Goal: Task Accomplishment & Management: Use online tool/utility

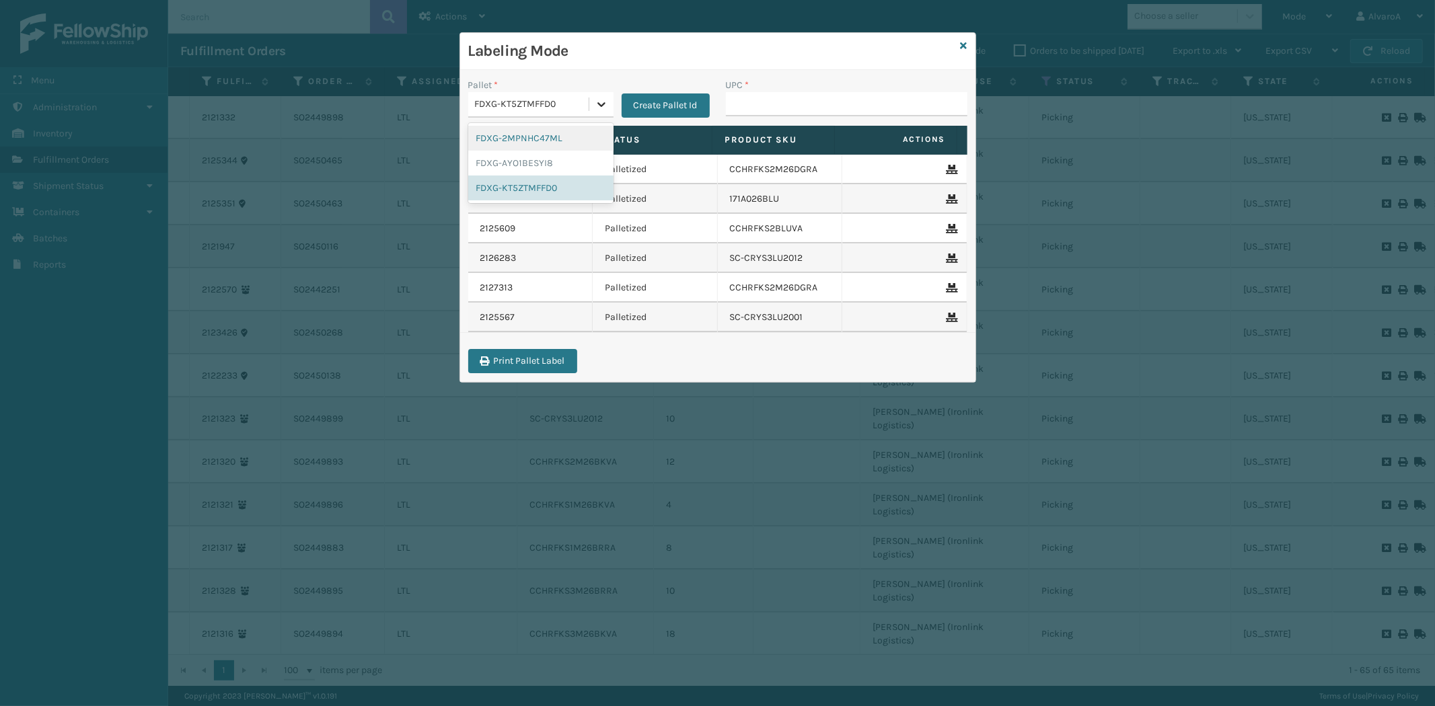
click at [600, 102] on icon at bounding box center [601, 104] width 13 height 13
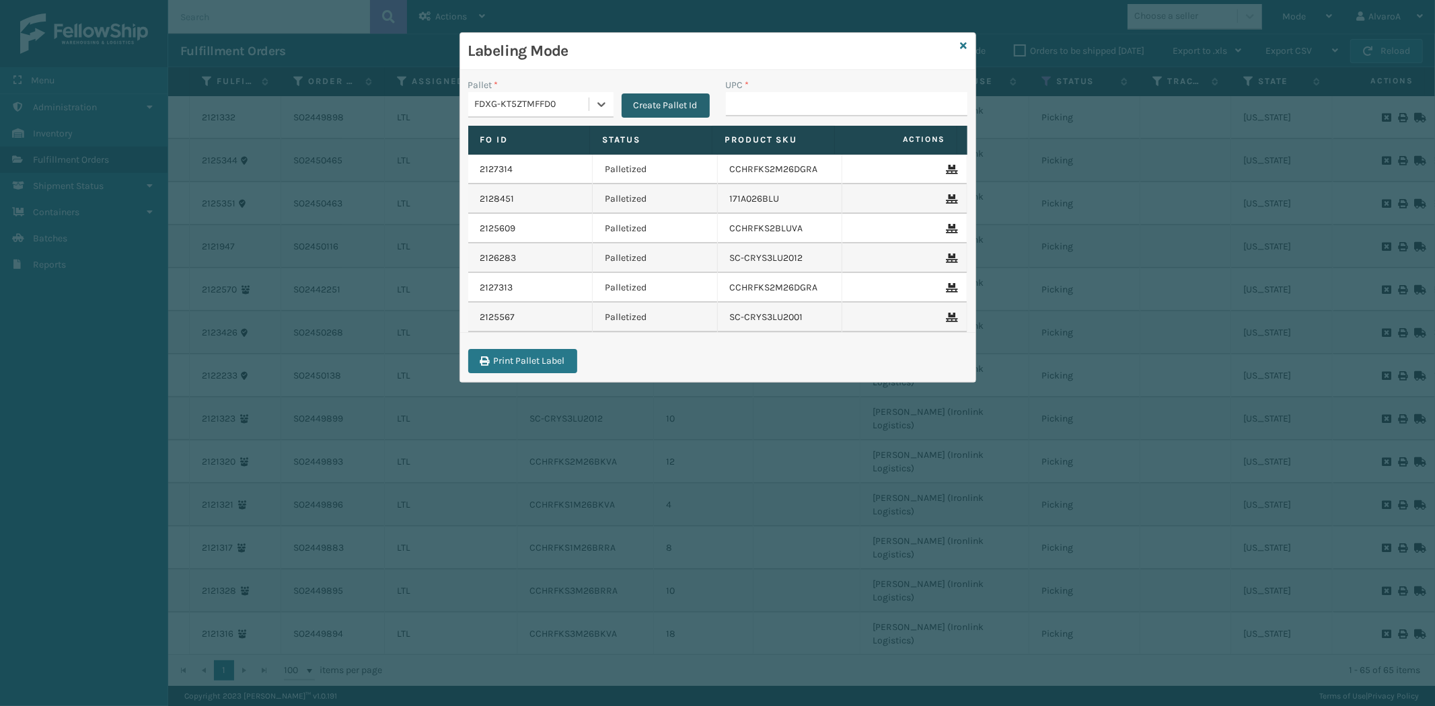
click at [687, 99] on button "Create Pallet Id" at bounding box center [665, 105] width 88 height 24
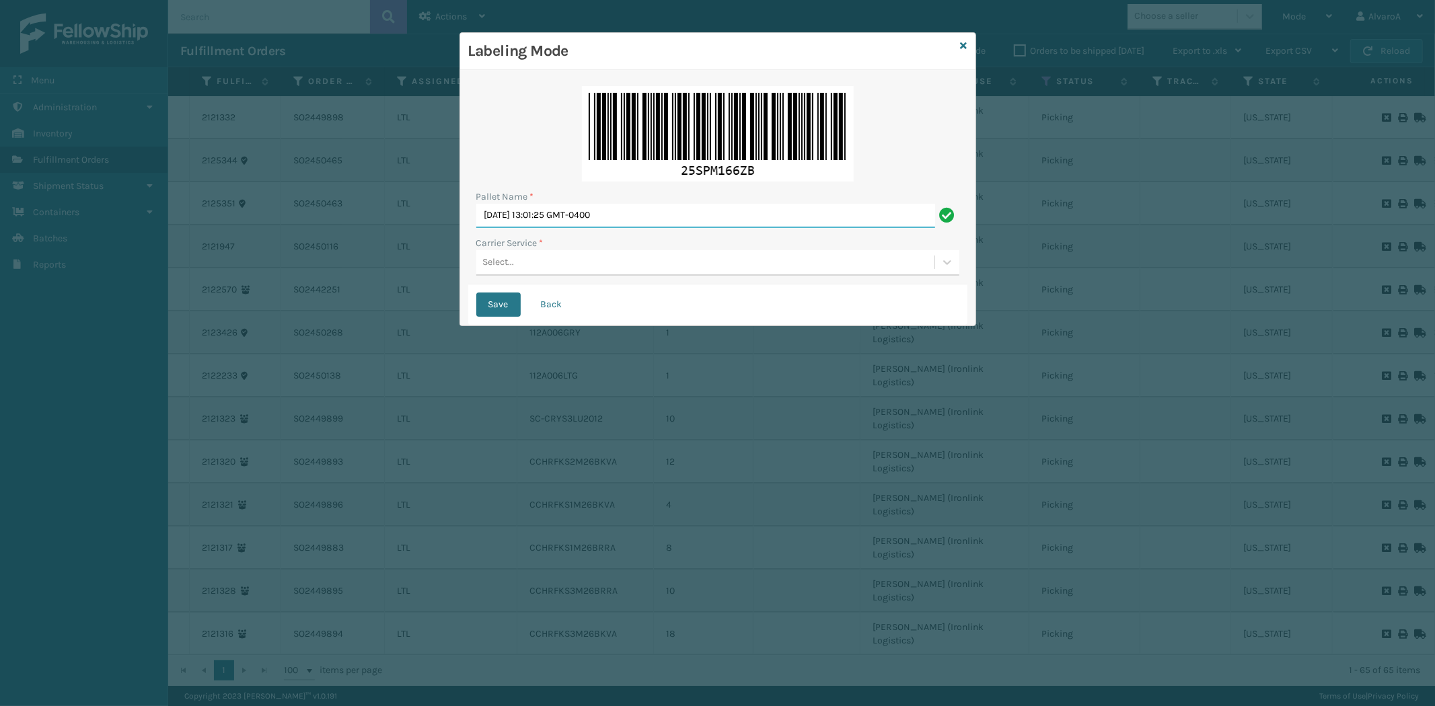
click at [621, 210] on input "[DATE] 13:01:25 GMT-0400" at bounding box center [705, 216] width 459 height 24
click at [621, 209] on input "[DATE] 13:01:25 GMT-0400" at bounding box center [705, 216] width 459 height 24
click at [621, 202] on div "Pallet Name * [DATE] 13:01:25 GMT-0400" at bounding box center [717, 209] width 483 height 38
click at [621, 200] on div "Pallet Name *" at bounding box center [717, 197] width 483 height 14
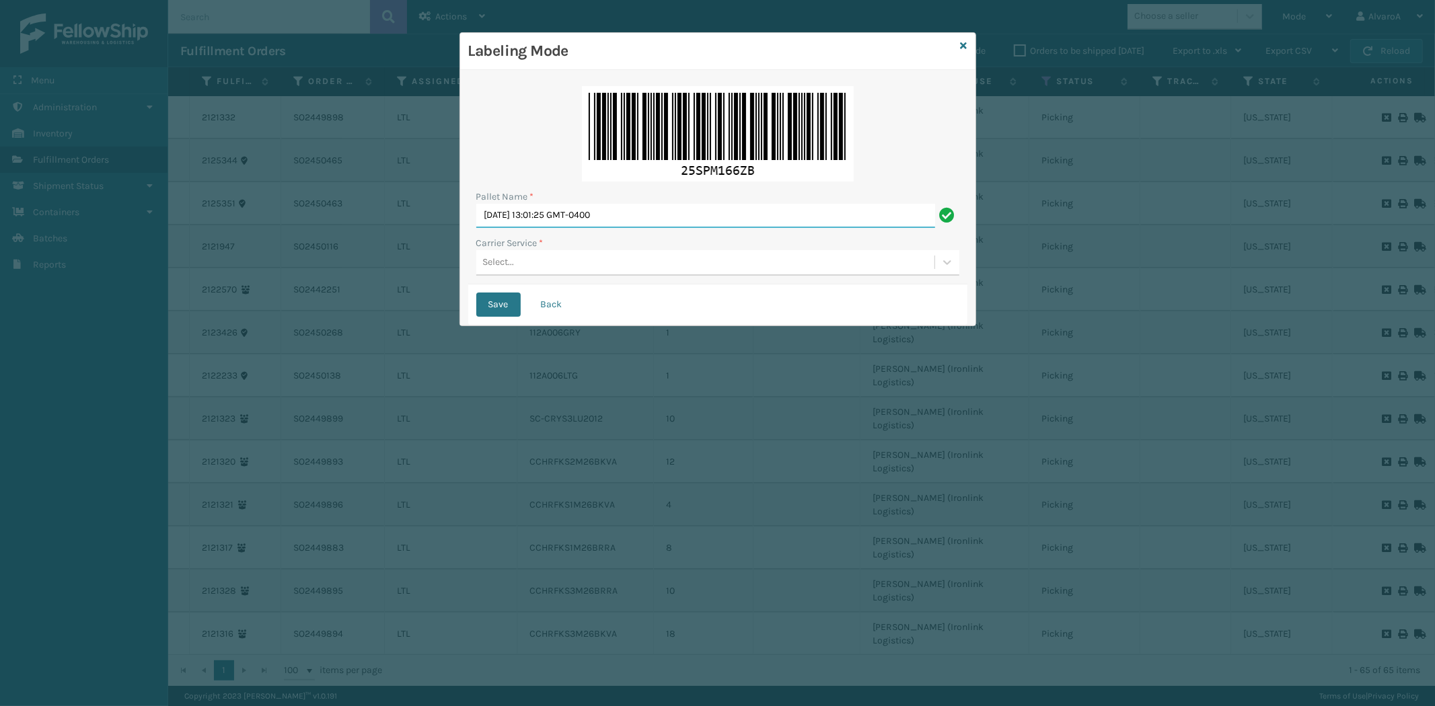
click at [619, 219] on input "[DATE] 13:01:25 GMT-0400" at bounding box center [705, 216] width 459 height 24
type input "l"
type input "LPN 518106"
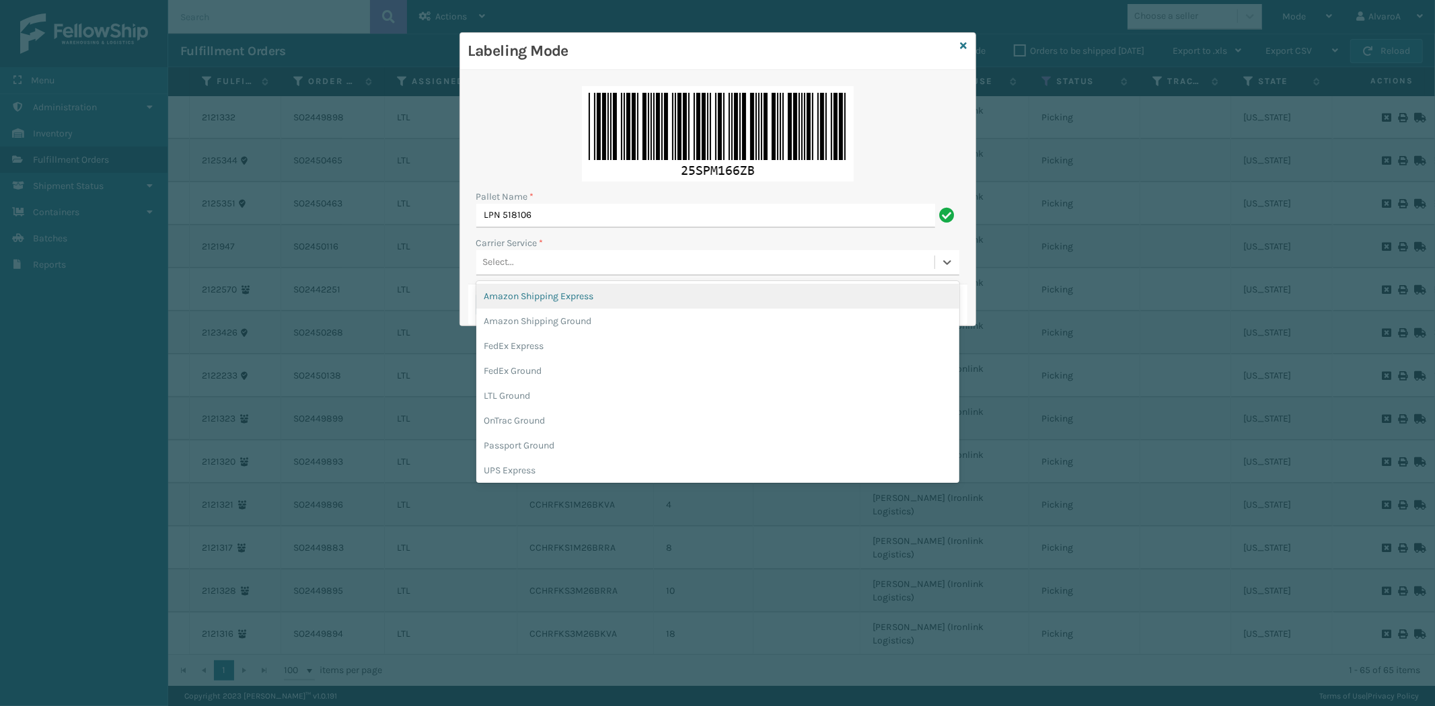
click at [483, 265] on div "Select..." at bounding box center [499, 263] width 32 height 14
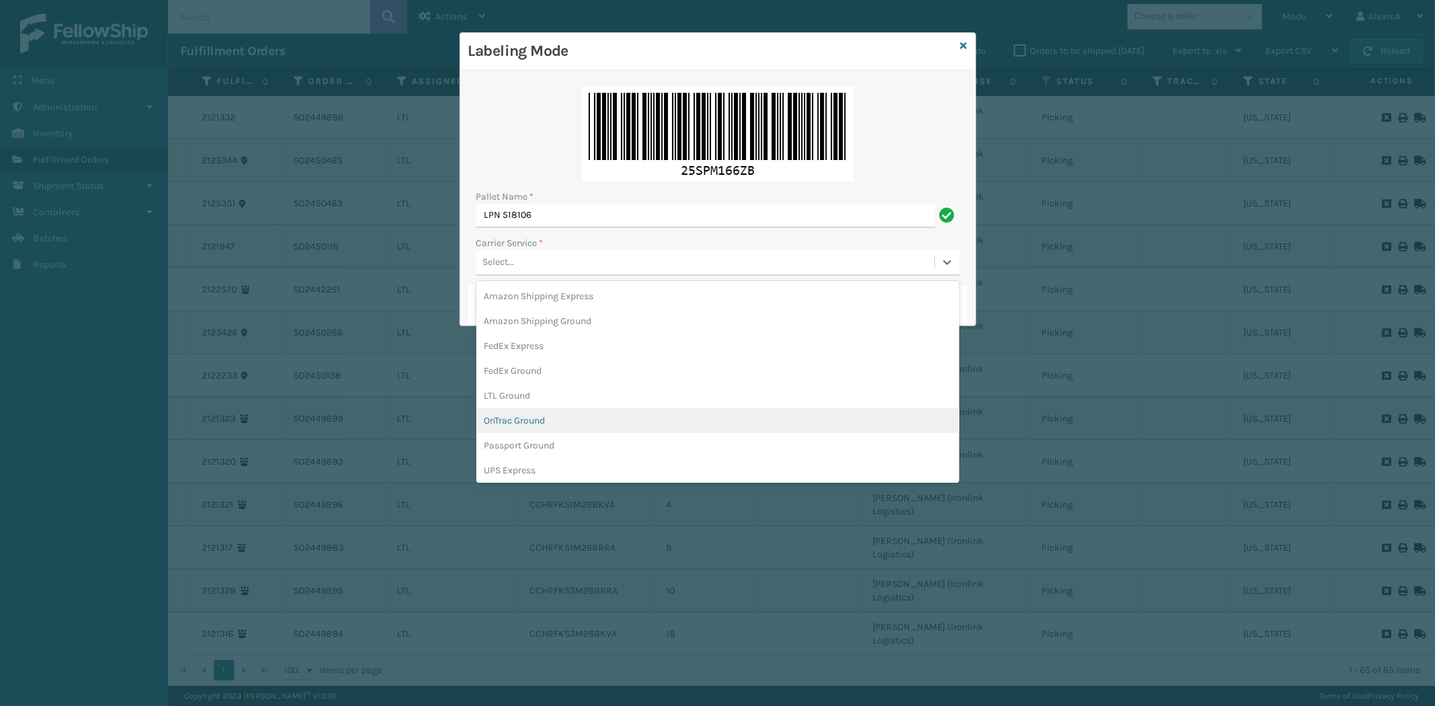
scroll to position [77, 0]
click at [519, 418] on div "UPS Ground" at bounding box center [717, 418] width 483 height 25
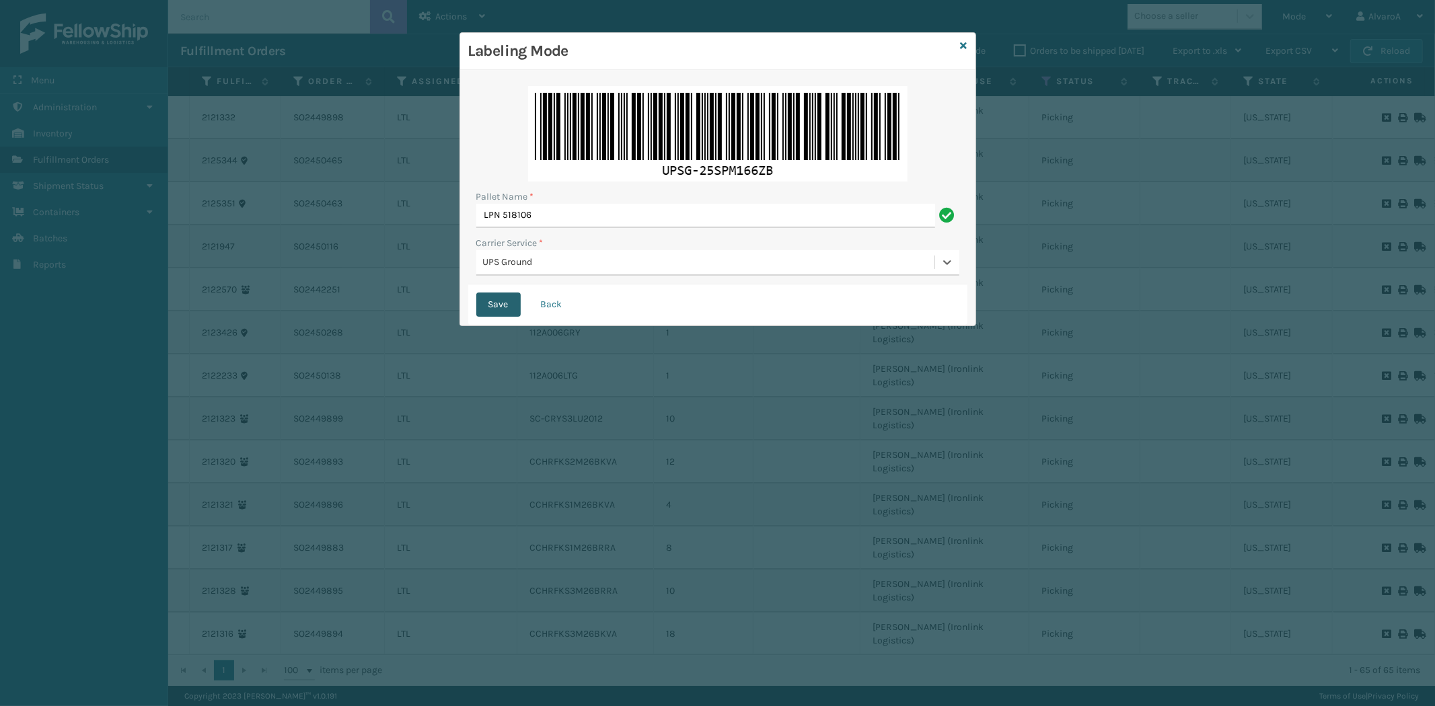
click at [508, 307] on button "Save" at bounding box center [498, 305] width 44 height 24
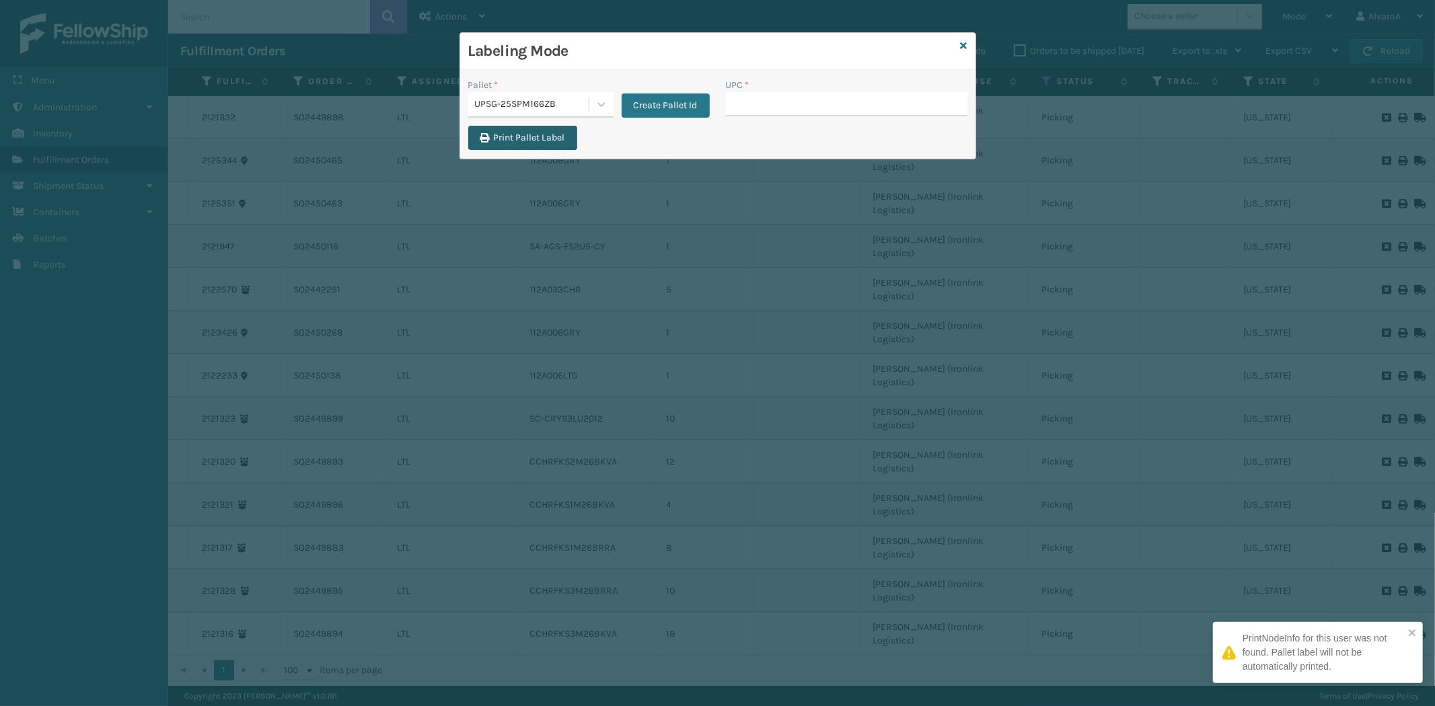
click at [556, 135] on button "Print Pallet Label" at bounding box center [522, 138] width 109 height 24
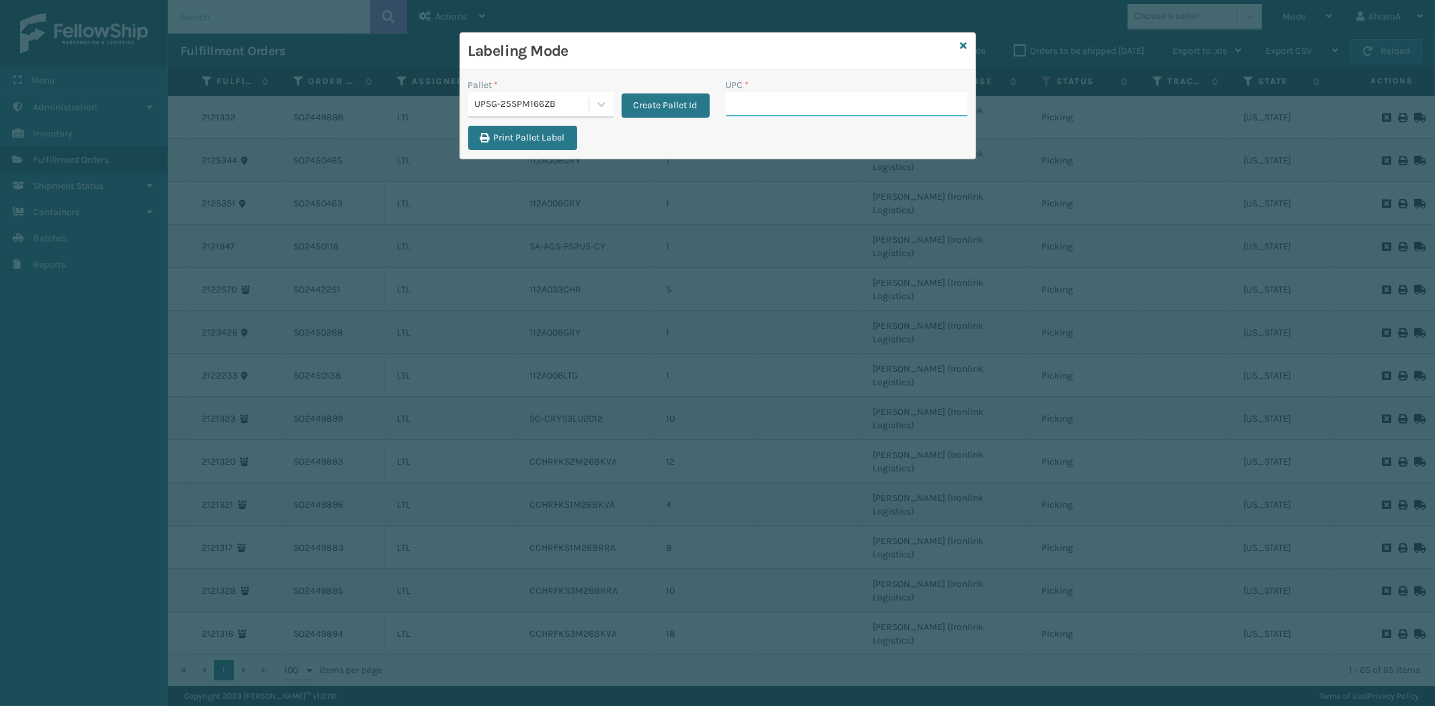
click at [771, 106] on input "UPC *" at bounding box center [846, 104] width 241 height 24
type input "510A003CML"
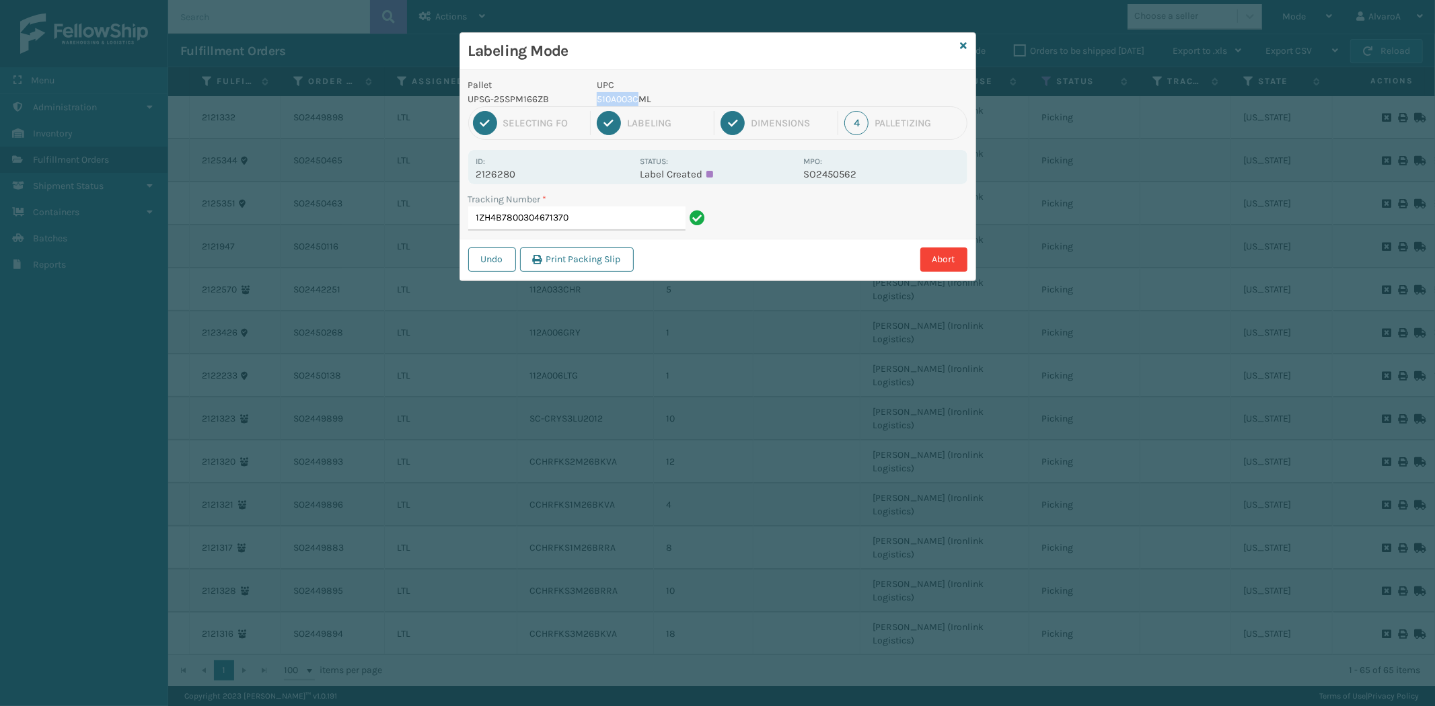
drag, startPoint x: 639, startPoint y: 91, endPoint x: 640, endPoint y: 99, distance: 8.2
click at [640, 99] on div "UPC 510A003CML" at bounding box center [696, 92] width 215 height 28
click at [640, 102] on p "510A003CML" at bounding box center [696, 99] width 198 height 14
click at [617, 219] on input "1ZH4B7800304671370" at bounding box center [576, 218] width 217 height 24
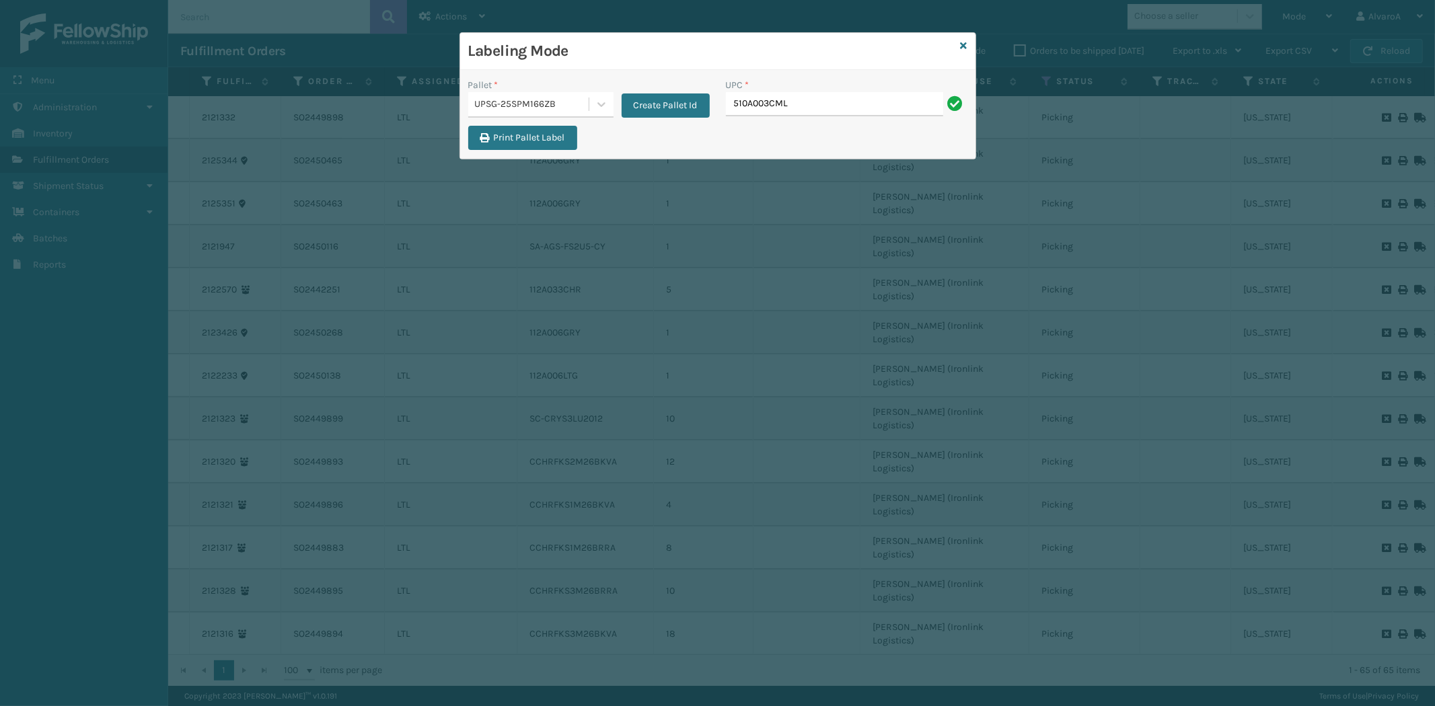
type input "510A003CML"
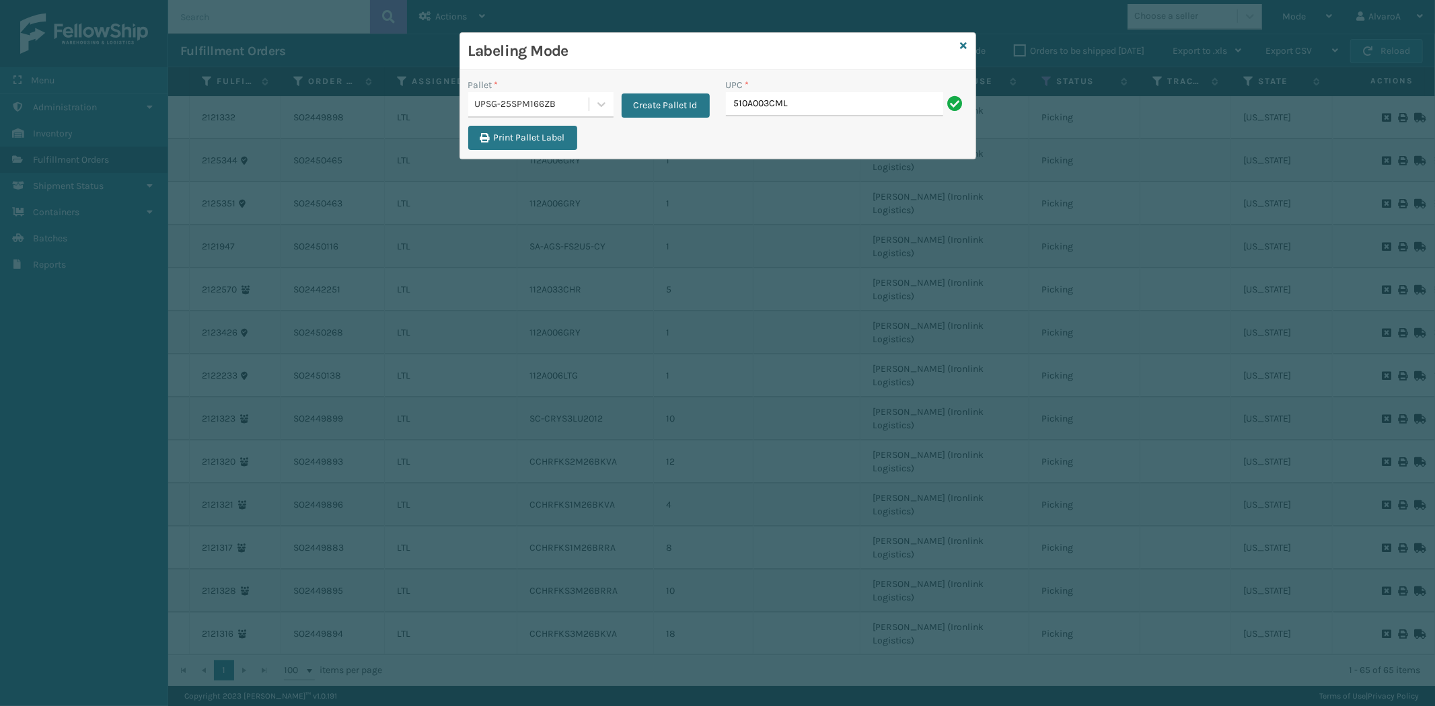
type input "510A003CML"
type input "l"
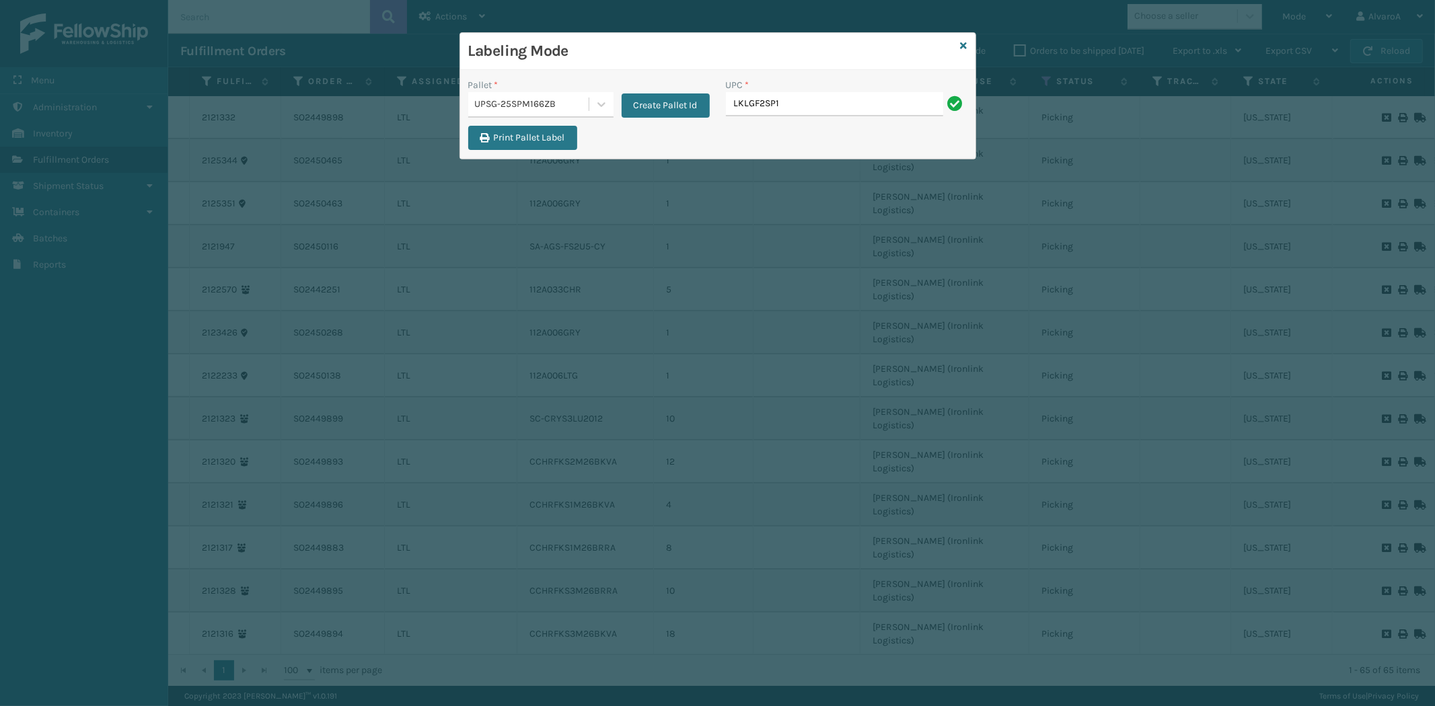
type input "LKLGF2SP1GU3051"
click at [792, 104] on input "LKLGF2SP1GU3051" at bounding box center [834, 104] width 217 height 24
click at [816, 104] on input "LKLGF2SP1GU3051" at bounding box center [834, 104] width 217 height 24
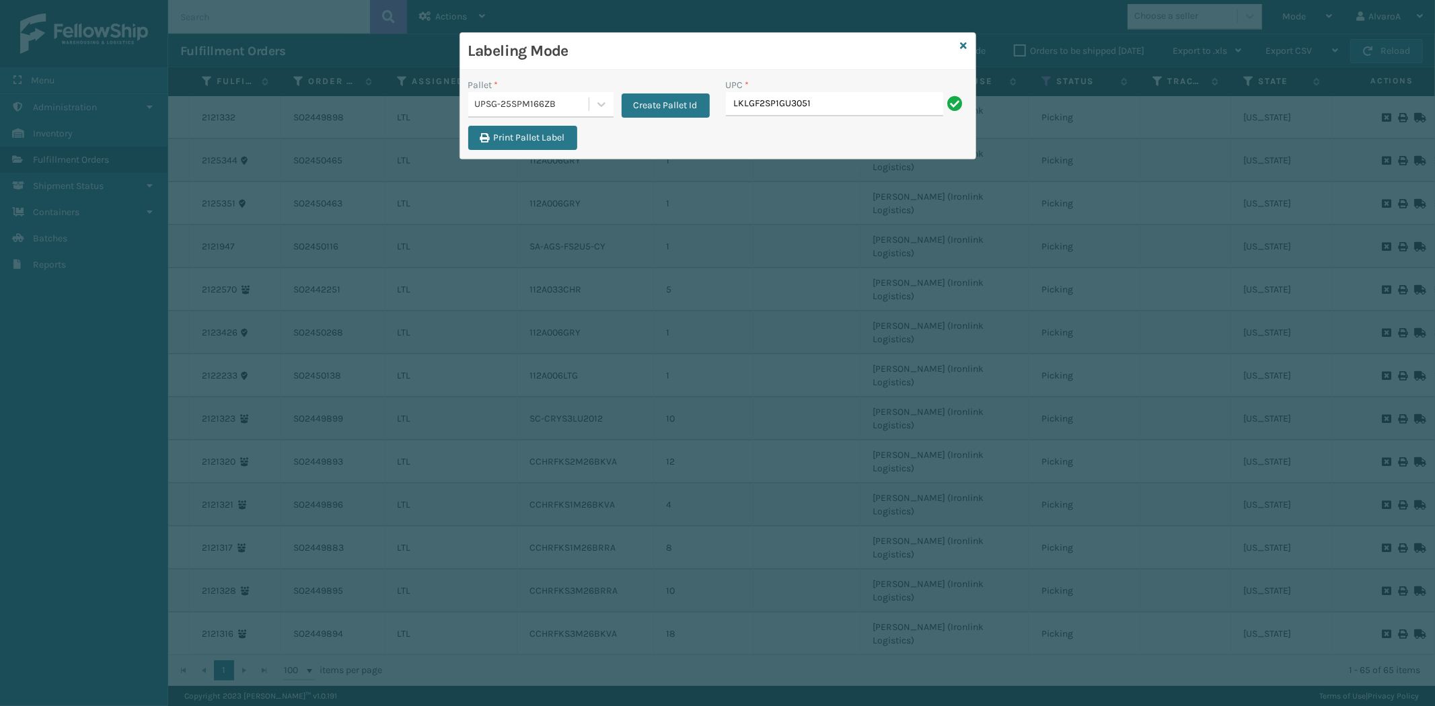
type input "LKLGF2SP1GU3051"
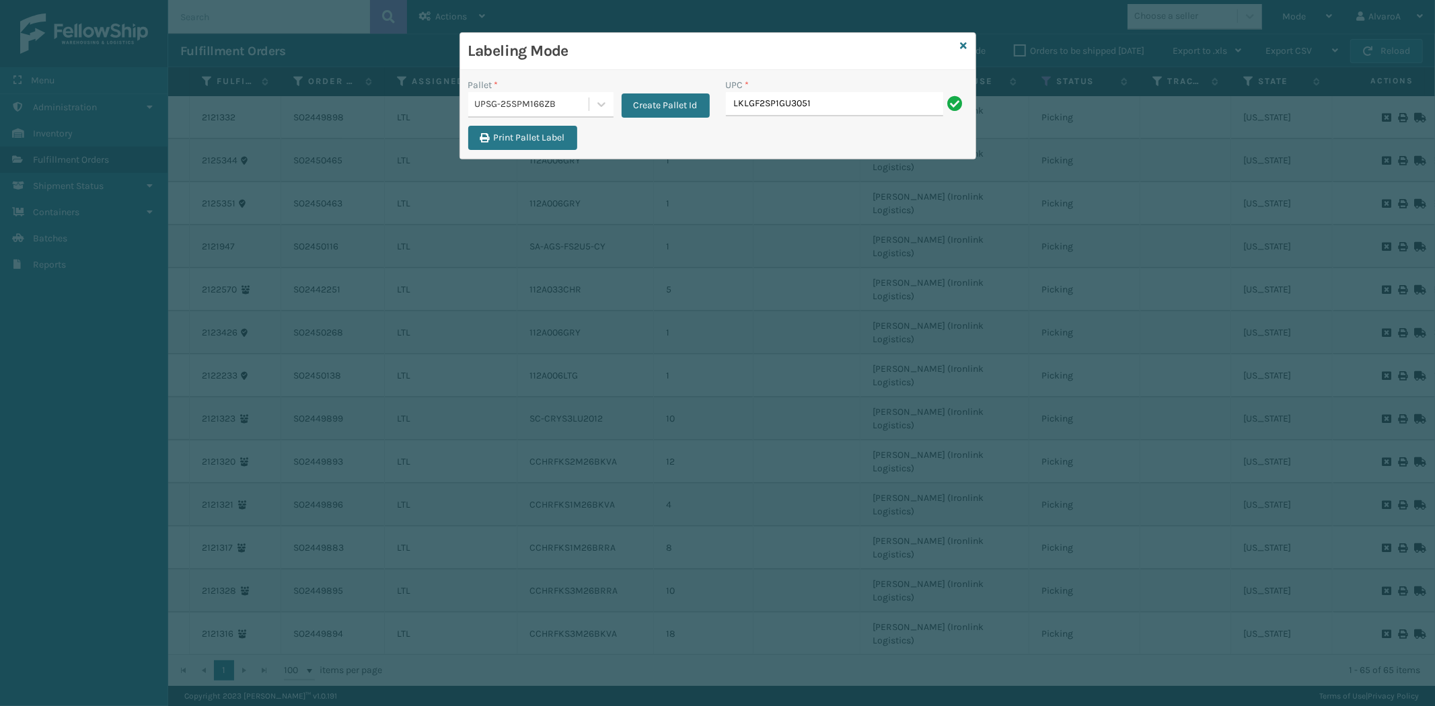
type input "LKLGF2SP1GU3051"
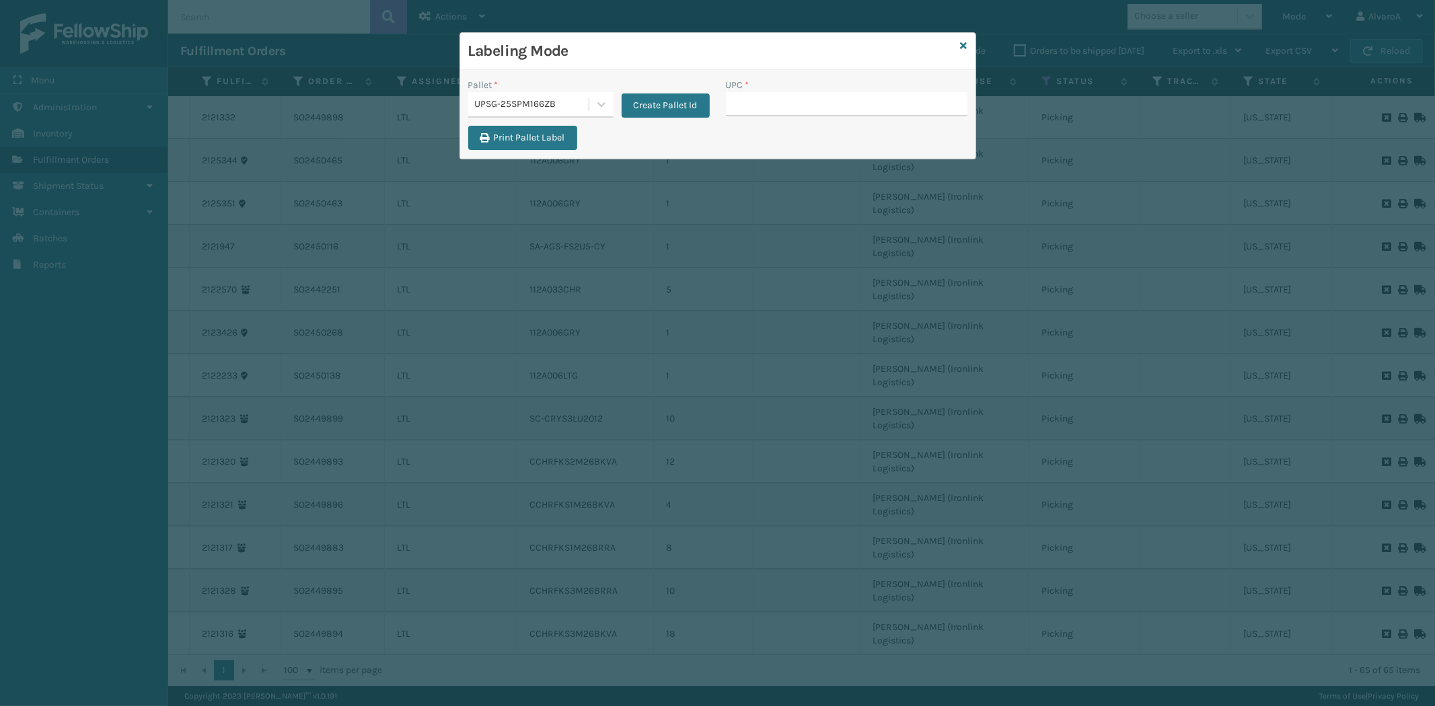
type input "LKLGF2SP1GU3051"
click at [967, 42] on div "Labeling Mode Pallet * UPSG-25SPM166ZB Create Pallet Id UPC * Print Pallet Label" at bounding box center [717, 95] width 517 height 127
click at [959, 42] on div "Labeling Mode" at bounding box center [717, 51] width 515 height 37
click at [960, 42] on div "Labeling Mode Pallet * UPSG-25SPM166ZB Create Pallet Id UPC * Print Pallet Label" at bounding box center [717, 95] width 517 height 127
click at [960, 42] on icon at bounding box center [963, 45] width 7 height 9
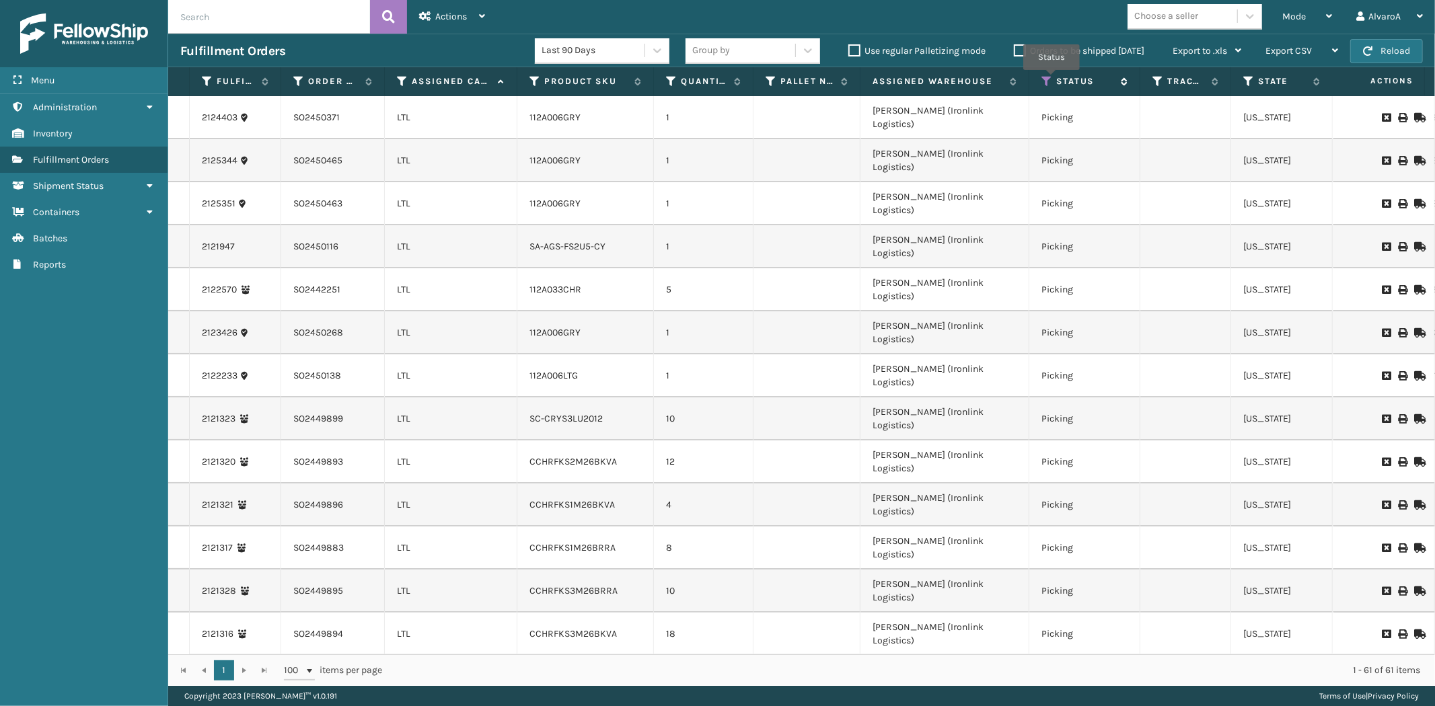
click at [1051, 79] on icon at bounding box center [1046, 81] width 11 height 12
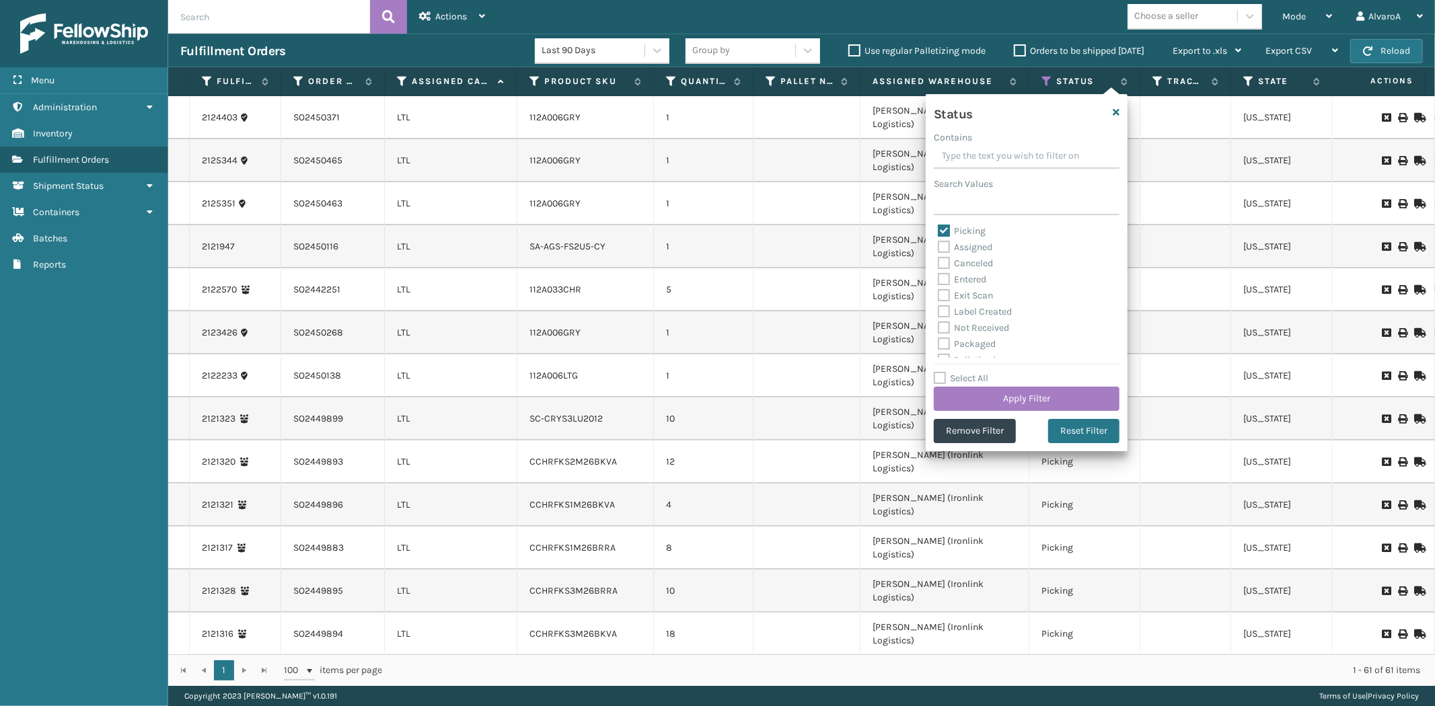
click at [949, 229] on label "Picking" at bounding box center [962, 230] width 48 height 11
click at [938, 229] on input "Picking" at bounding box center [938, 227] width 1 height 9
checkbox input "false"
click at [949, 285] on label "Palletized" at bounding box center [967, 285] width 58 height 11
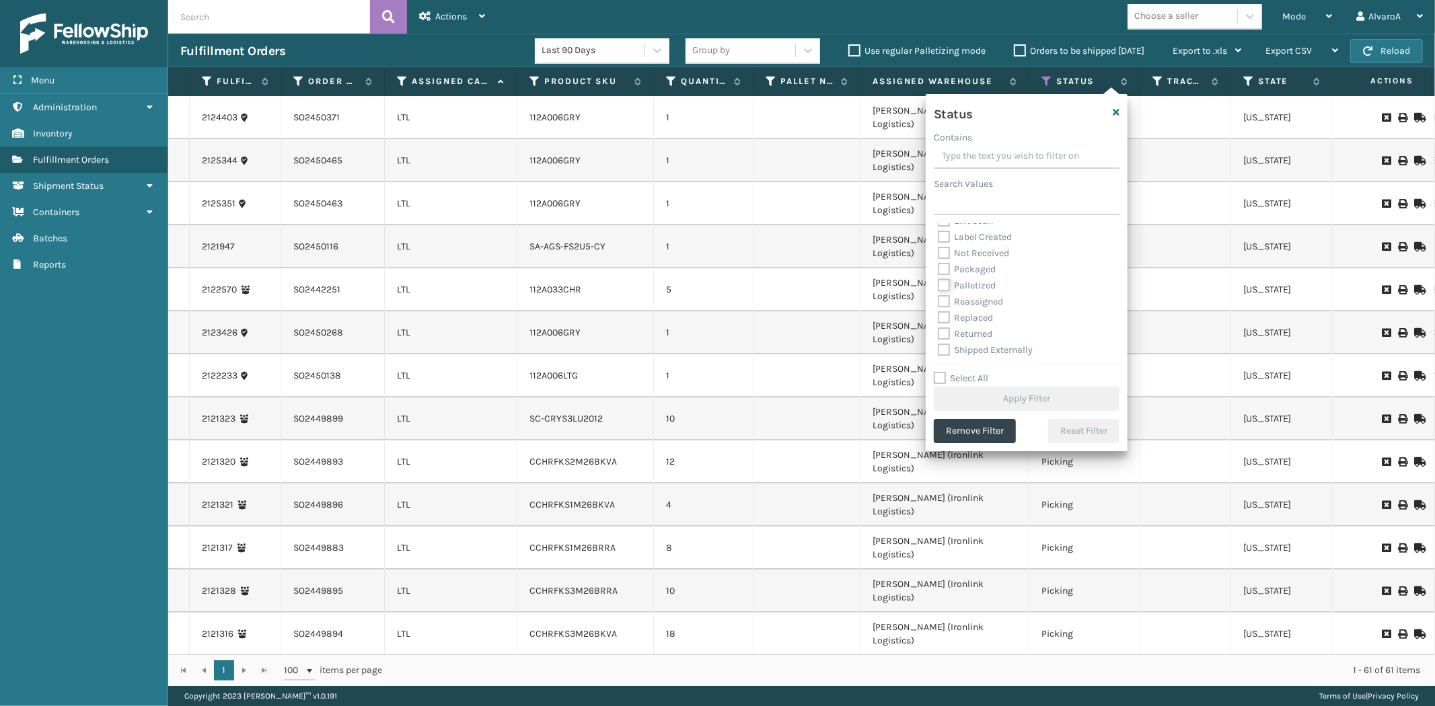
click at [938, 285] on input "Palletized" at bounding box center [938, 282] width 1 height 9
checkbox input "true"
click at [972, 391] on button "Apply Filter" at bounding box center [1027, 399] width 186 height 24
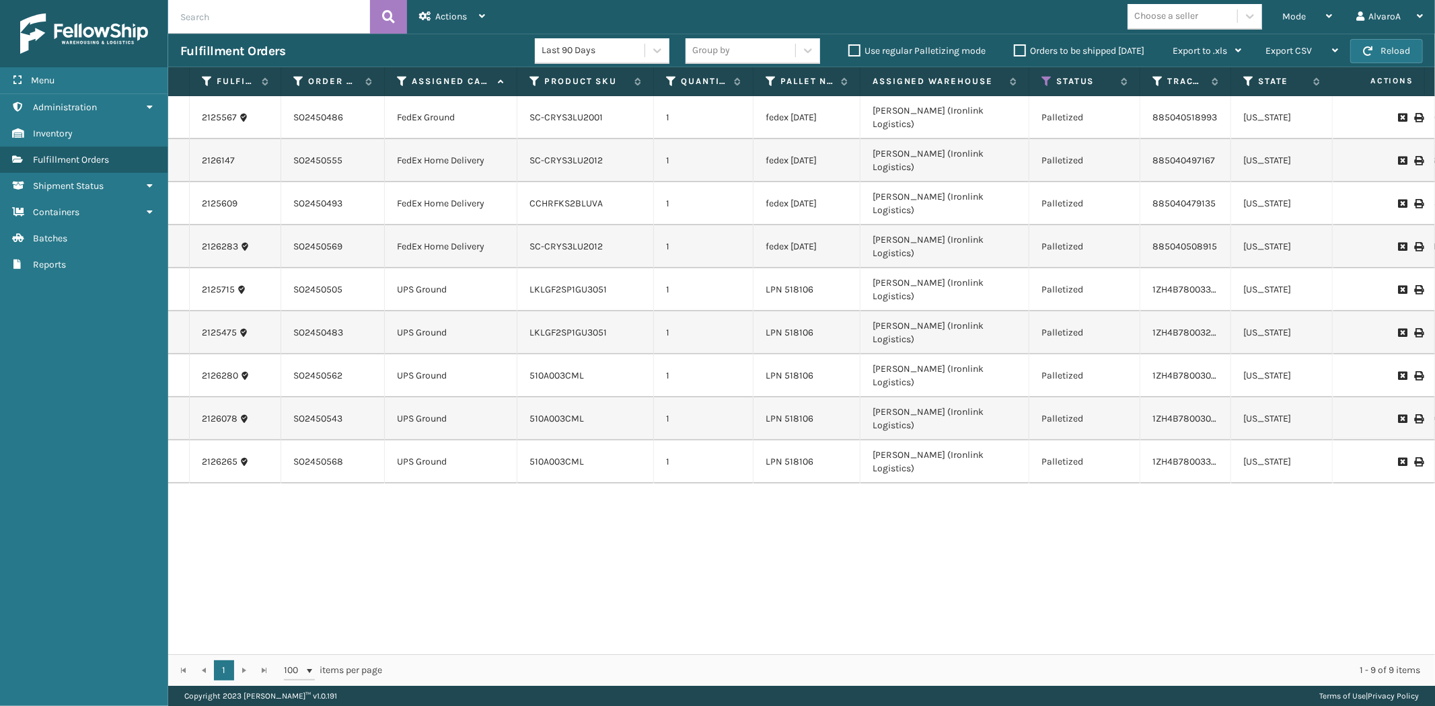
click at [695, 424] on div "2125567 SO2450486 FedEx Ground SC-CRYS3LU2001 1 fedex [DATE] [PERSON_NAME] (Iro…" at bounding box center [801, 375] width 1267 height 558
click at [698, 432] on div "2125567 SO2450486 FedEx Ground SC-CRYS3LU2001 1 fedex [DATE] [PERSON_NAME] (Iro…" at bounding box center [801, 375] width 1267 height 558
click at [1016, 49] on label "Orders to be shipped [DATE]" at bounding box center [1079, 50] width 130 height 11
click at [1014, 49] on input "Orders to be shipped [DATE]" at bounding box center [1014, 47] width 1 height 9
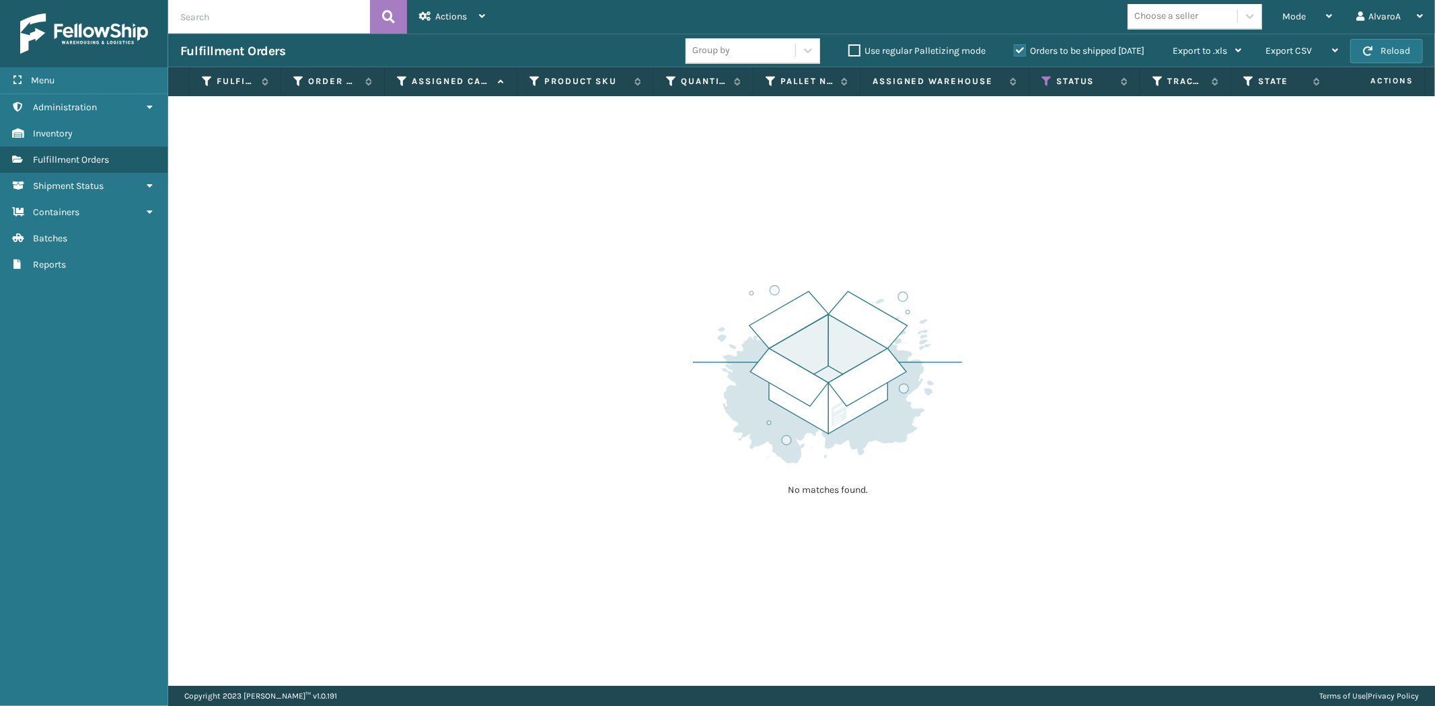
click at [1016, 49] on label "Orders to be shipped [DATE]" at bounding box center [1079, 50] width 130 height 11
click at [1014, 49] on input "Orders to be shipped [DATE]" at bounding box center [1014, 47] width 1 height 9
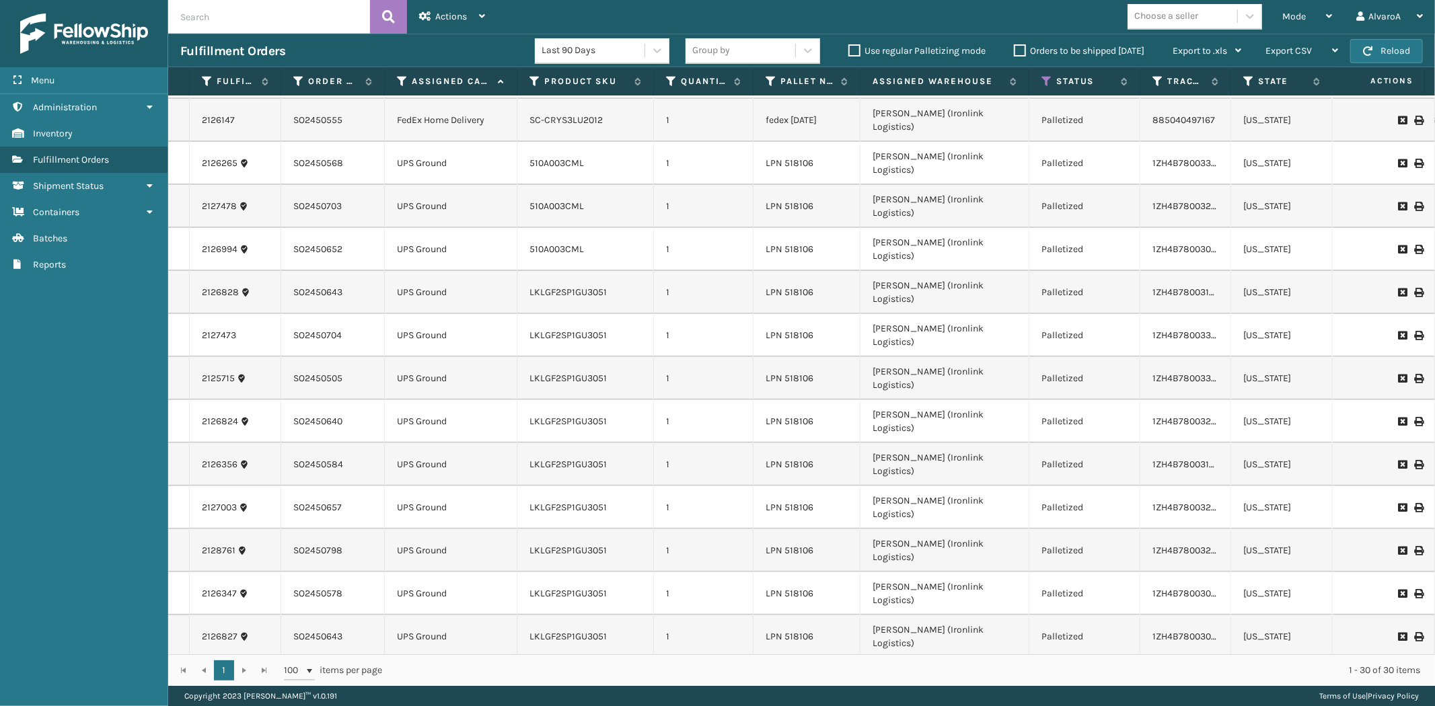
scroll to position [340, 0]
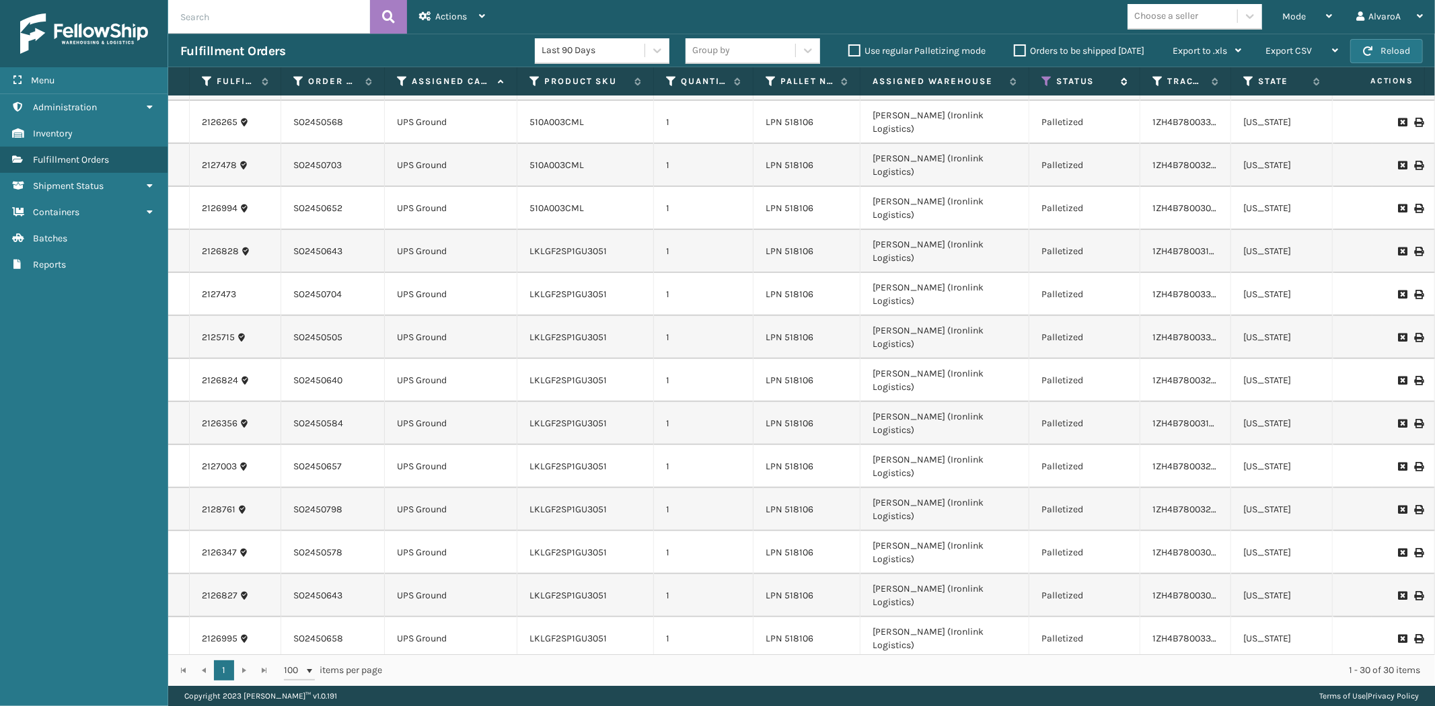
click at [1044, 81] on icon at bounding box center [1046, 81] width 11 height 12
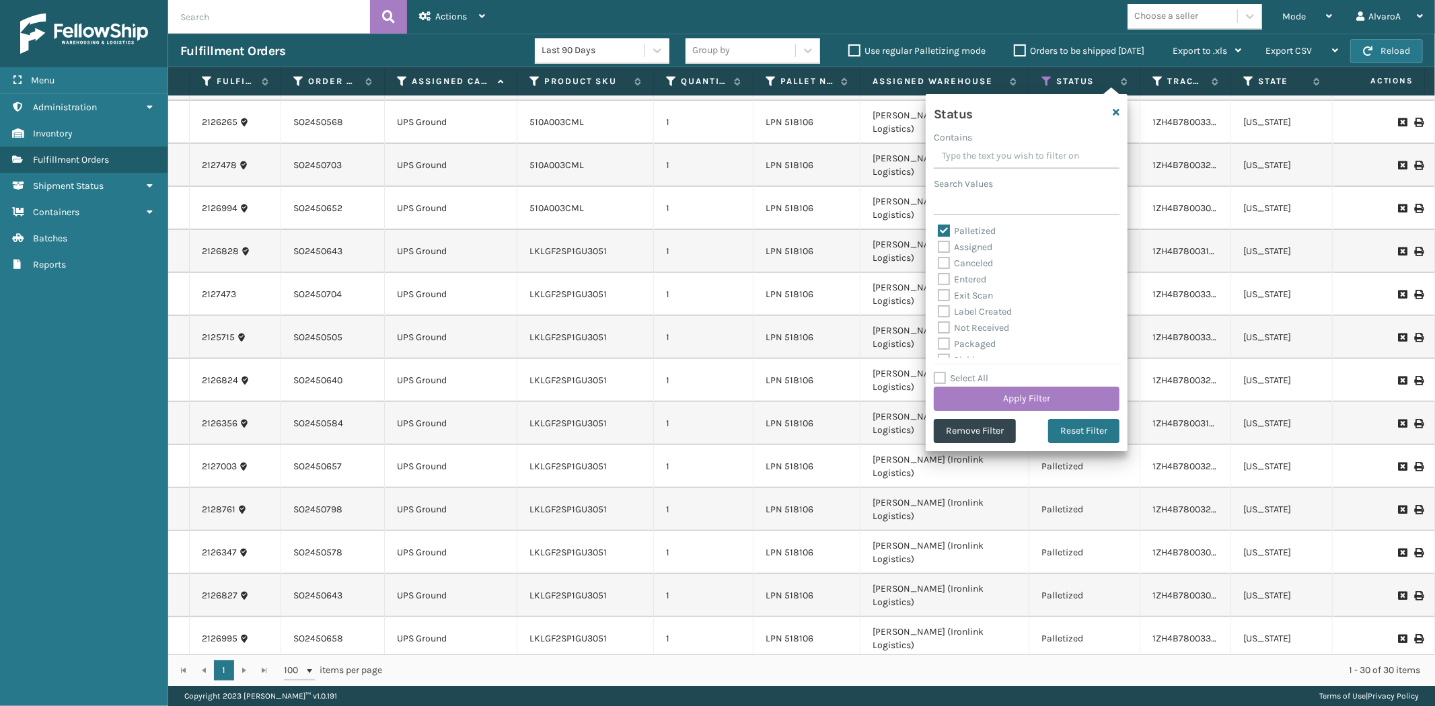
click at [944, 233] on label "Palletized" at bounding box center [967, 230] width 58 height 11
click at [938, 232] on input "Palletized" at bounding box center [938, 227] width 1 height 9
click at [944, 233] on label "Palletized" at bounding box center [967, 230] width 58 height 11
click at [938, 232] on input "Palletized" at bounding box center [938, 227] width 1 height 9
checkbox input "true"
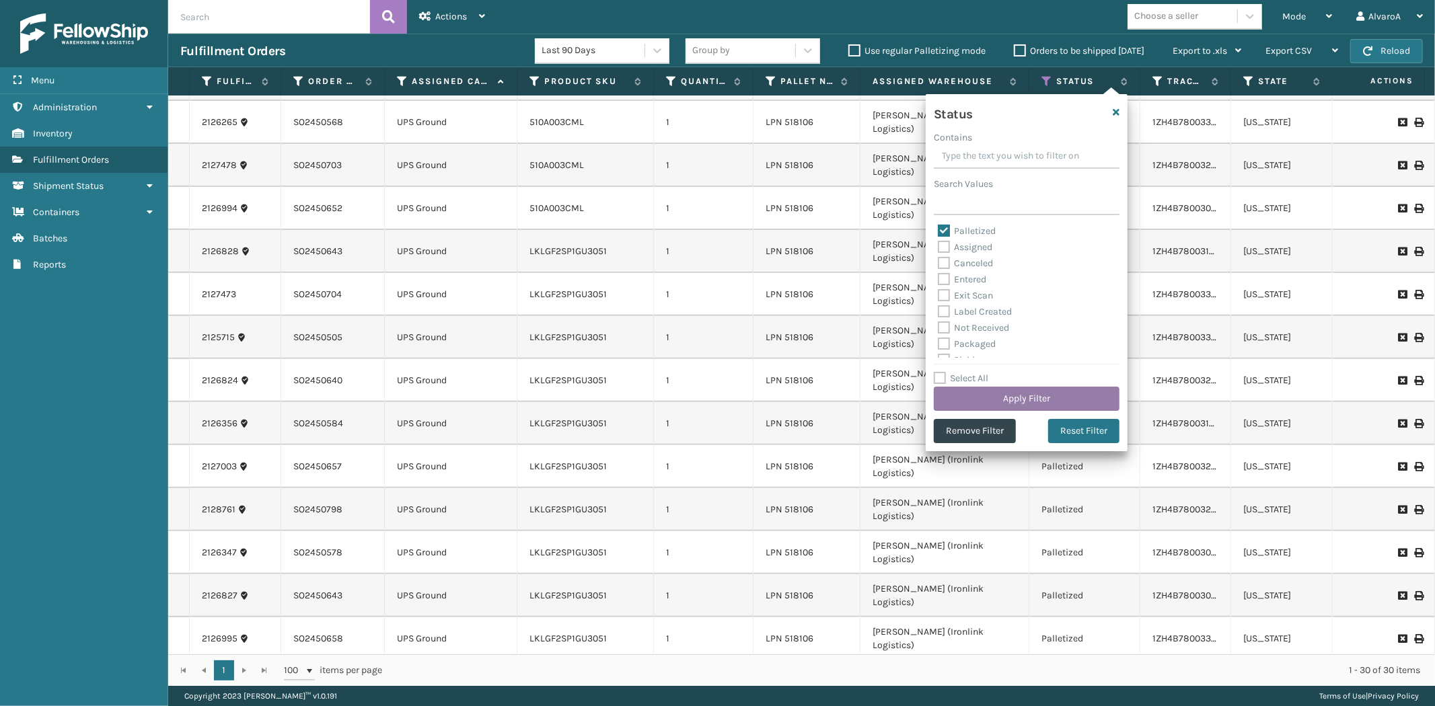
click at [969, 402] on button "Apply Filter" at bounding box center [1027, 399] width 186 height 24
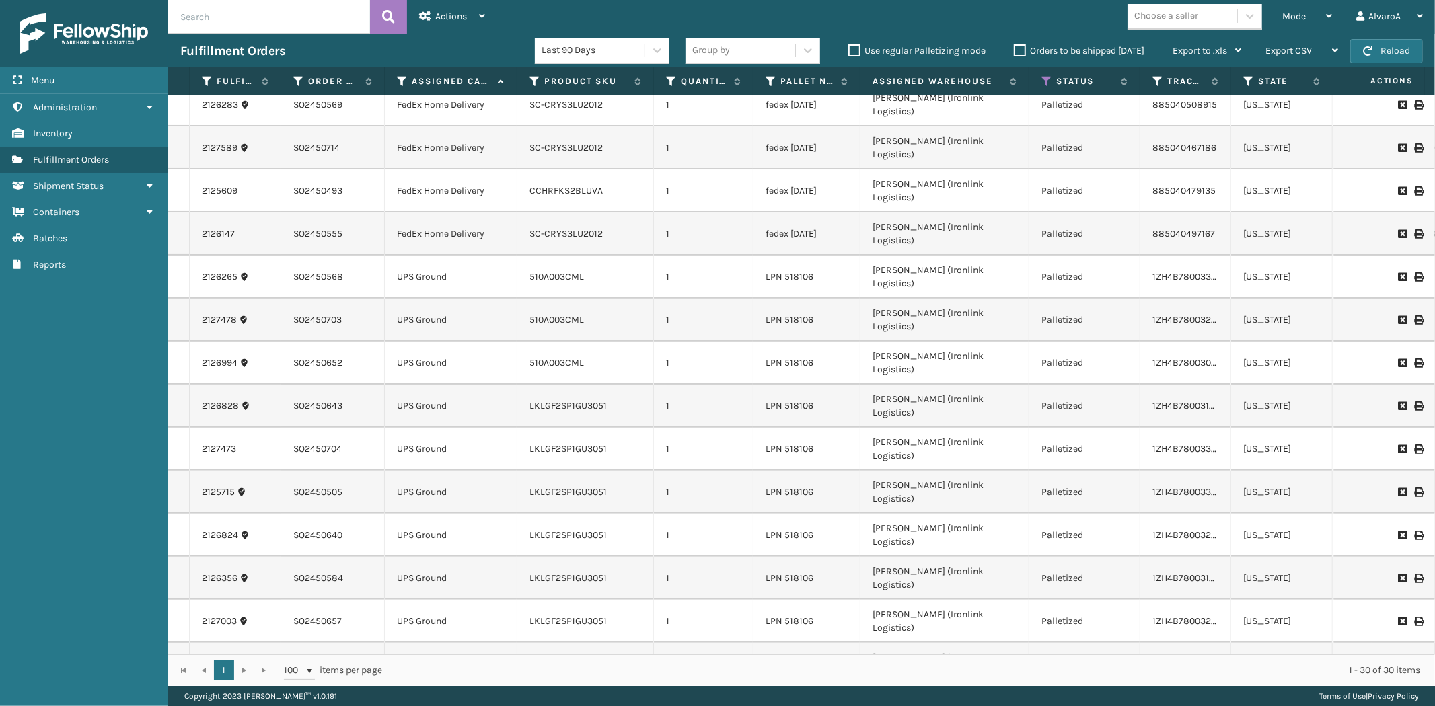
scroll to position [0, 0]
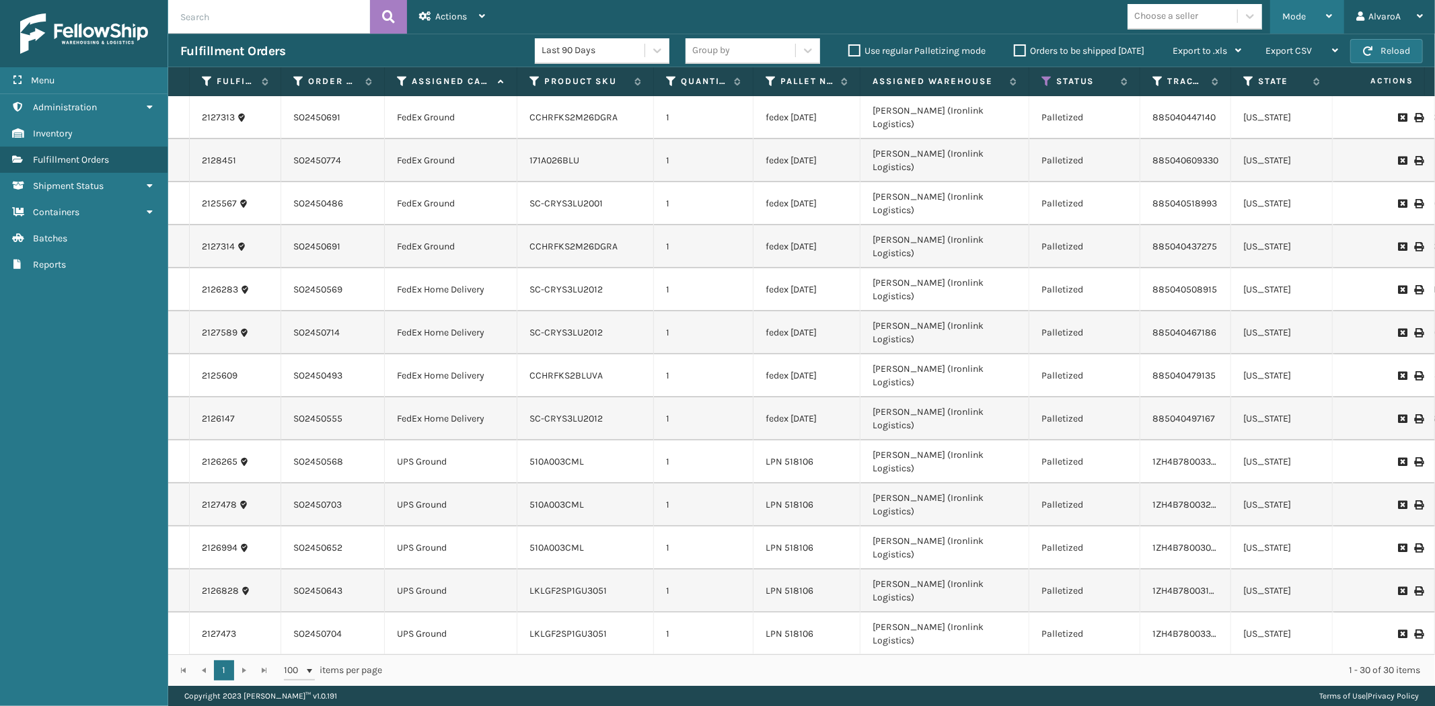
click at [1307, 17] on div "Mode" at bounding box center [1307, 17] width 50 height 34
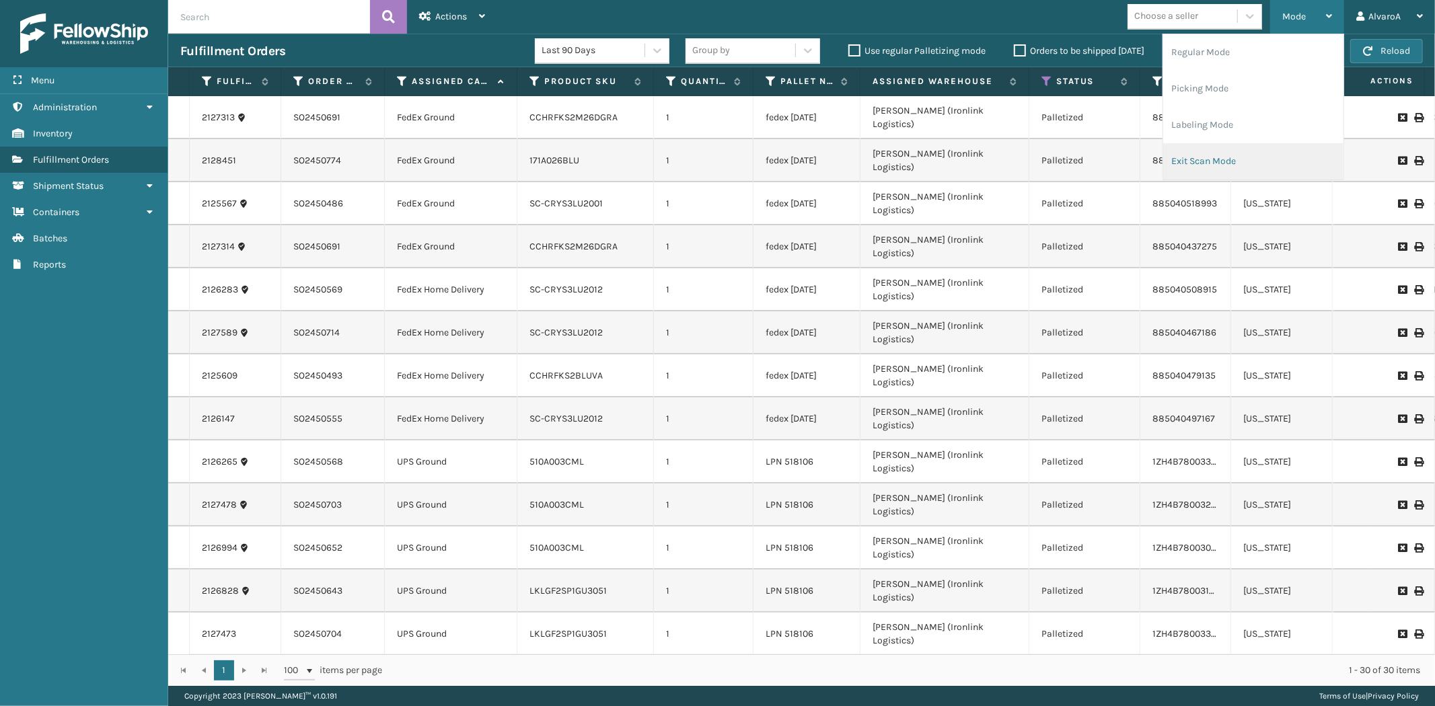
click at [1211, 157] on li "Exit Scan Mode" at bounding box center [1253, 161] width 180 height 36
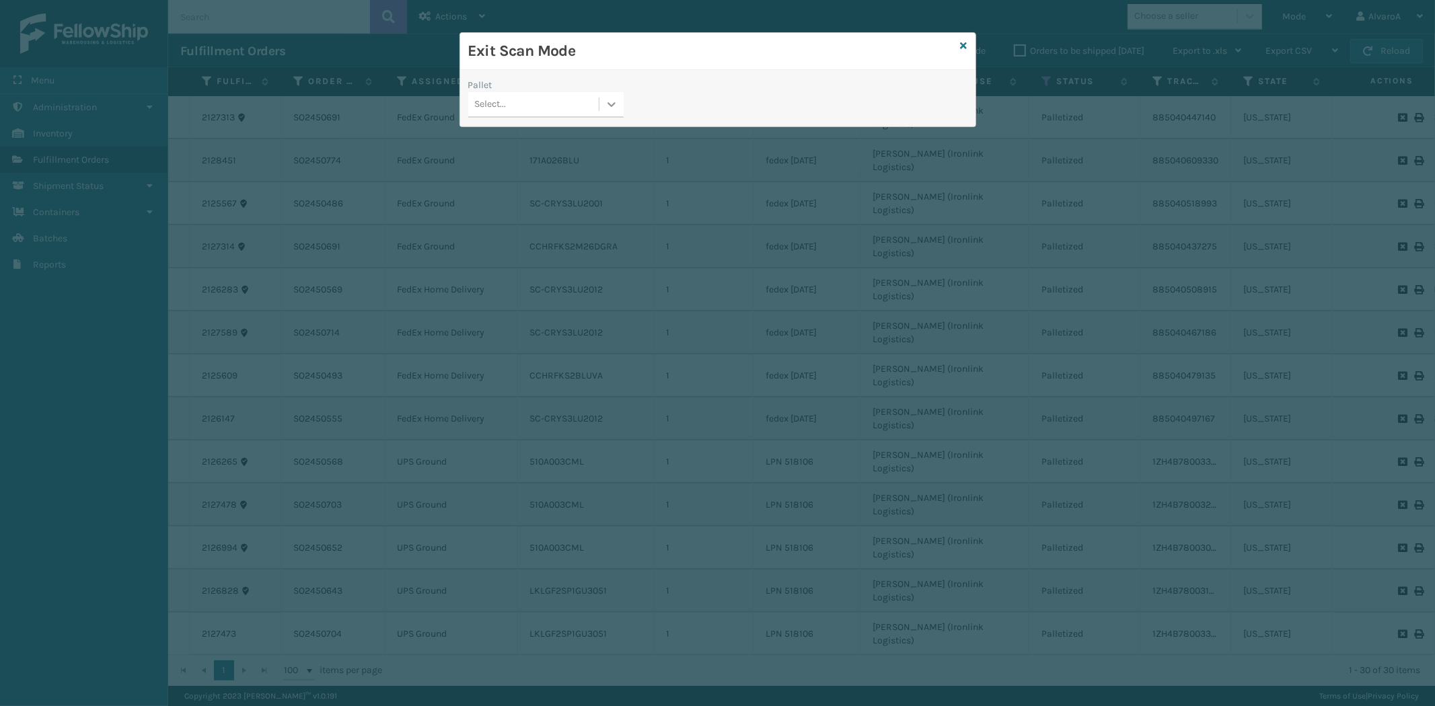
click at [601, 112] on div at bounding box center [611, 104] width 24 height 24
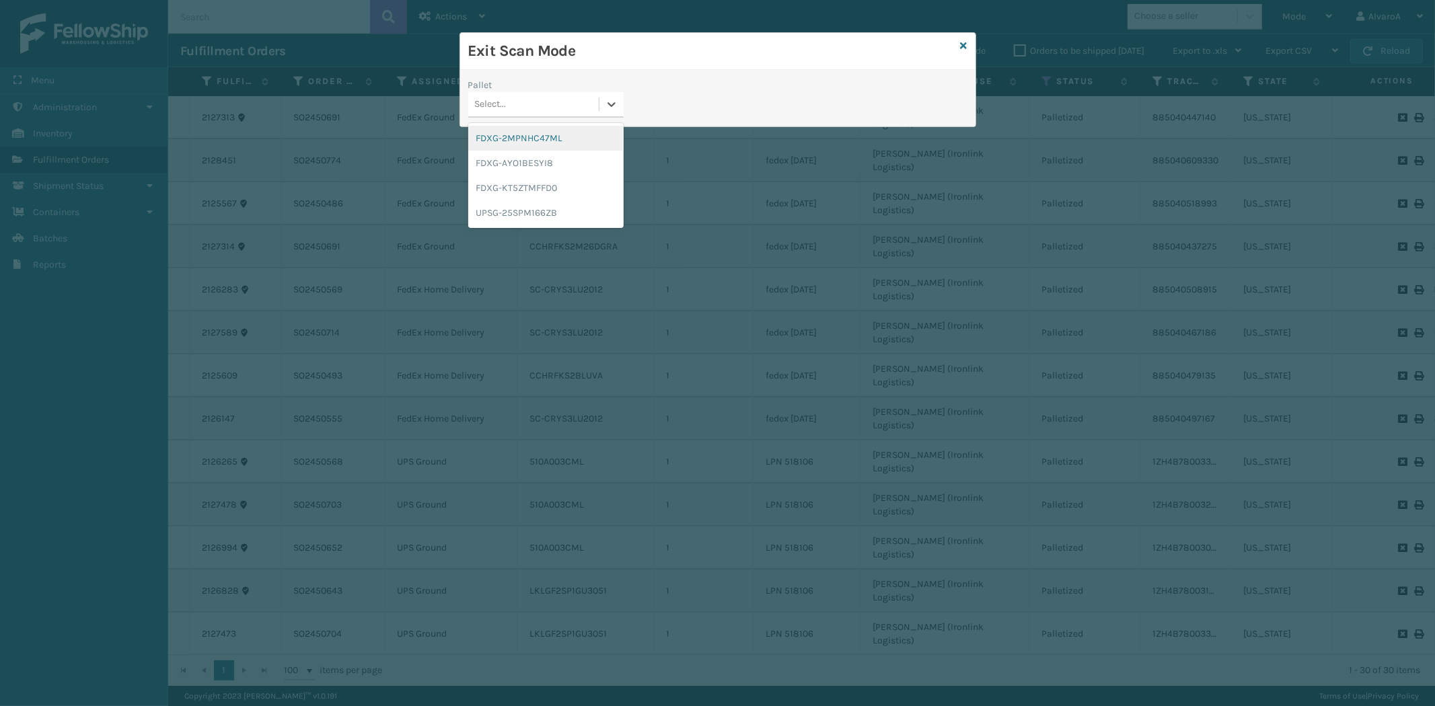
click at [545, 143] on div "FDXG-2MPNHC47ML" at bounding box center [545, 138] width 155 height 25
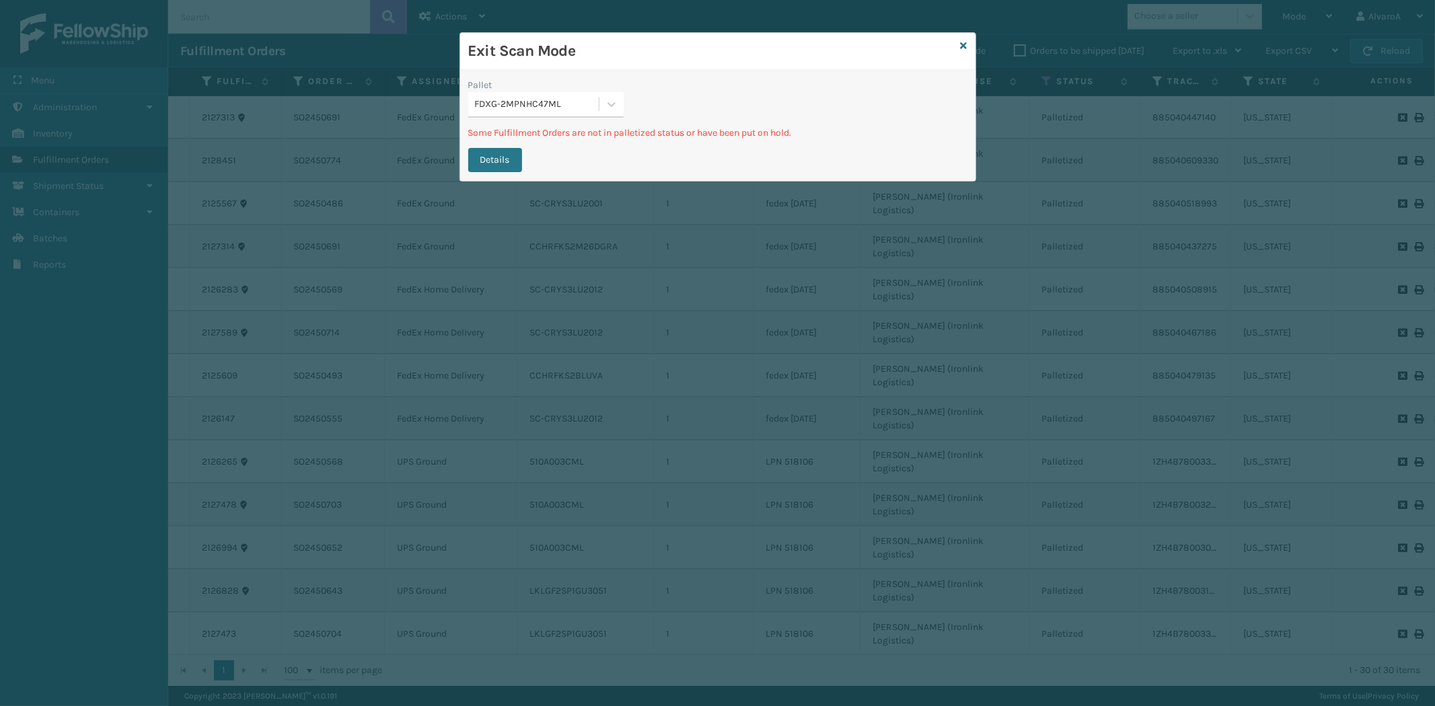
click at [597, 112] on div "FDXG-2MPNHC47ML" at bounding box center [533, 104] width 130 height 22
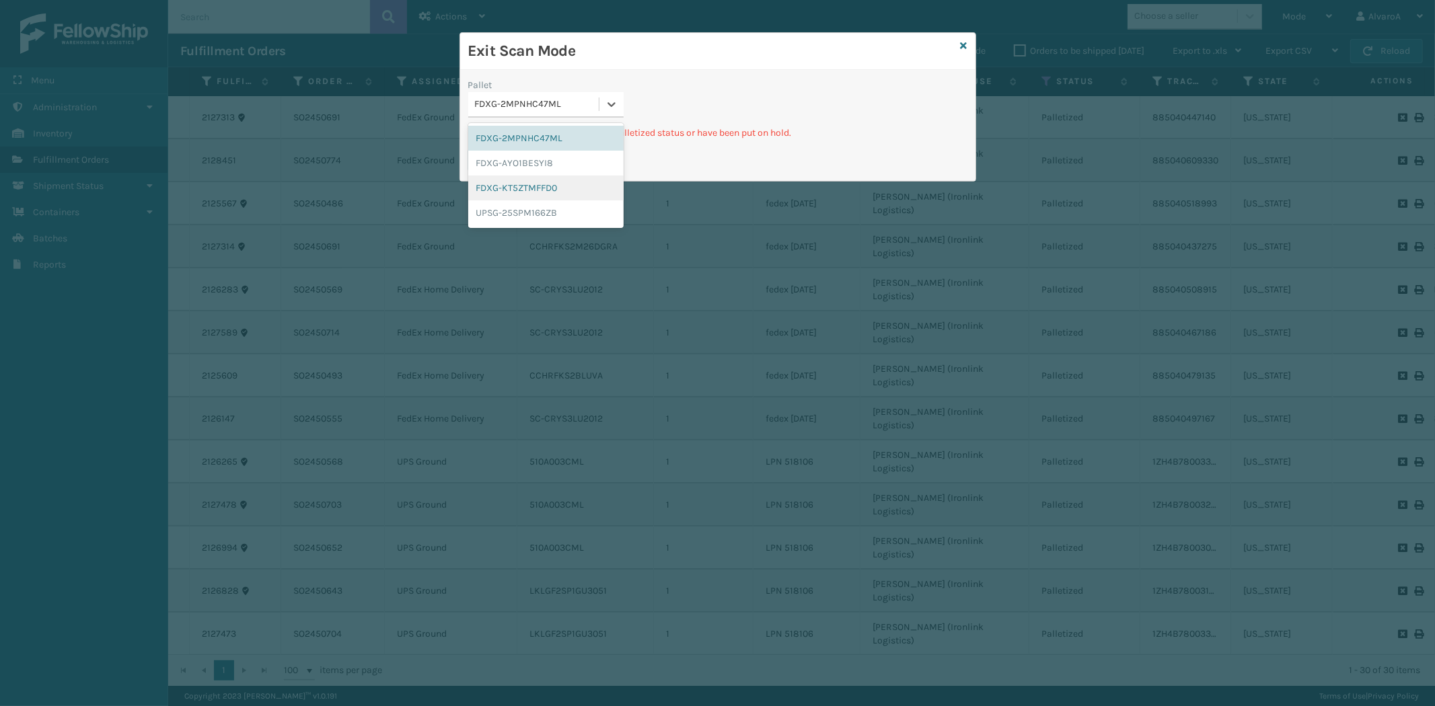
click at [527, 180] on div "FDXG-KT5ZTMFFD0" at bounding box center [545, 188] width 155 height 25
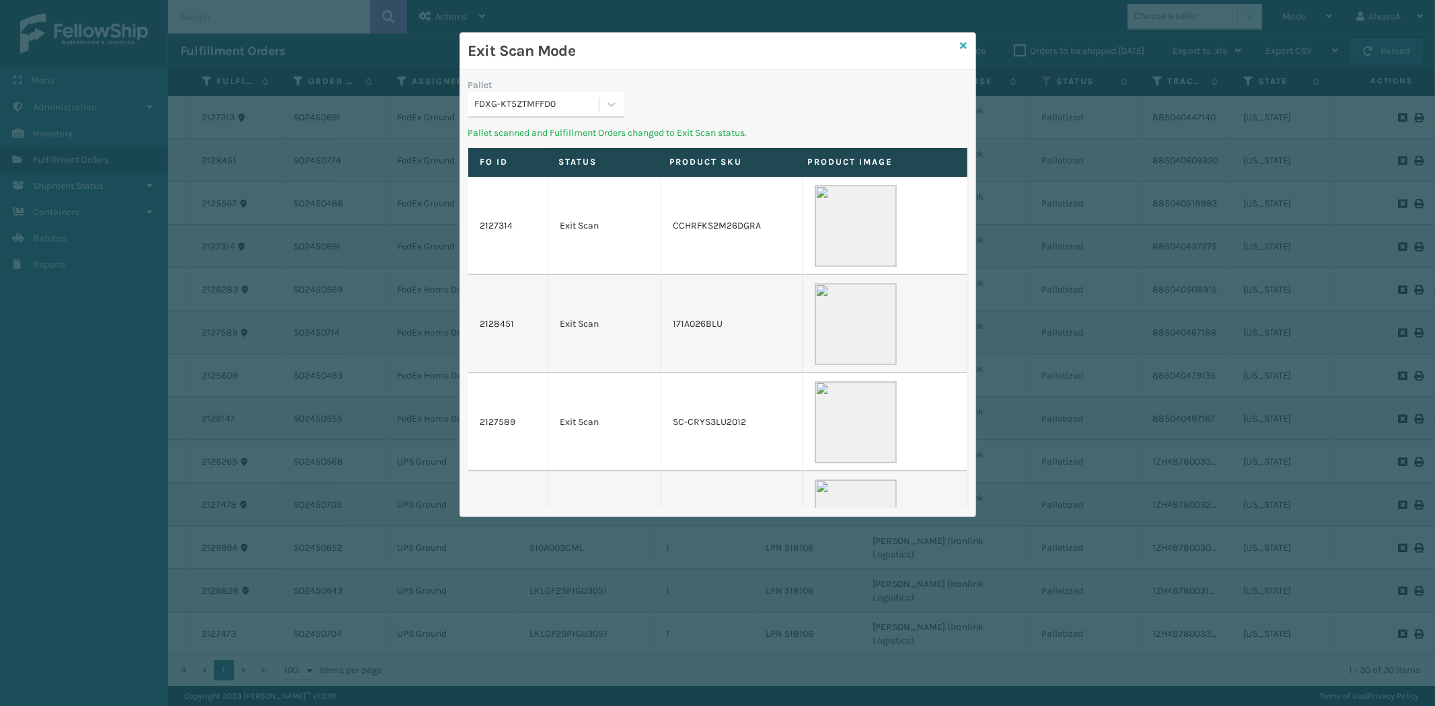
click at [963, 45] on icon at bounding box center [963, 45] width 7 height 9
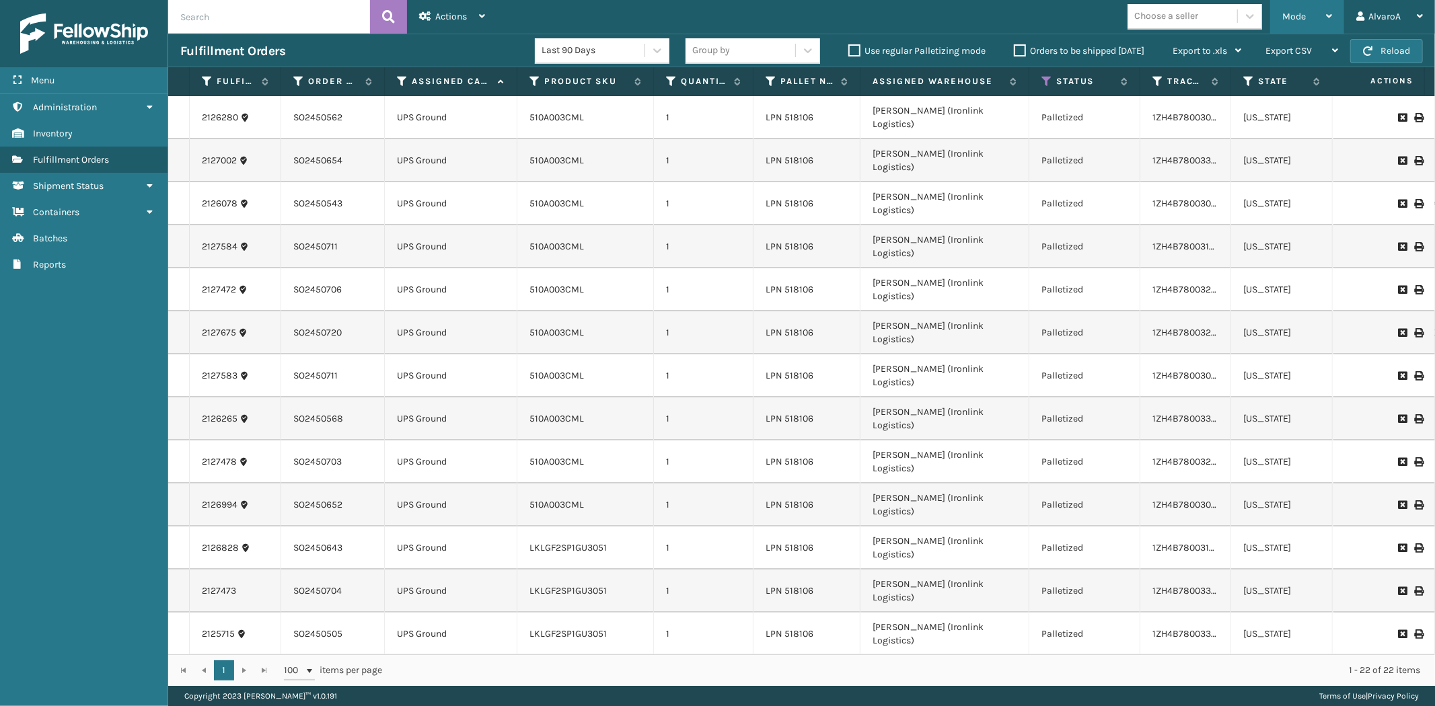
click at [1326, 16] on icon at bounding box center [1329, 15] width 6 height 9
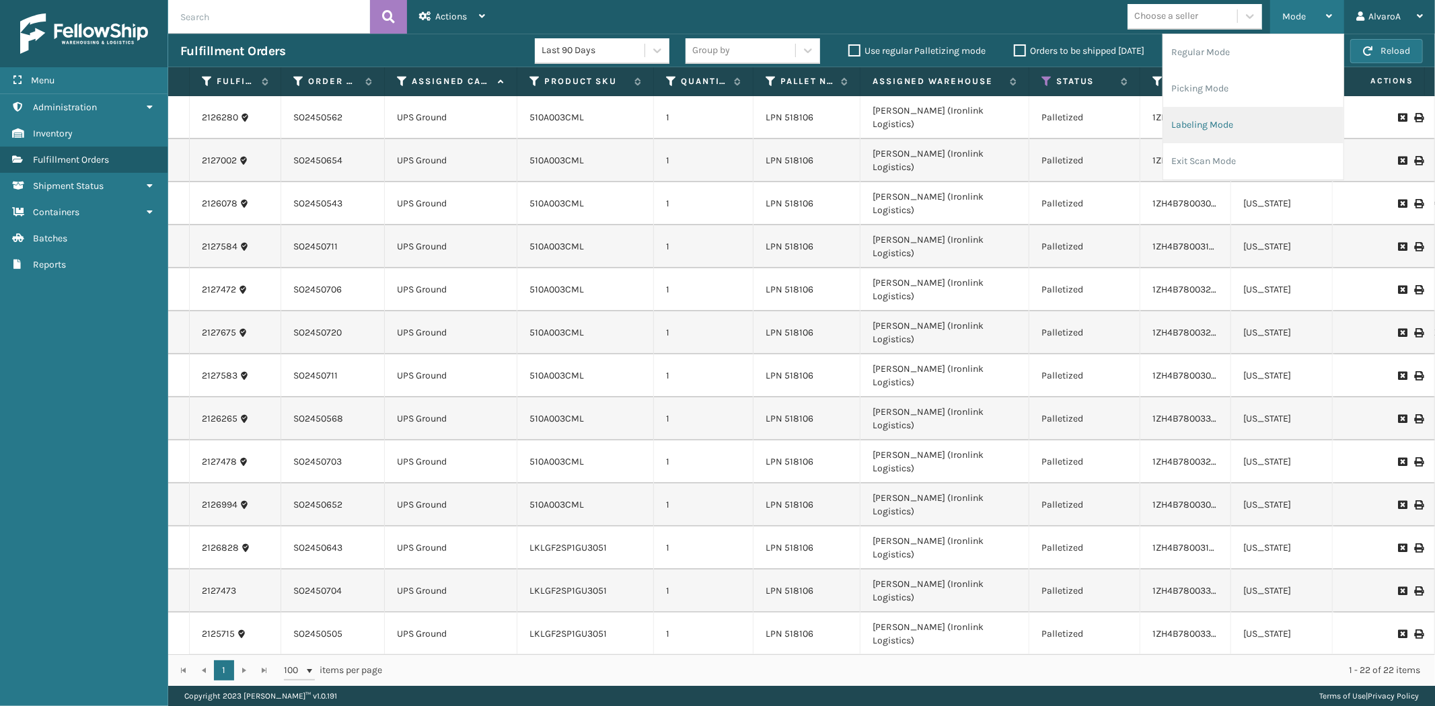
click at [1223, 138] on li "Labeling Mode" at bounding box center [1253, 125] width 180 height 36
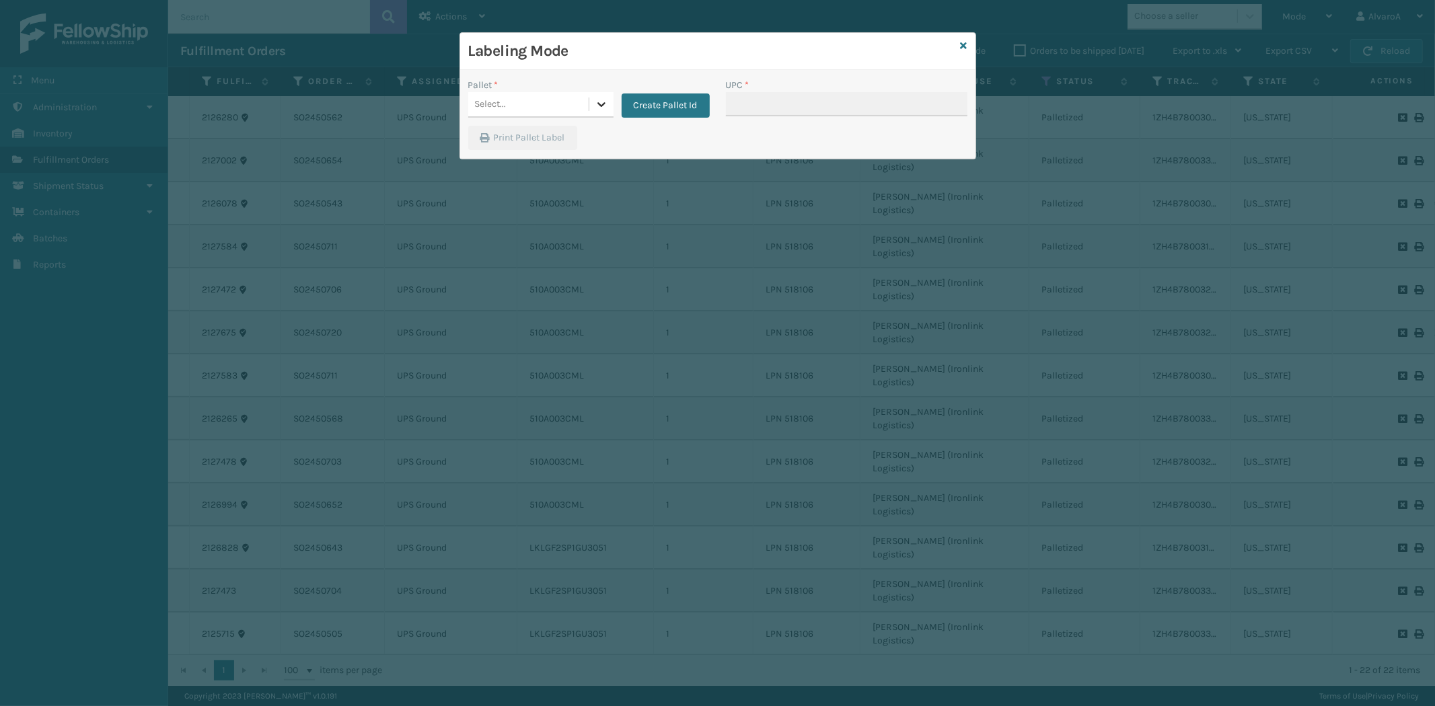
click at [602, 104] on icon at bounding box center [601, 104] width 8 height 5
click at [514, 184] on div "UPSG-25SPM166ZB" at bounding box center [540, 188] width 145 height 25
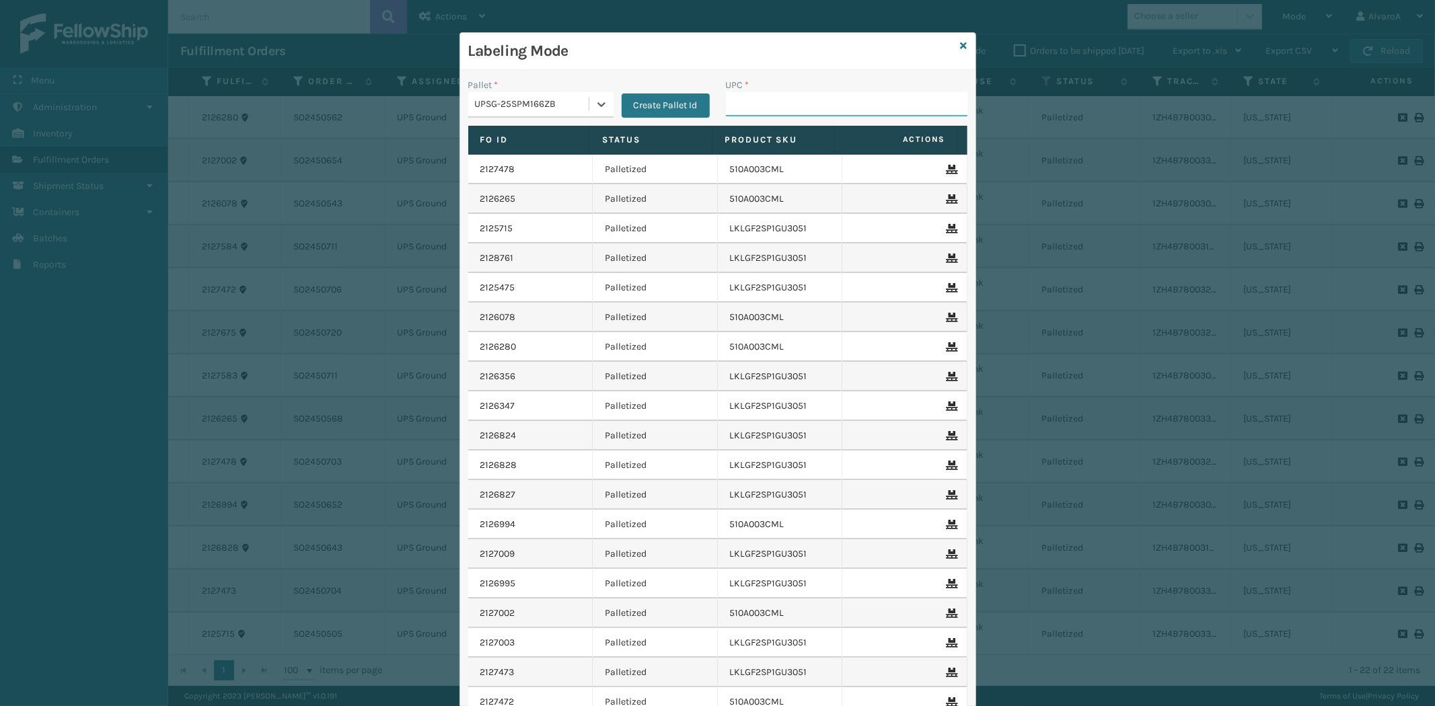
click at [778, 99] on input "UPC *" at bounding box center [846, 104] width 241 height 24
click at [656, 102] on button "Create Pallet Id" at bounding box center [665, 105] width 88 height 24
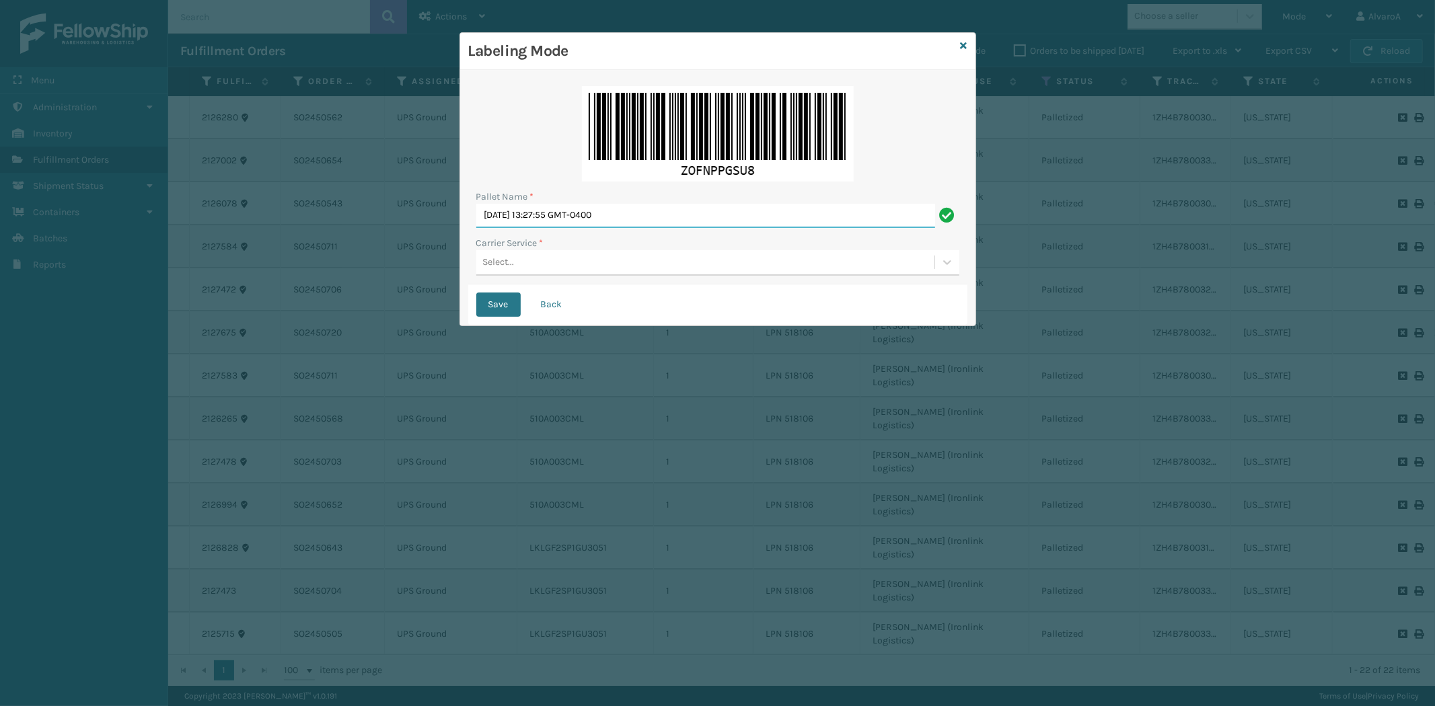
drag, startPoint x: 651, startPoint y: 206, endPoint x: 311, endPoint y: 266, distance: 345.6
click at [311, 266] on div "Labeling Mode Pallet Name * [DATE] 13:27:55 GMT-0400 Carrier Service * Select..…" at bounding box center [717, 353] width 1435 height 706
type input "LPN 518107"
click at [502, 266] on div "Select..." at bounding box center [499, 263] width 32 height 14
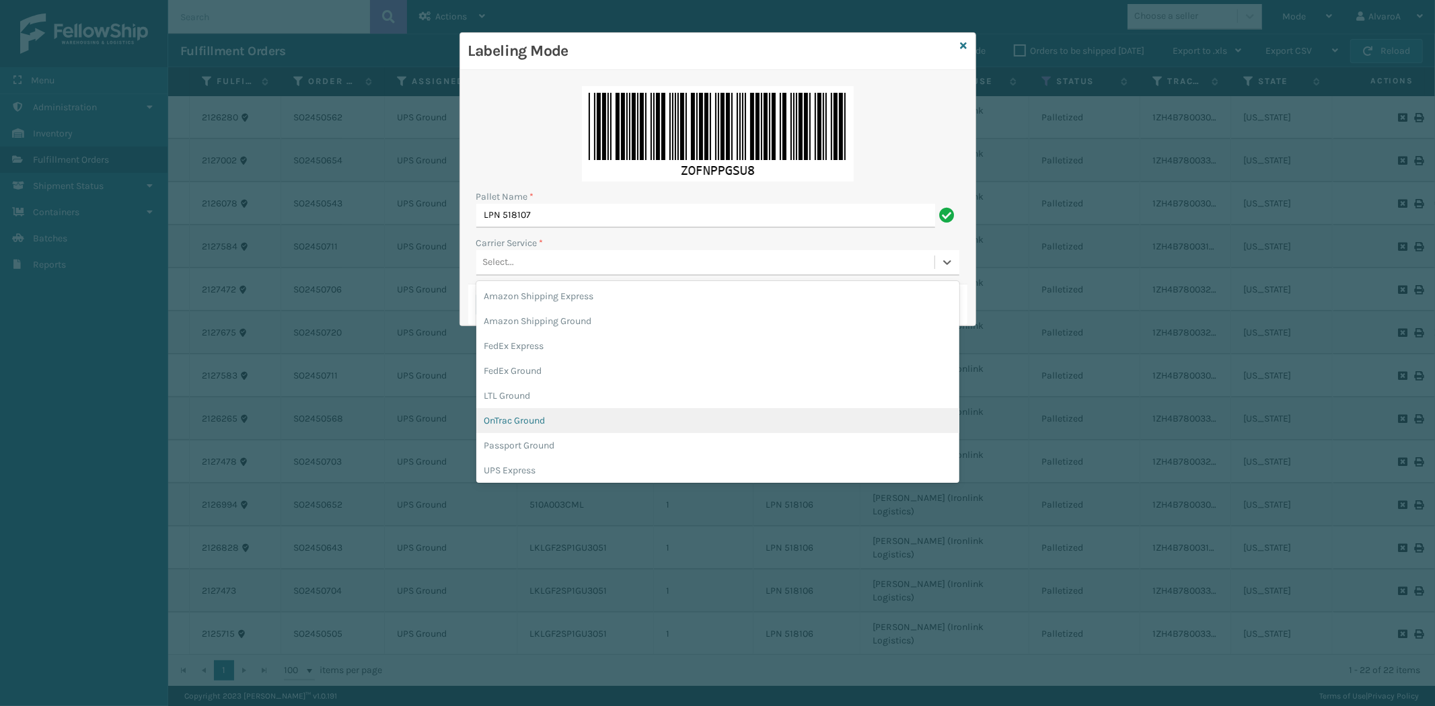
scroll to position [77, 0]
click at [519, 413] on div "UPS Ground" at bounding box center [717, 418] width 483 height 25
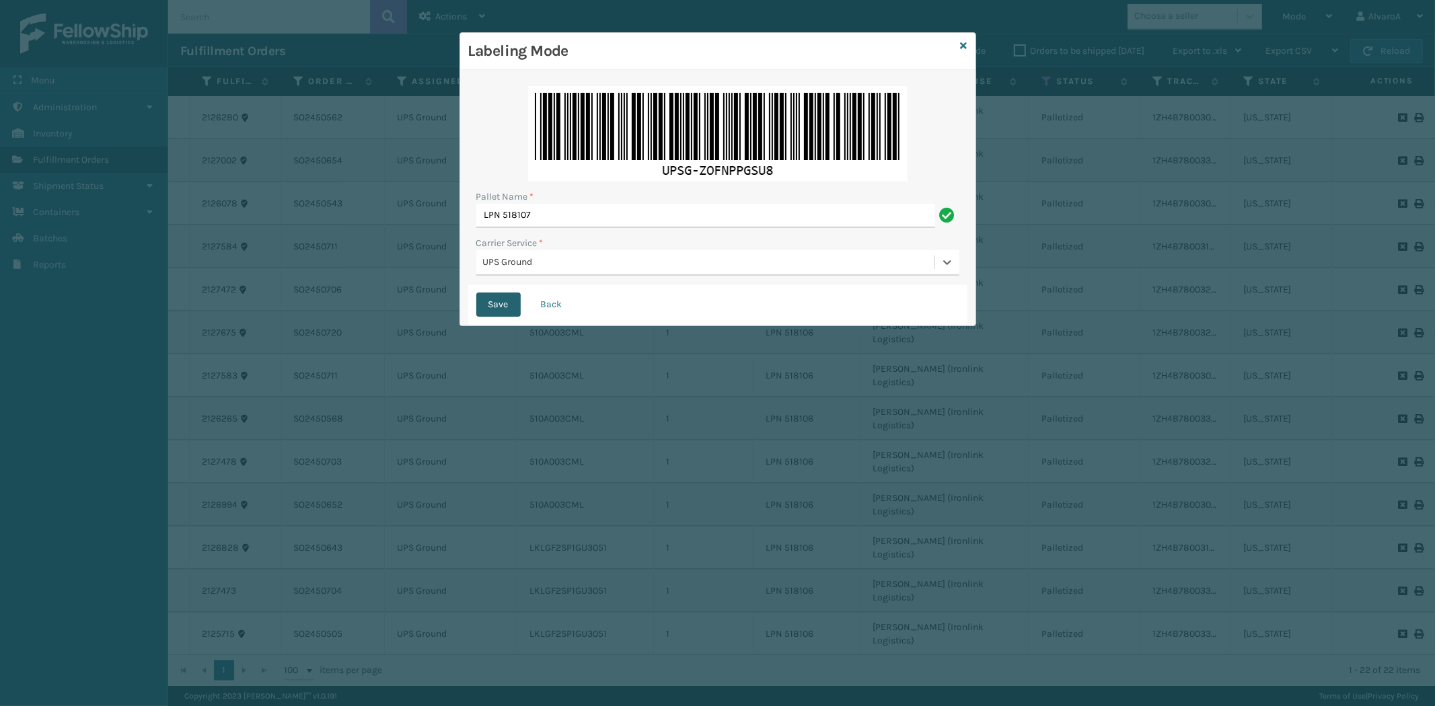
click at [502, 309] on button "Save" at bounding box center [498, 305] width 44 height 24
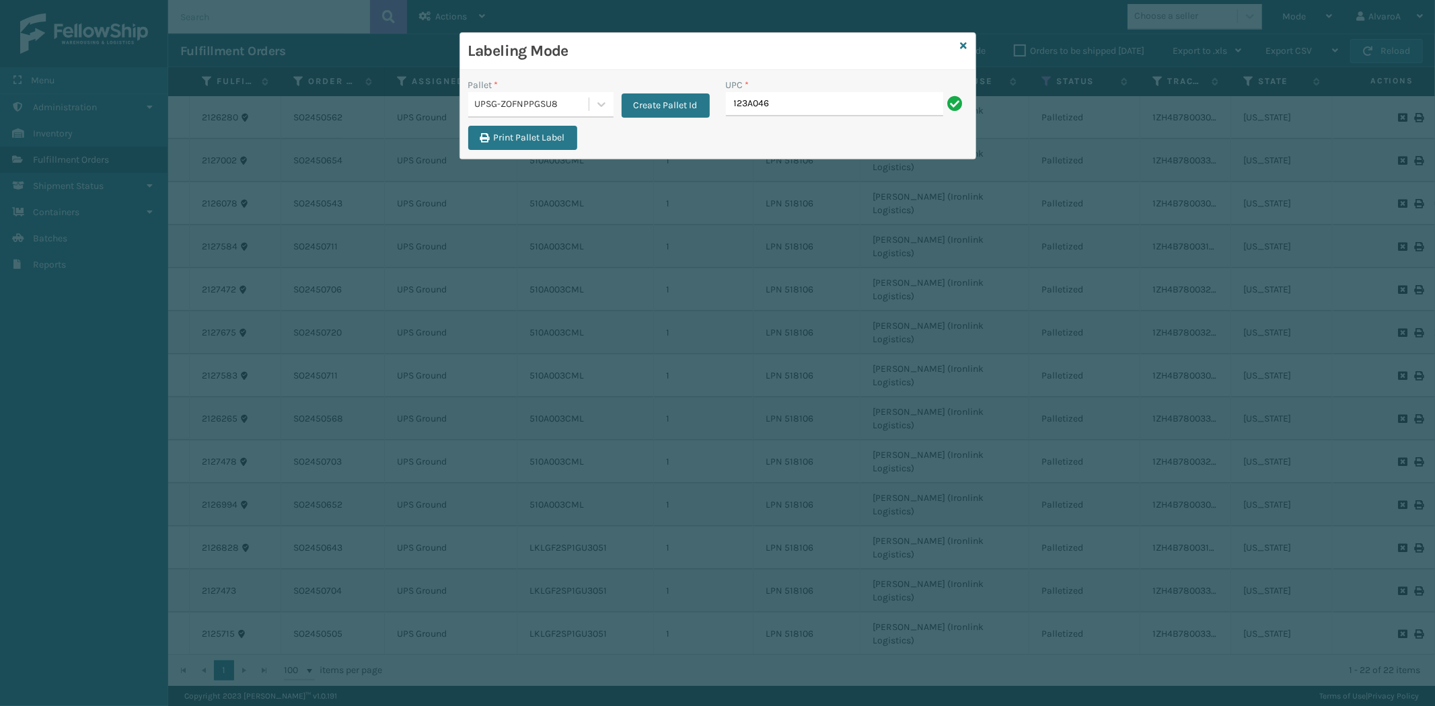
type input "123A046TPE"
type input "510A001CML"
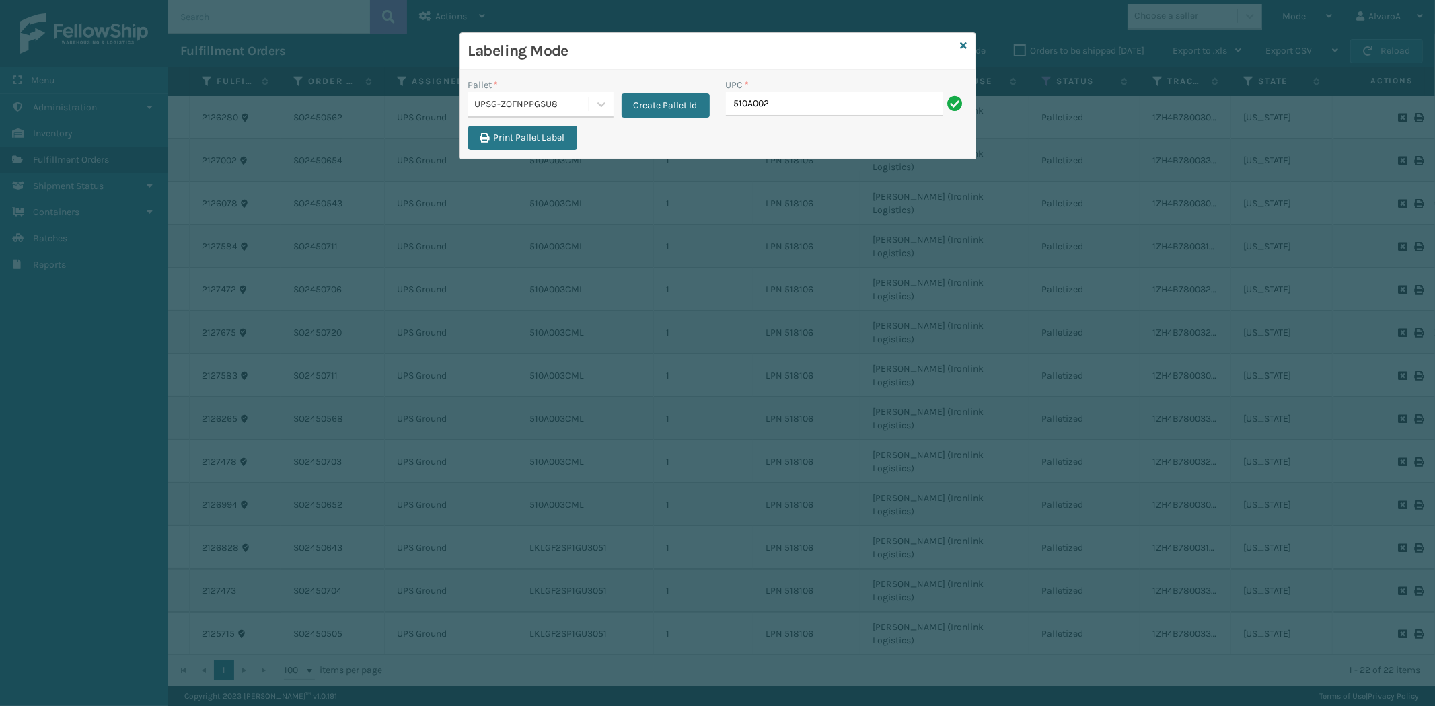
type input "510A002CML"
type input "517A007GRN"
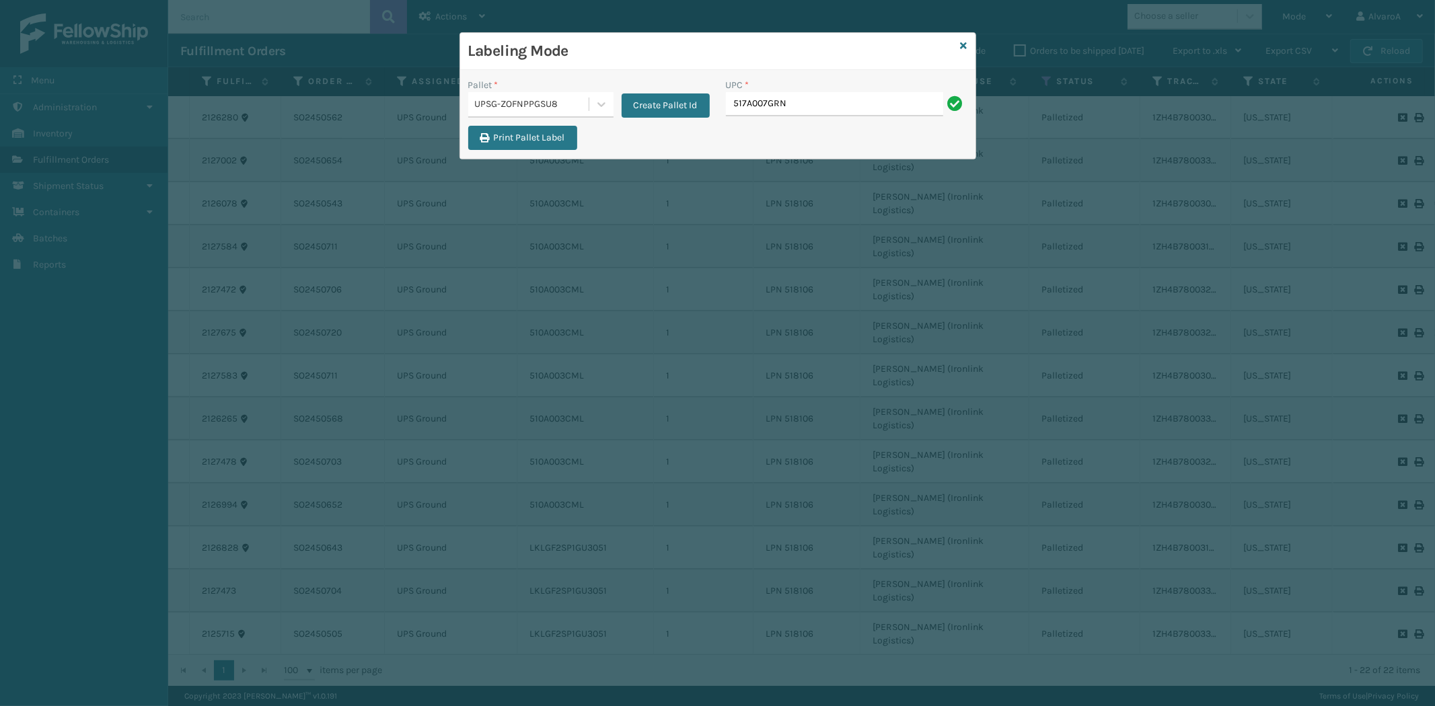
type input "517A007GRN"
type input "517A007RST"
type input "517A007TPE"
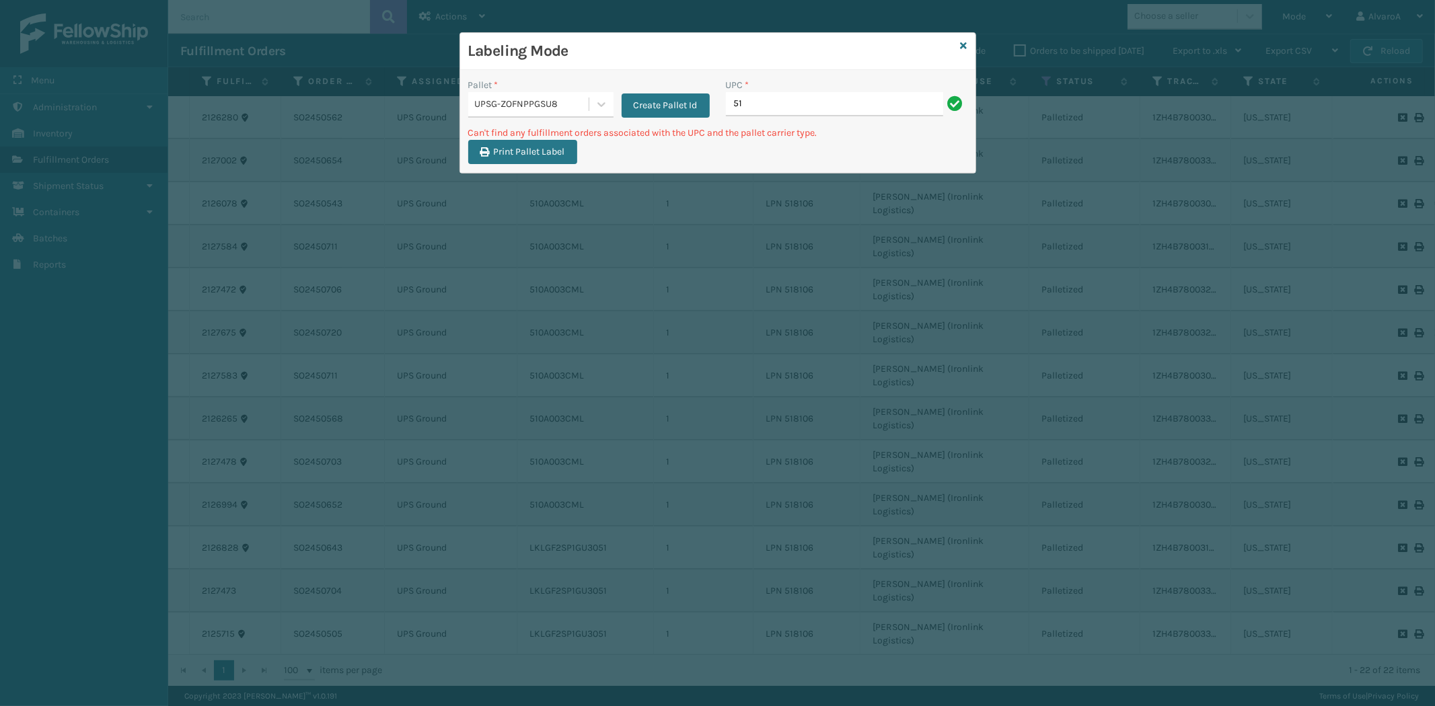
type input "5"
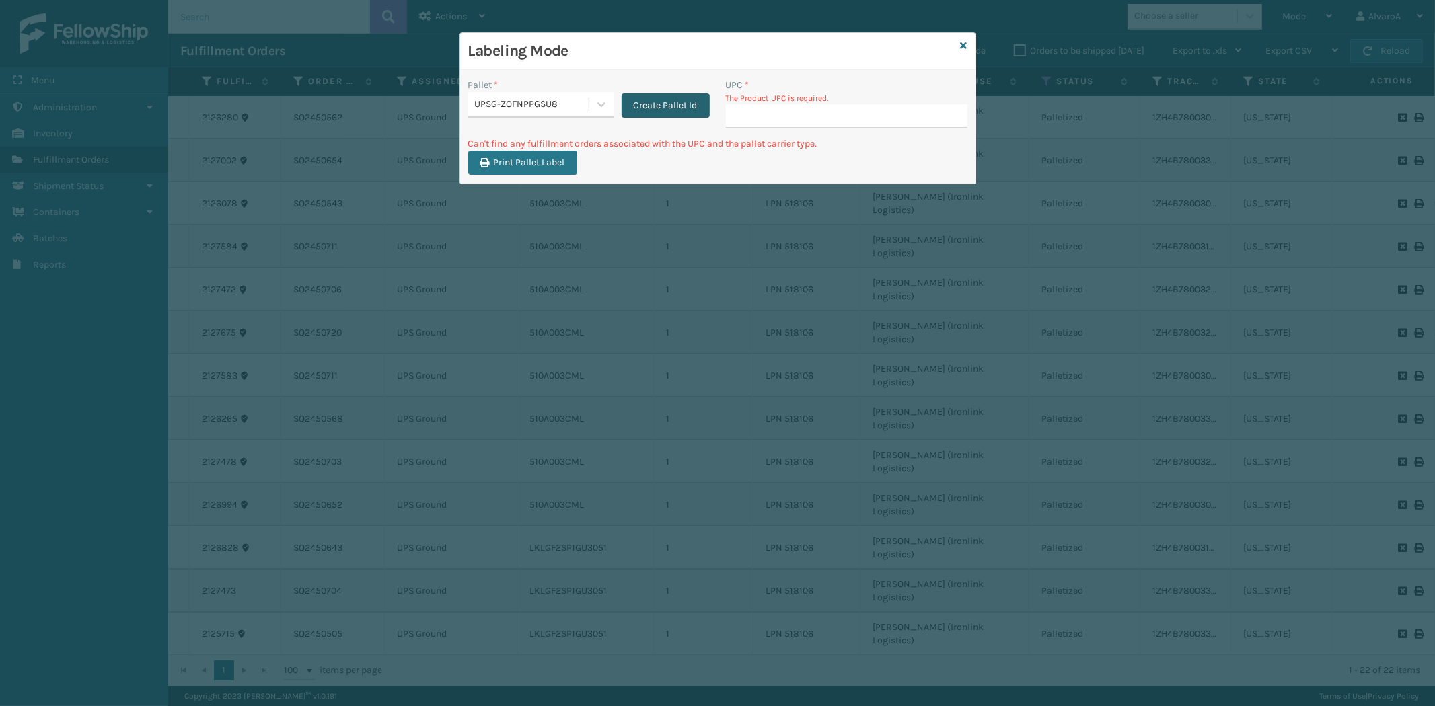
click at [647, 106] on button "Create Pallet Id" at bounding box center [665, 105] width 88 height 24
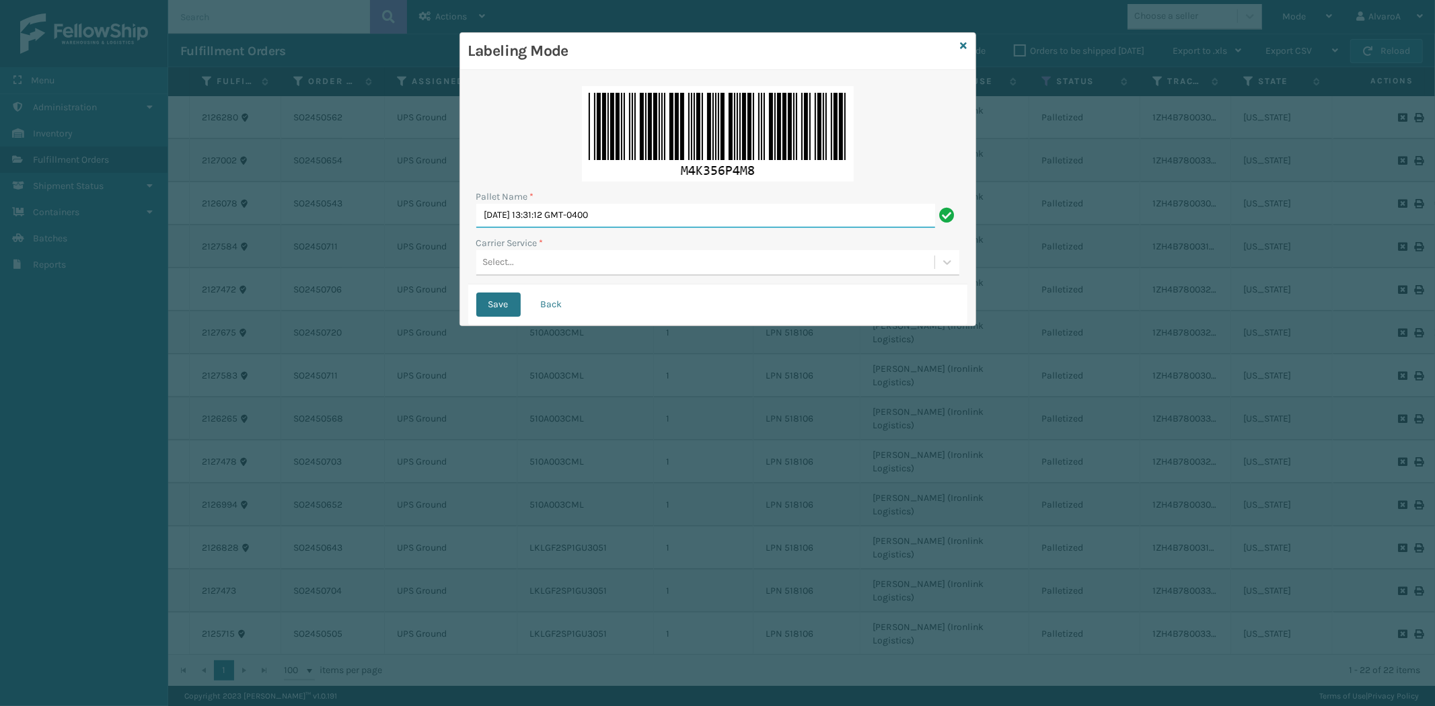
drag, startPoint x: 644, startPoint y: 211, endPoint x: 247, endPoint y: 276, distance: 402.3
click at [247, 276] on div "Labeling Mode Pallet Name * [DATE] 13:31:12 GMT-0400 Carrier Service * Select..…" at bounding box center [717, 353] width 1435 height 706
type input "LPN 518107"
click at [510, 268] on div "Select..." at bounding box center [499, 263] width 32 height 14
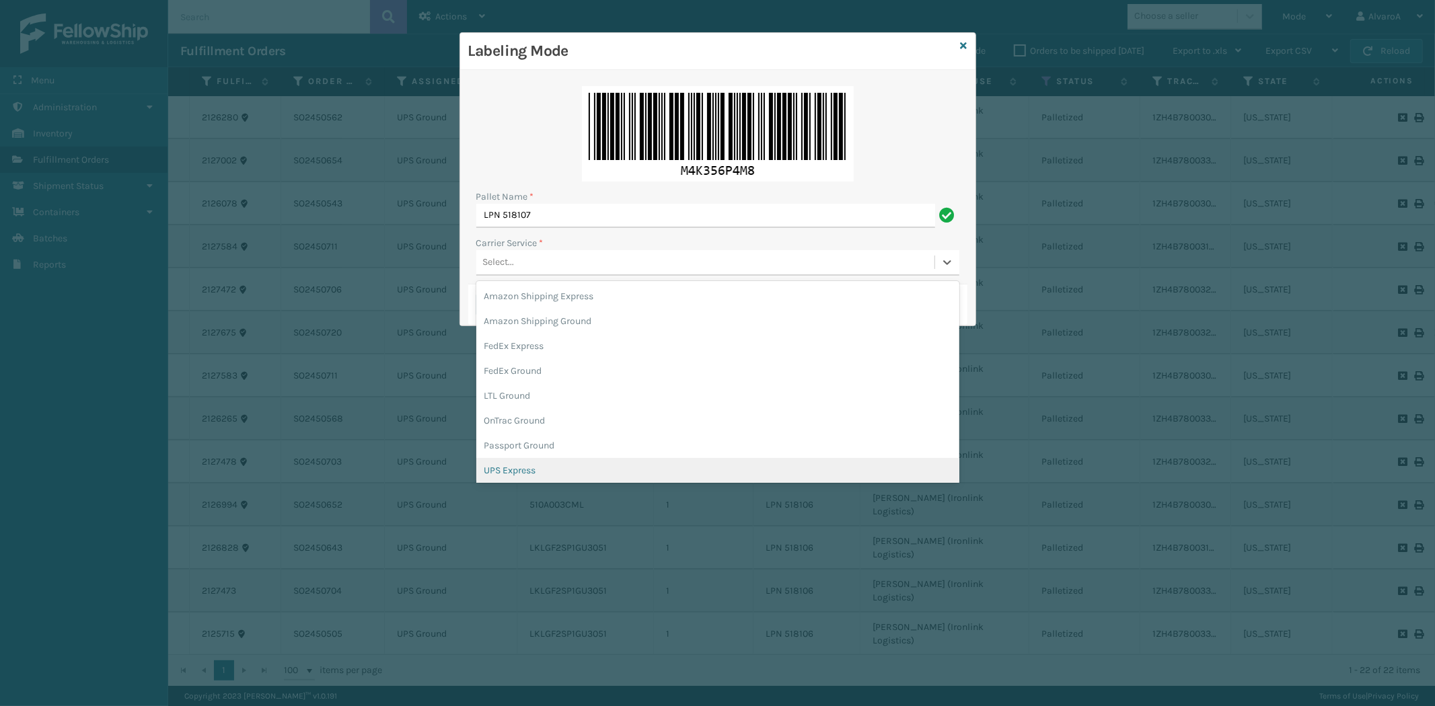
click at [506, 476] on div "UPS Express" at bounding box center [717, 470] width 483 height 25
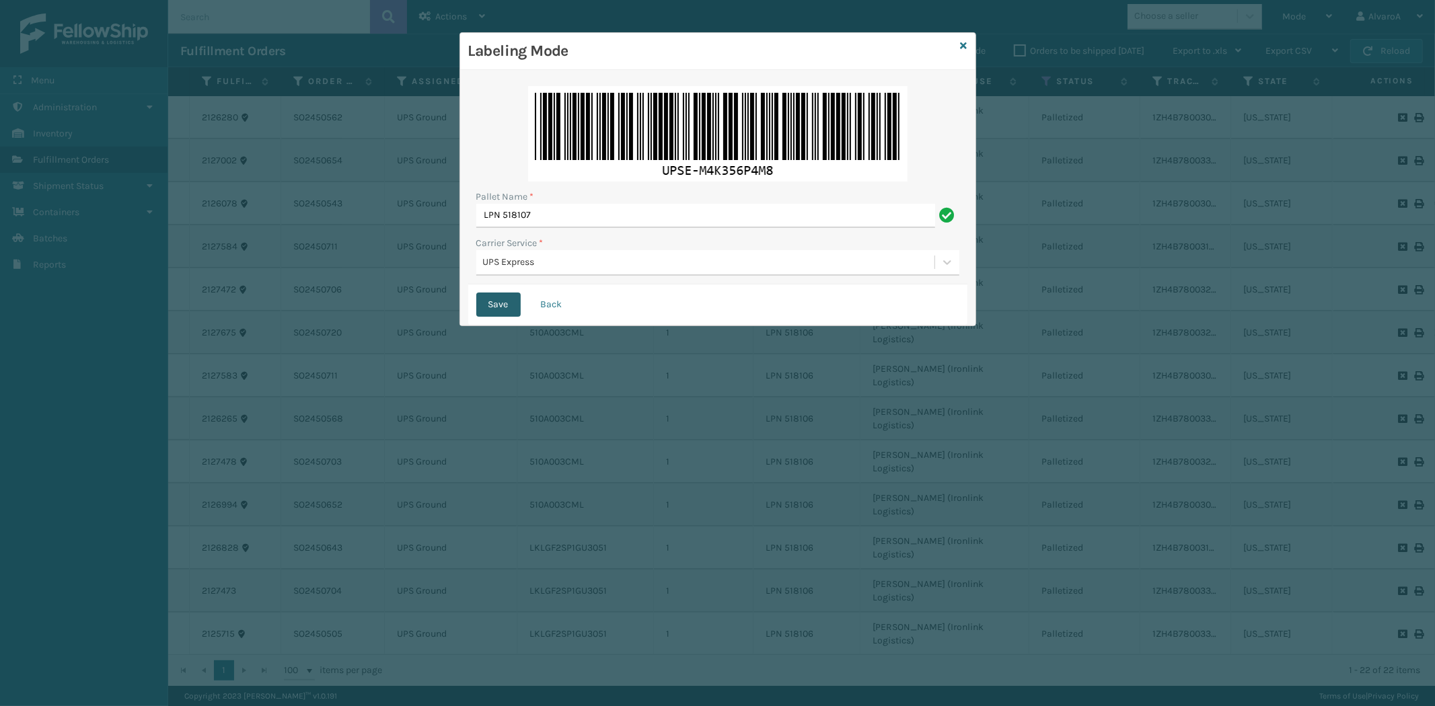
drag, startPoint x: 496, startPoint y: 307, endPoint x: 499, endPoint y: 297, distance: 11.1
click at [496, 308] on button "Save" at bounding box center [498, 305] width 44 height 24
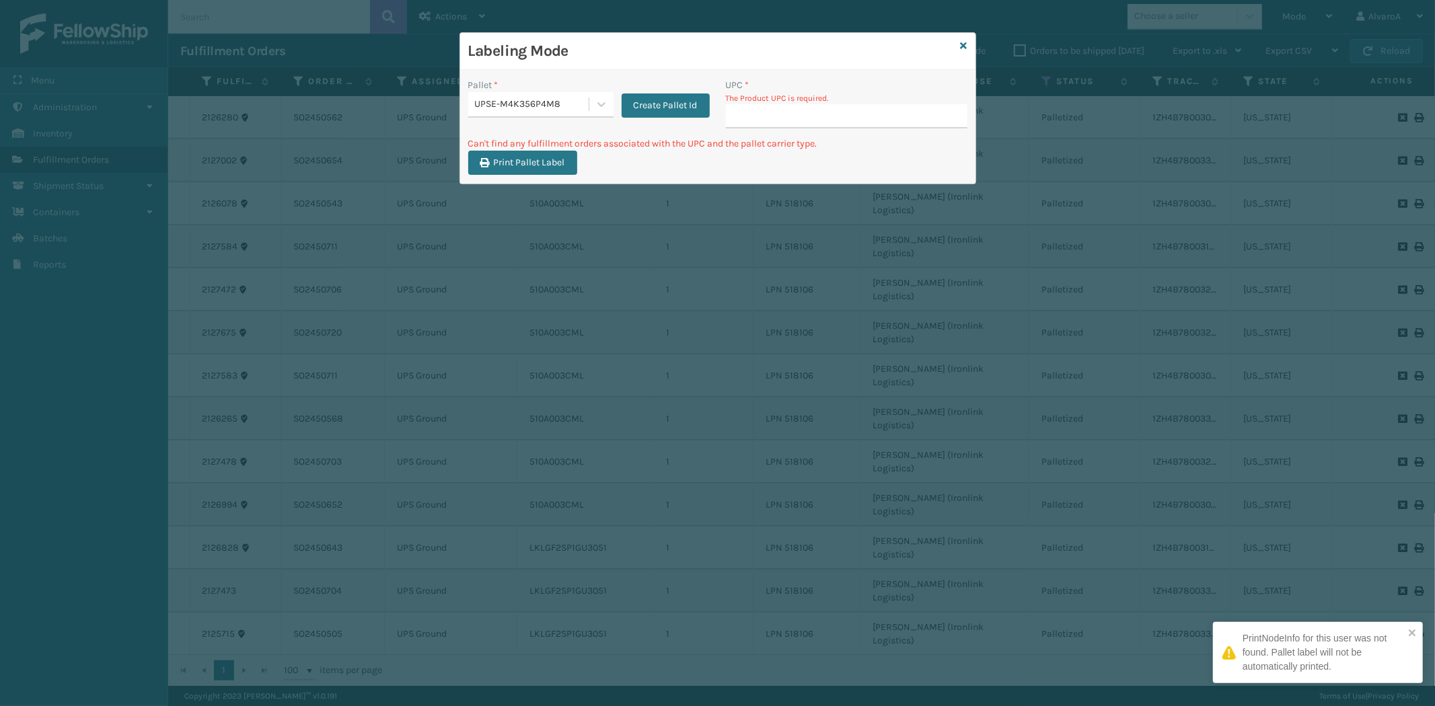
click at [749, 112] on input "UPC *" at bounding box center [846, 116] width 241 height 24
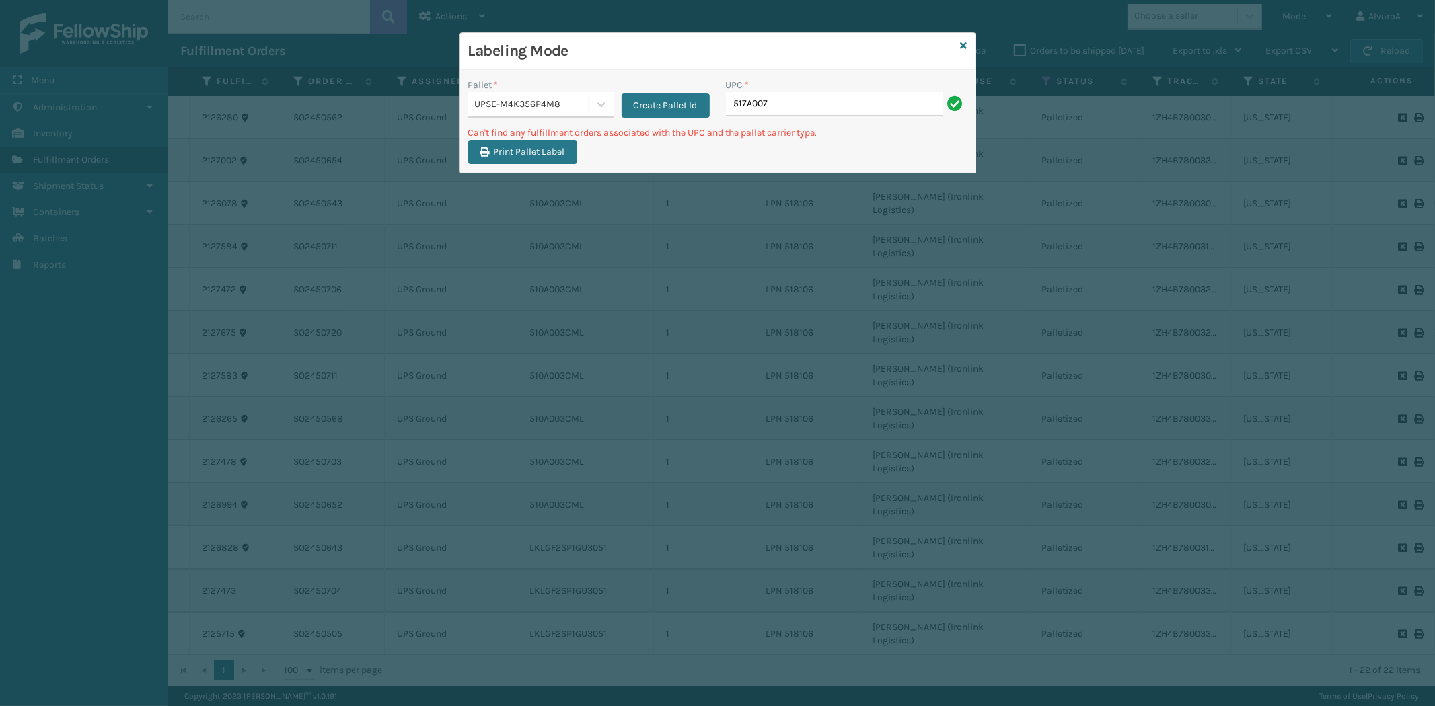
type input "517A007TPE"
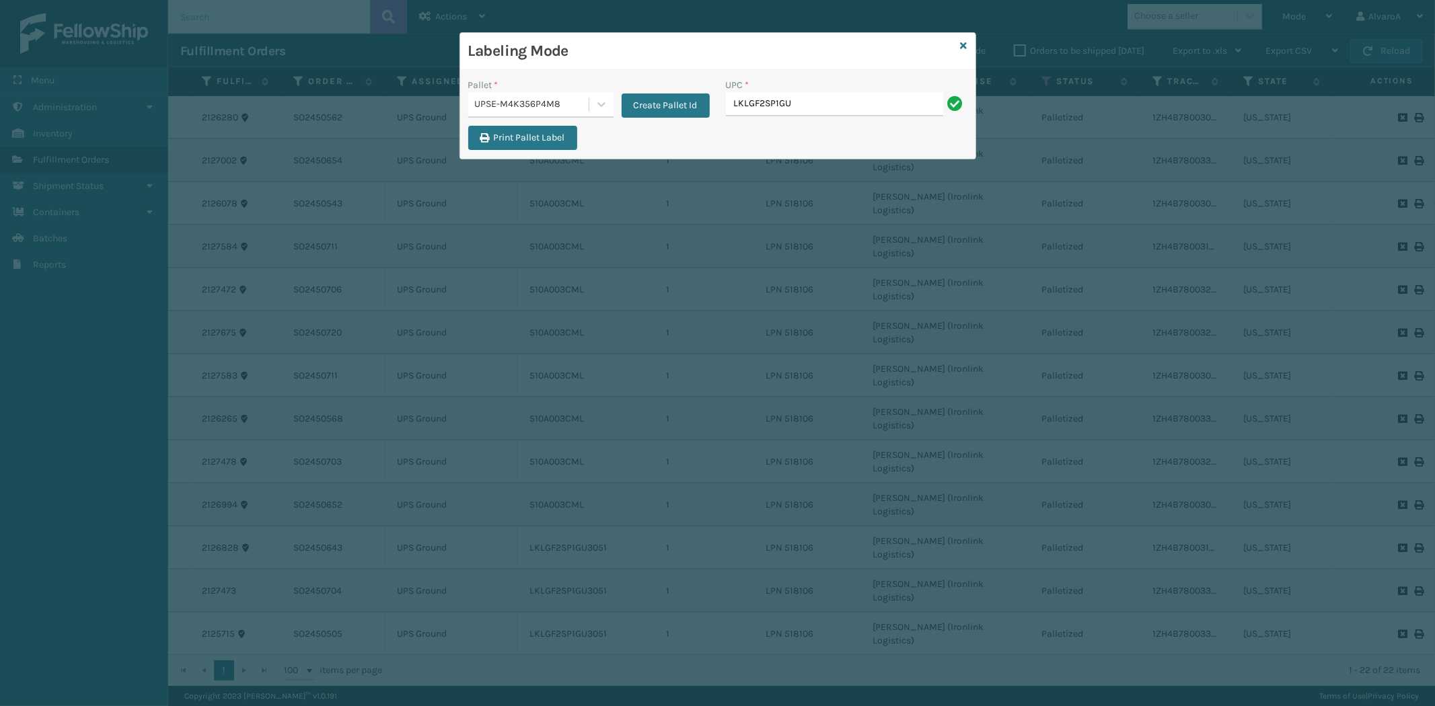
type input "LKLGF2SP1GU3073"
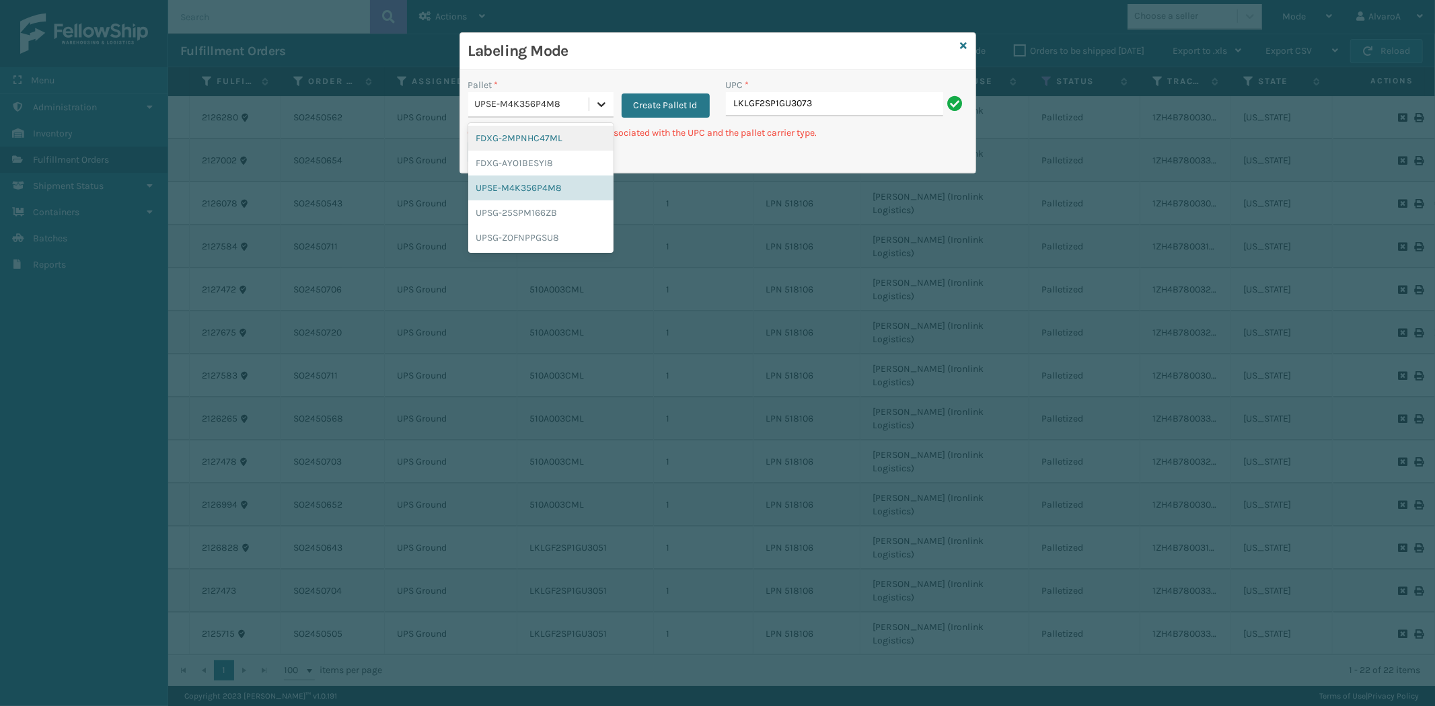
drag, startPoint x: 609, startPoint y: 102, endPoint x: 600, endPoint y: 104, distance: 9.8
click at [606, 100] on div at bounding box center [601, 104] width 24 height 24
click at [515, 214] on div "UPSG-25SPM166ZB" at bounding box center [540, 212] width 145 height 25
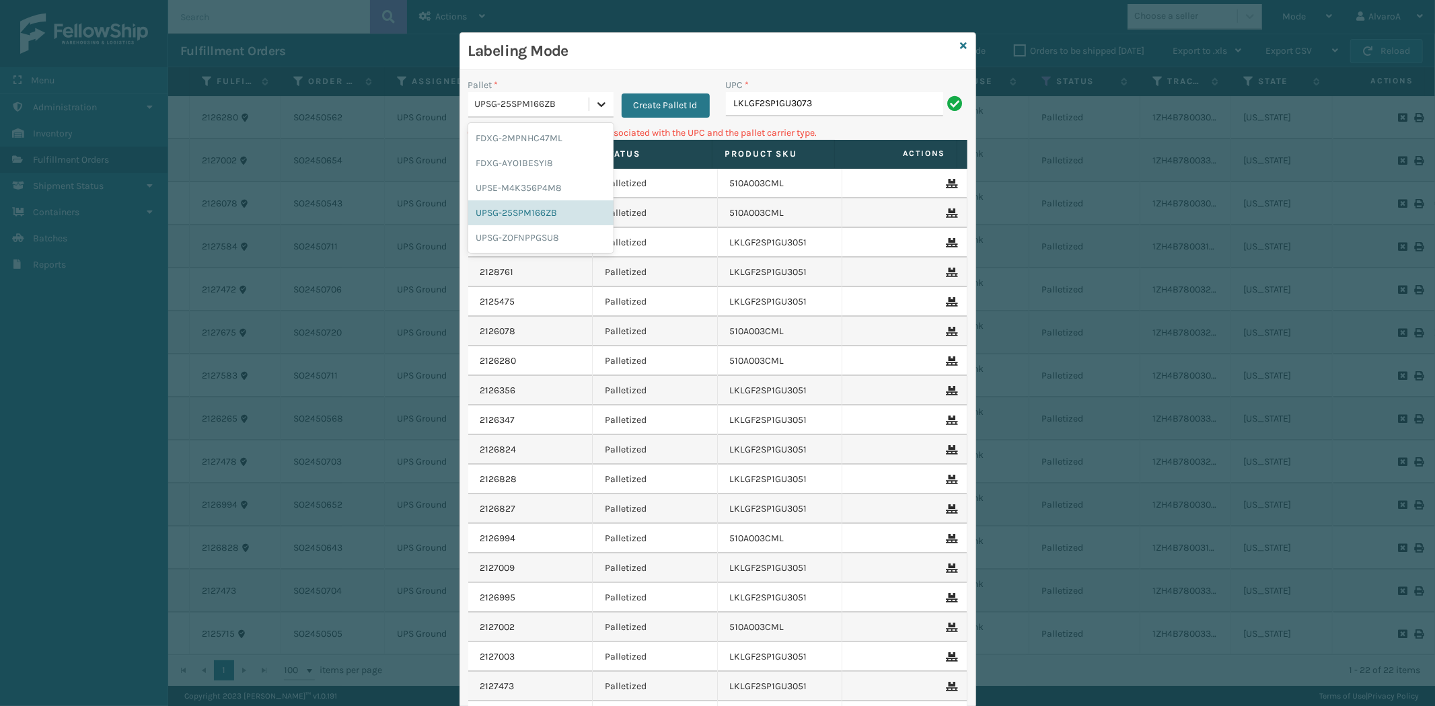
click at [602, 98] on div at bounding box center [601, 104] width 24 height 24
click at [516, 238] on div "UPSG-ZOFNPPGSU8" at bounding box center [540, 237] width 145 height 25
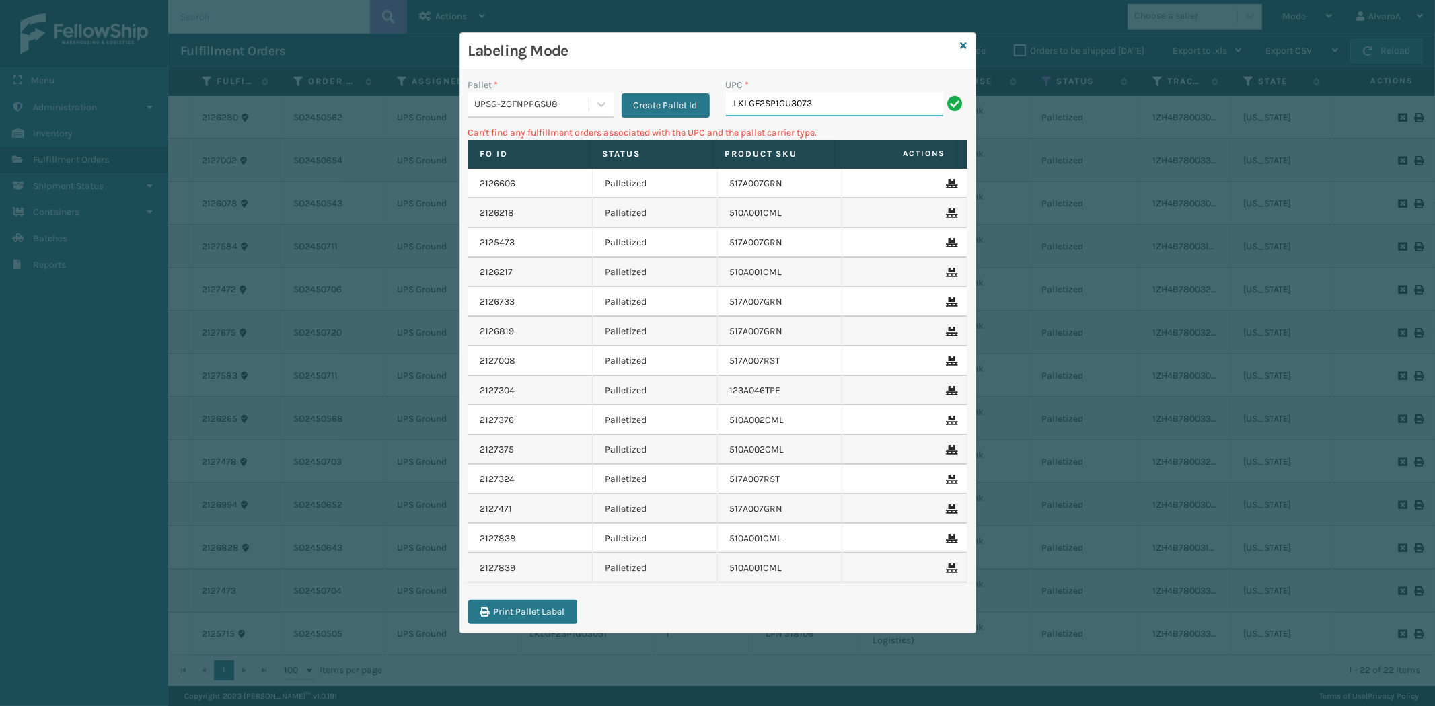
click at [823, 108] on input "LKLGF2SP1GU3073" at bounding box center [834, 104] width 217 height 24
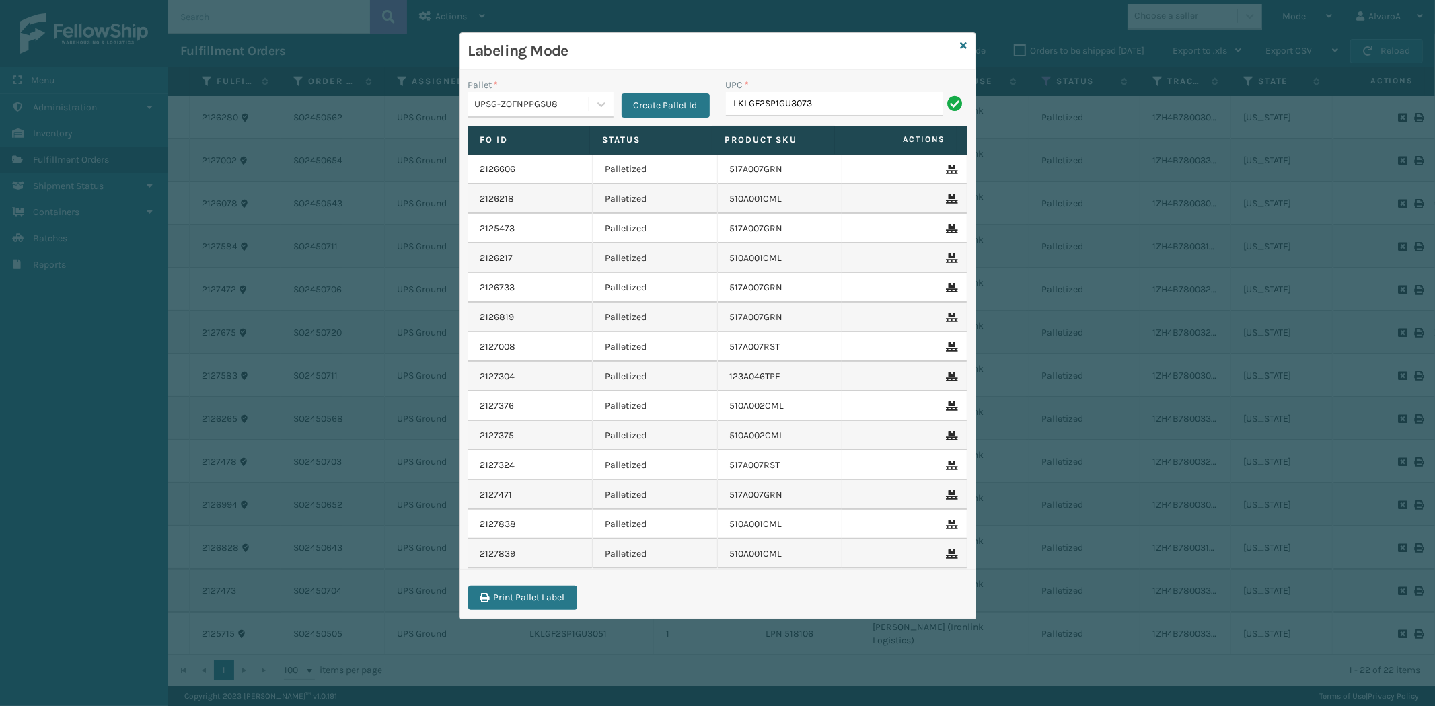
type input "LKLGF2SP1GU3073"
click at [965, 44] on icon at bounding box center [963, 45] width 7 height 9
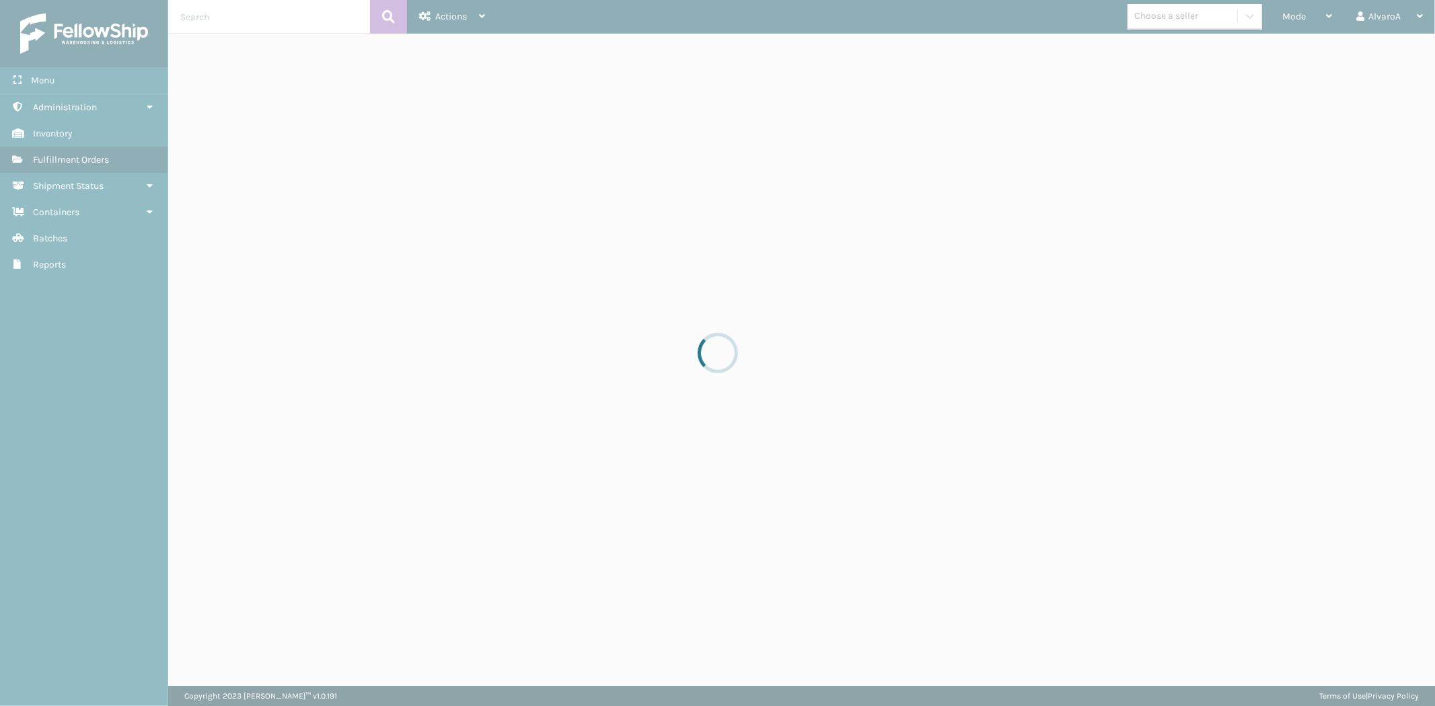
click at [1314, 14] on div at bounding box center [717, 353] width 1435 height 706
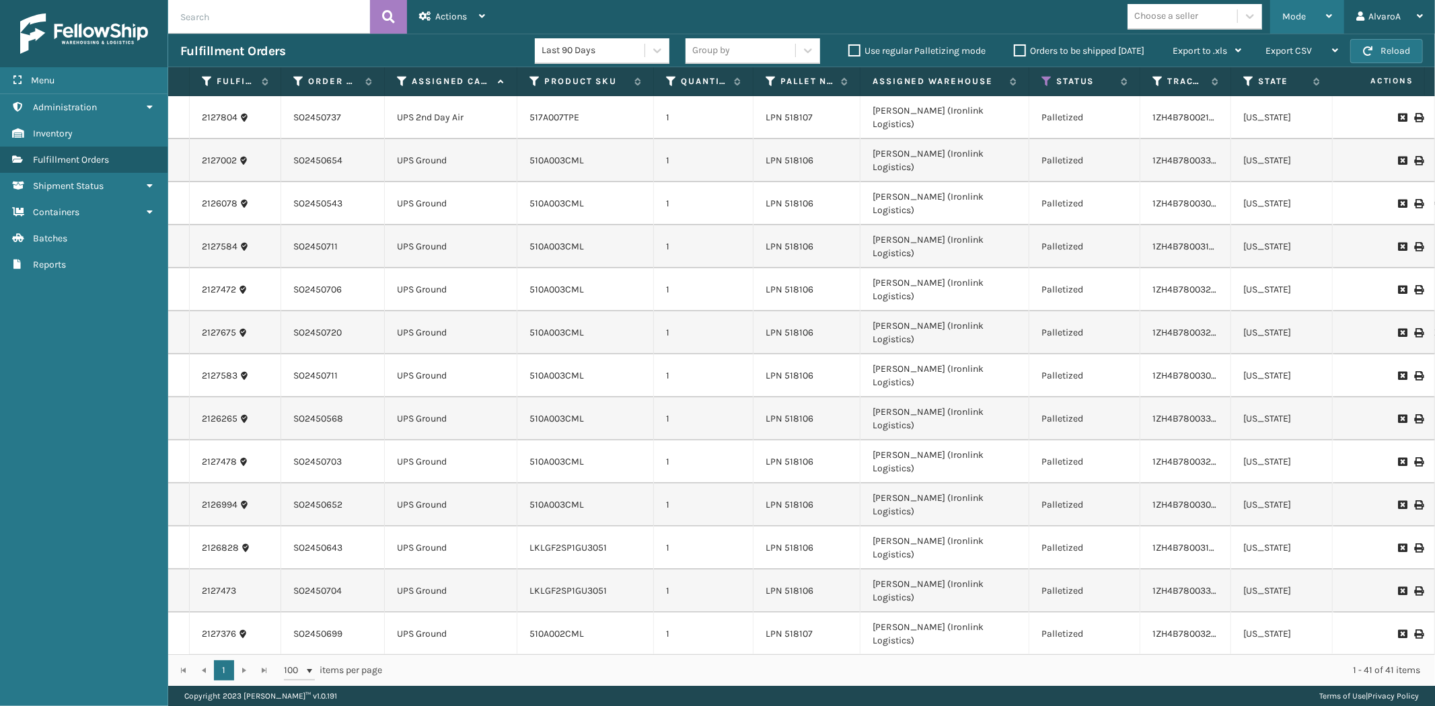
click at [1308, 17] on div "Mode" at bounding box center [1307, 17] width 50 height 34
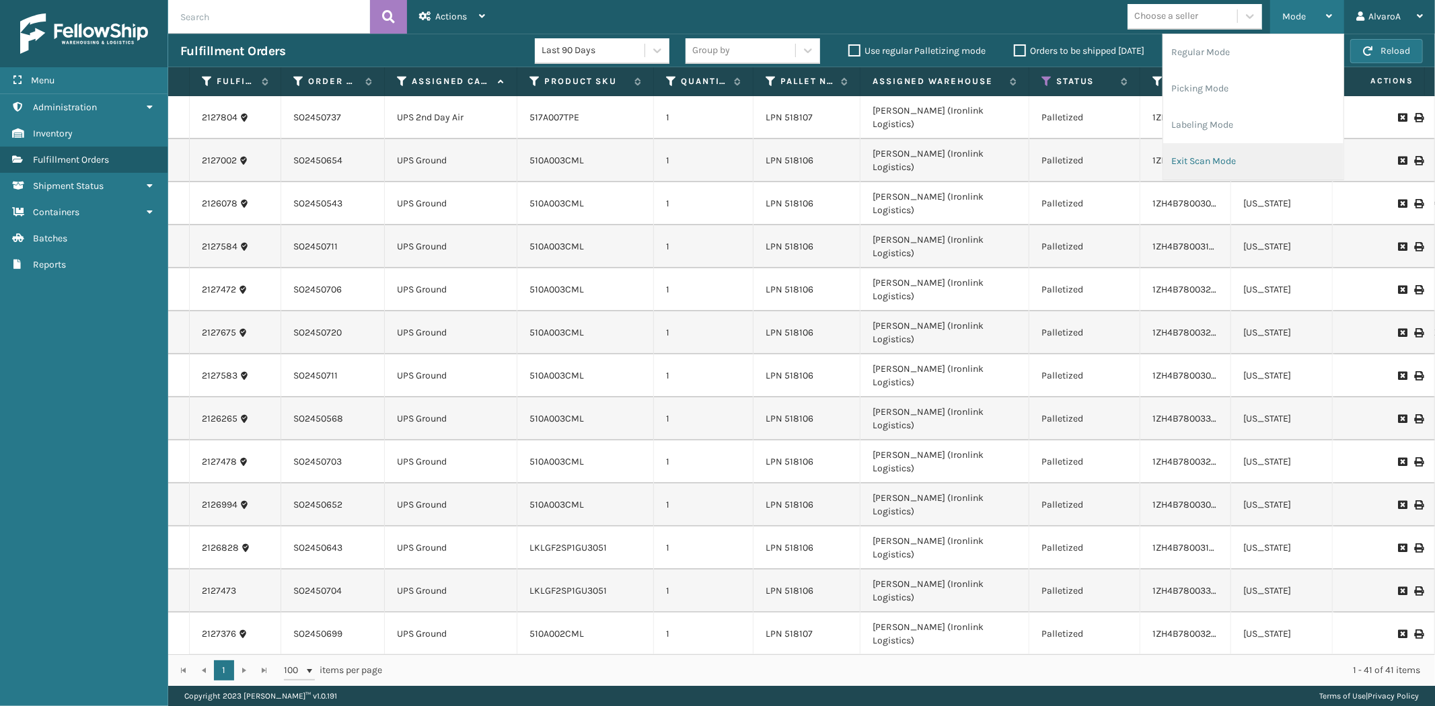
click at [1180, 161] on li "Exit Scan Mode" at bounding box center [1253, 161] width 180 height 36
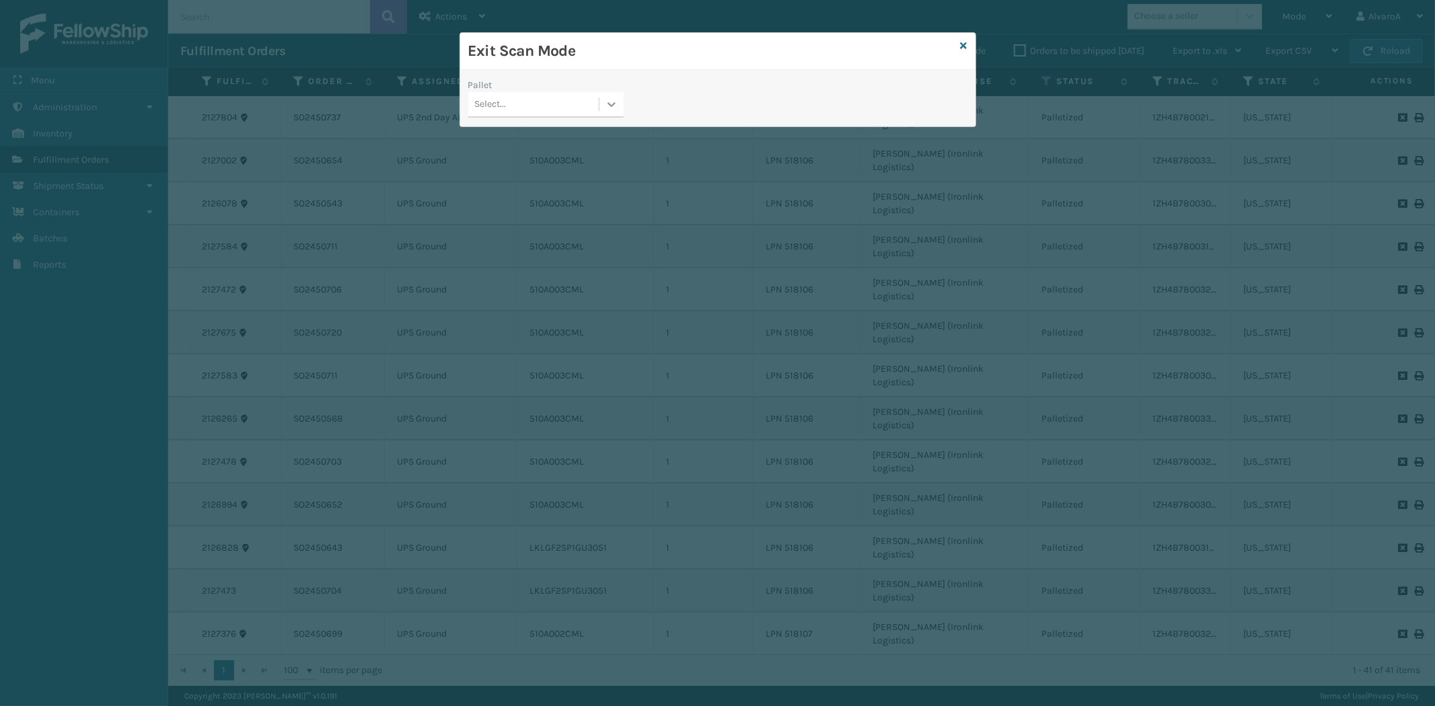
drag, startPoint x: 614, startPoint y: 110, endPoint x: 603, endPoint y: 121, distance: 15.7
click at [612, 114] on div at bounding box center [611, 104] width 24 height 24
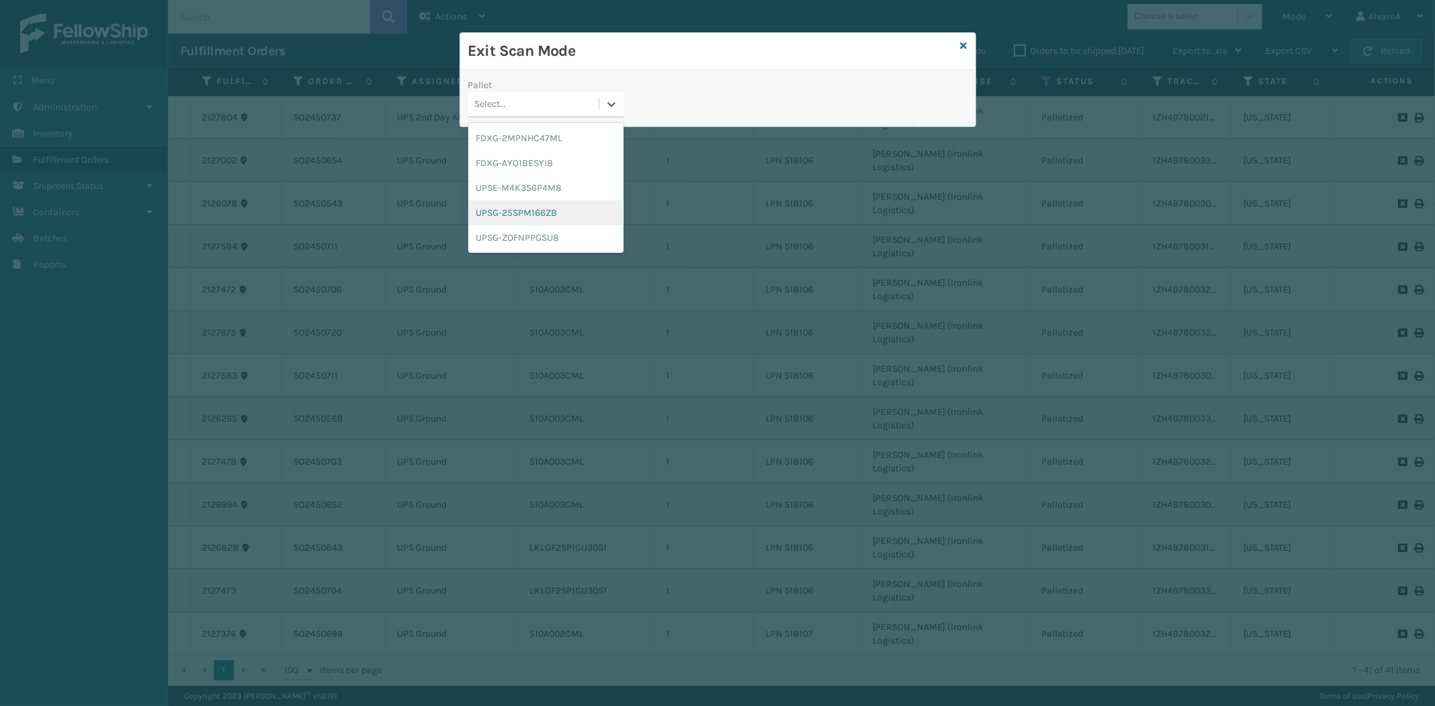
click at [525, 202] on div "UPSG-25SPM166ZB" at bounding box center [545, 212] width 155 height 25
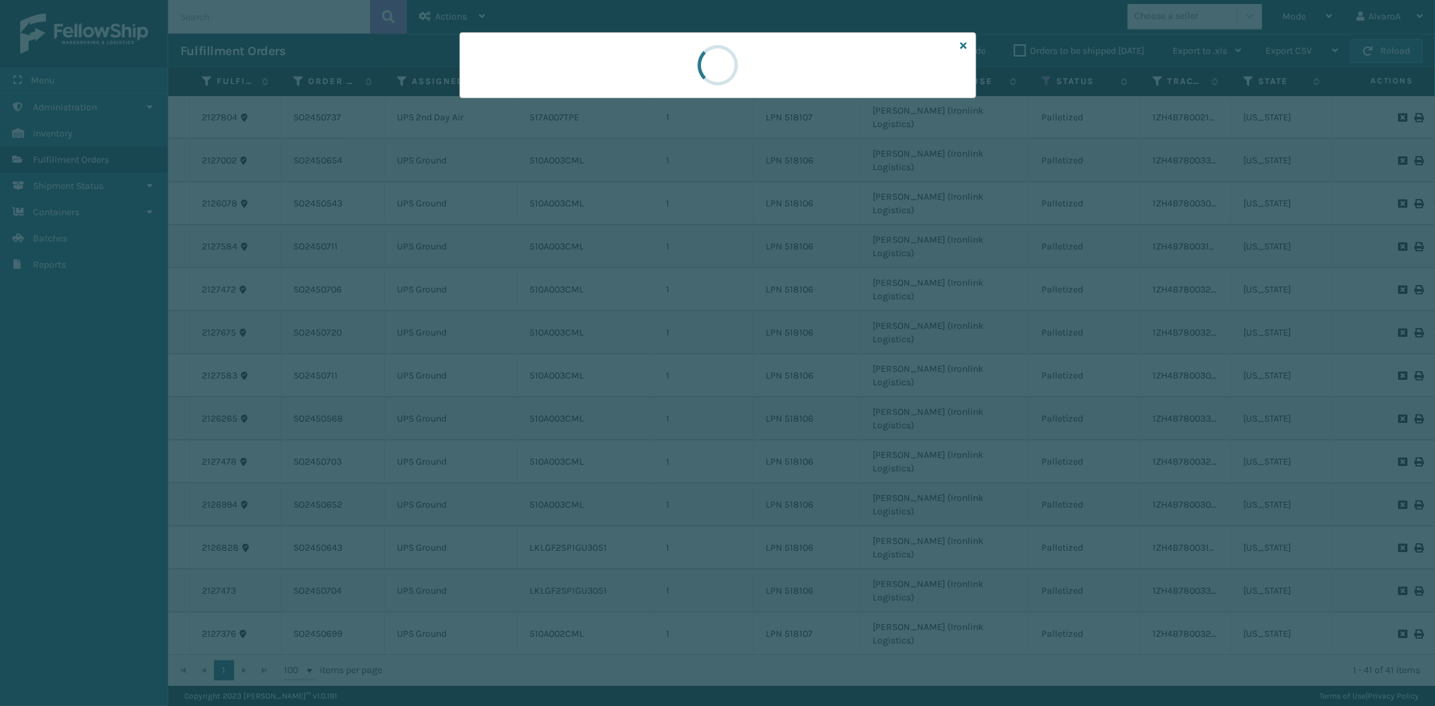
click at [612, 85] on div at bounding box center [717, 65] width 517 height 66
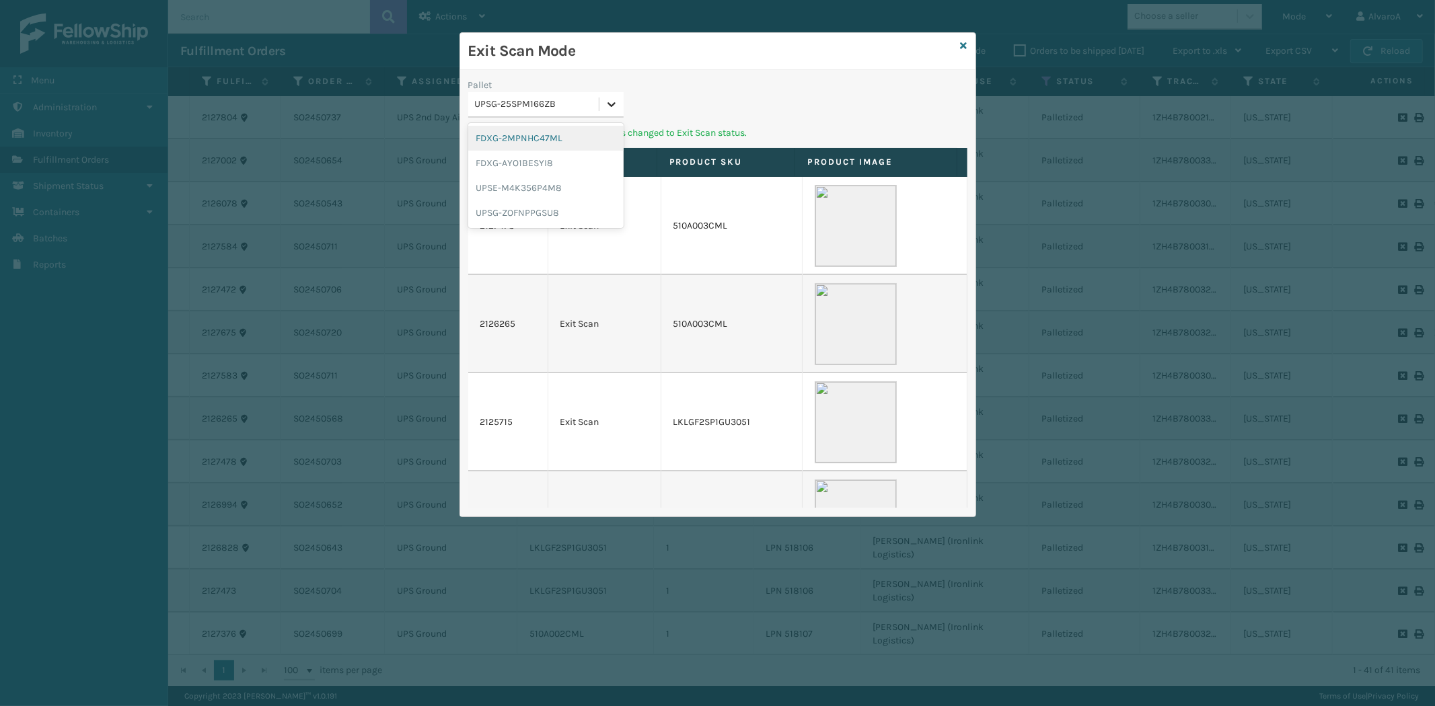
click at [611, 95] on div at bounding box center [611, 104] width 24 height 24
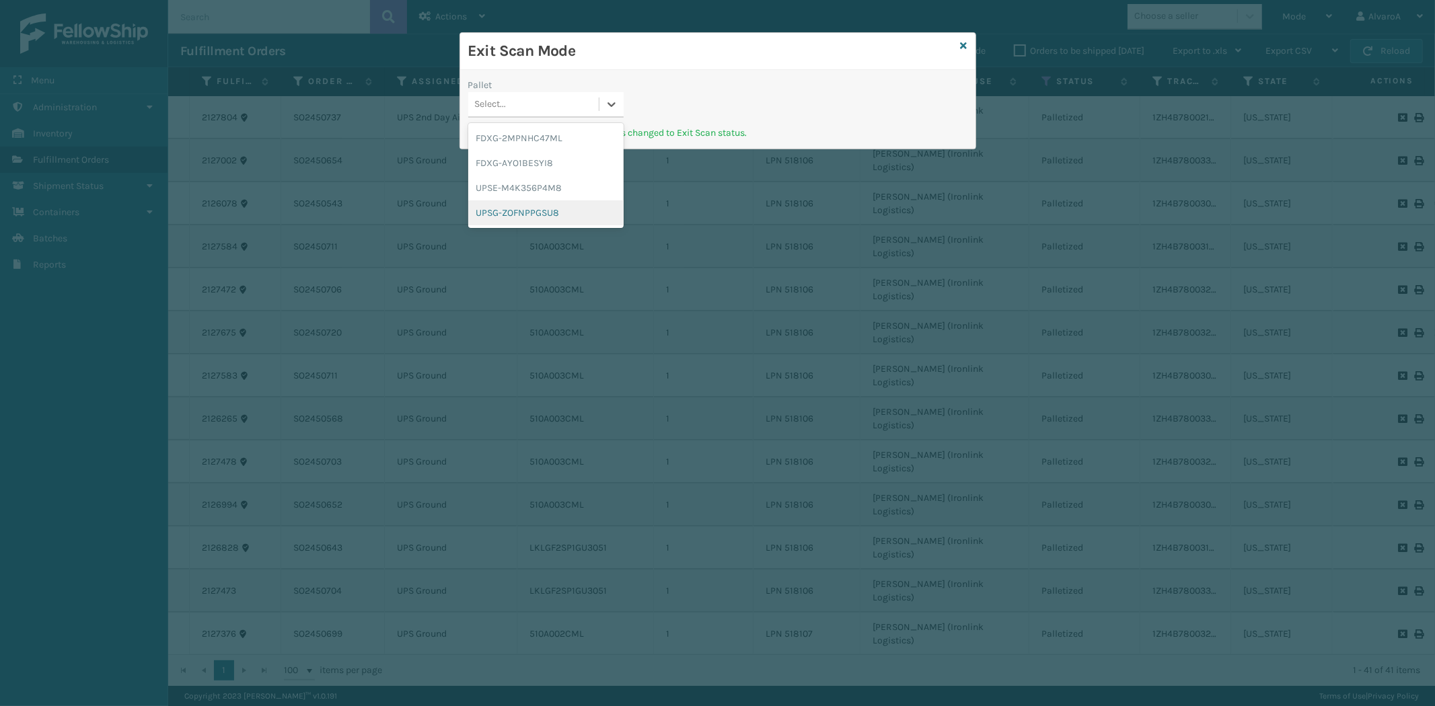
click at [502, 210] on div "UPSG-ZOFNPPGSU8" at bounding box center [545, 212] width 155 height 25
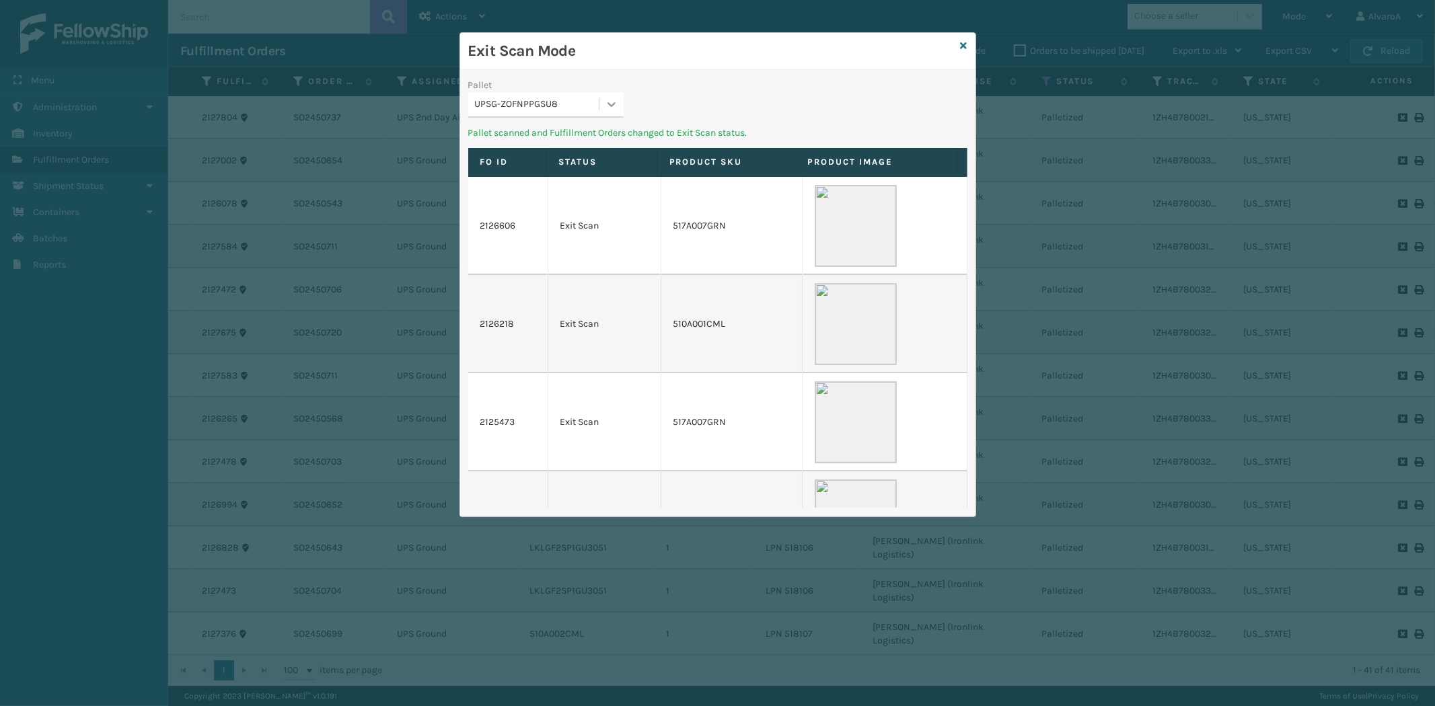
click at [620, 92] on div at bounding box center [611, 104] width 24 height 24
click at [529, 187] on div "UPSE-M4K356P4M8" at bounding box center [545, 188] width 155 height 25
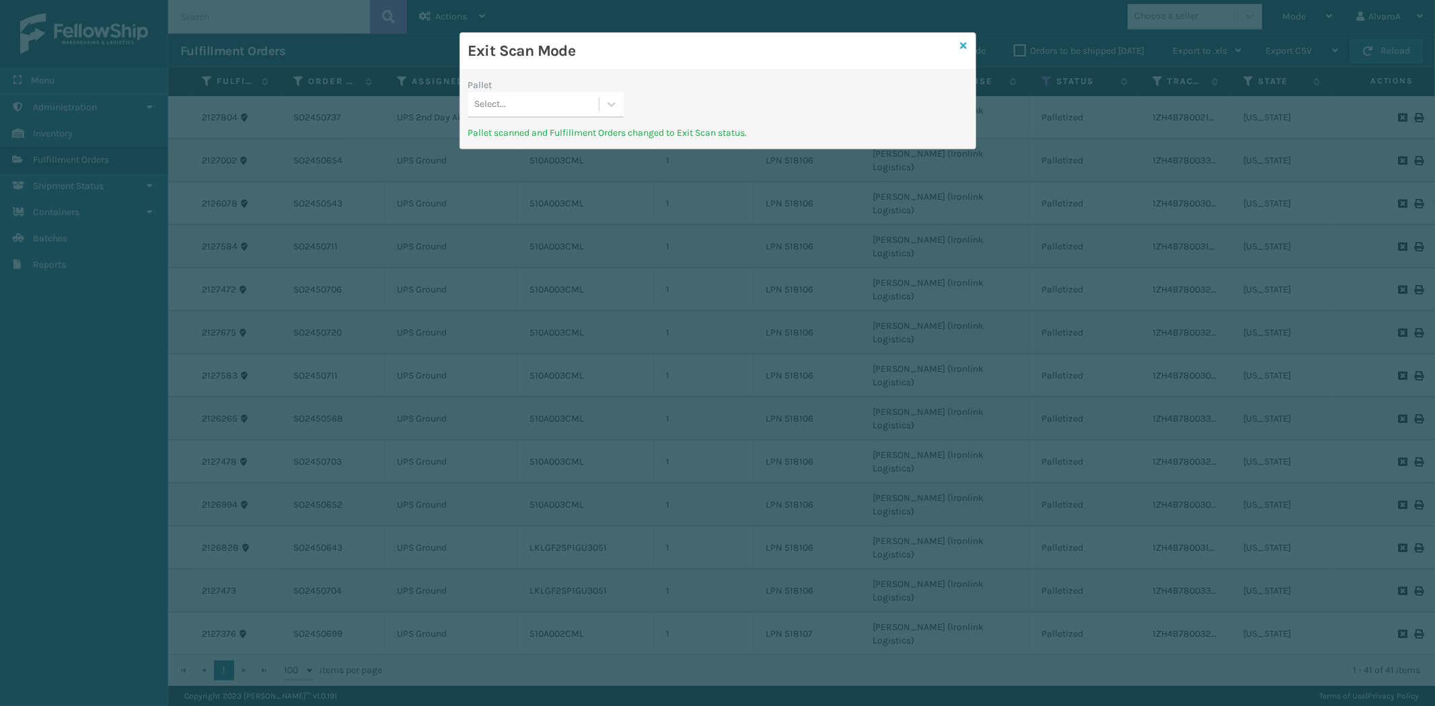
click at [965, 44] on icon at bounding box center [963, 45] width 7 height 9
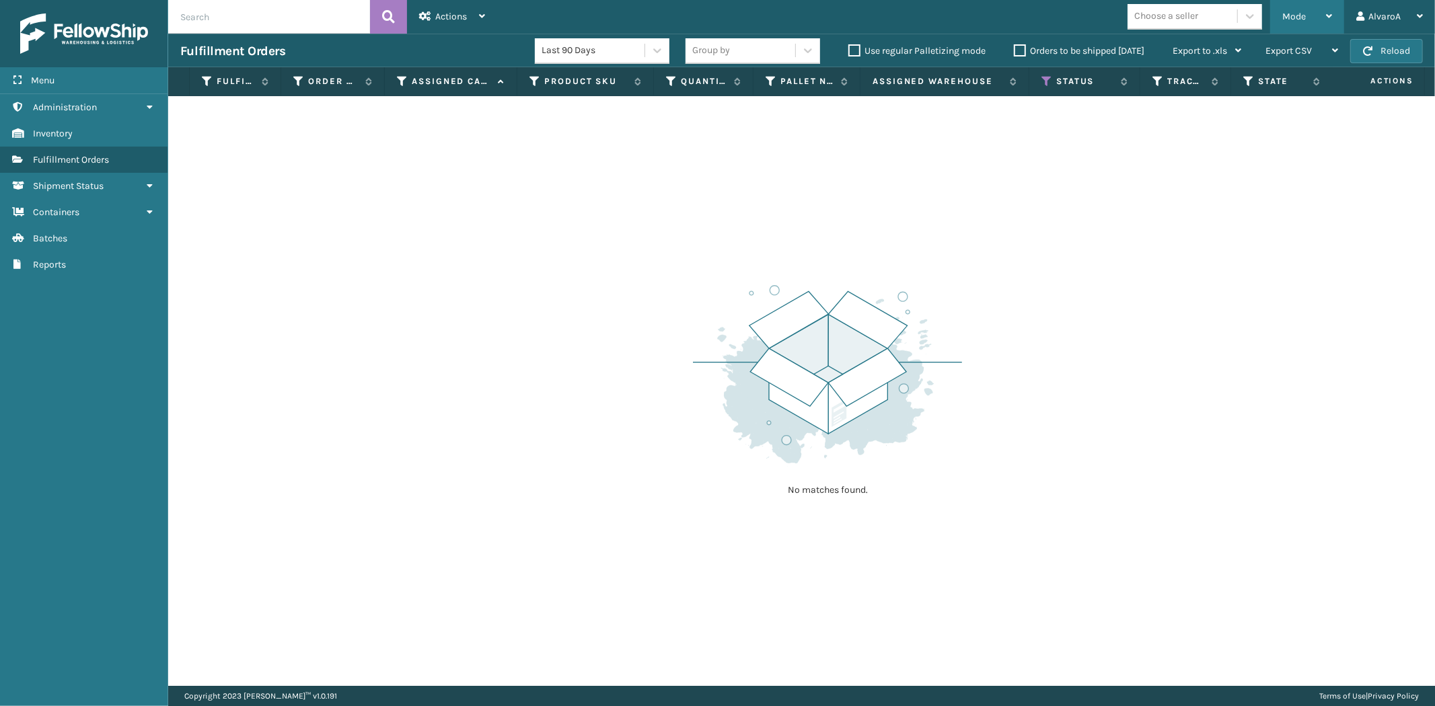
drag, startPoint x: 1318, startPoint y: 16, endPoint x: 1232, endPoint y: 98, distance: 119.0
click at [1318, 17] on div "Mode" at bounding box center [1307, 17] width 50 height 34
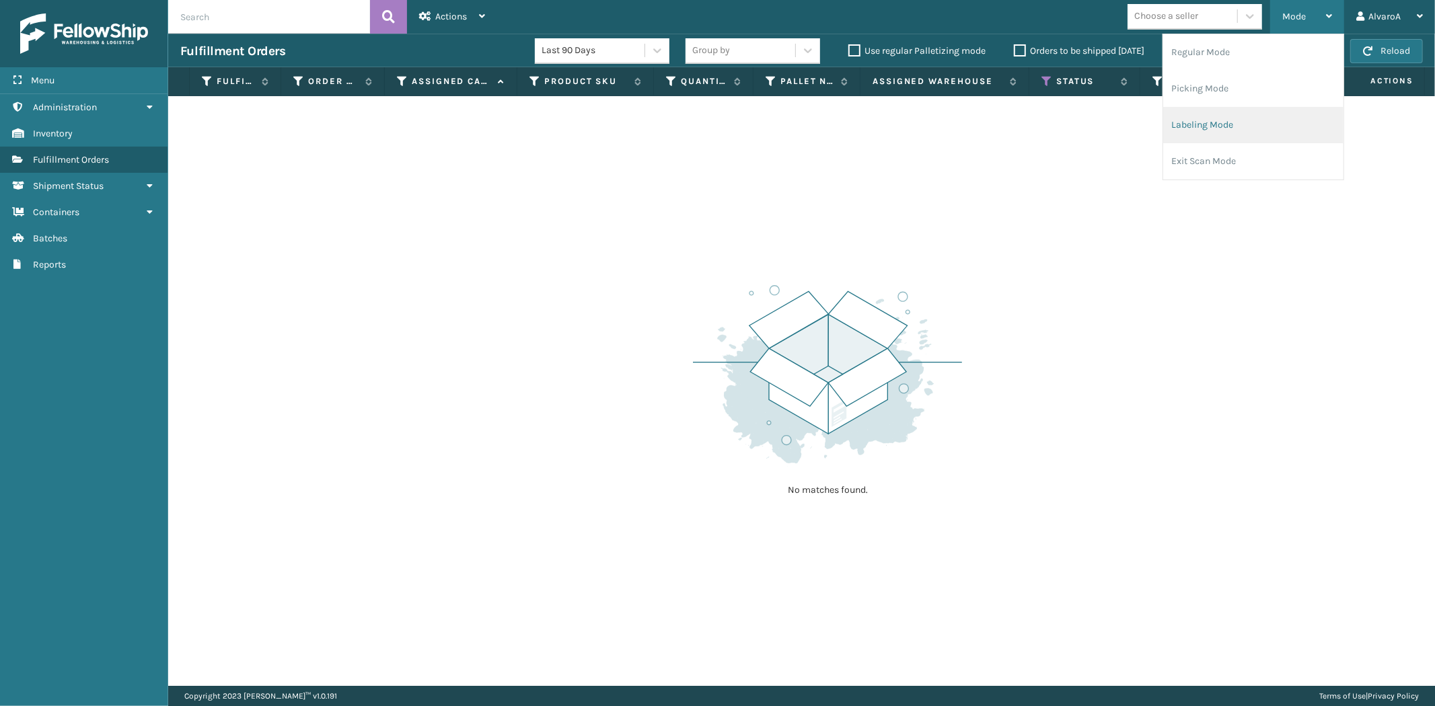
click at [1215, 133] on li "Labeling Mode" at bounding box center [1253, 125] width 180 height 36
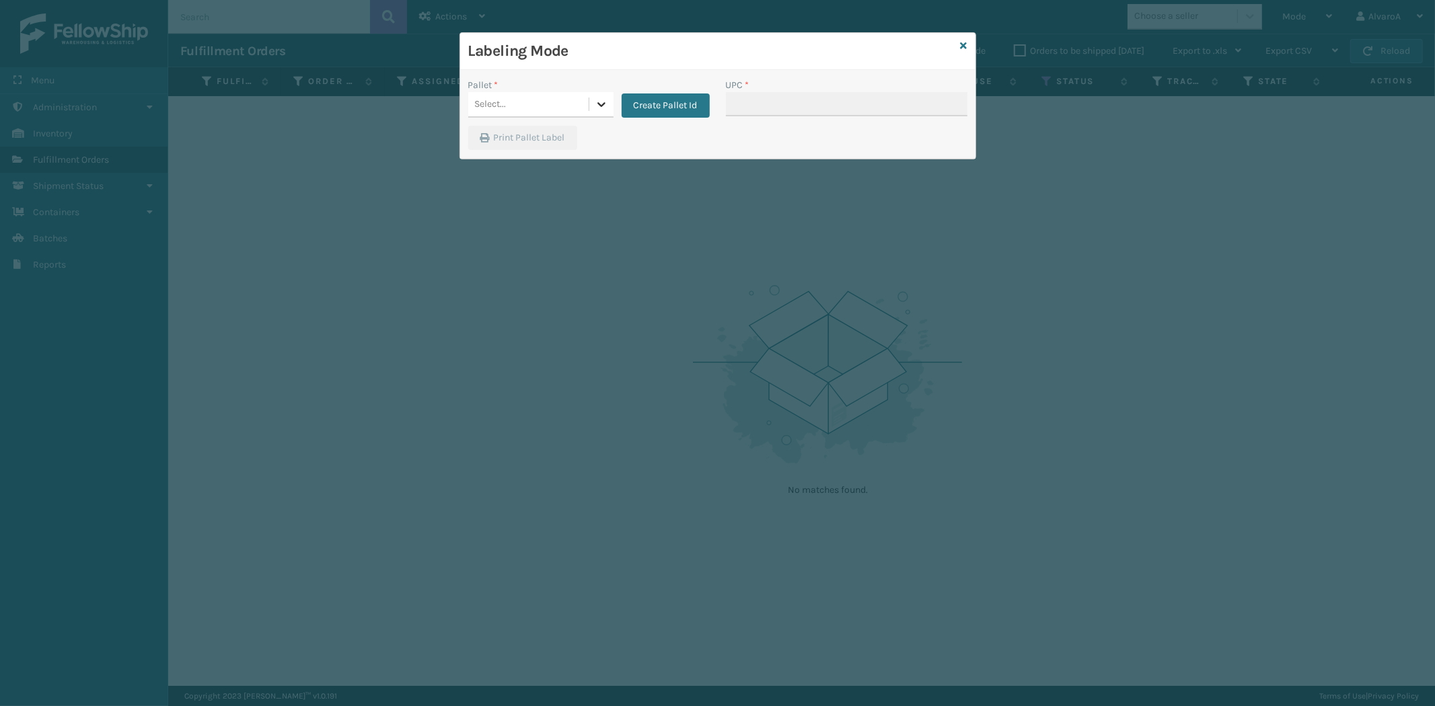
click at [607, 102] on icon at bounding box center [601, 104] width 13 height 13
click at [652, 99] on button "Create Pallet Id" at bounding box center [665, 105] width 88 height 24
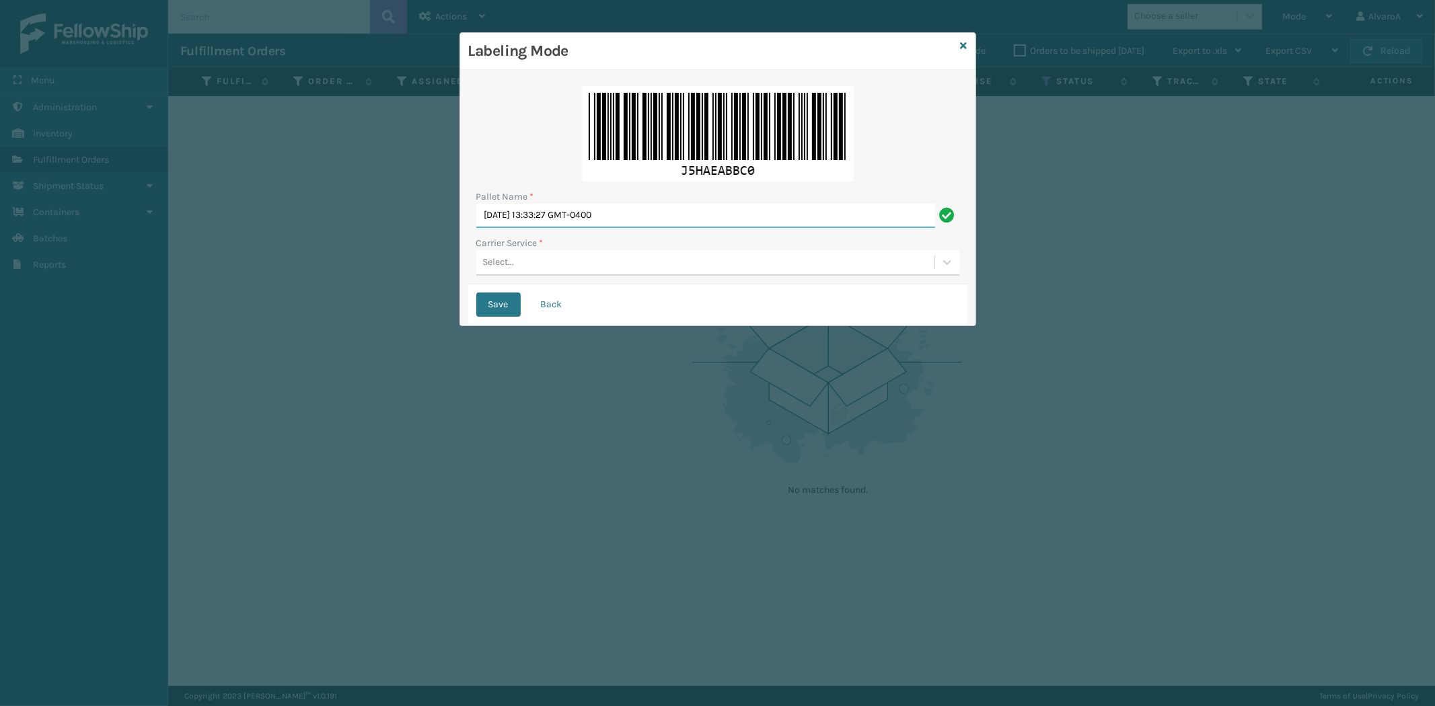
drag, startPoint x: 669, startPoint y: 209, endPoint x: 276, endPoint y: 296, distance: 402.4
click at [280, 297] on div "Labeling Mode Pallet Name * [DATE] 13:33:27 GMT-0400 Carrier Service * Select..…" at bounding box center [717, 353] width 1435 height 706
type input "l"
type input "ups 10/9"
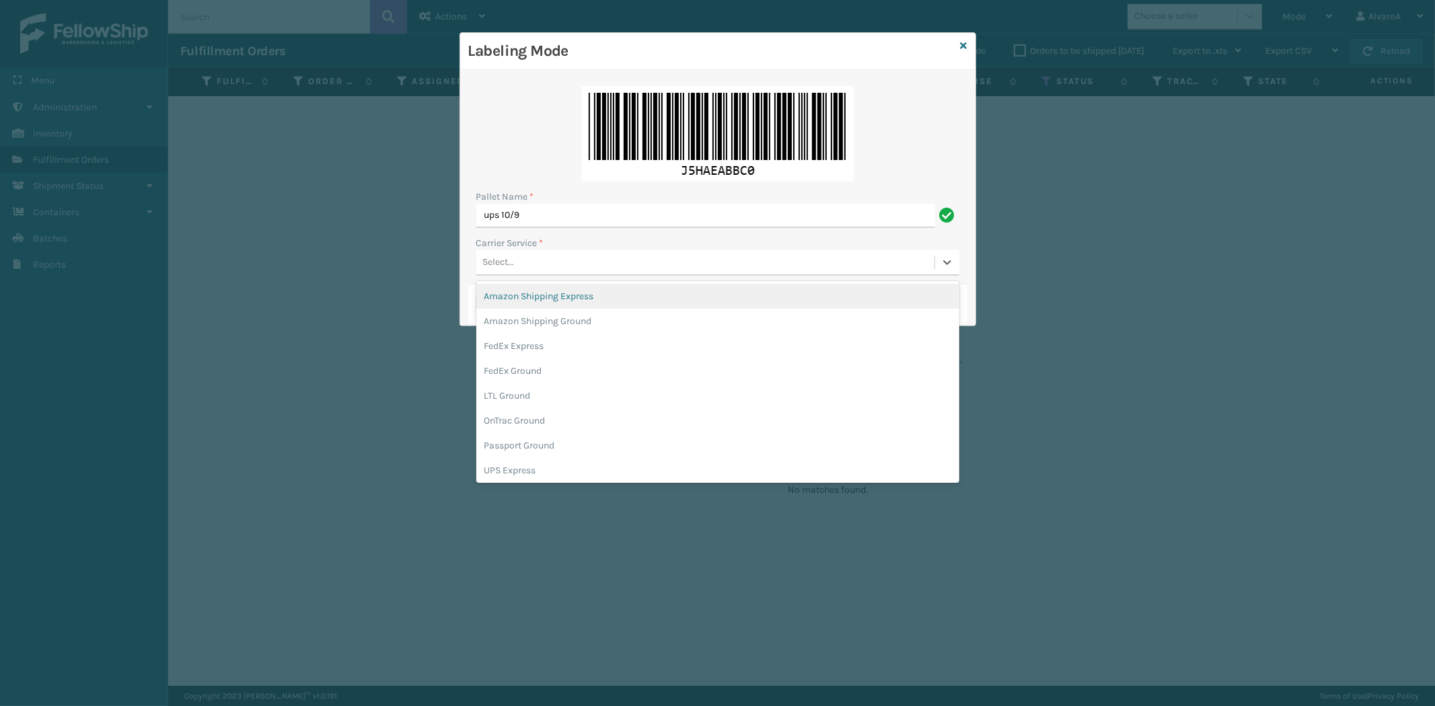
click at [515, 256] on div "Select..." at bounding box center [705, 263] width 458 height 22
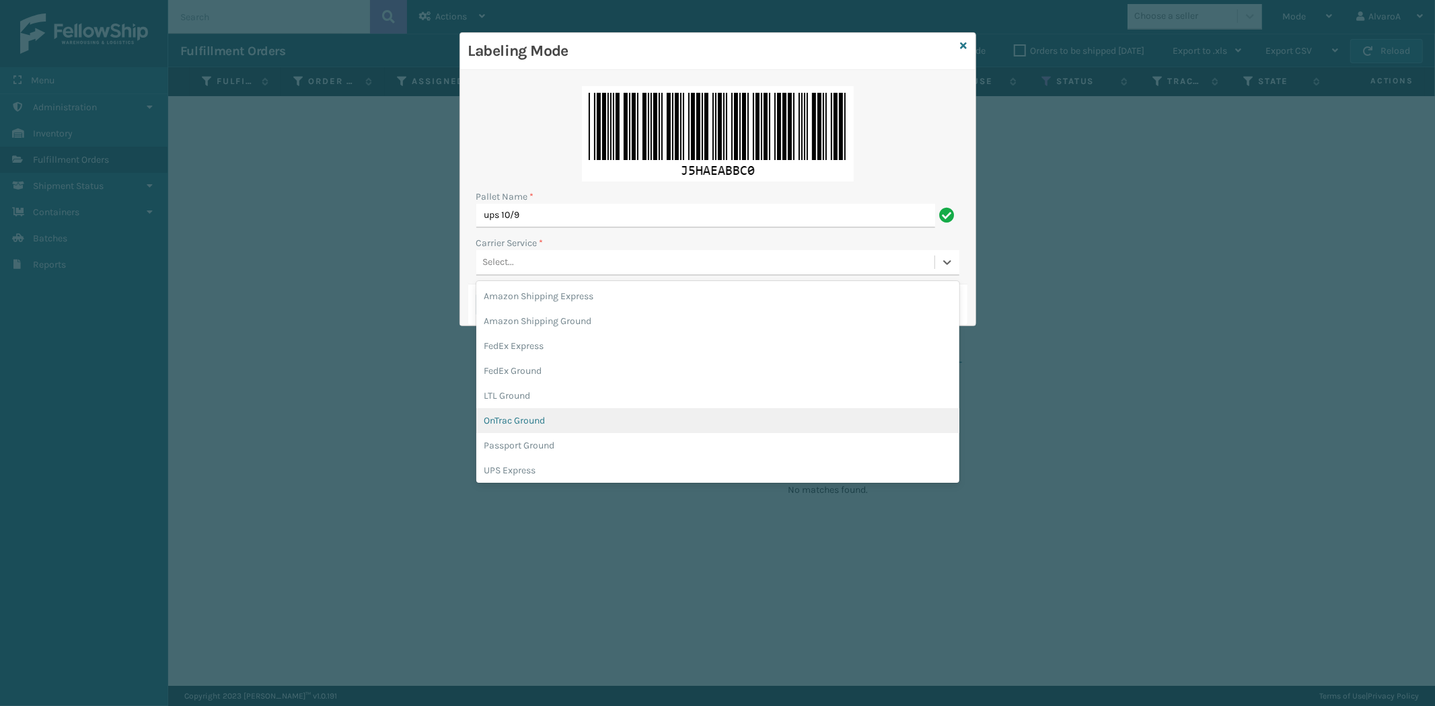
scroll to position [75, 0]
click at [523, 422] on div "UPS Ground" at bounding box center [717, 420] width 483 height 25
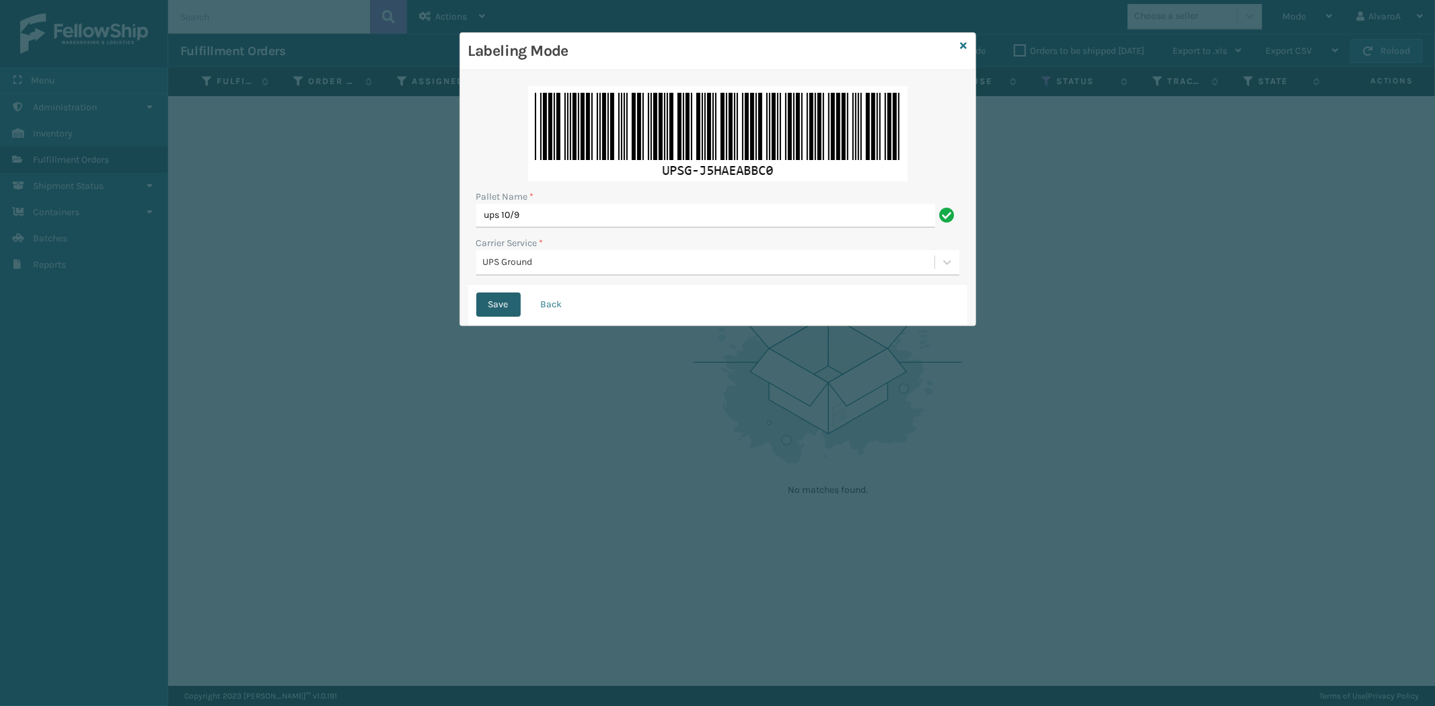
click at [508, 301] on button "Save" at bounding box center [498, 305] width 44 height 24
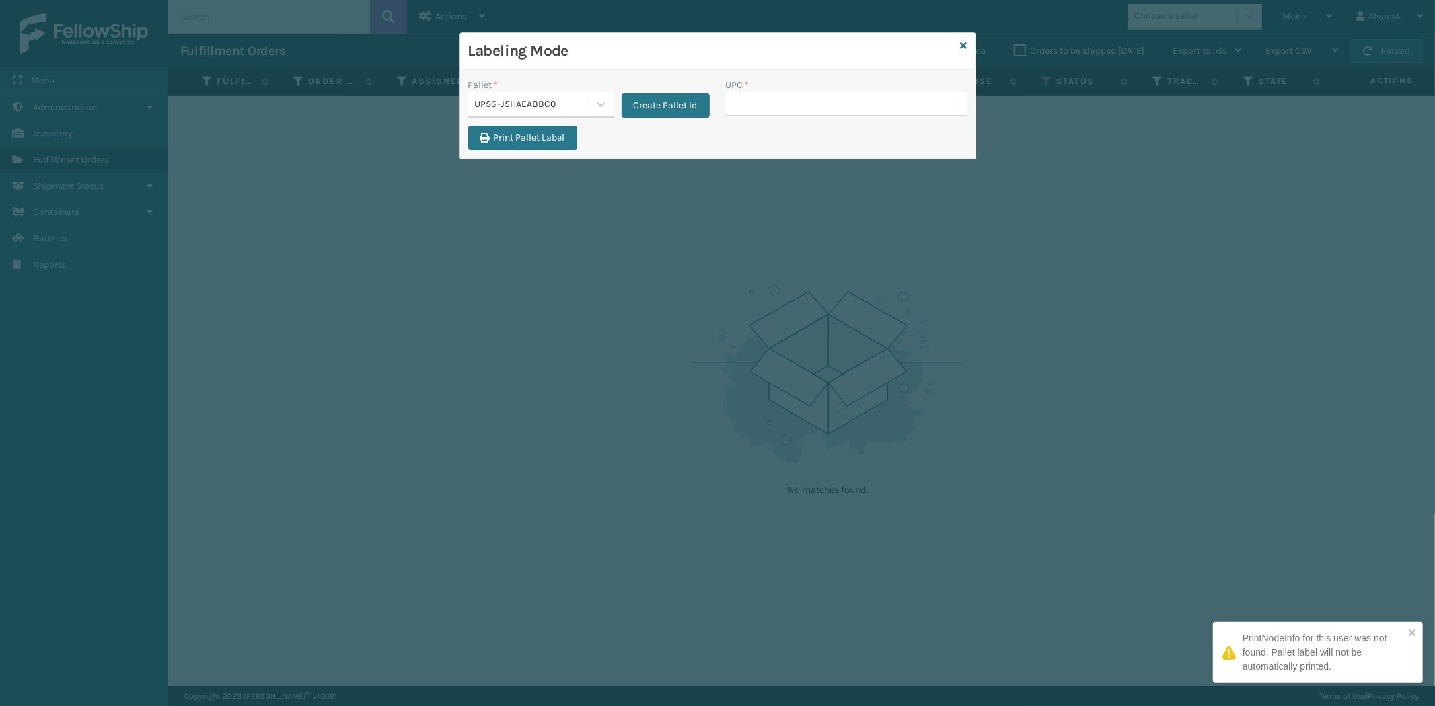
click at [786, 106] on input "UPC *" at bounding box center [846, 104] width 241 height 24
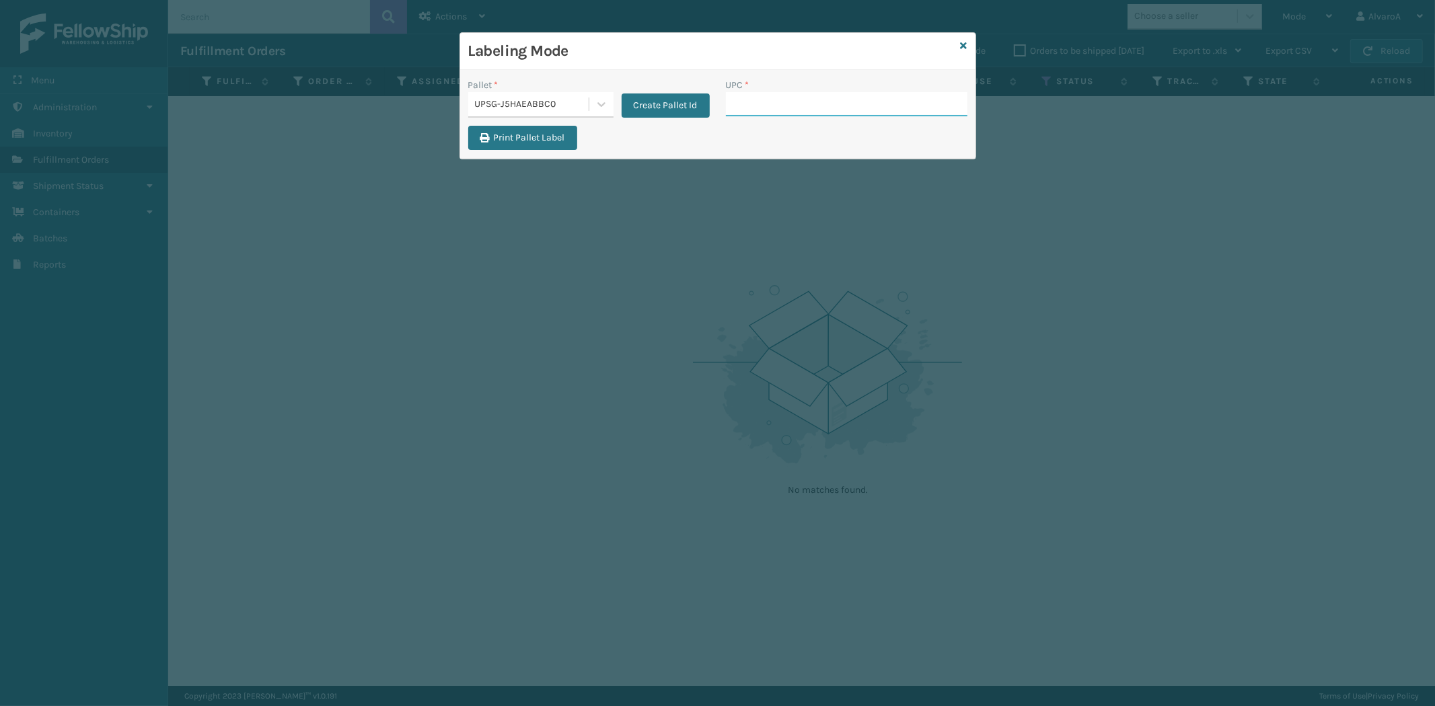
paste input "111A049CRM"
type input "111A049CRM"
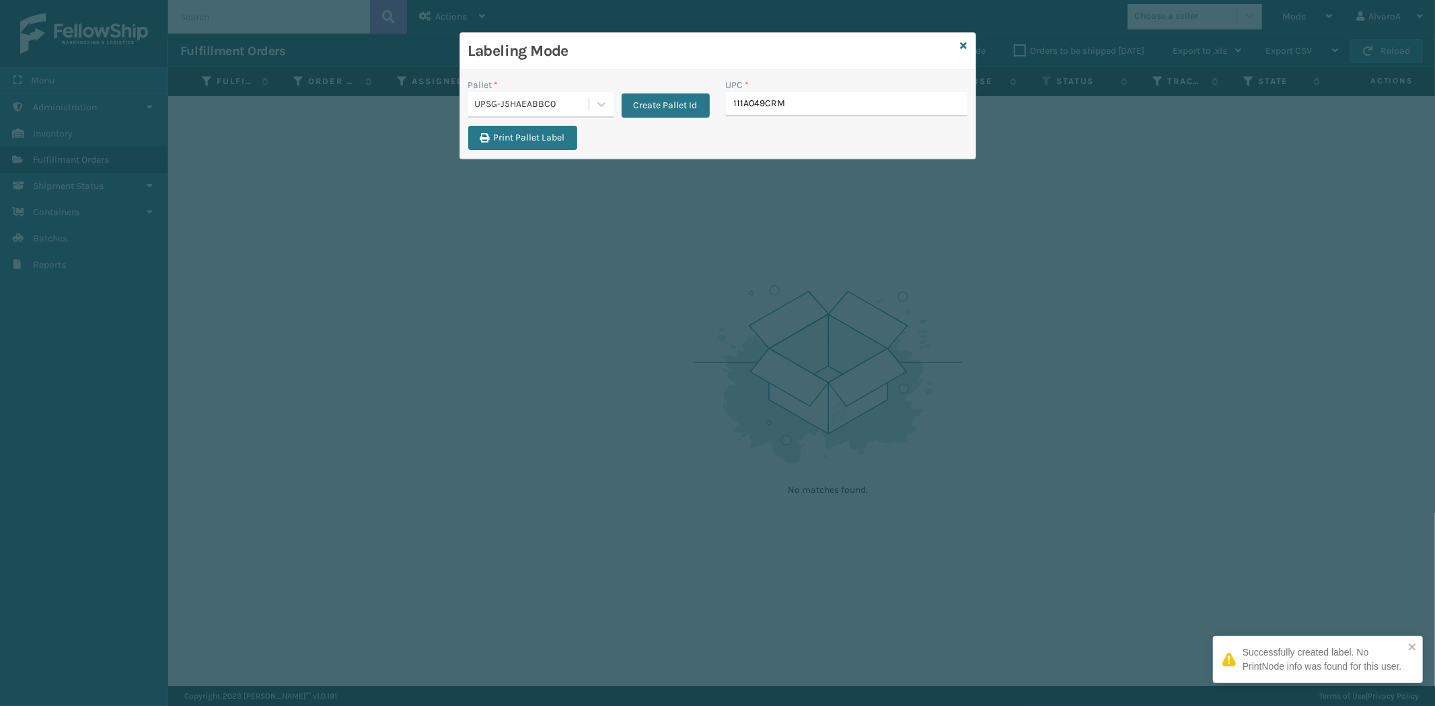
type input "111A049CRM"
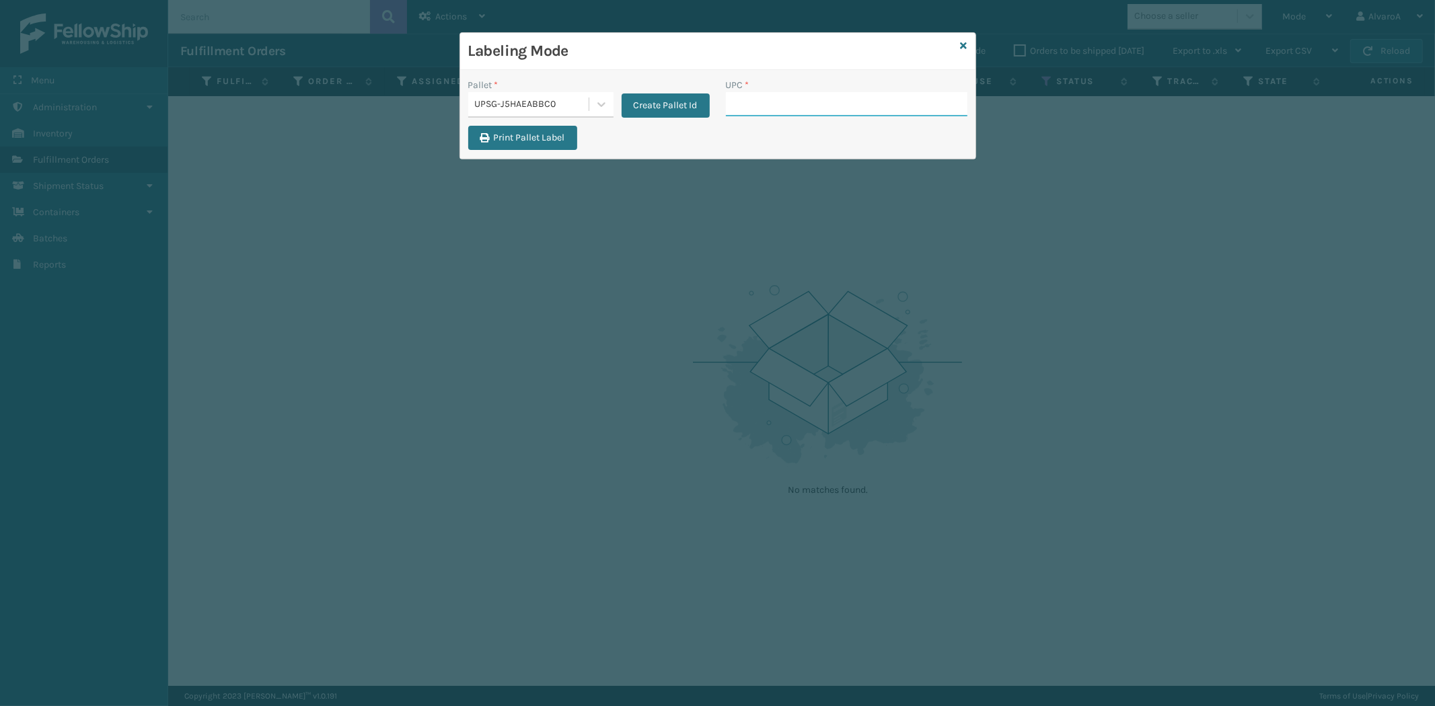
paste input "CCHRFKS1M26DGRA"
type input "CCHRFKS1M26DGRA"
paste input "114A064BGE"
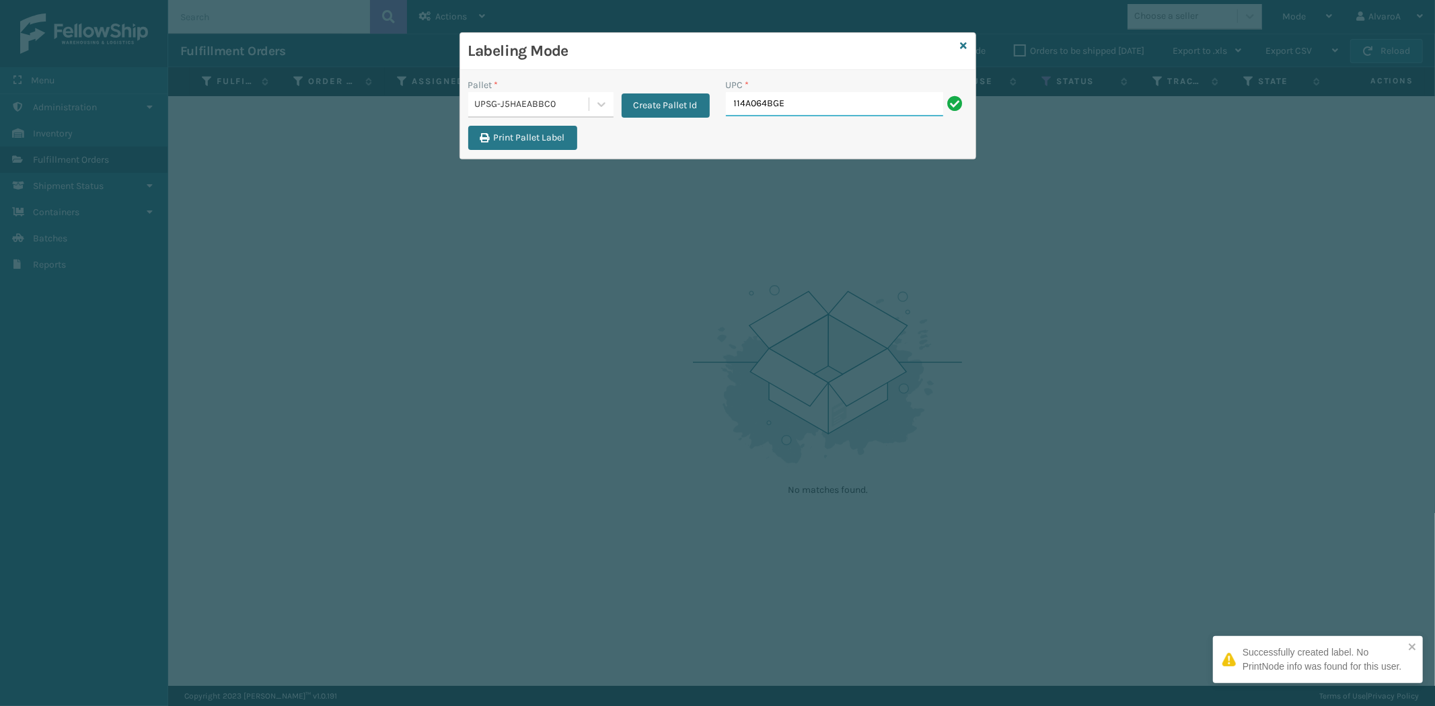
type input "114A064BGE"
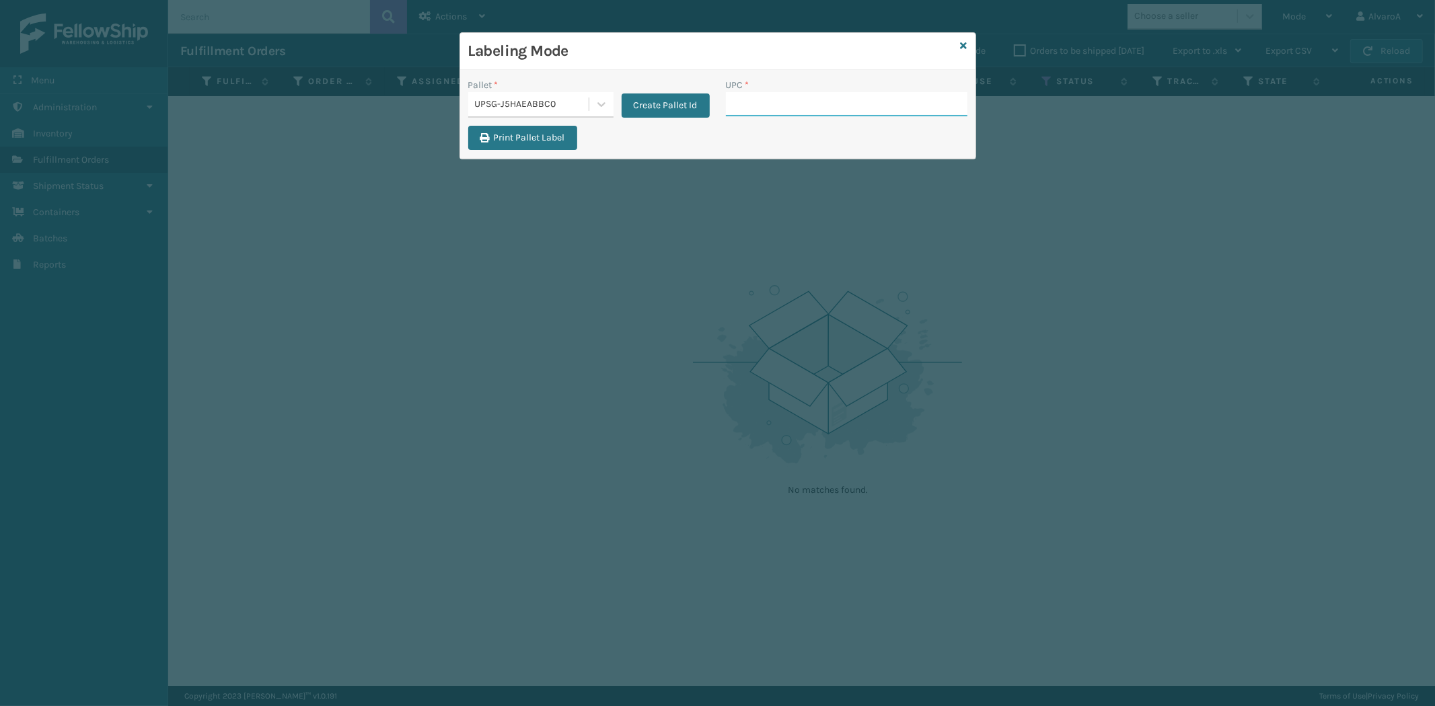
paste input "CCHRFKS3M26BKVA"
type input "CCHRFKS3M26BKVA"
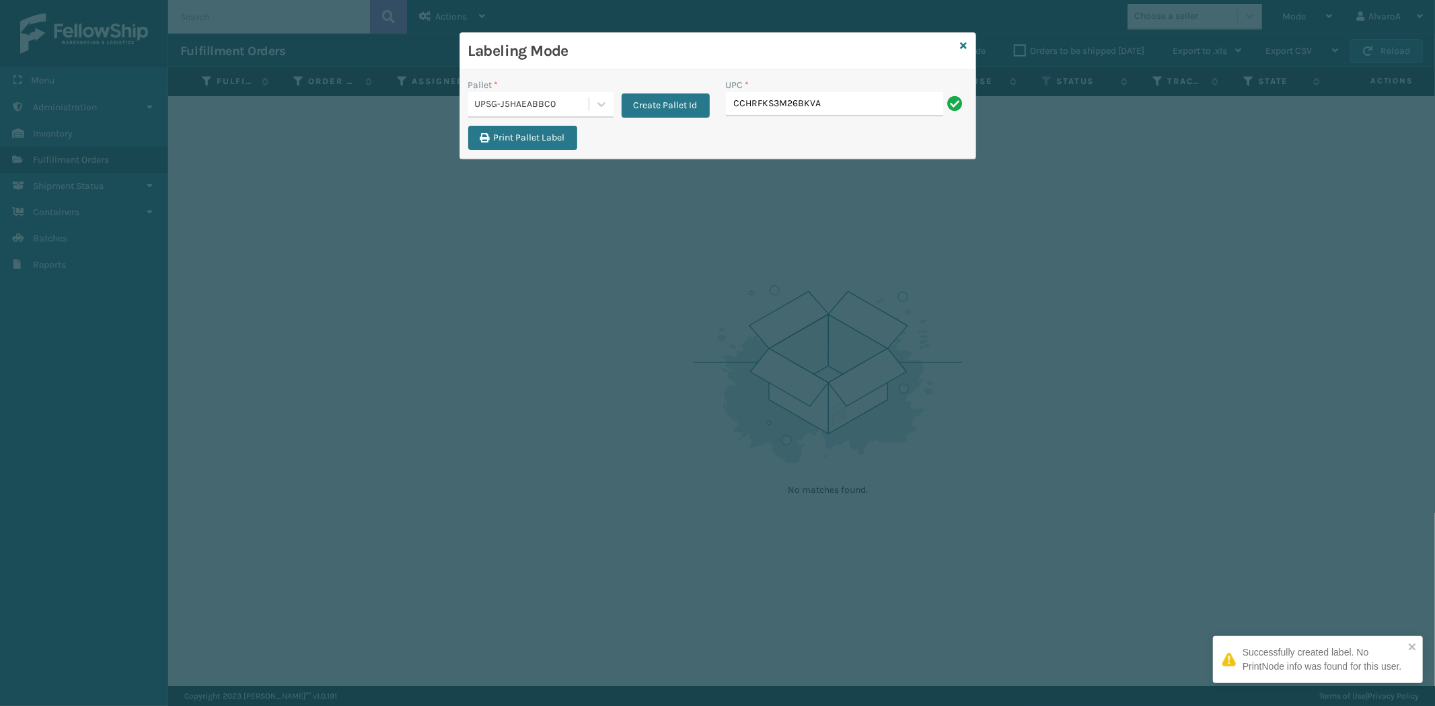
type input "CCHRFKS3M26BKVA"
paste input "114A063OAT"
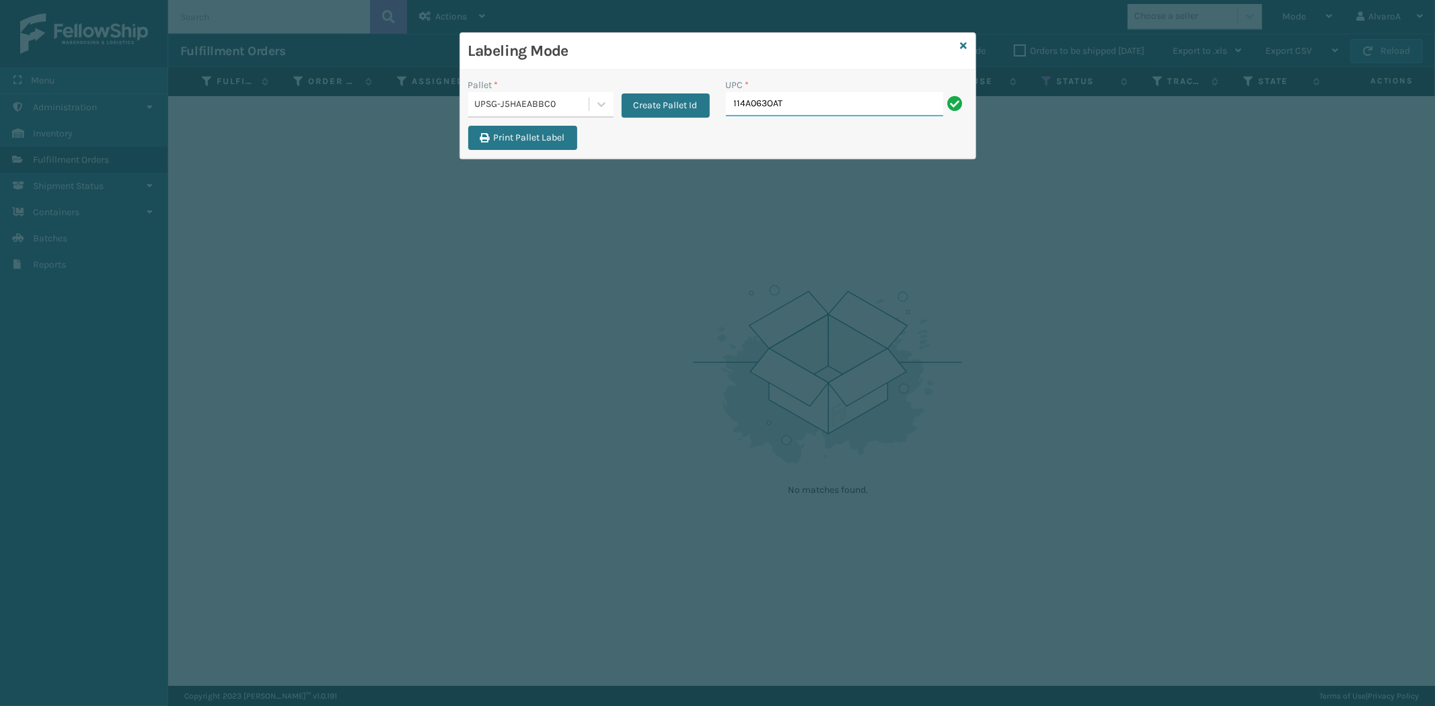
type input "114A063OAT"
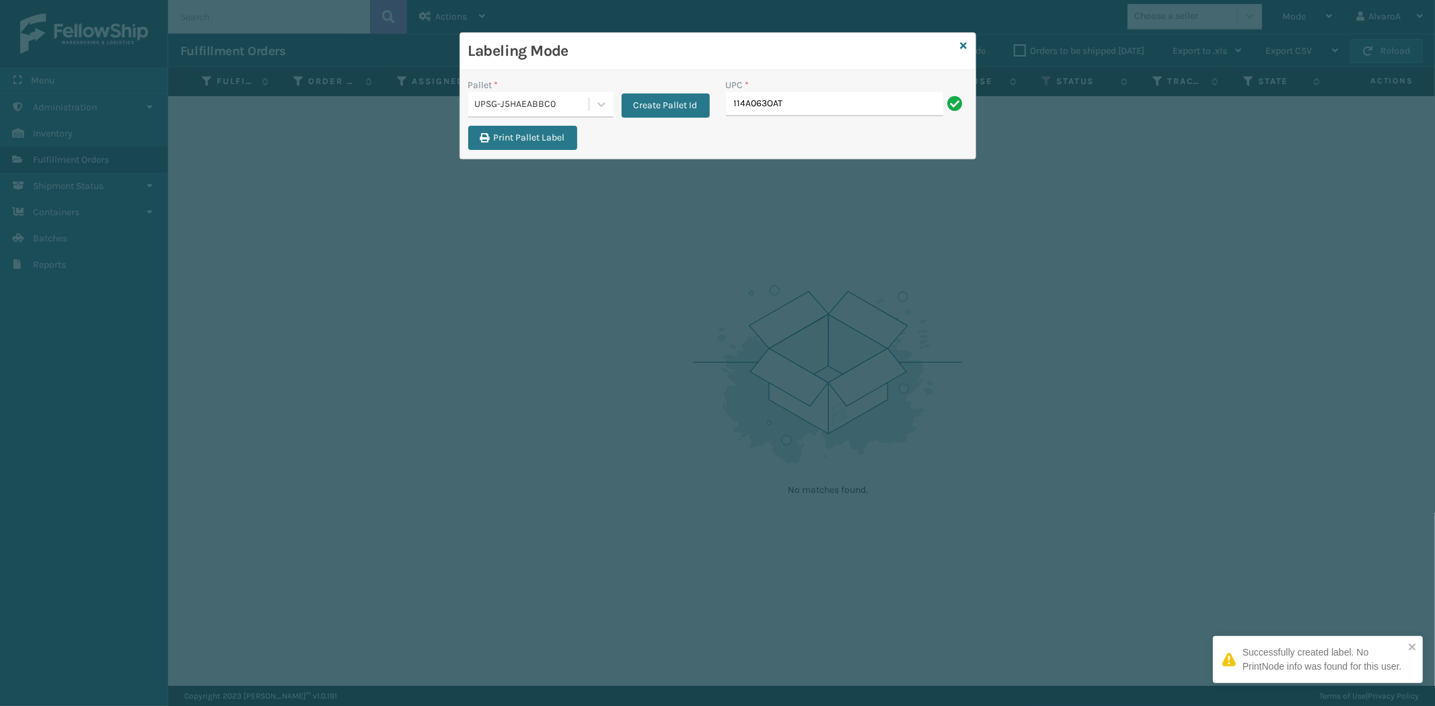
type input "114A063OAT"
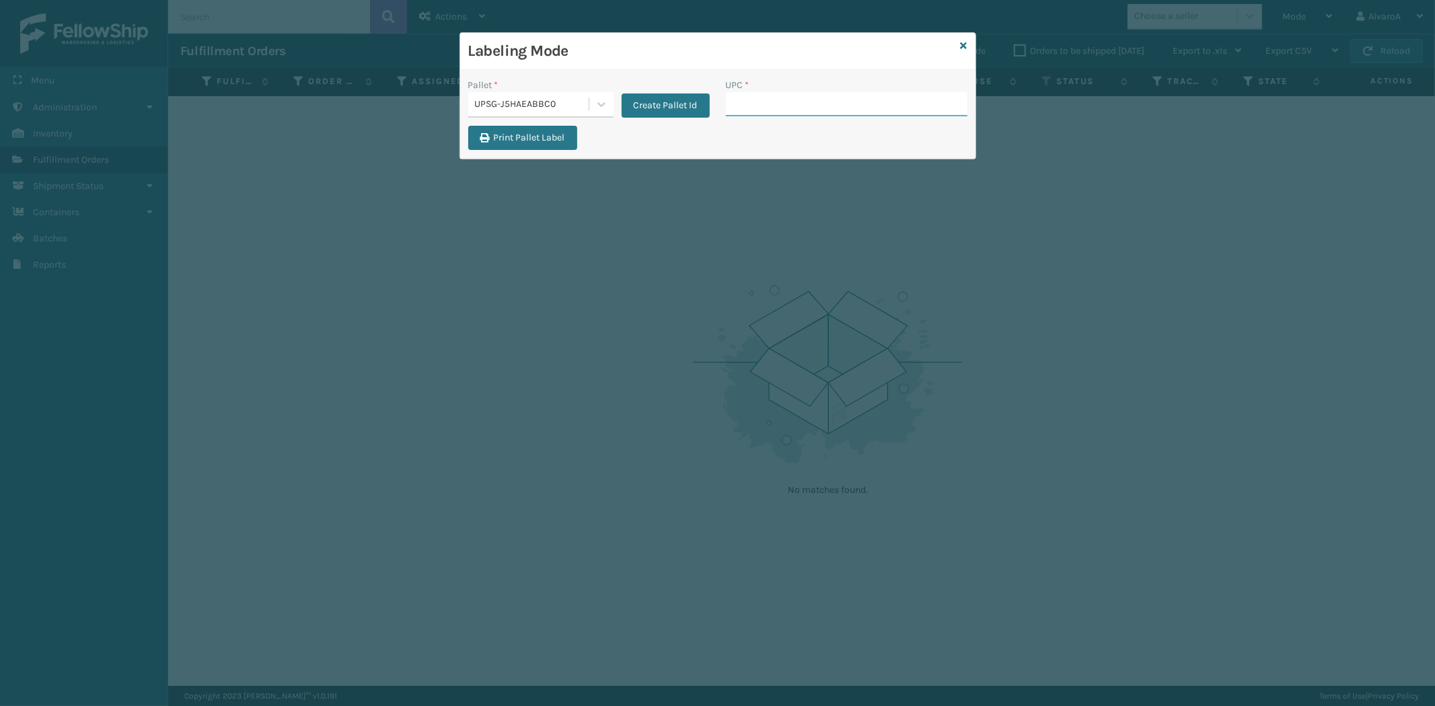
paste input "LKLGF2SP3OLV-C"
type input "LKLGF2SP3OLV-C"
paste input "CCHRFKS3M26DGRA"
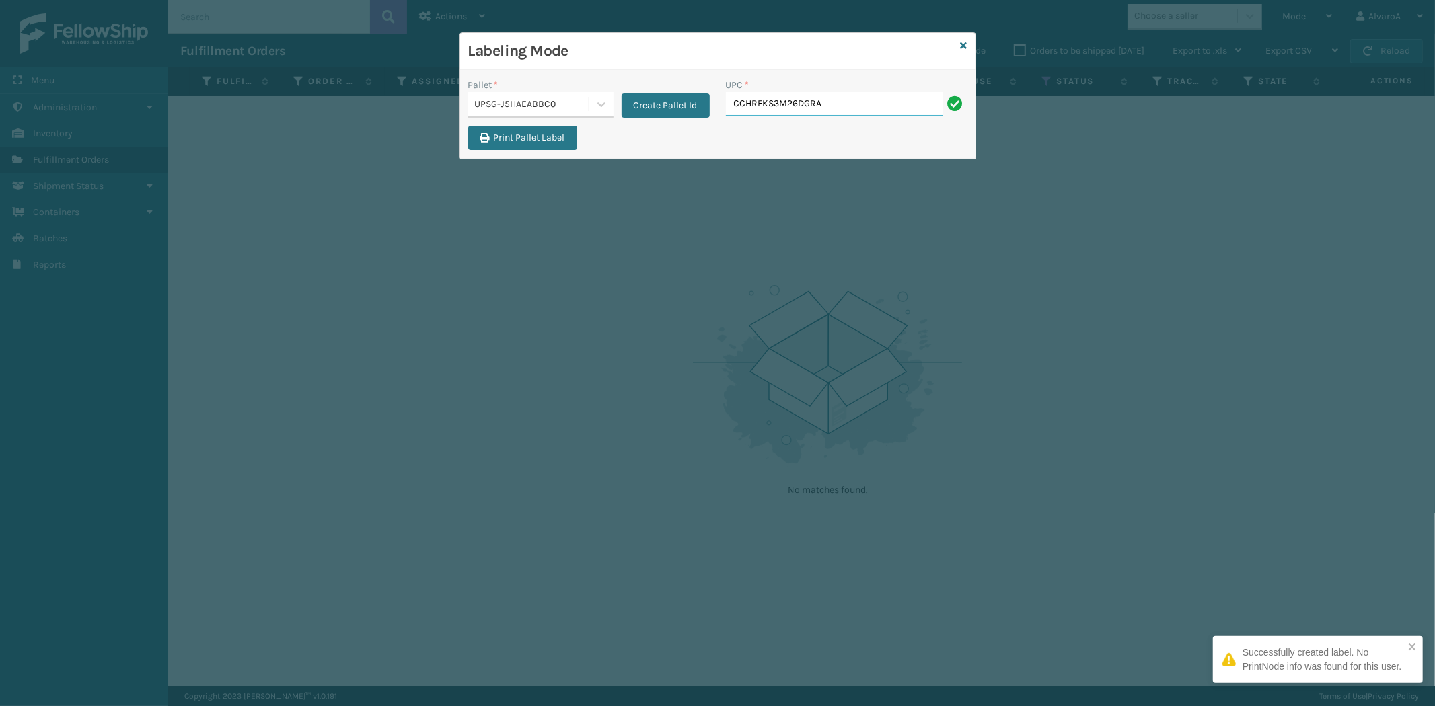
type input "CCHRFKS3M26DGRA"
paste input "133A016BLK"
type input "133A016BLK"
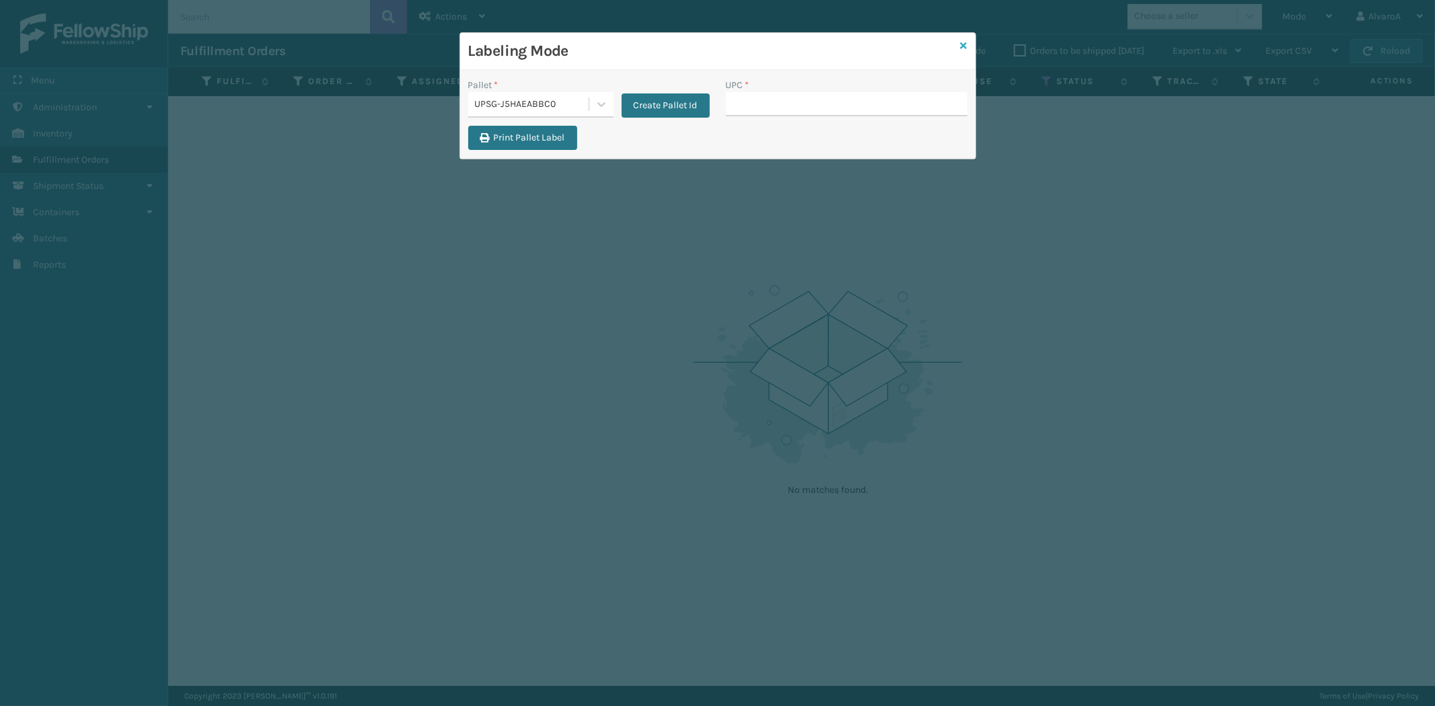
click at [965, 49] on icon at bounding box center [963, 45] width 7 height 9
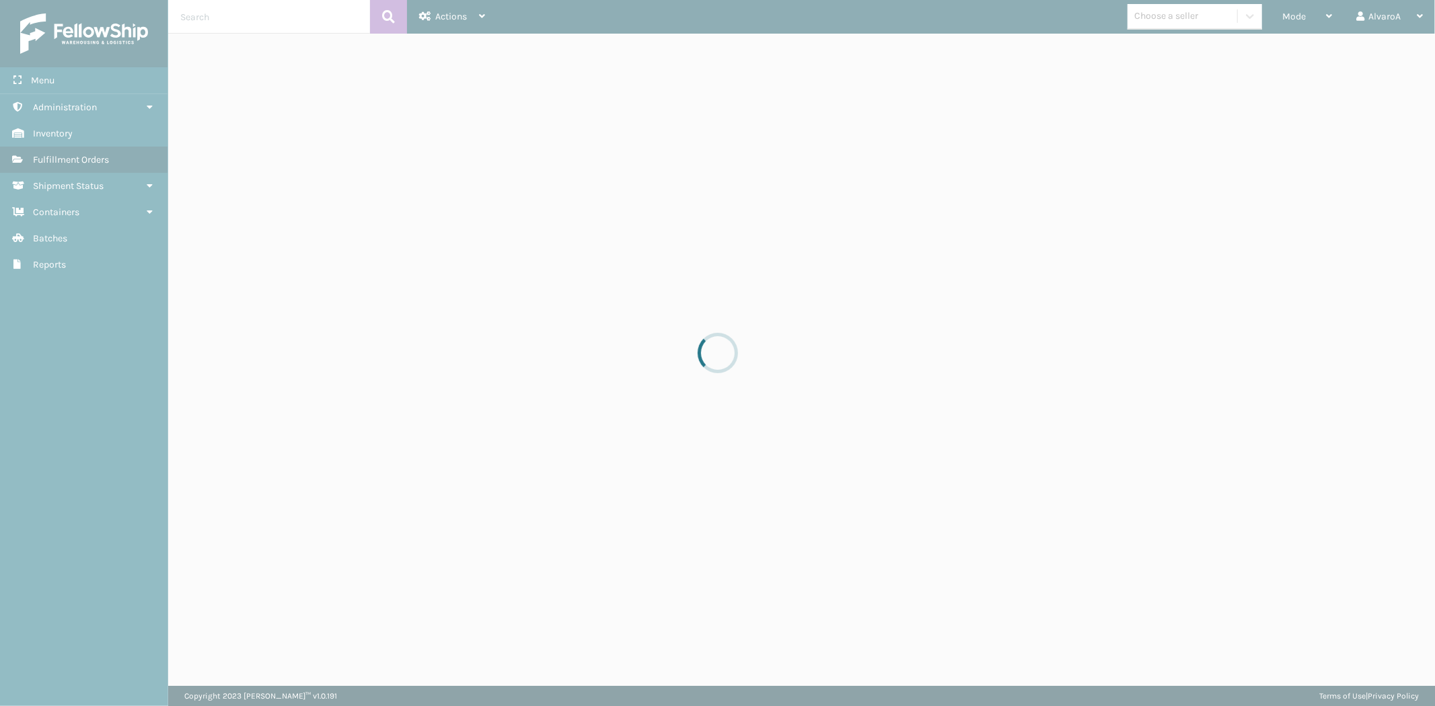
click at [1294, 19] on div at bounding box center [717, 353] width 1435 height 706
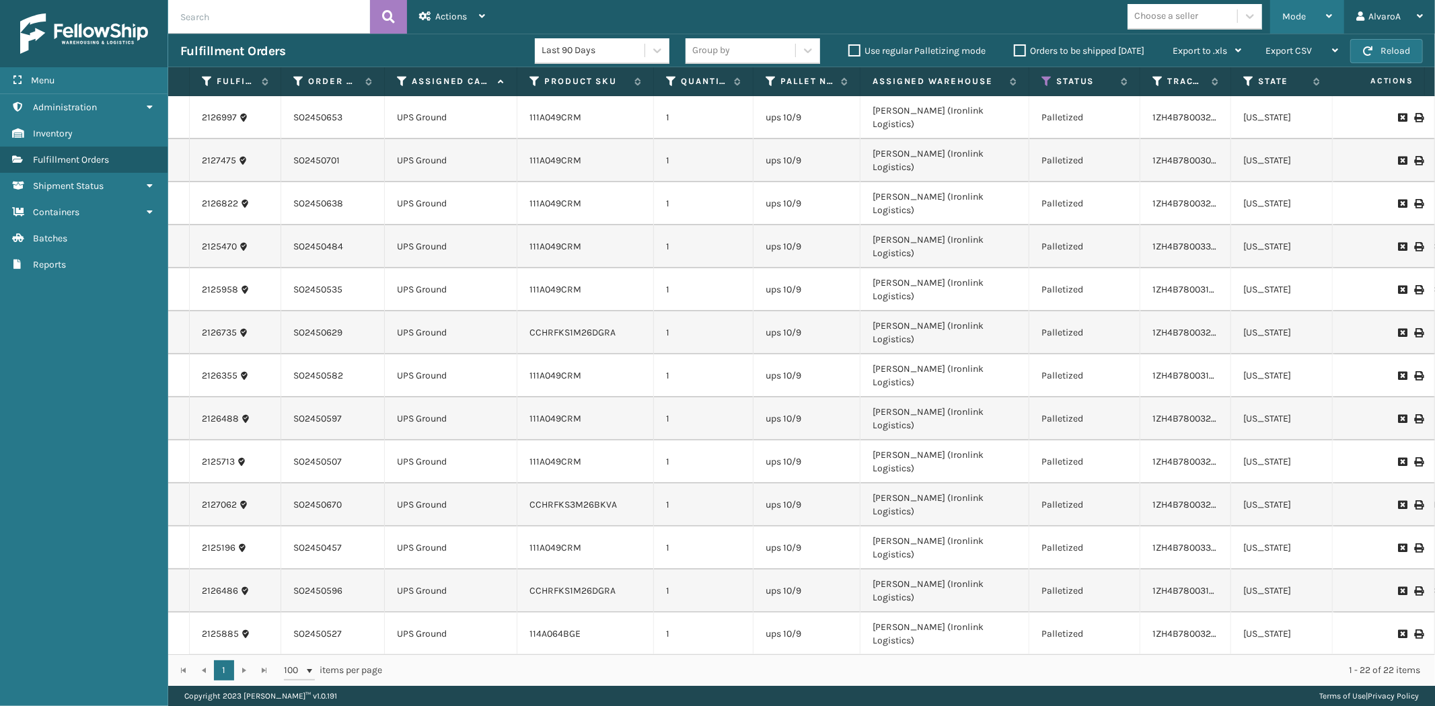
click at [1289, 22] on div "Mode" at bounding box center [1307, 17] width 50 height 34
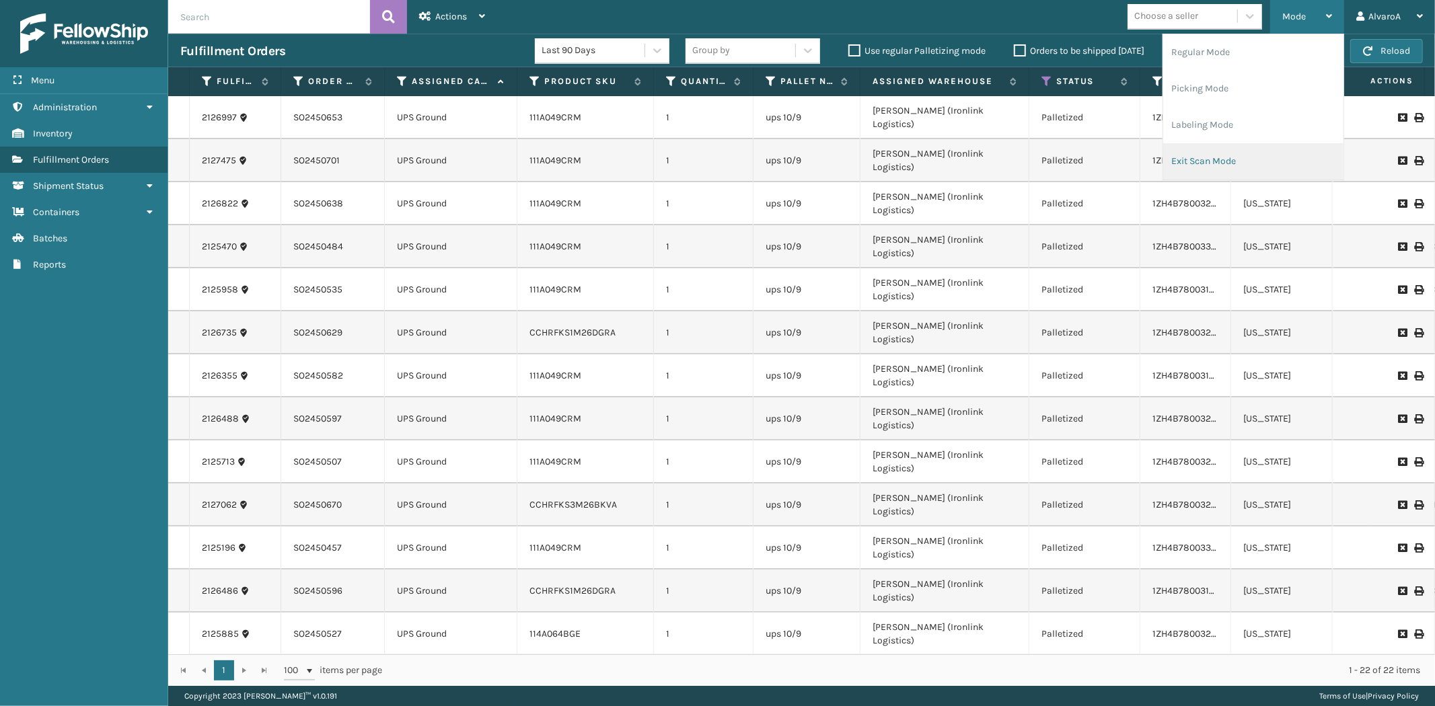
click at [1234, 151] on li "Exit Scan Mode" at bounding box center [1253, 161] width 180 height 36
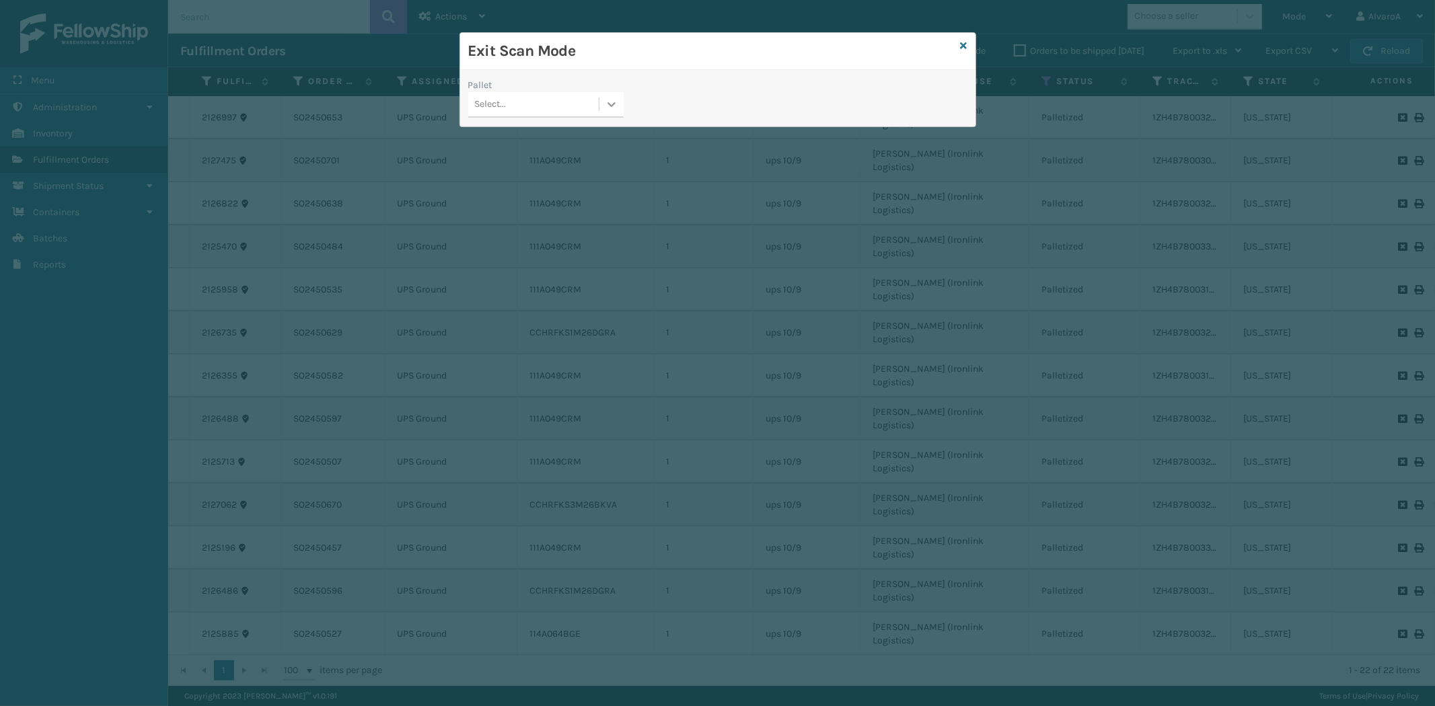
click at [608, 110] on icon at bounding box center [611, 104] width 13 height 13
drag, startPoint x: 579, startPoint y: 186, endPoint x: 675, endPoint y: 88, distance: 136.5
click at [579, 184] on div "UPSG-J5HAEABBC0" at bounding box center [545, 188] width 155 height 25
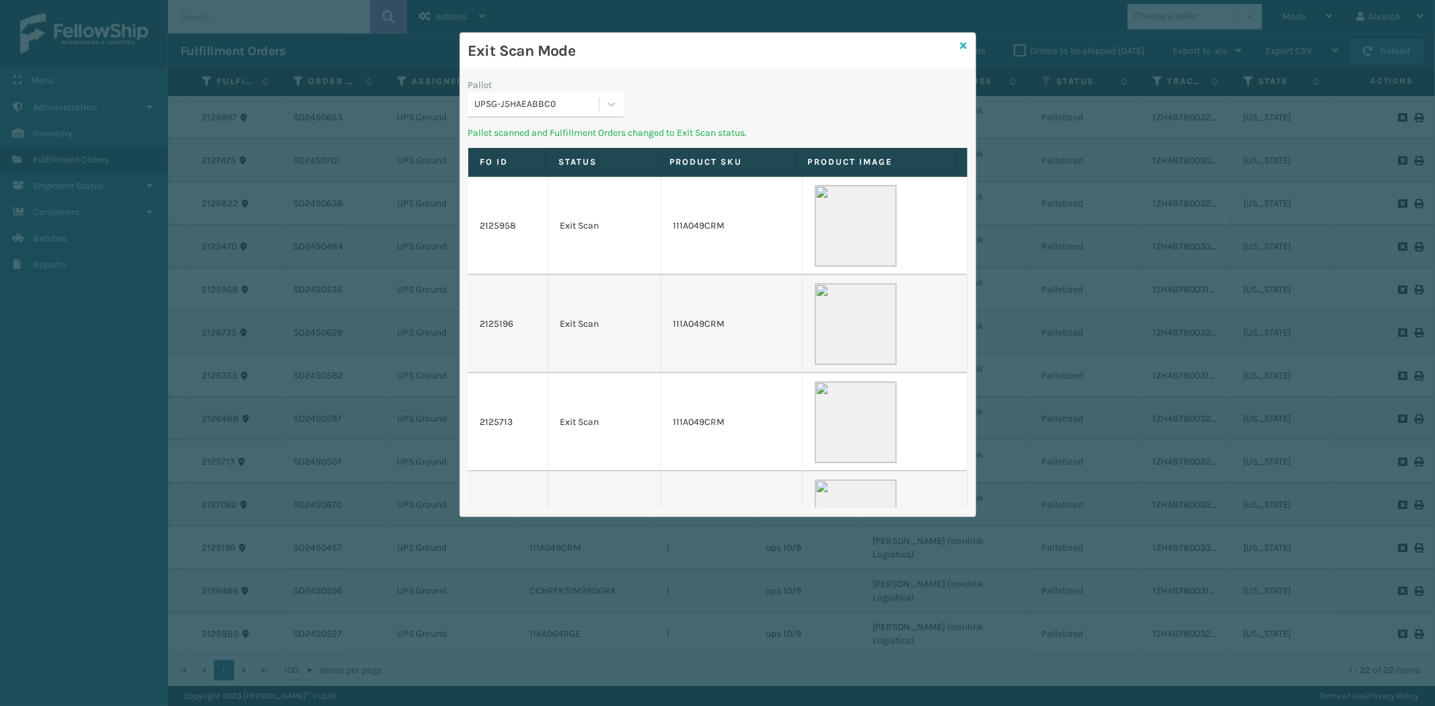
click at [963, 44] on icon at bounding box center [963, 45] width 7 height 9
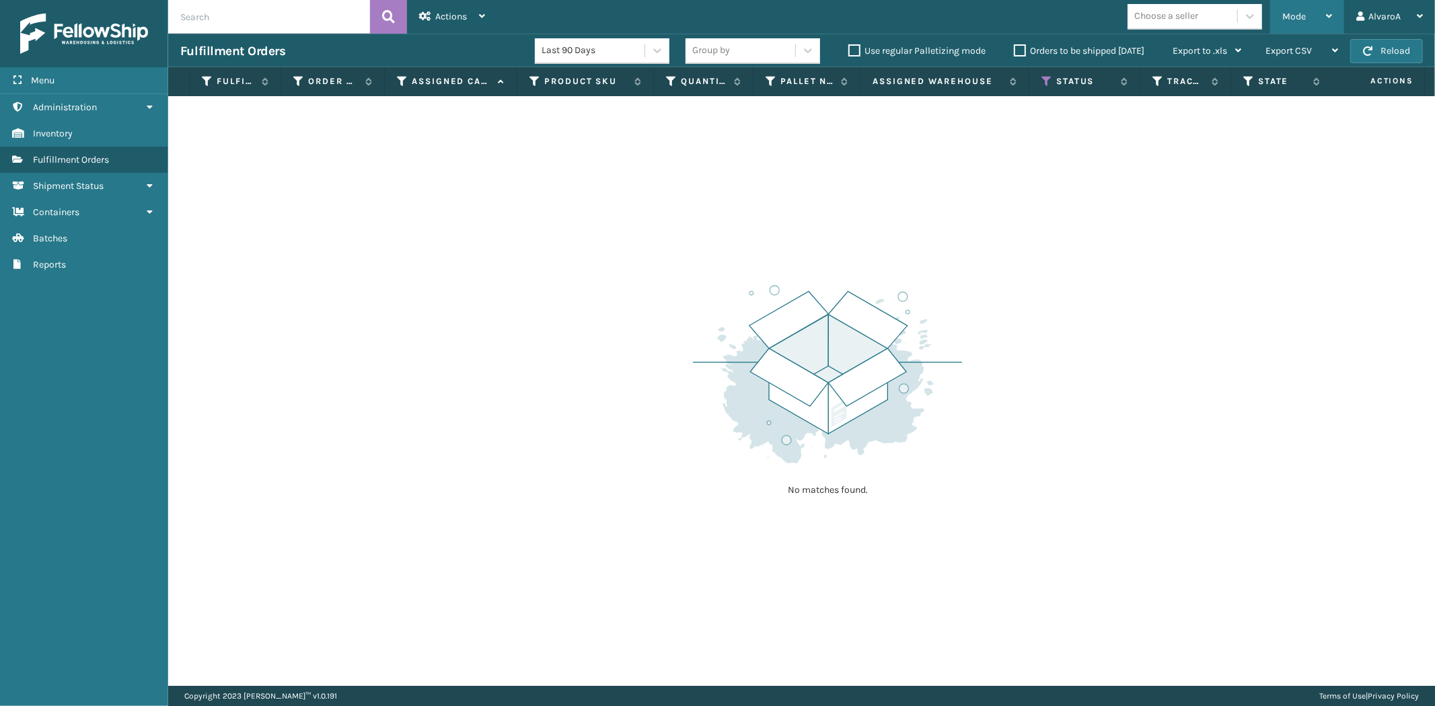
click at [1294, 15] on span "Mode" at bounding box center [1294, 16] width 24 height 11
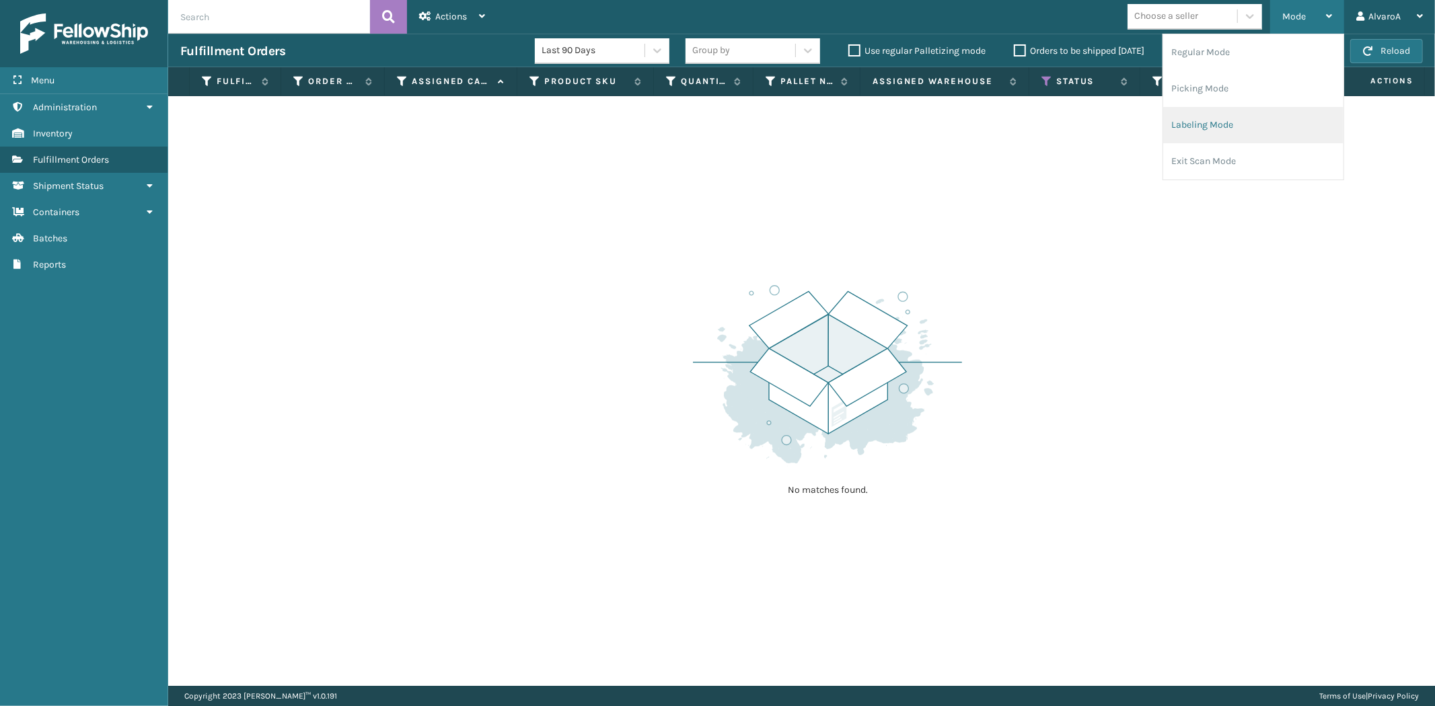
click at [1211, 112] on li "Labeling Mode" at bounding box center [1253, 125] width 180 height 36
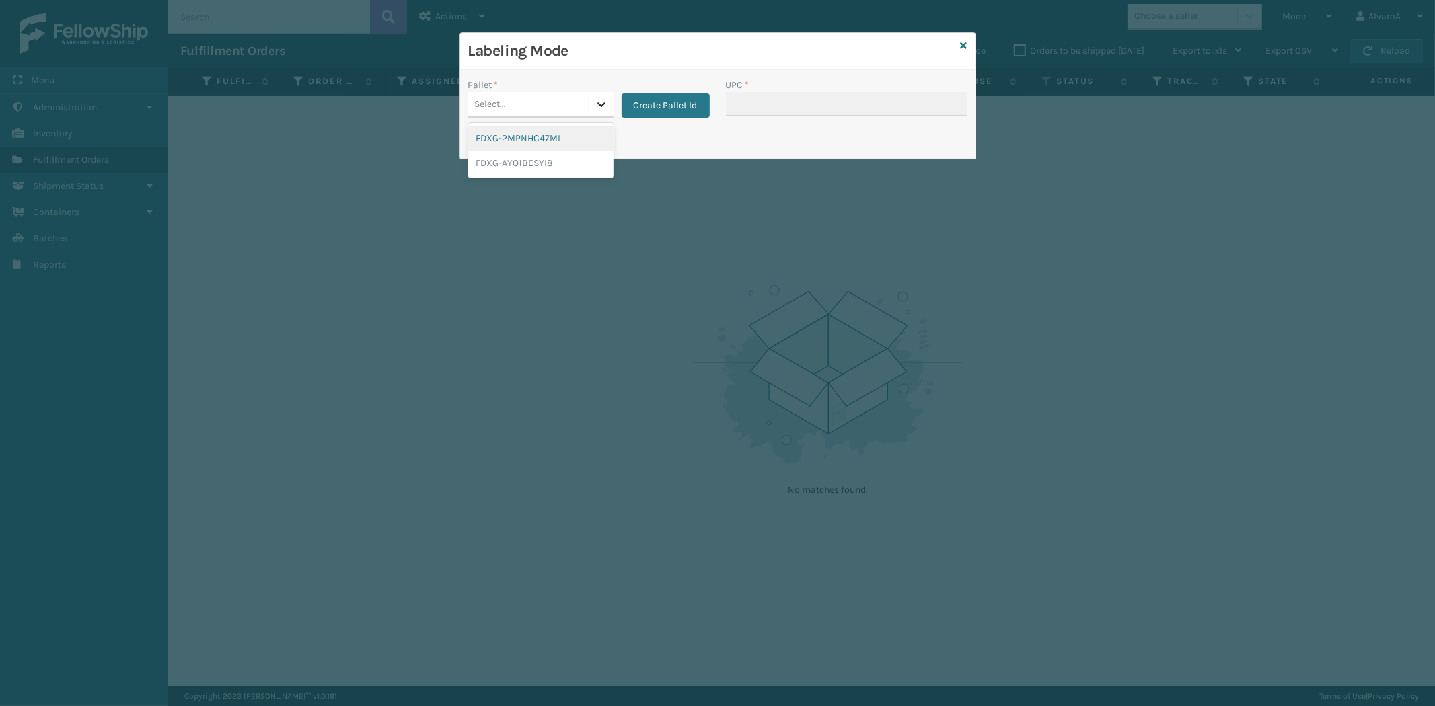
click at [599, 109] on icon at bounding box center [601, 104] width 13 height 13
click at [649, 103] on button "Create Pallet Id" at bounding box center [665, 105] width 88 height 24
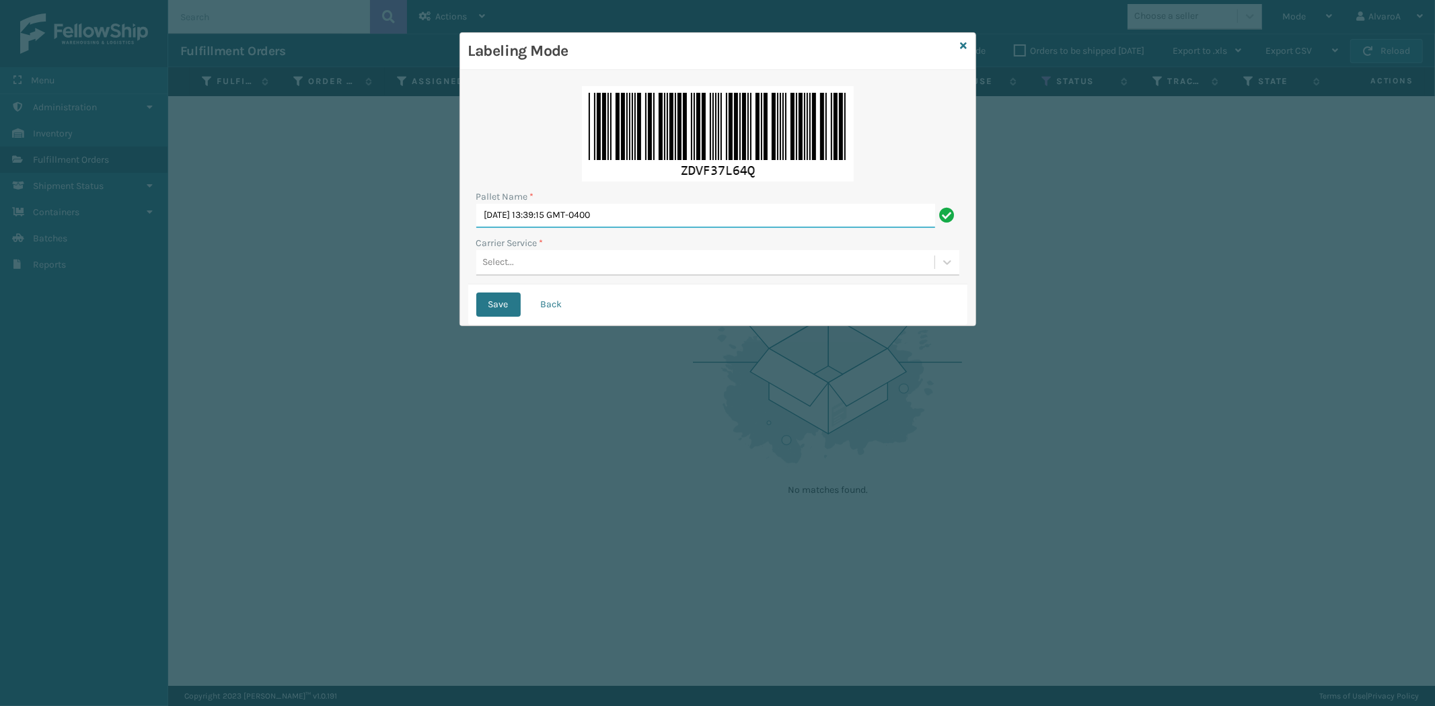
drag, startPoint x: 642, startPoint y: 212, endPoint x: 184, endPoint y: 260, distance: 460.5
click at [184, 260] on div "Labeling Mode Pallet Name * [DATE] 13:39:15 GMT-0400 Carrier Service * Select..…" at bounding box center [717, 353] width 1435 height 706
type input "fedex [DATE]"
click at [545, 273] on div "Select..." at bounding box center [705, 263] width 458 height 22
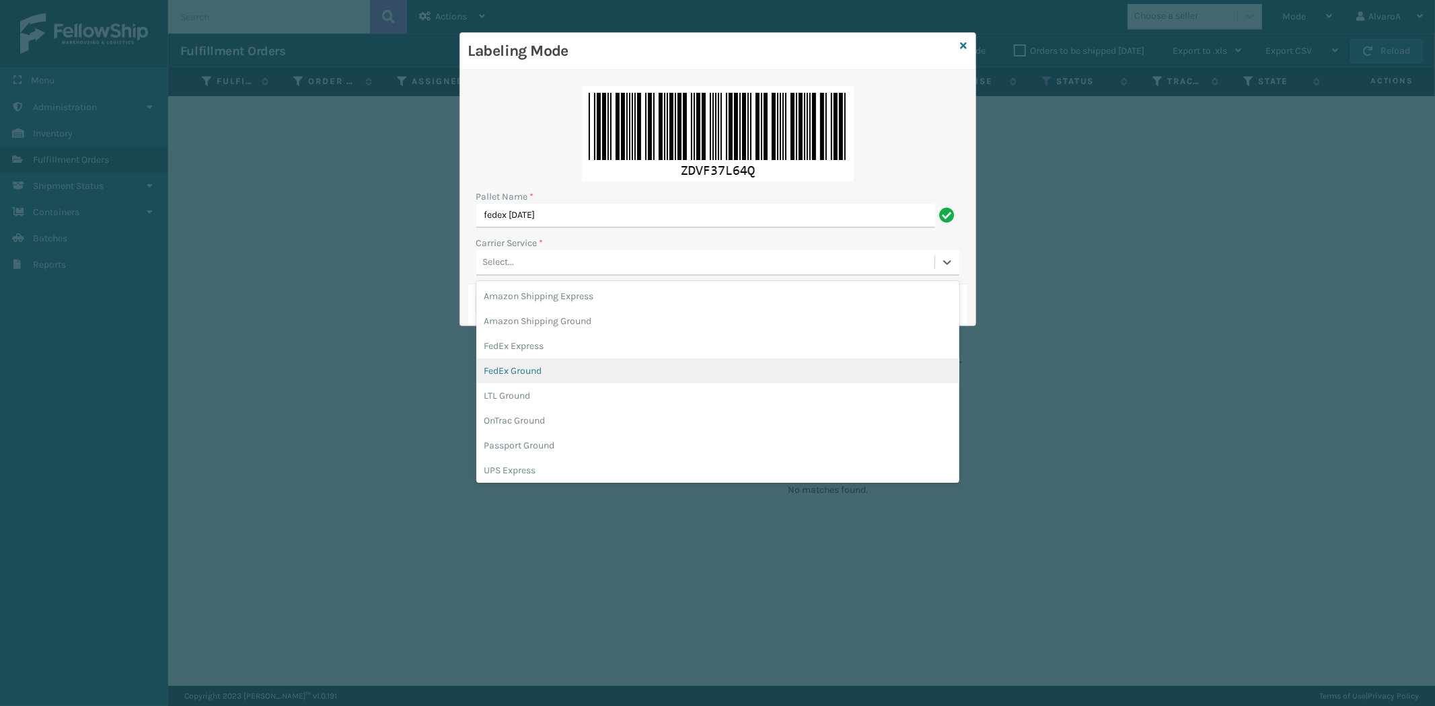
click at [542, 379] on div "FedEx Ground" at bounding box center [717, 371] width 483 height 25
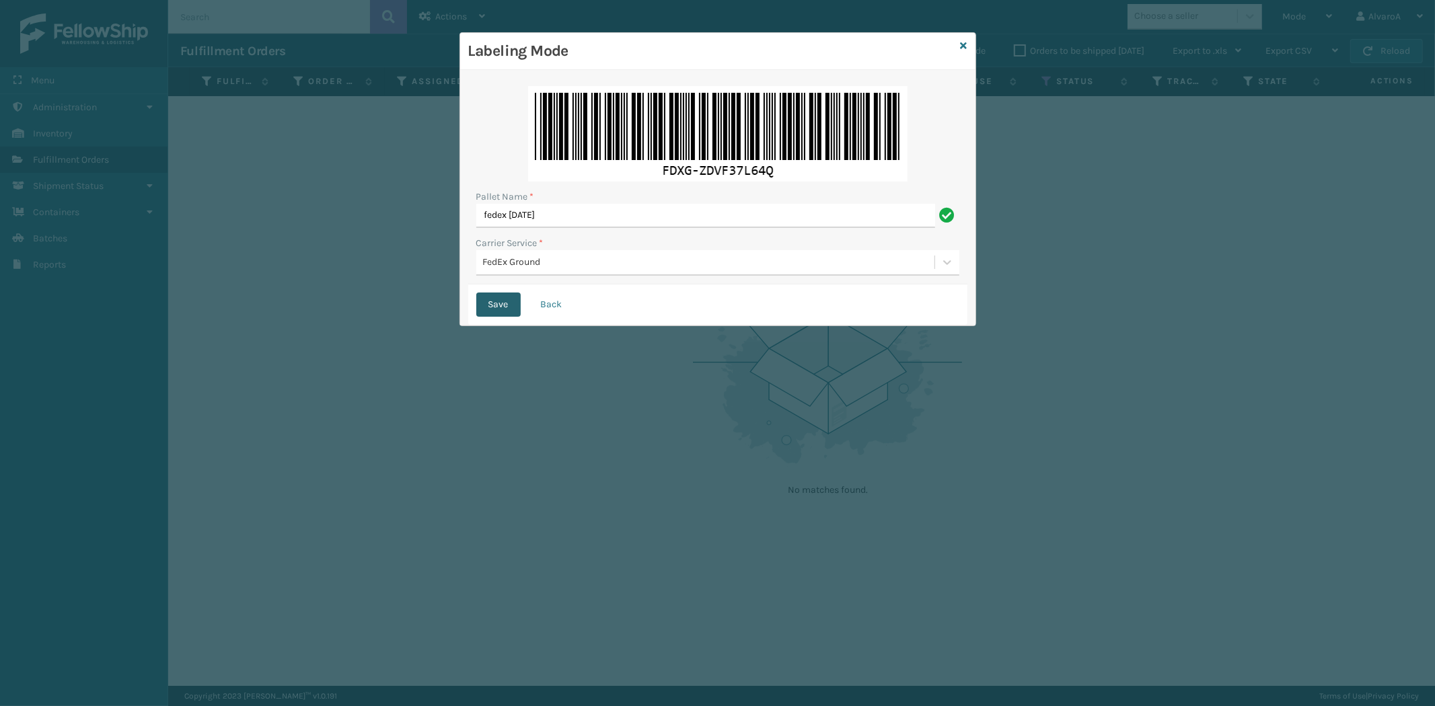
click at [496, 303] on button "Save" at bounding box center [498, 305] width 44 height 24
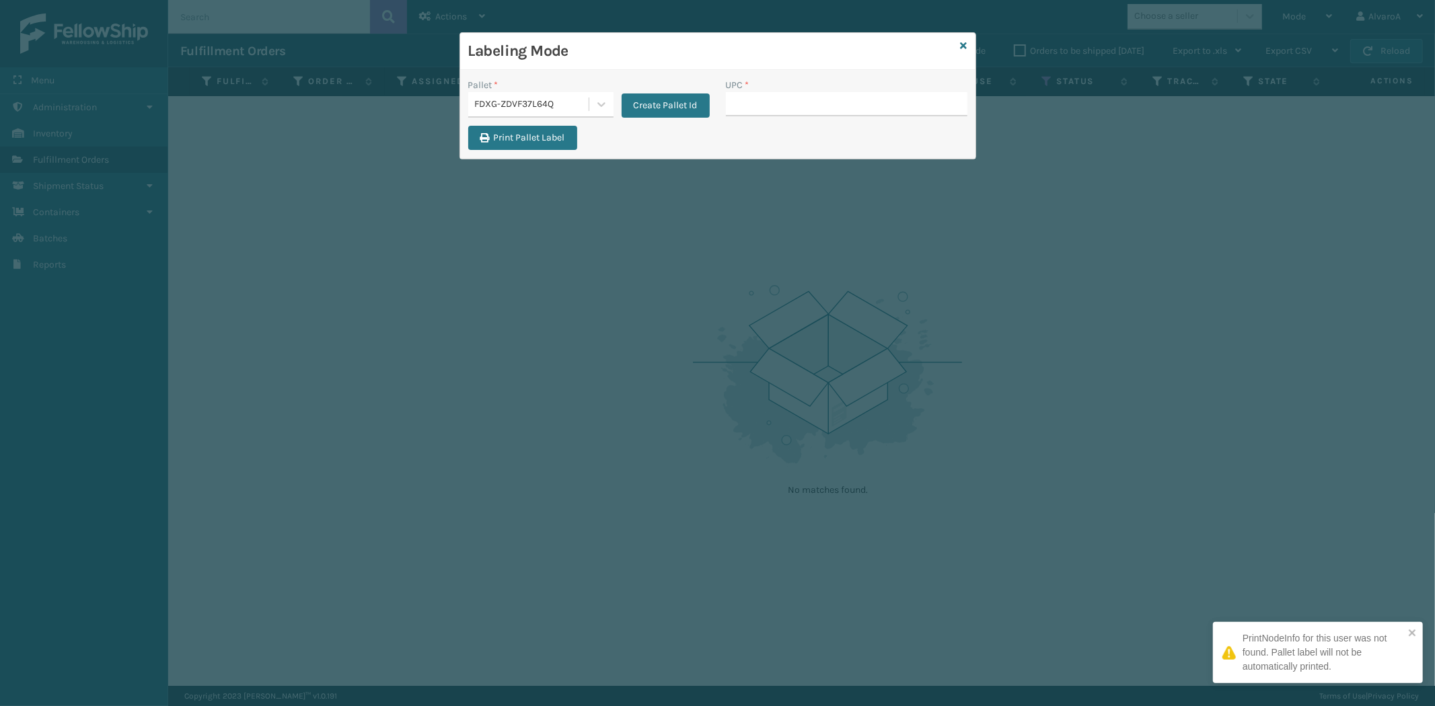
click at [763, 112] on input "UPC *" at bounding box center [846, 104] width 241 height 24
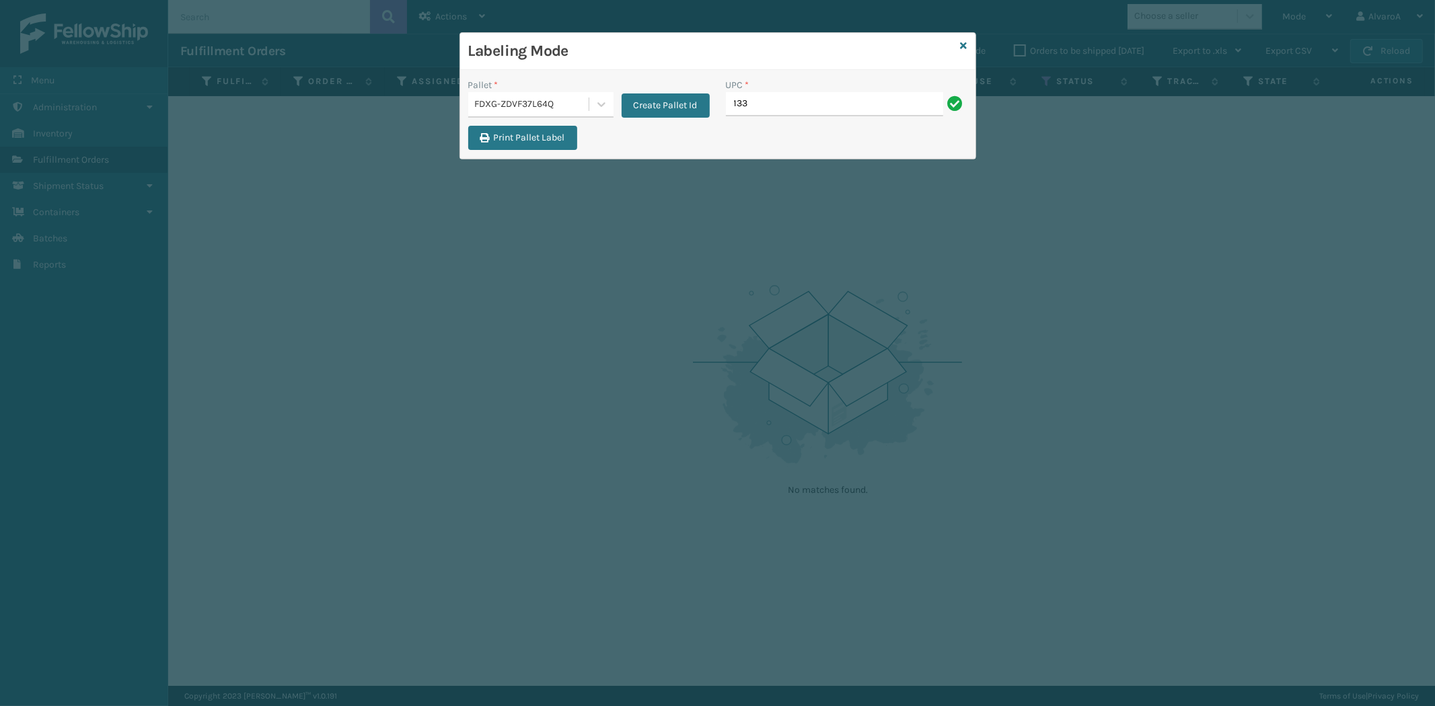
type input "133A013BRN"
click at [745, 102] on input "UPC *" at bounding box center [846, 104] width 241 height 24
type input "133A013NVY"
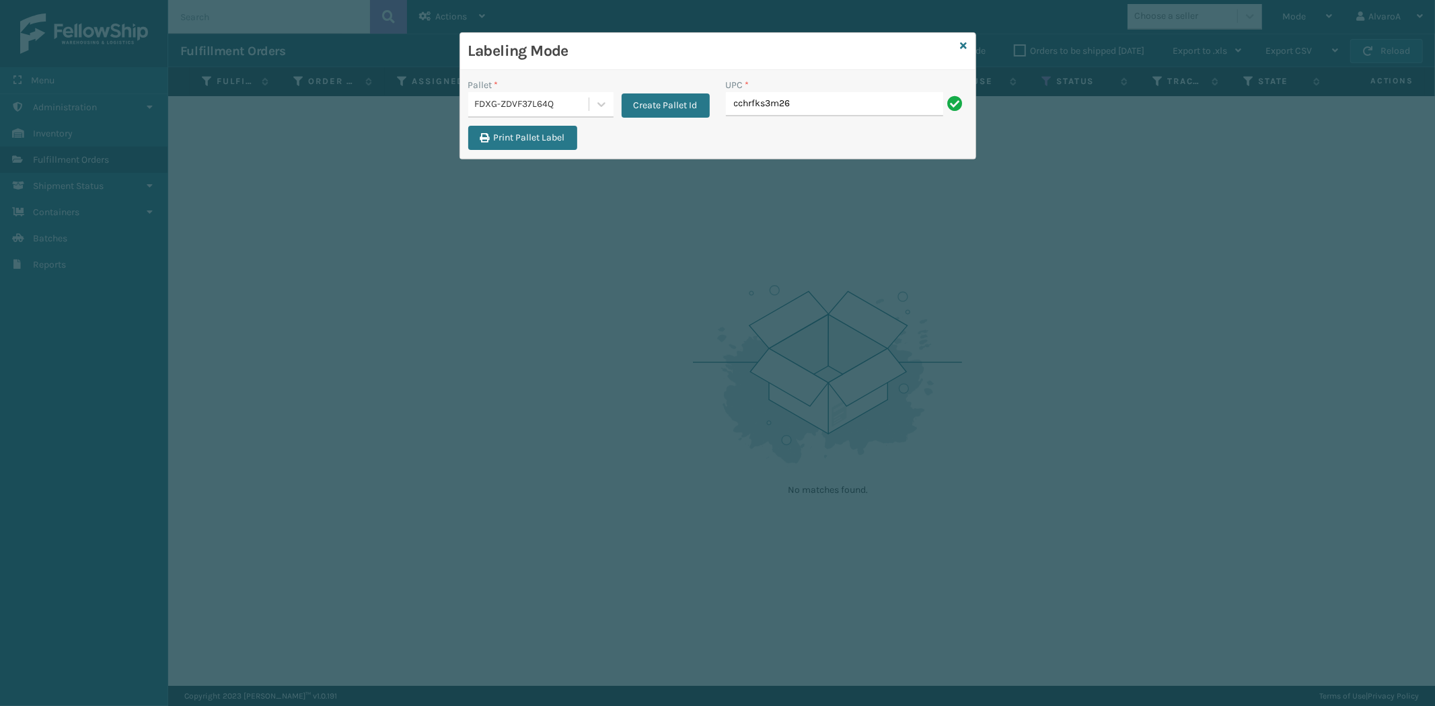
type input "CCHRFKS3M26BRRA"
click at [963, 45] on icon at bounding box center [963, 45] width 7 height 9
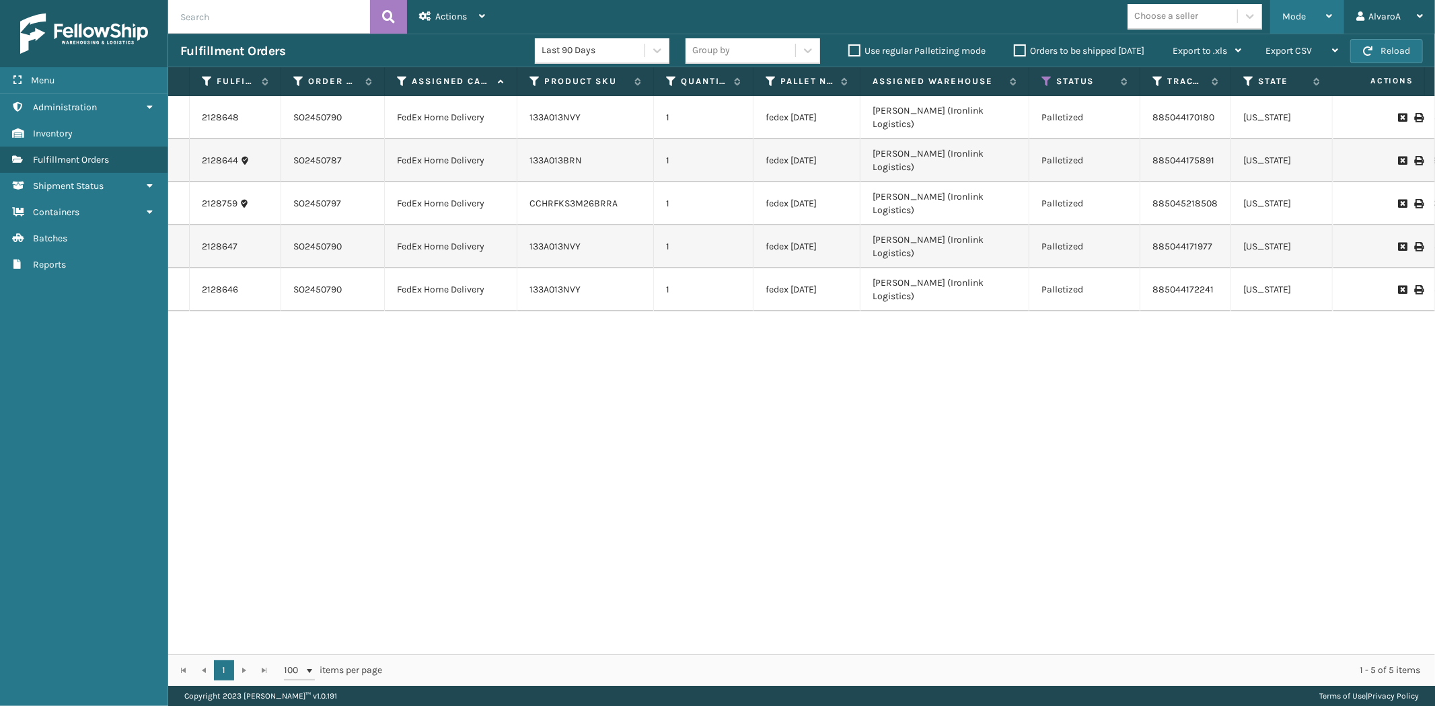
drag, startPoint x: 1295, startPoint y: 8, endPoint x: 1256, endPoint y: 56, distance: 62.2
click at [1295, 9] on div "Mode" at bounding box center [1307, 17] width 50 height 34
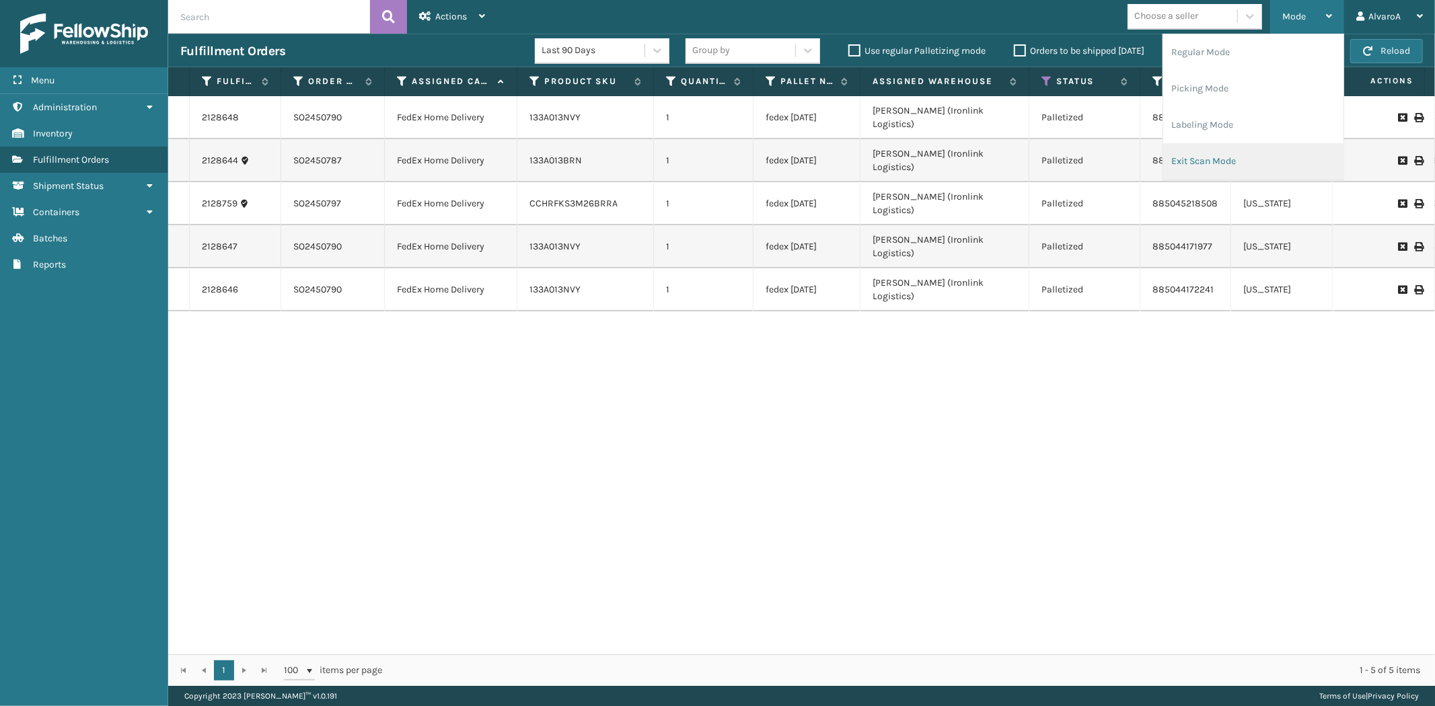
click at [1170, 163] on li "Exit Scan Mode" at bounding box center [1253, 161] width 180 height 36
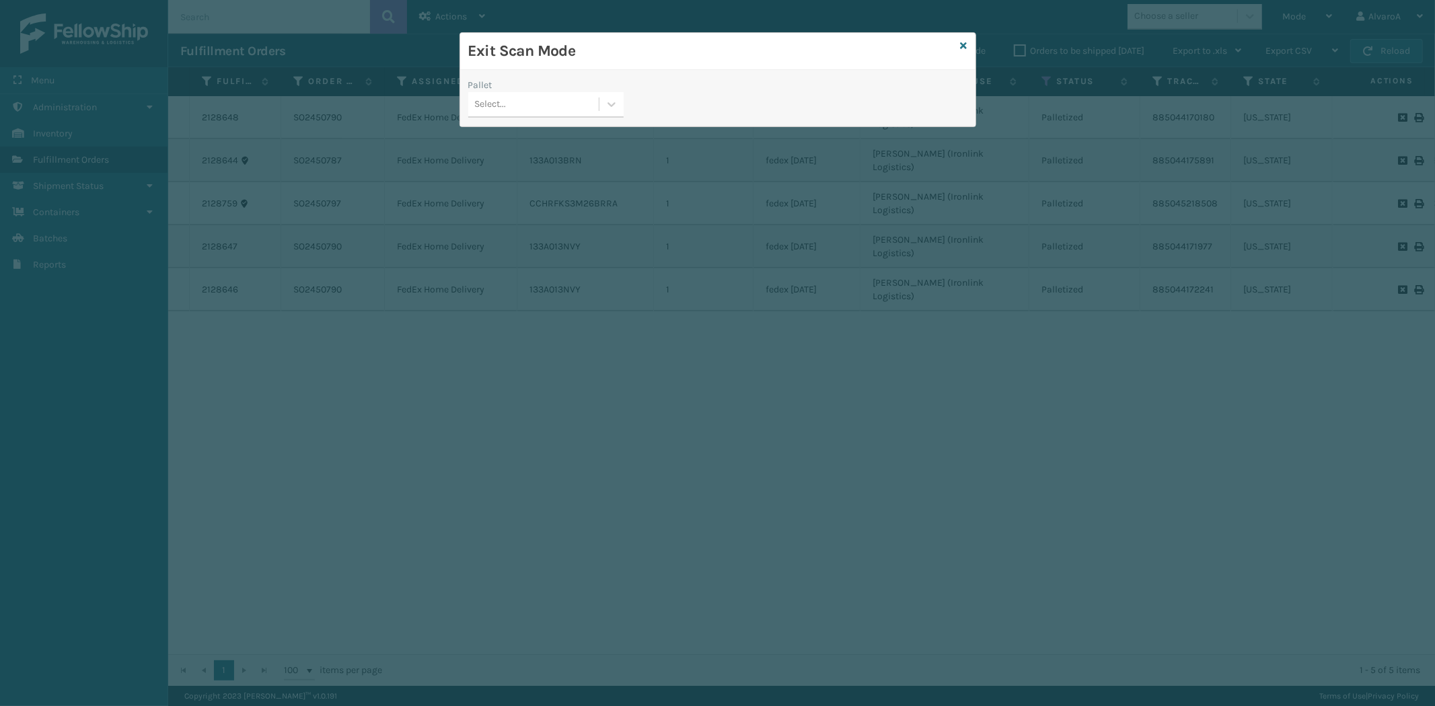
drag, startPoint x: 619, startPoint y: 100, endPoint x: 600, endPoint y: 120, distance: 27.6
click at [616, 105] on div at bounding box center [611, 104] width 24 height 24
drag, startPoint x: 554, startPoint y: 182, endPoint x: 438, endPoint y: 161, distance: 117.4
click at [554, 180] on div "FDXG-ZDVF37L64Q" at bounding box center [545, 188] width 155 height 25
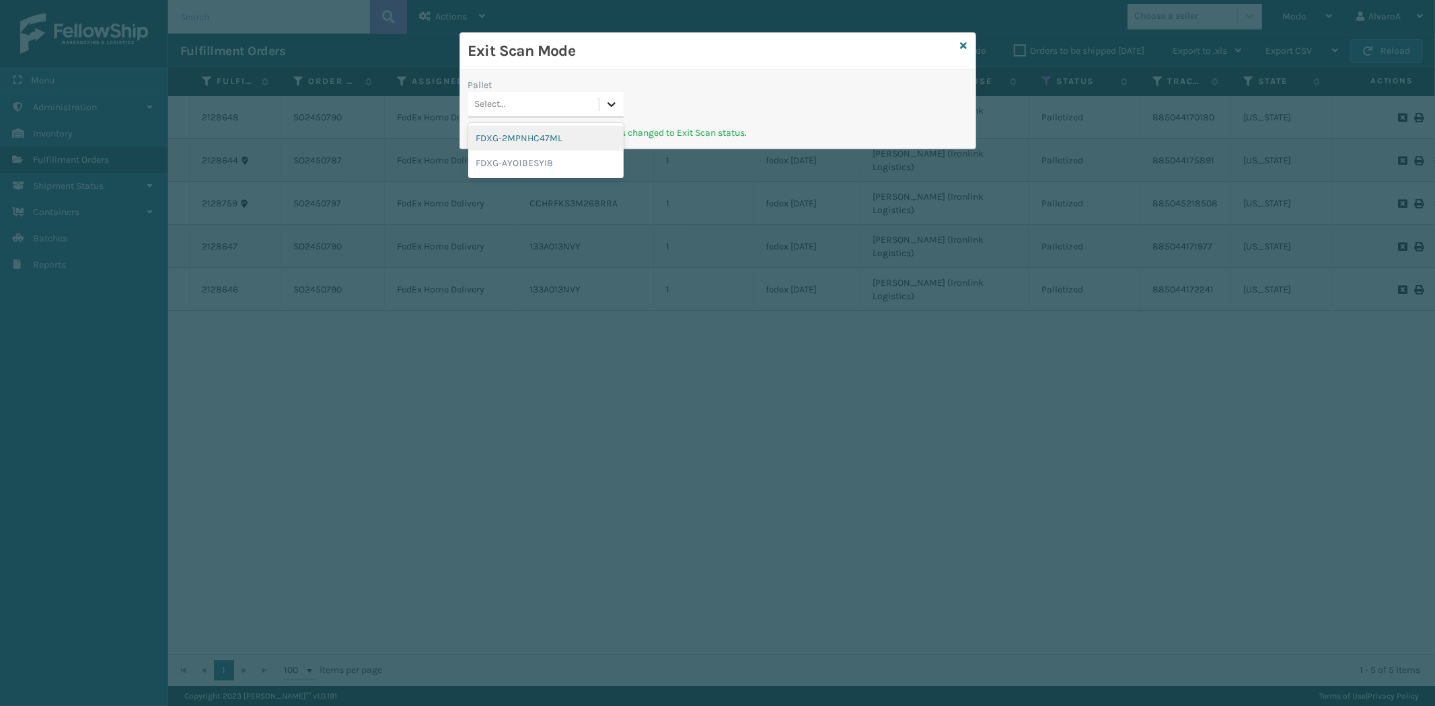
click at [619, 109] on div at bounding box center [611, 104] width 24 height 24
click at [962, 42] on icon at bounding box center [963, 45] width 7 height 9
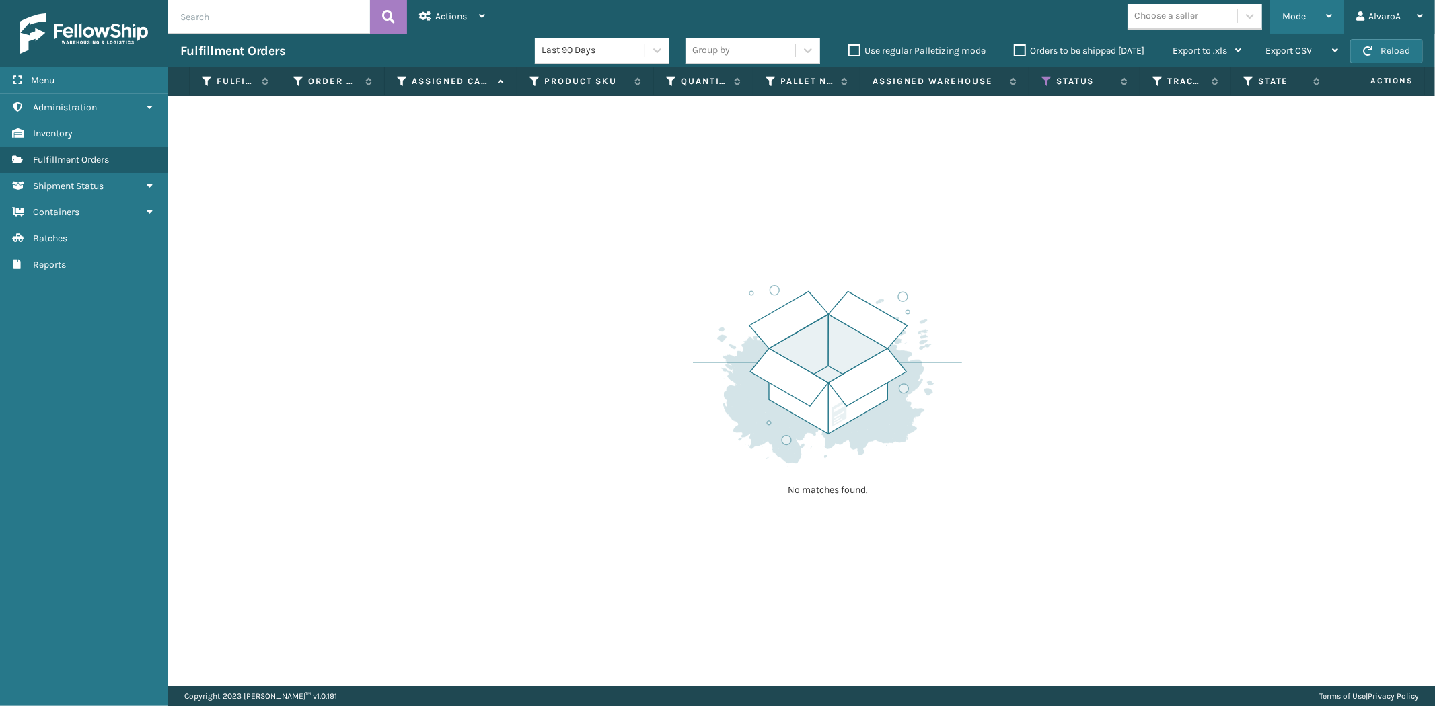
click at [1308, 12] on div "Mode" at bounding box center [1307, 17] width 50 height 34
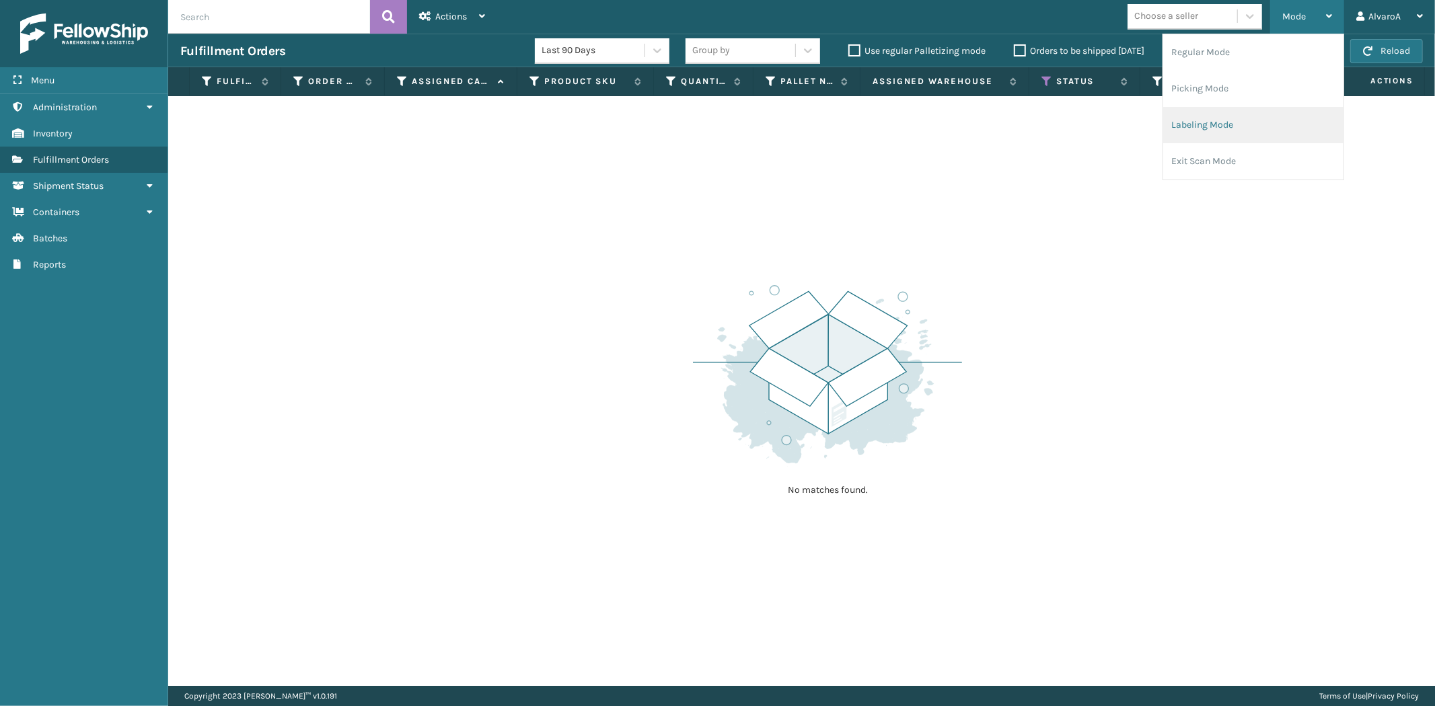
click at [1212, 136] on li "Labeling Mode" at bounding box center [1253, 125] width 180 height 36
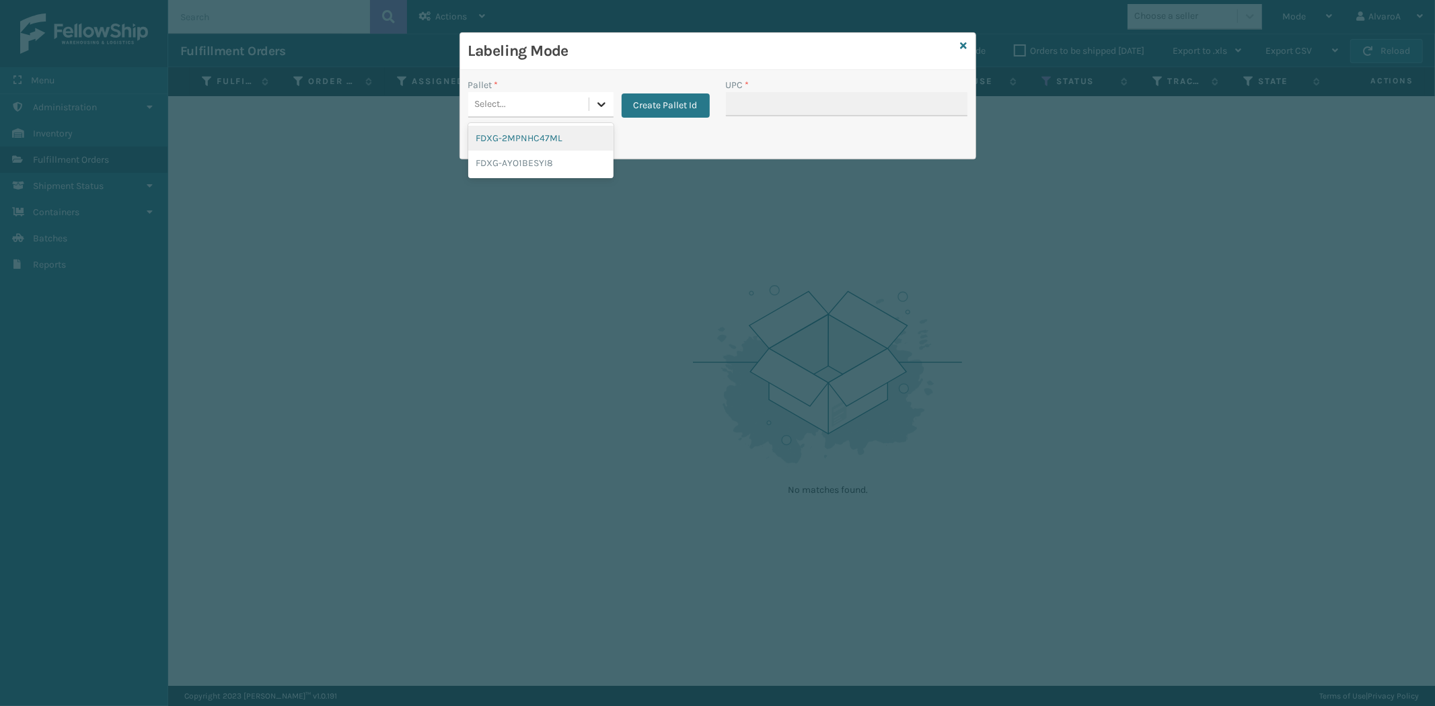
click at [607, 101] on icon at bounding box center [601, 104] width 13 height 13
click at [650, 96] on button "Create Pallet Id" at bounding box center [665, 105] width 88 height 24
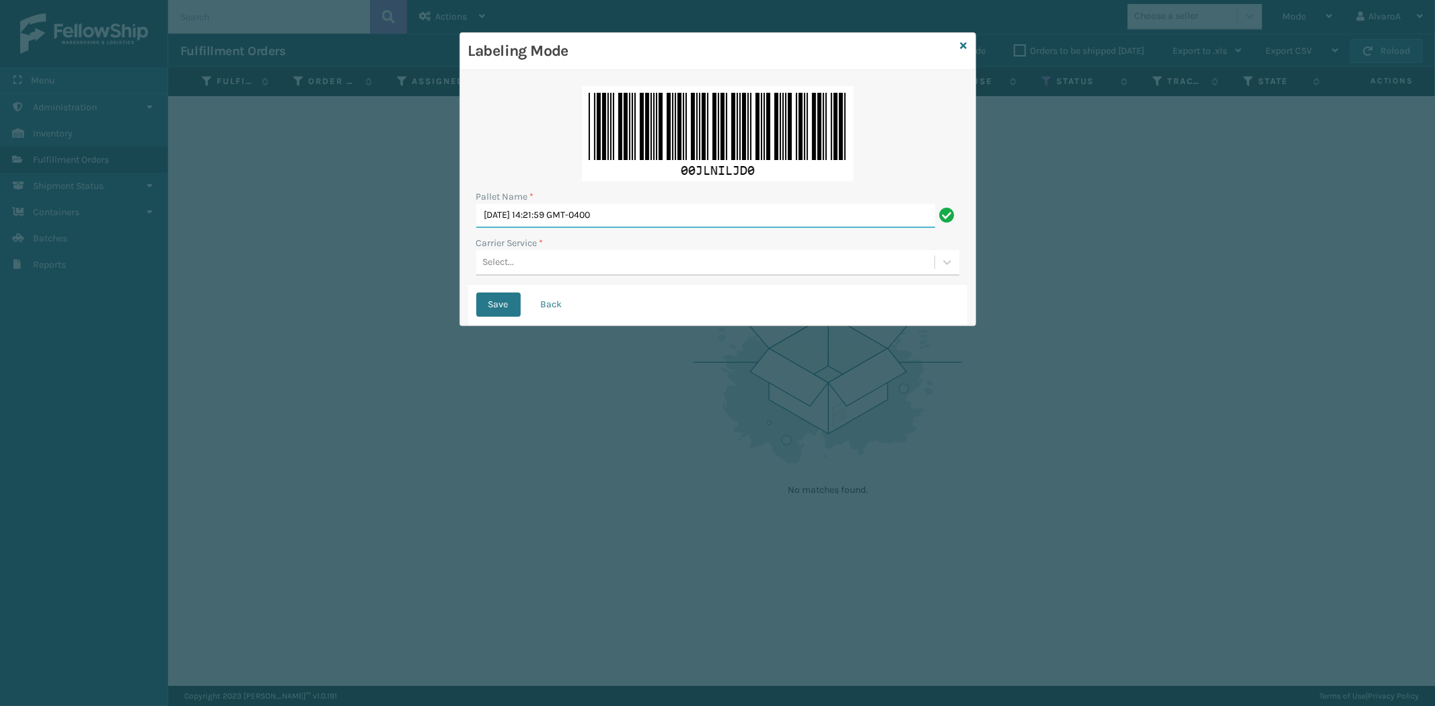
drag, startPoint x: 682, startPoint y: 213, endPoint x: 0, endPoint y: 344, distance: 694.4
click at [0, 348] on div "Labeling Mode Pallet Name * [DATE] 14:21:59 GMT-0400 Carrier Service * Select..…" at bounding box center [717, 353] width 1435 height 706
type input "LPN 518112"
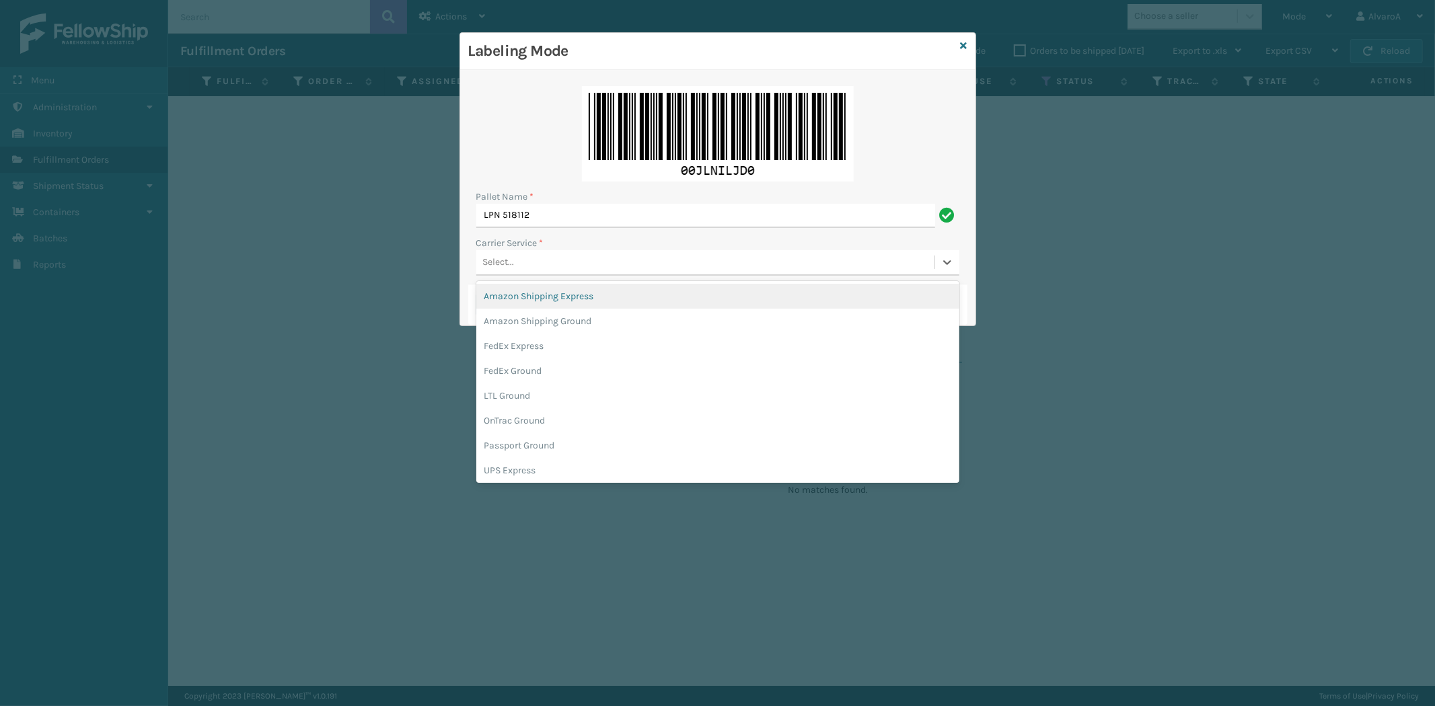
click at [506, 272] on div "Select..." at bounding box center [705, 263] width 458 height 22
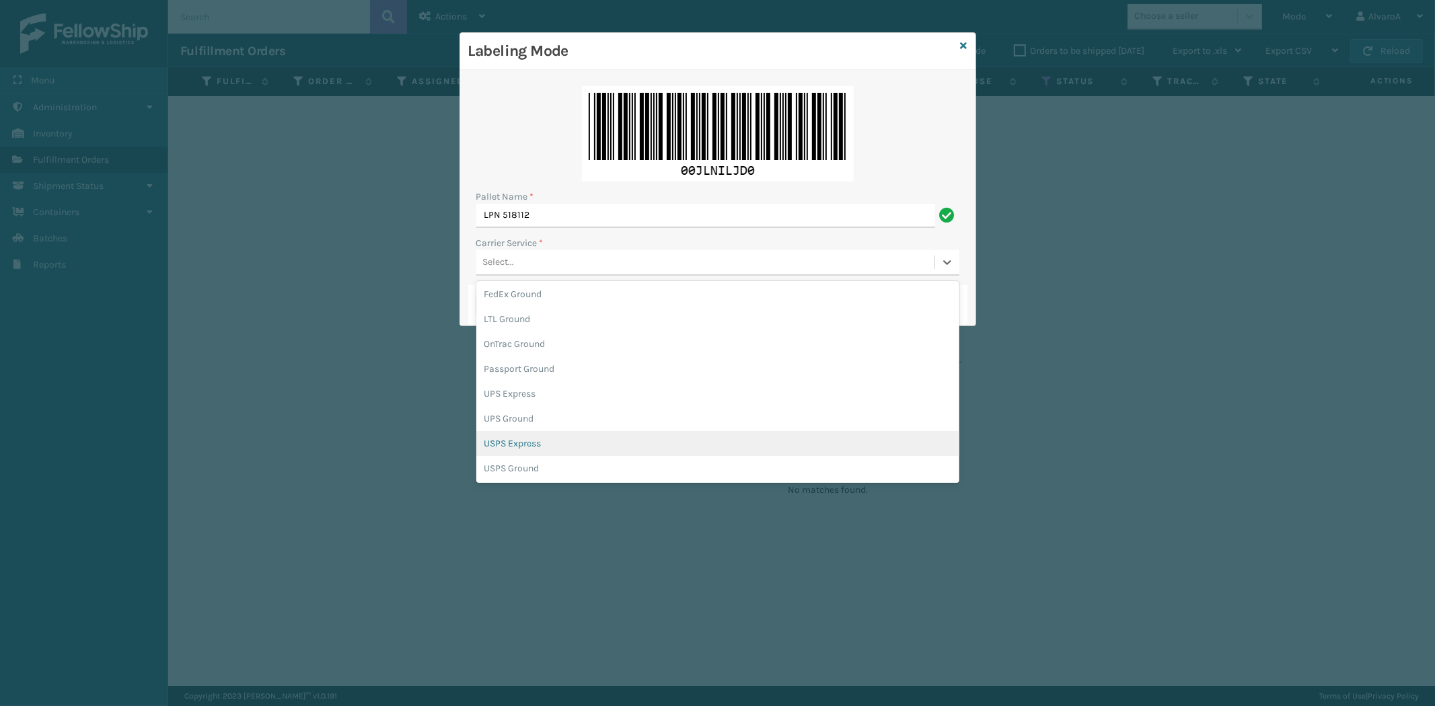
scroll to position [0, 0]
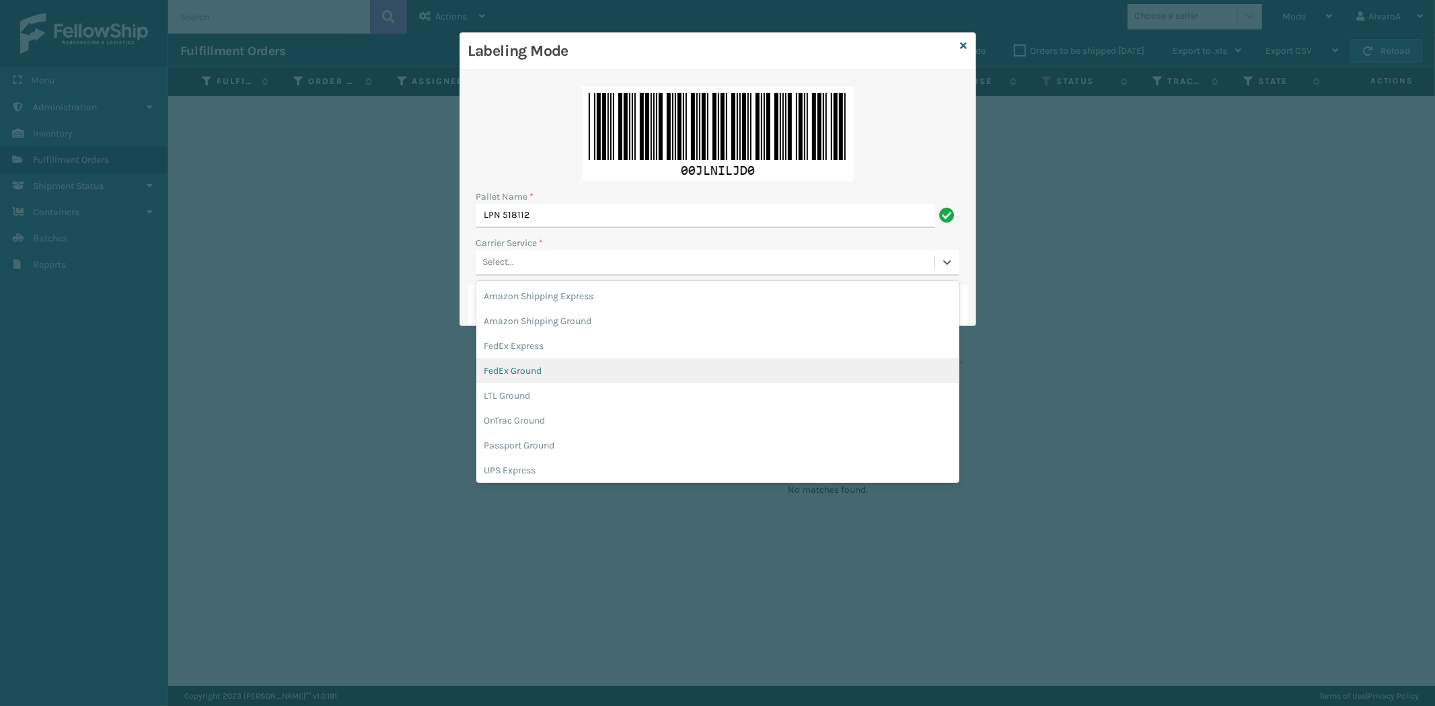
click at [534, 367] on div "FedEx Ground" at bounding box center [717, 371] width 483 height 25
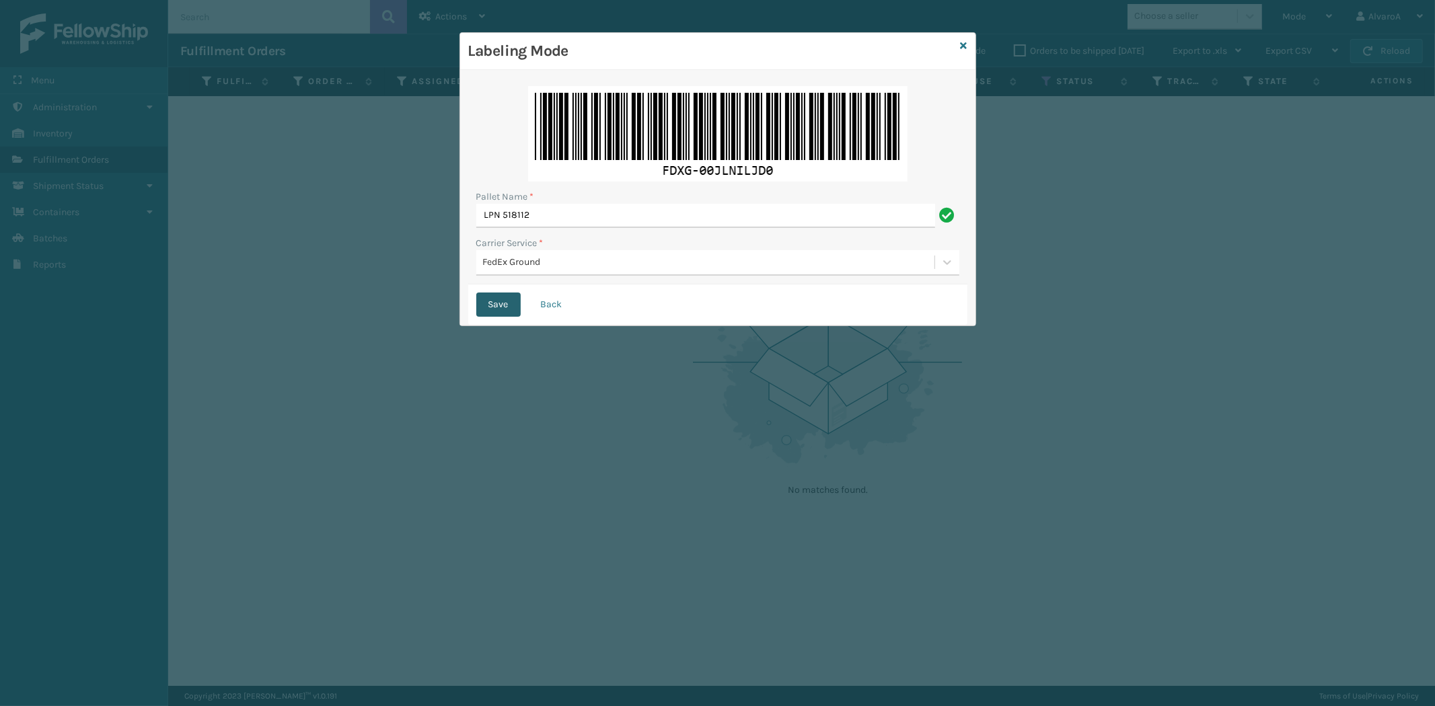
click at [491, 303] on button "Save" at bounding box center [498, 305] width 44 height 24
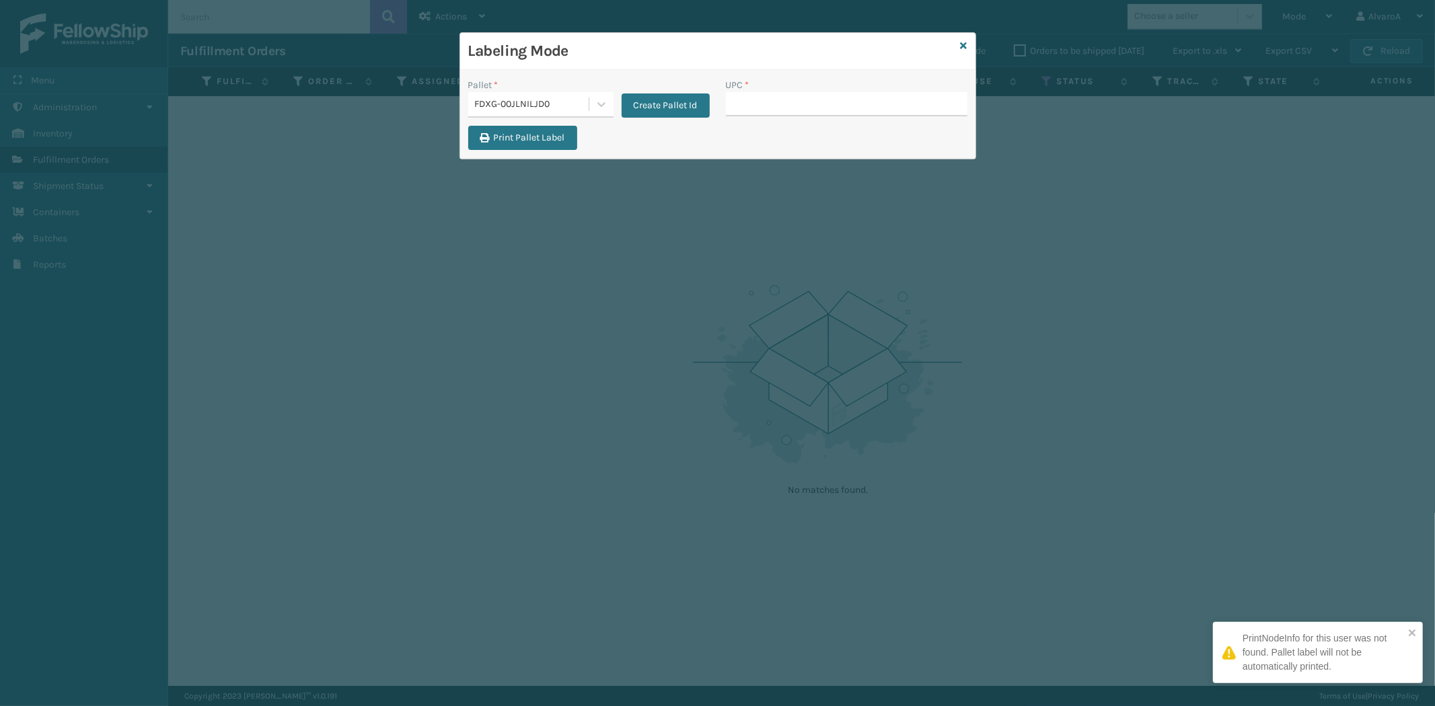
click at [765, 102] on input "UPC *" at bounding box center [846, 104] width 241 height 24
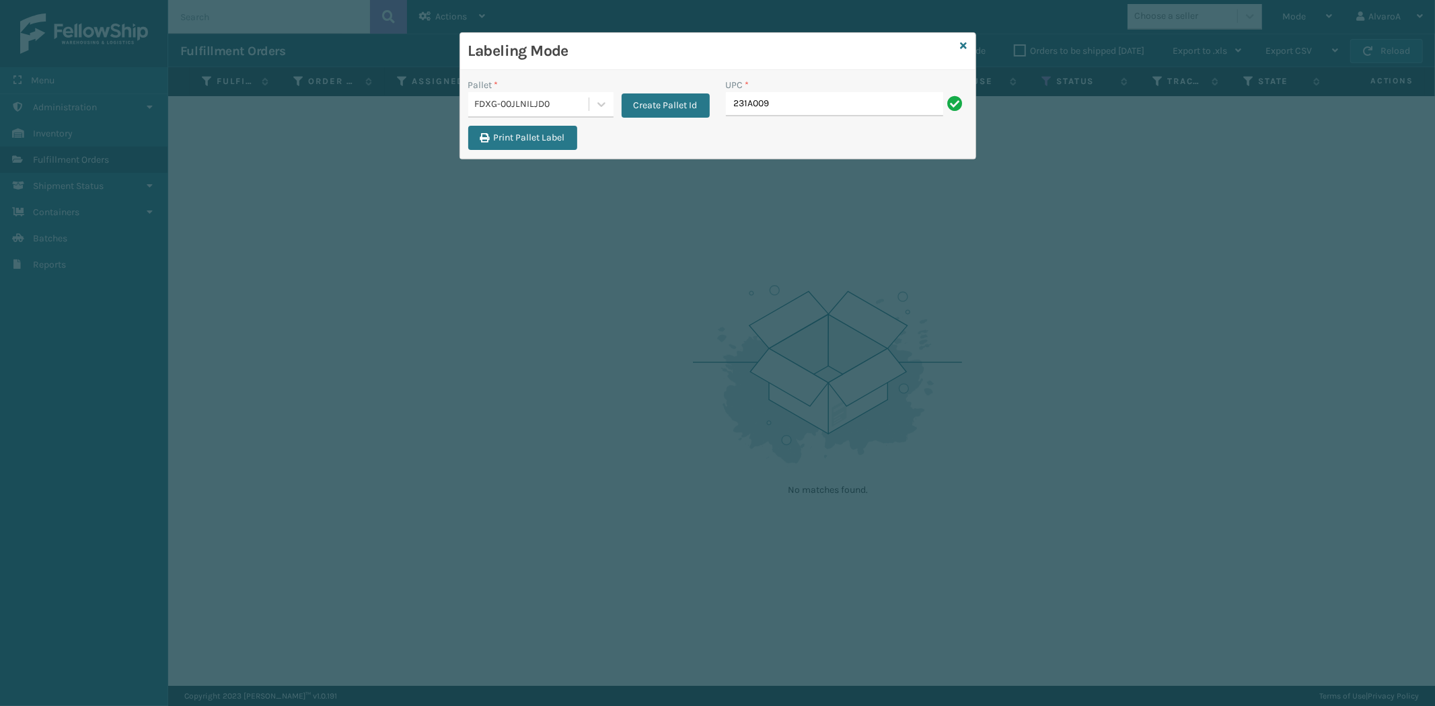
type input "231A009CAR"
type input "CCHRFKS2M26BRRA"
type input "CCWENKS2M26CFVA"
type input "SC-CRYS3LU2001"
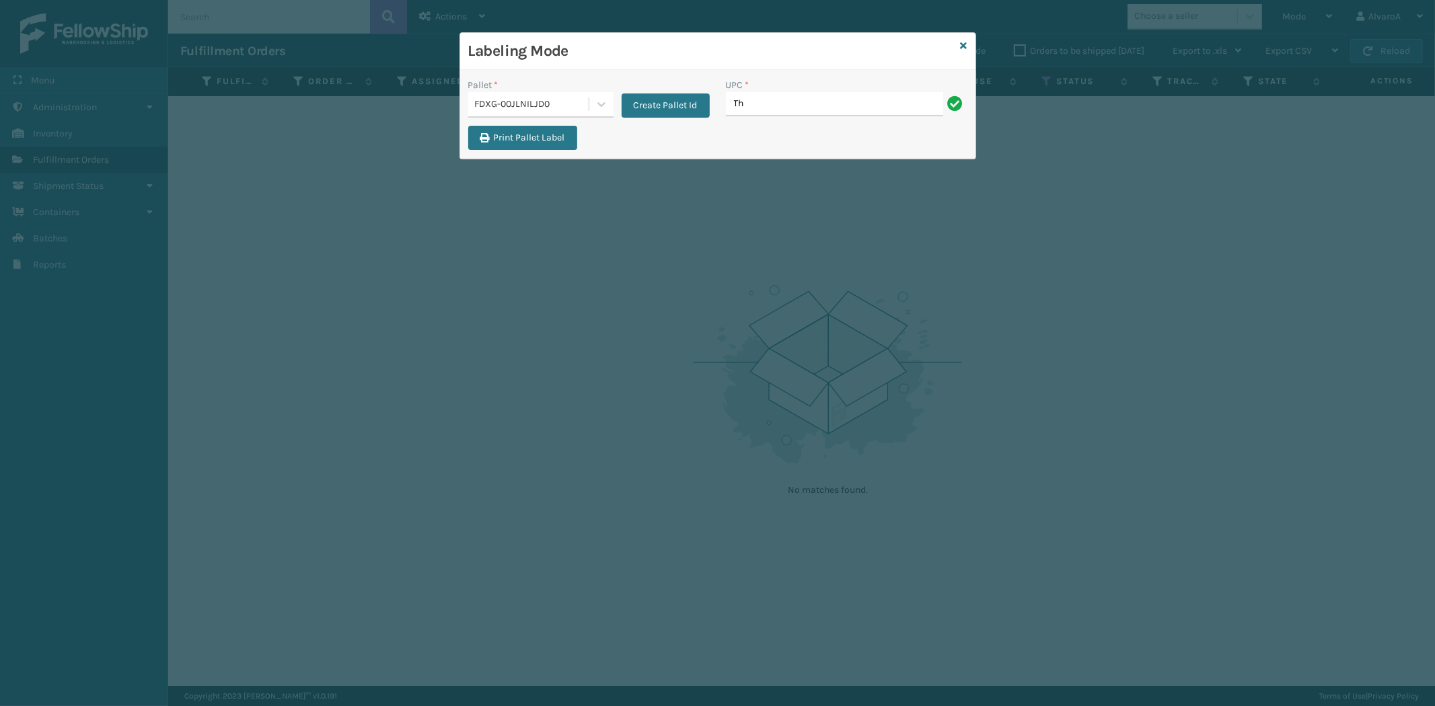
type input "T"
type input "SC-CRYS3LU2001"
type input "SC-CRYS3LU2012"
click at [960, 41] on icon at bounding box center [963, 45] width 7 height 9
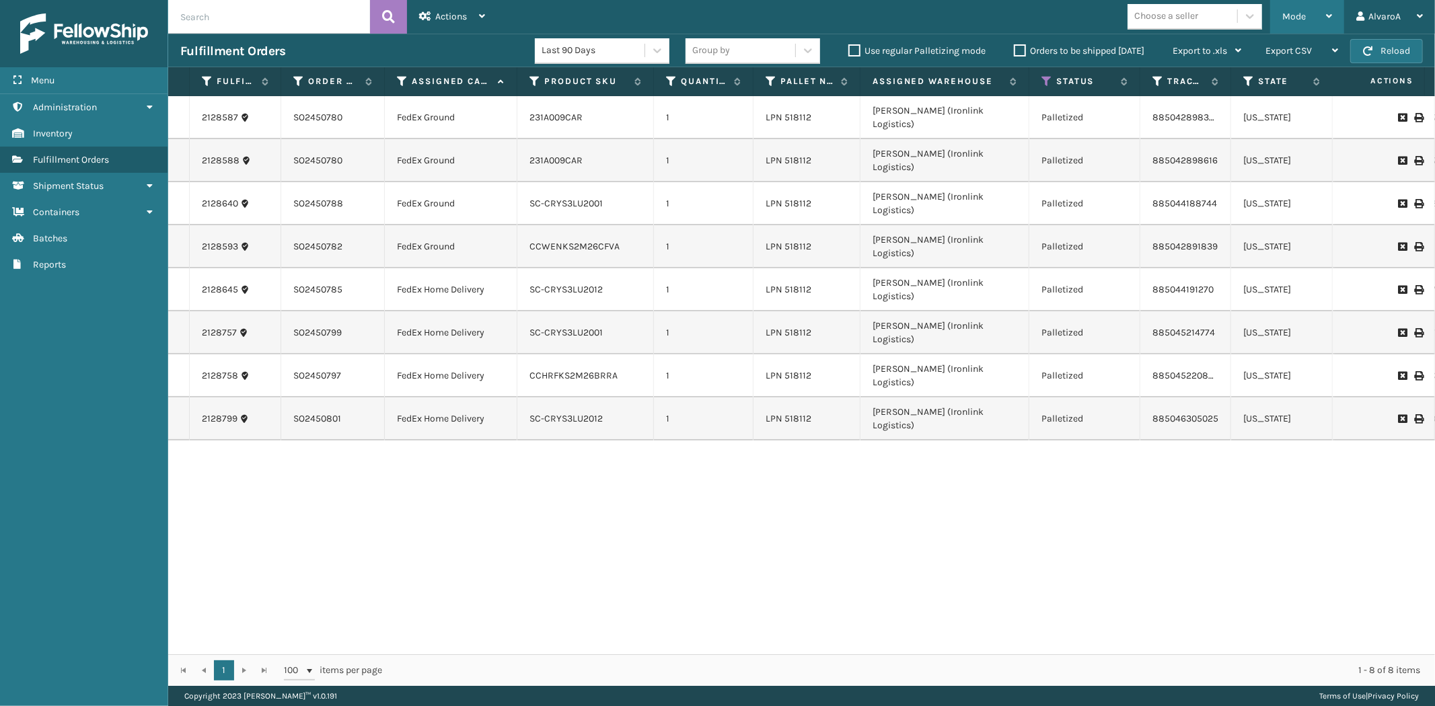
drag, startPoint x: 1315, startPoint y: 17, endPoint x: 1239, endPoint y: 94, distance: 108.4
click at [1314, 24] on div "Mode" at bounding box center [1307, 17] width 50 height 34
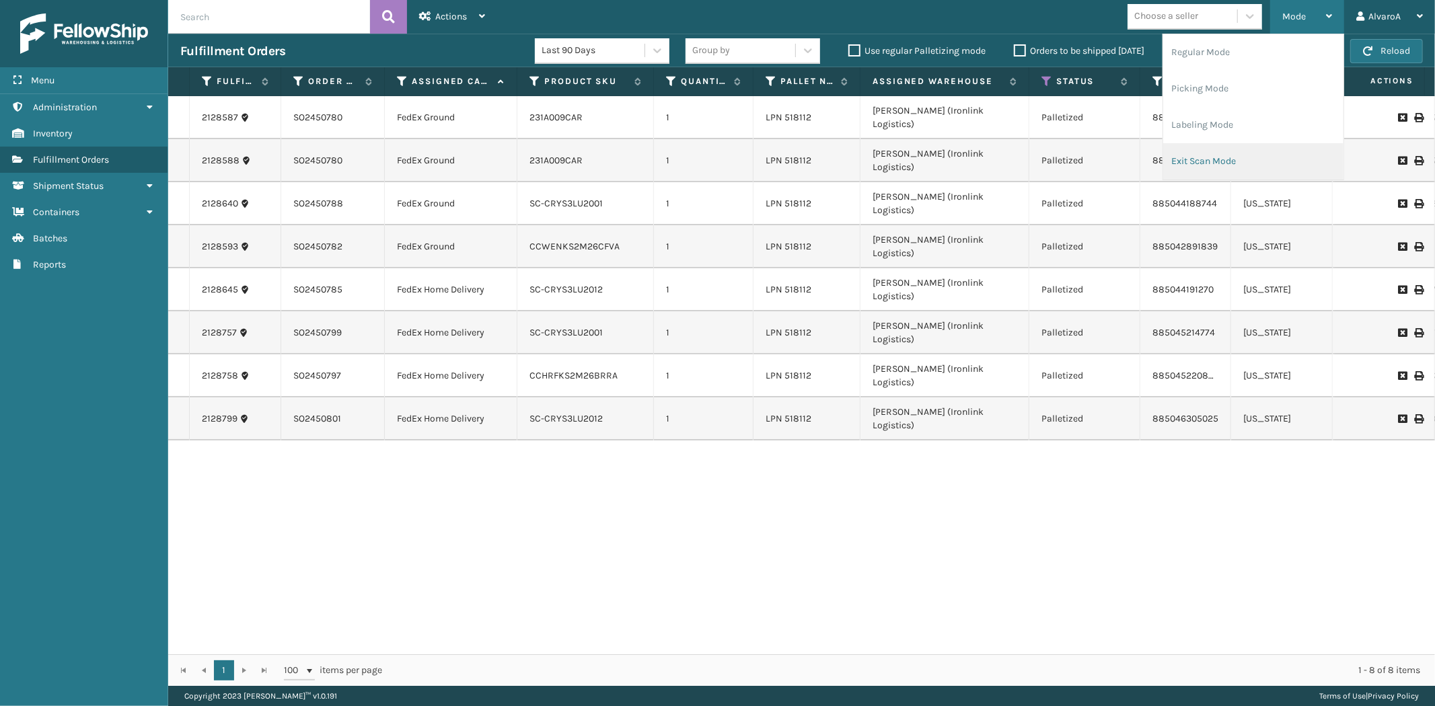
click at [1203, 163] on li "Exit Scan Mode" at bounding box center [1253, 161] width 180 height 36
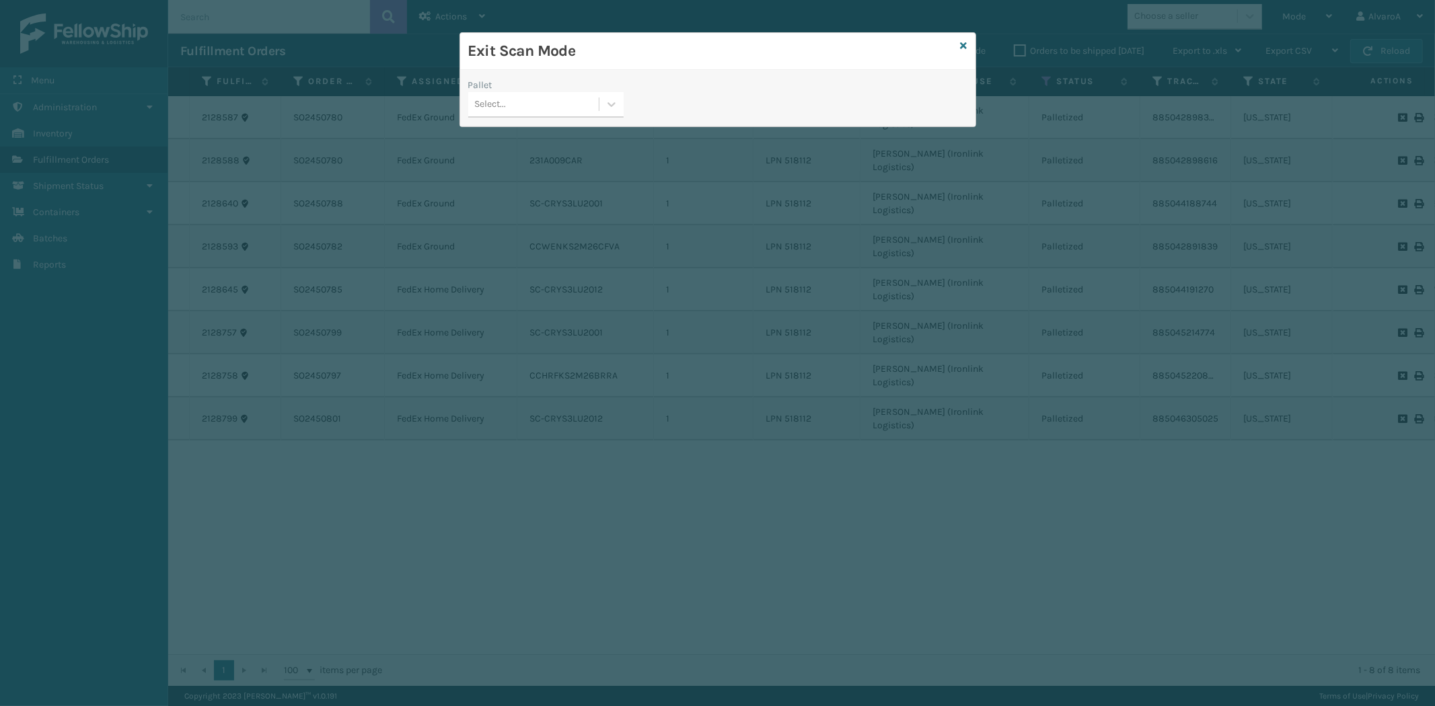
click at [595, 104] on div "Select..." at bounding box center [533, 104] width 130 height 22
click at [554, 141] on div "FDXG-00JLNILJD0" at bounding box center [545, 138] width 155 height 25
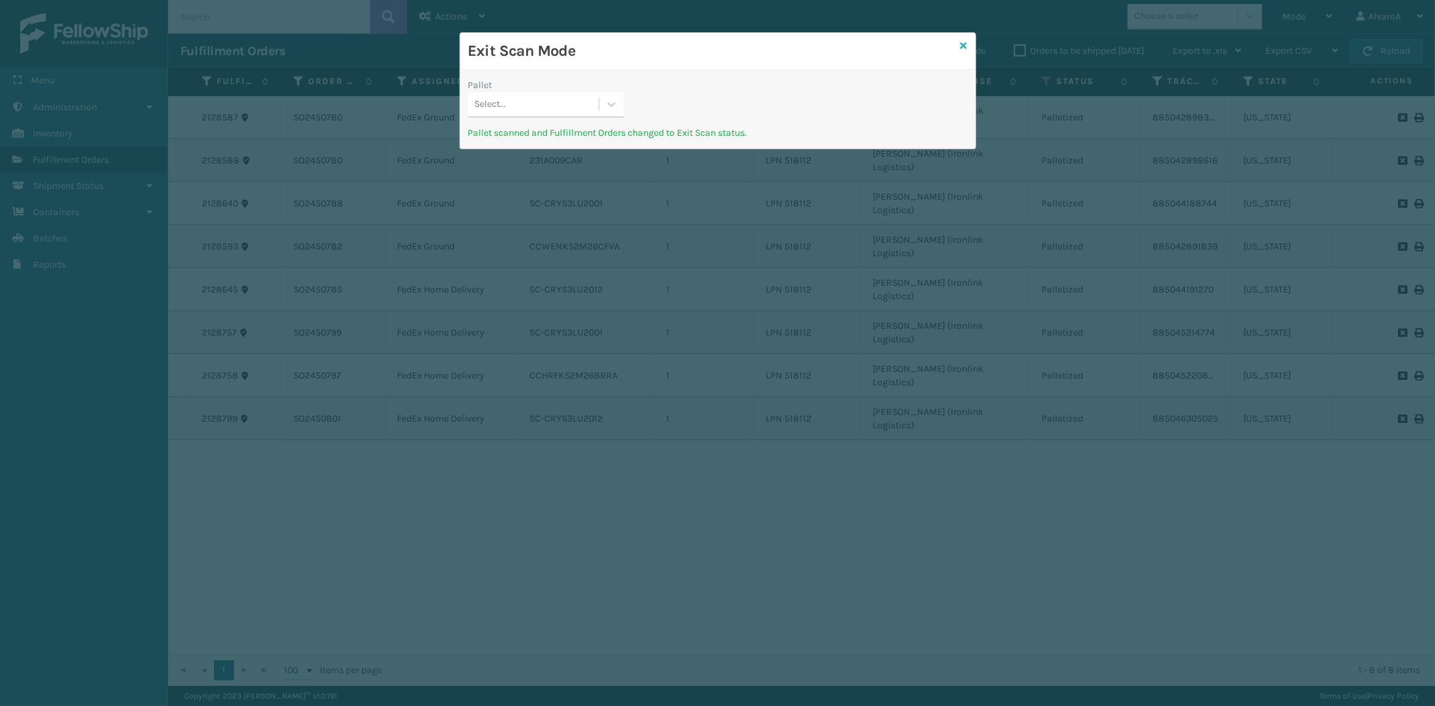
click at [962, 41] on icon at bounding box center [963, 45] width 7 height 9
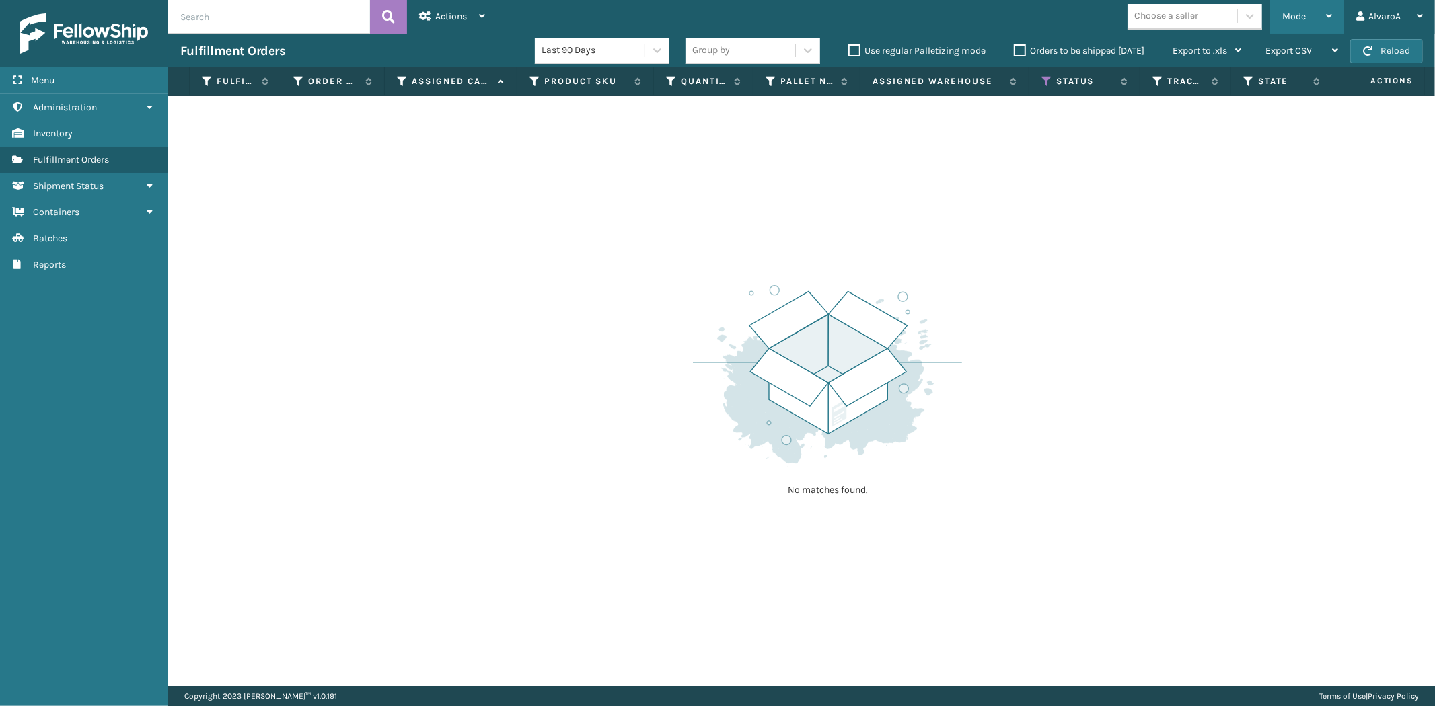
click at [1313, 25] on div "Mode" at bounding box center [1307, 17] width 50 height 34
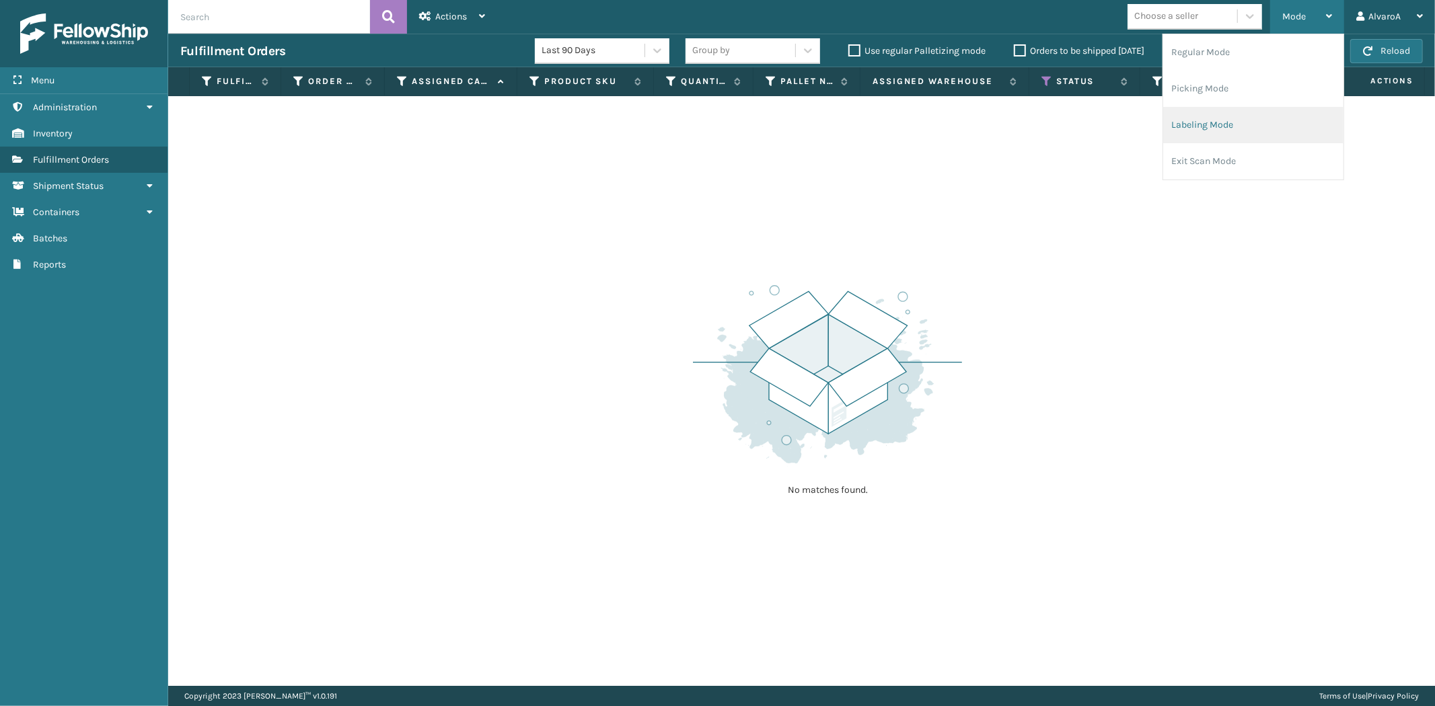
click at [1211, 140] on li "Labeling Mode" at bounding box center [1253, 125] width 180 height 36
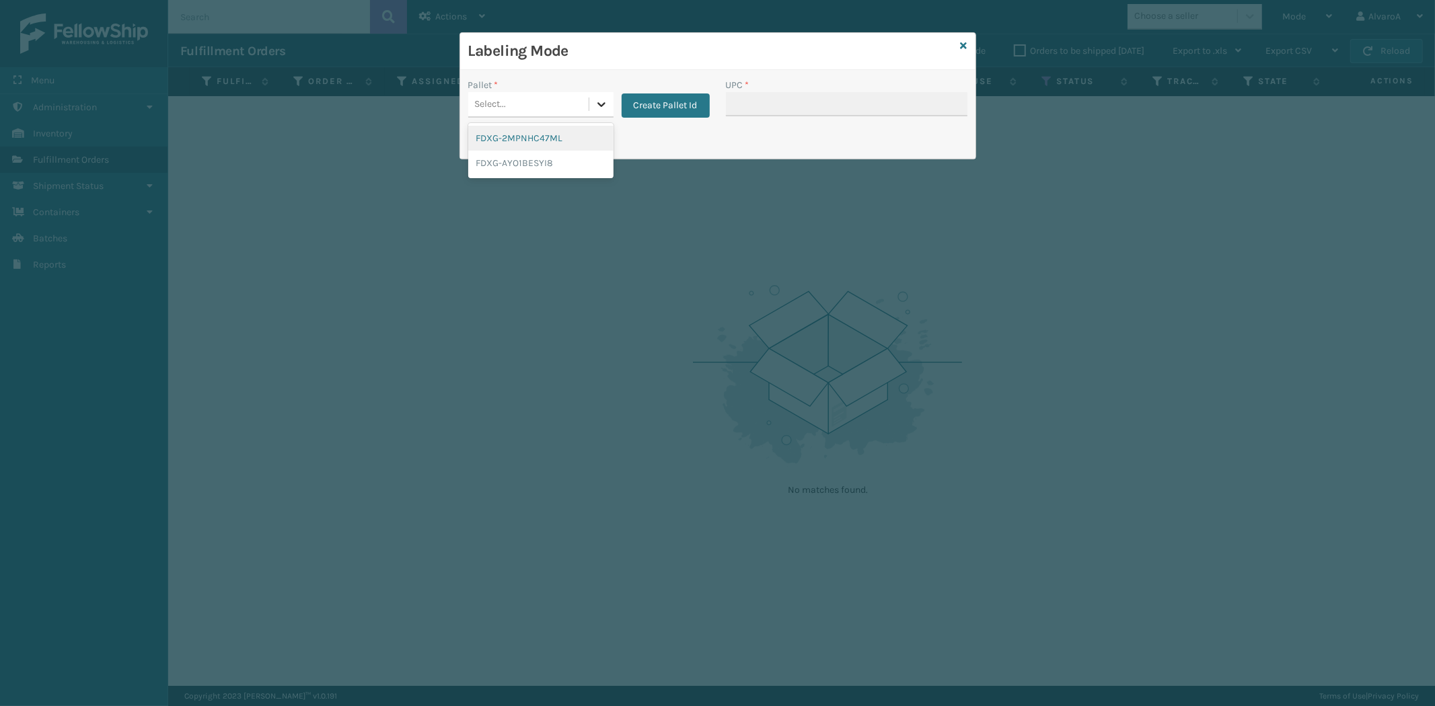
click at [607, 95] on div at bounding box center [601, 104] width 24 height 24
click at [690, 113] on button "Create Pallet Id" at bounding box center [665, 105] width 88 height 24
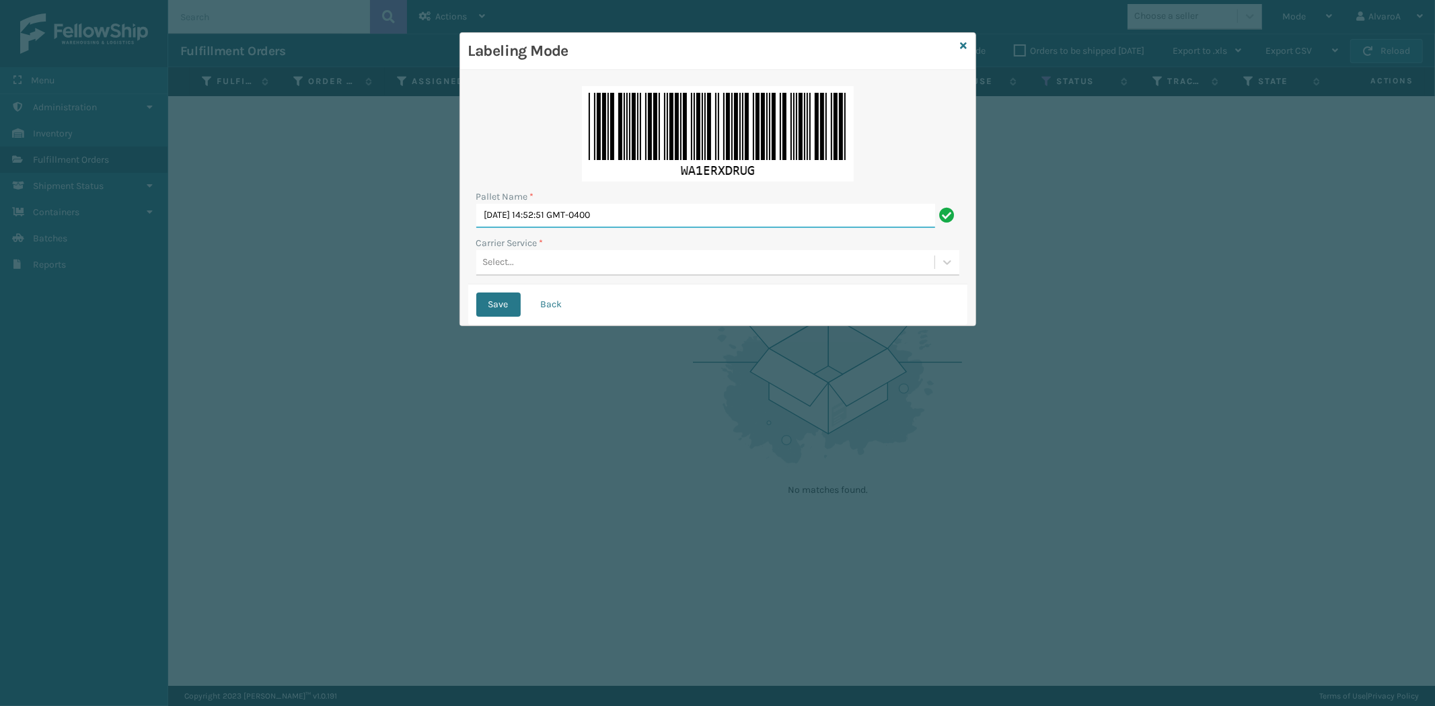
click at [650, 221] on input "[DATE] 14:52:51 GMT-0400" at bounding box center [705, 216] width 459 height 24
click at [650, 220] on input "[DATE] 14:52:51 GMT-0400" at bounding box center [705, 216] width 459 height 24
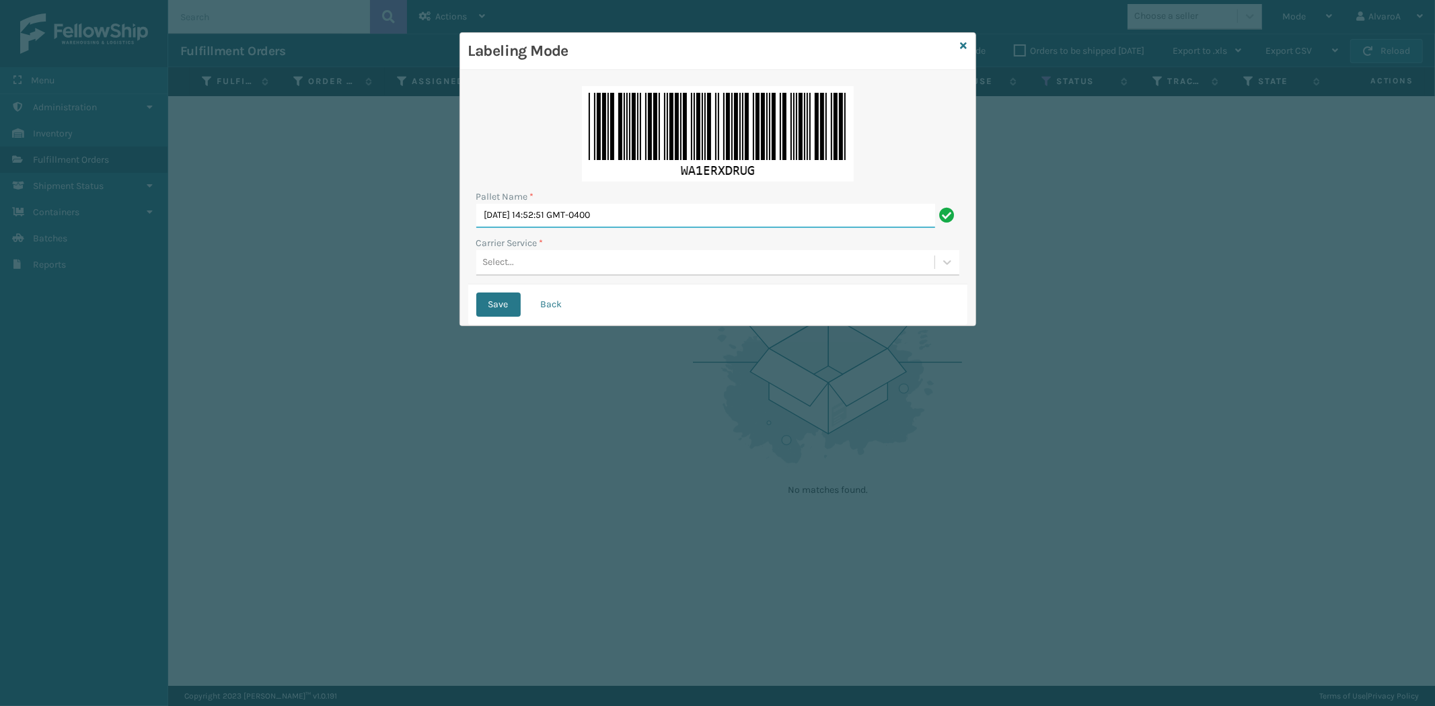
click at [650, 220] on input "[DATE] 14:52:51 GMT-0400" at bounding box center [705, 216] width 459 height 24
type input "LPN 518113"
click at [560, 262] on div "Select..." at bounding box center [705, 263] width 458 height 22
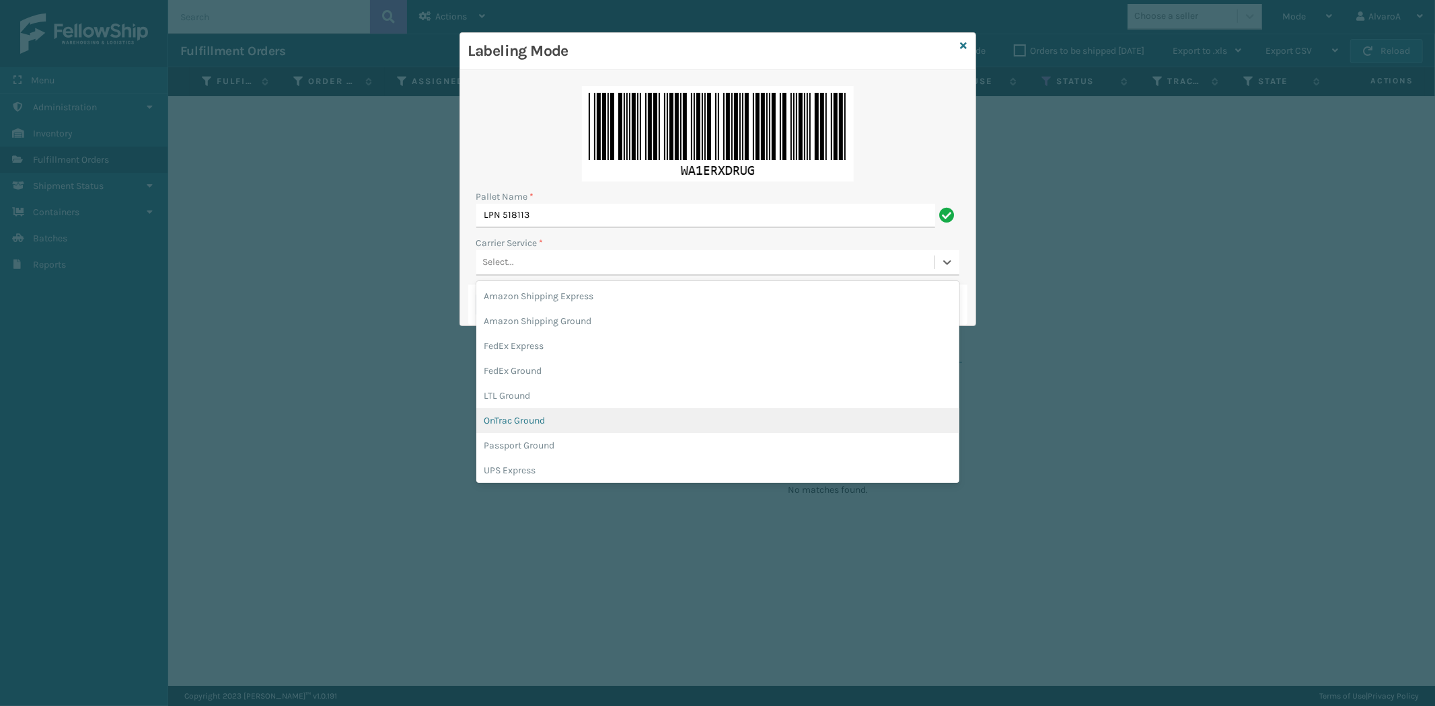
scroll to position [75, 0]
click at [519, 415] on div "UPS Ground" at bounding box center [717, 420] width 483 height 25
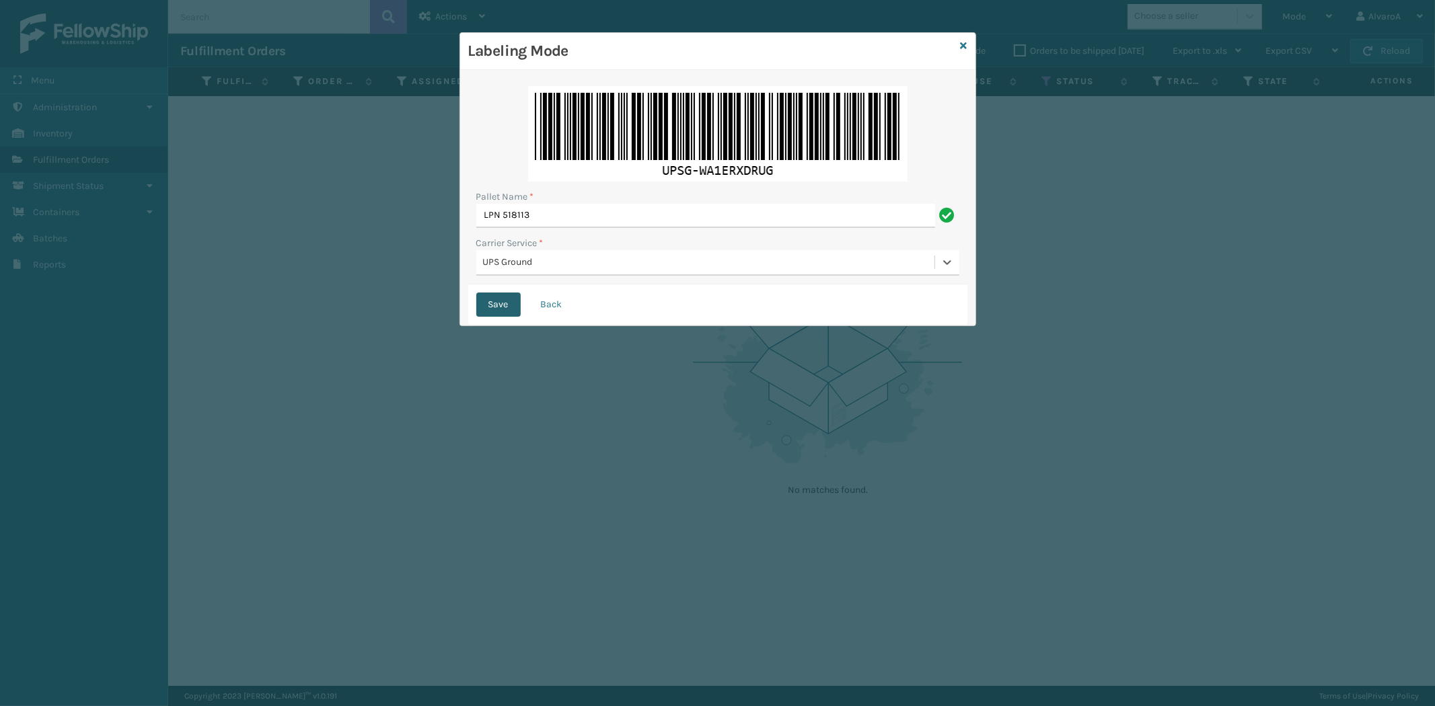
click at [498, 300] on button "Save" at bounding box center [498, 305] width 44 height 24
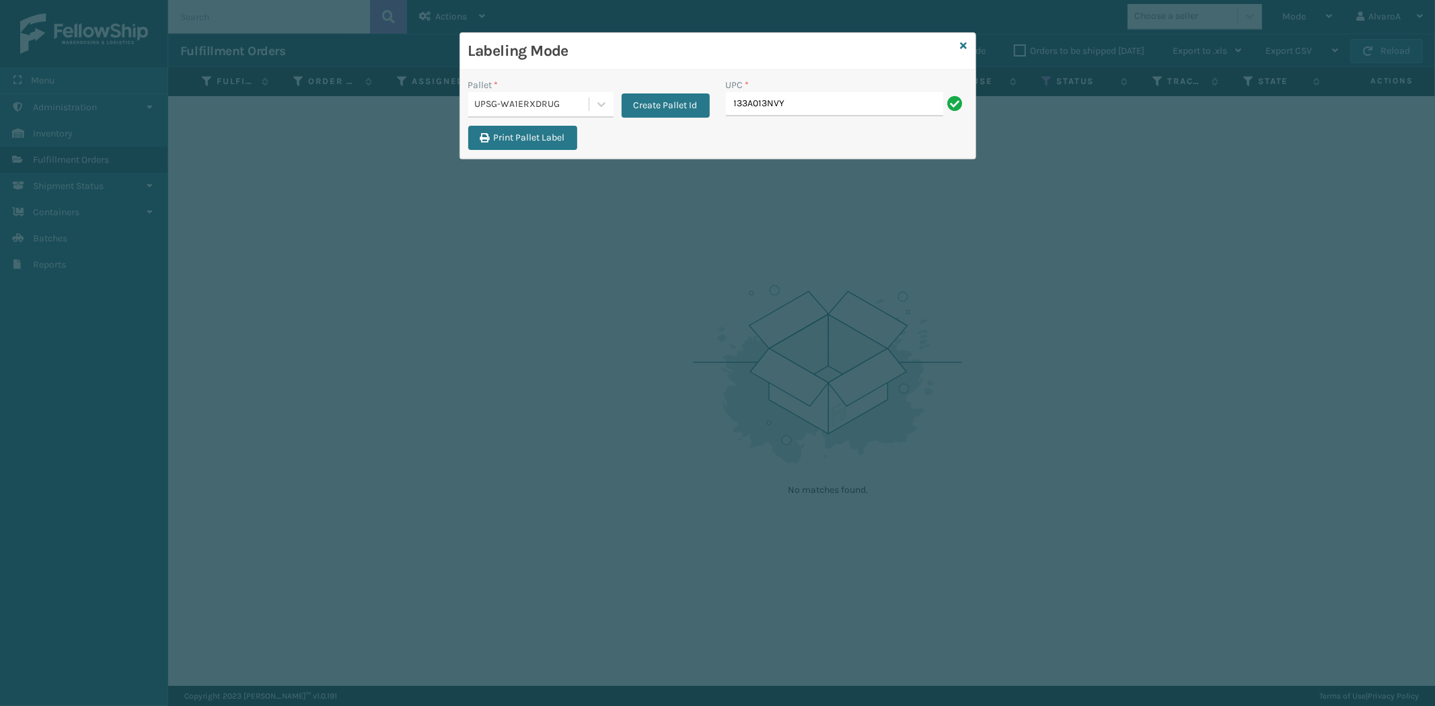
type input "133A013NVY"
type input "135A001NVY-B1"
type input "135A001NVY-B2"
type input "516A007RST"
type input "CCHRFKS1BGEVA"
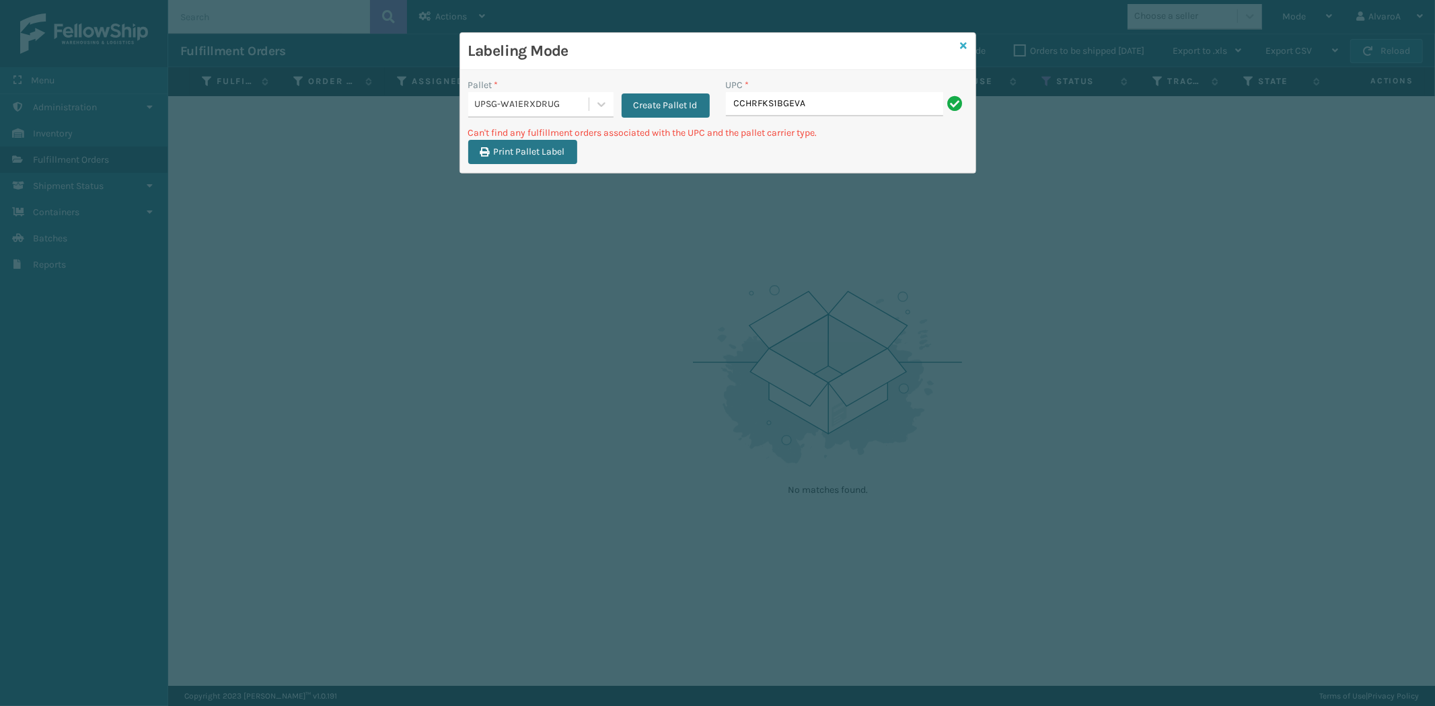
click at [964, 42] on icon at bounding box center [963, 45] width 7 height 9
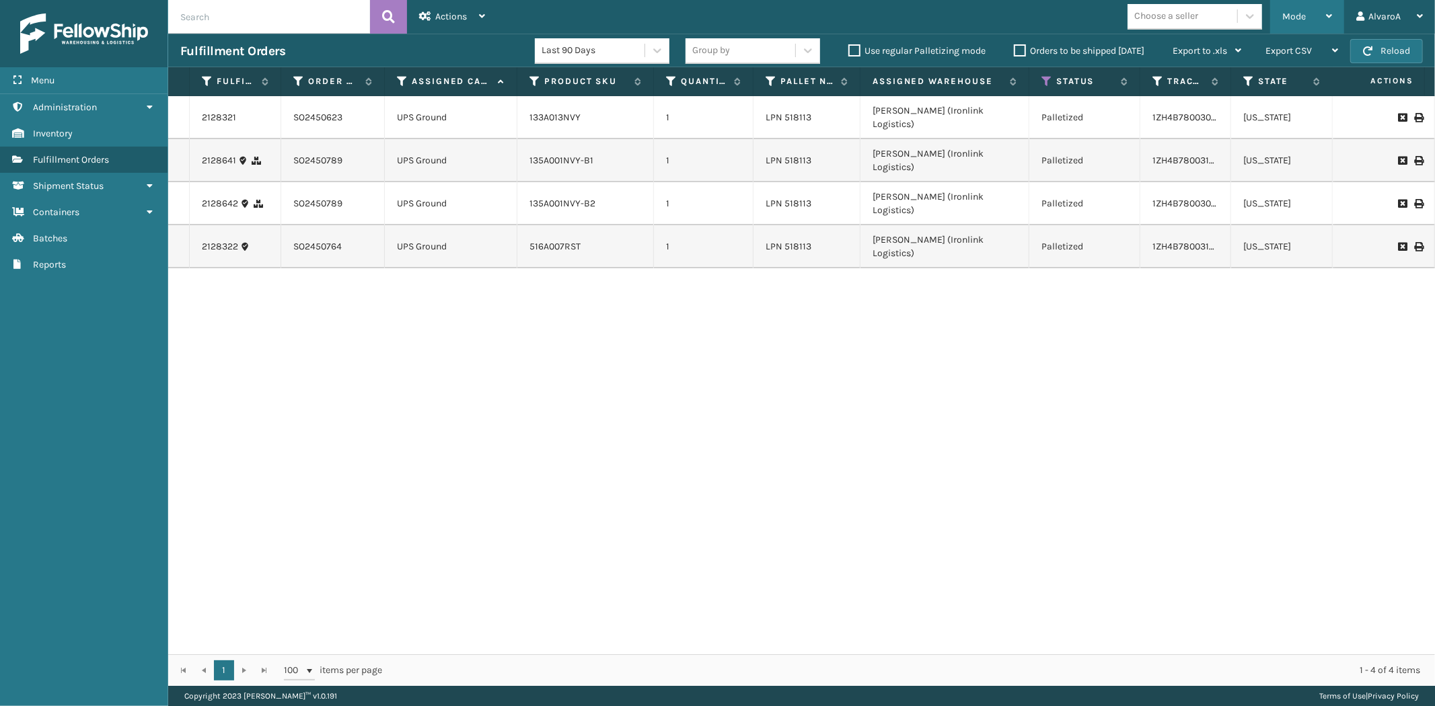
click at [1314, 28] on div "Mode" at bounding box center [1307, 17] width 50 height 34
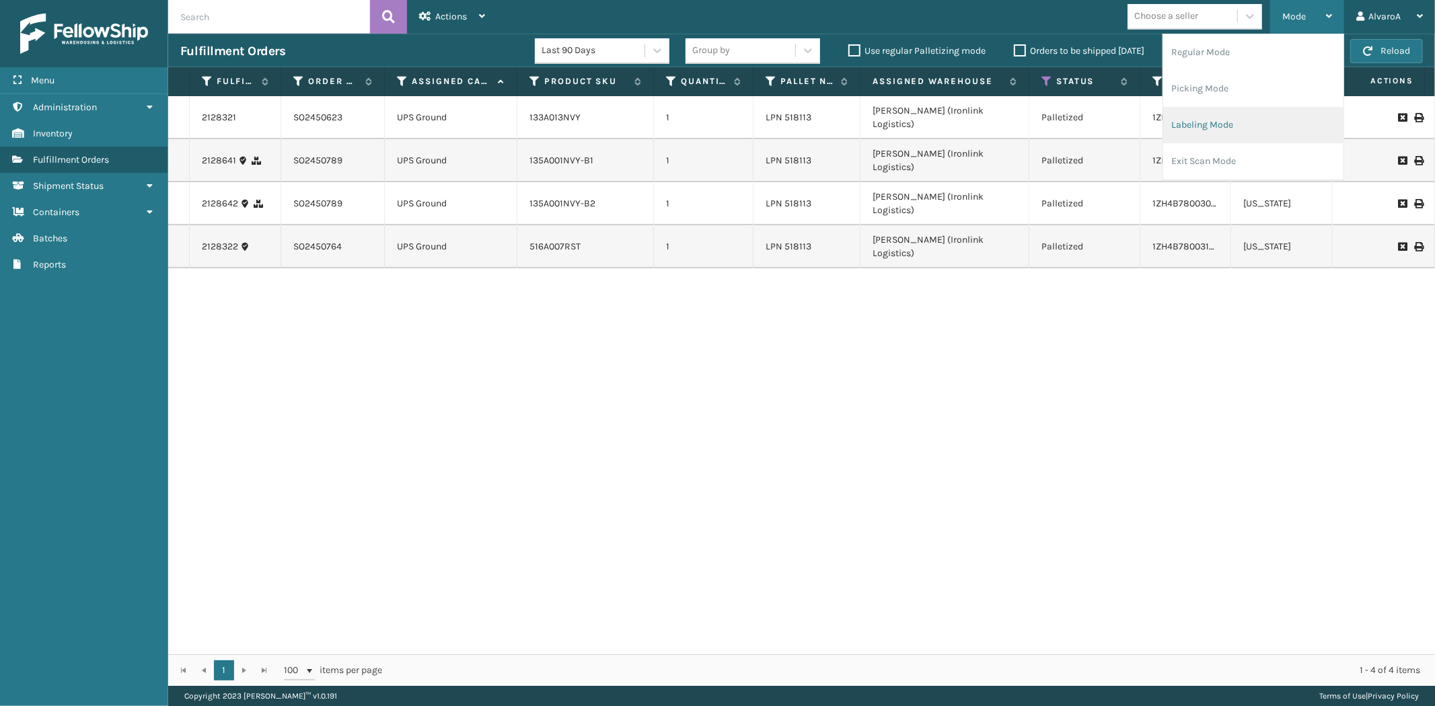
click at [1209, 119] on li "Labeling Mode" at bounding box center [1253, 125] width 180 height 36
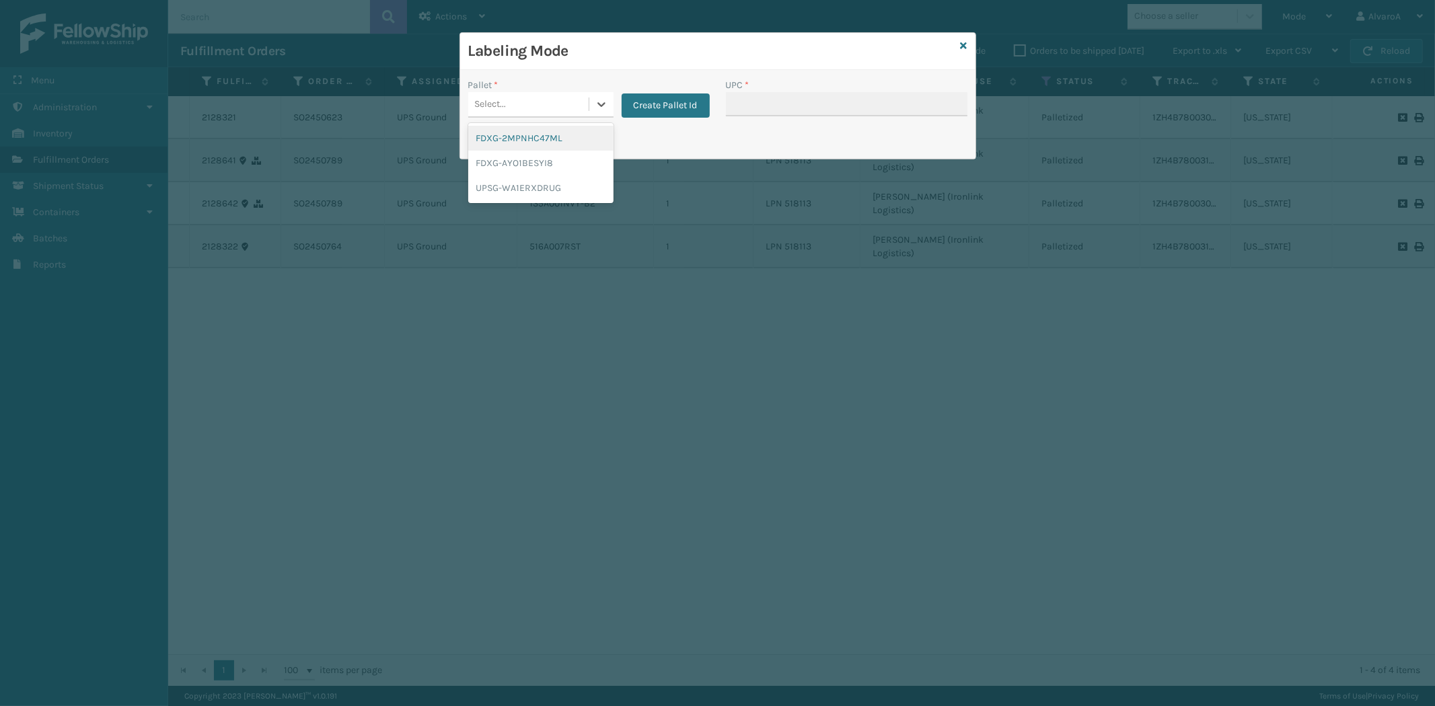
click at [569, 104] on div "Select..." at bounding box center [528, 104] width 120 height 22
click at [502, 190] on div "UPSG-WA1ERXDRUG" at bounding box center [540, 188] width 145 height 25
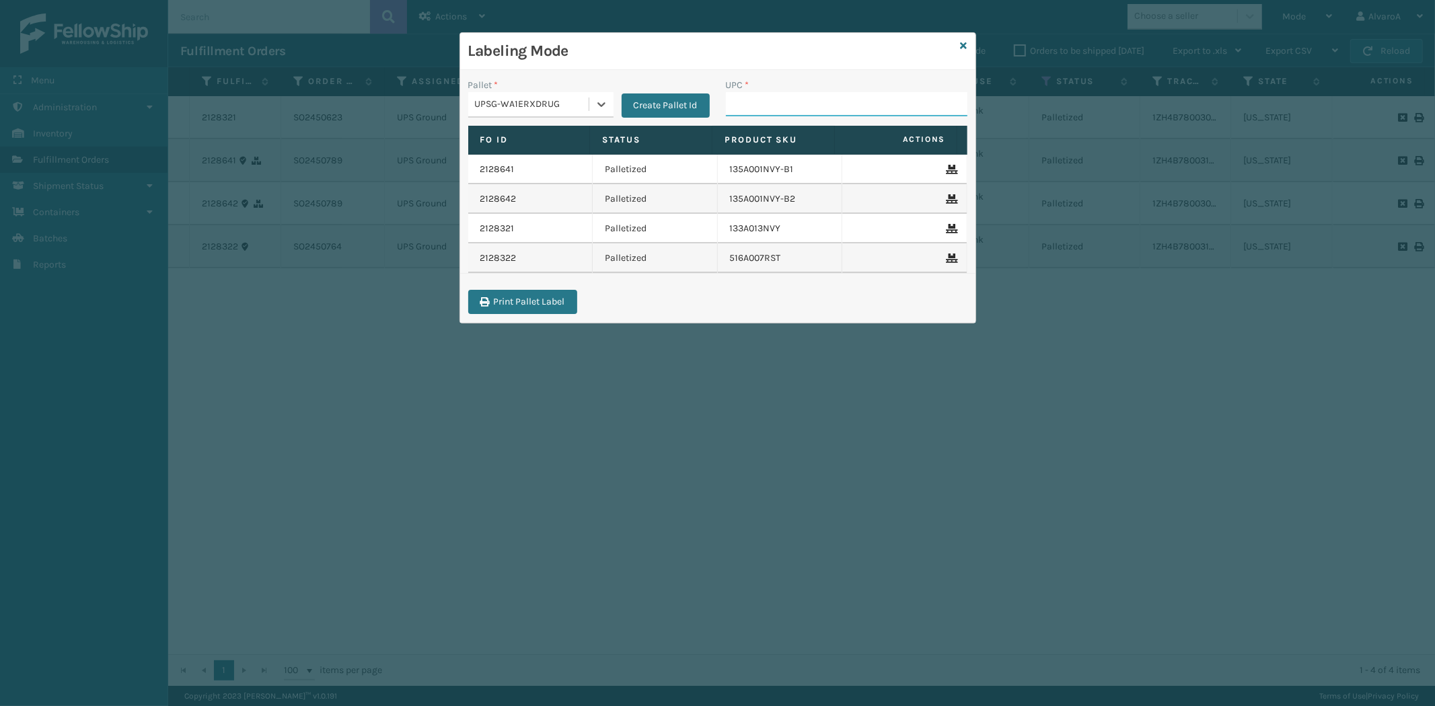
click at [858, 100] on input "UPC *" at bounding box center [846, 104] width 241 height 24
click at [683, 101] on button "Create Pallet Id" at bounding box center [665, 105] width 88 height 24
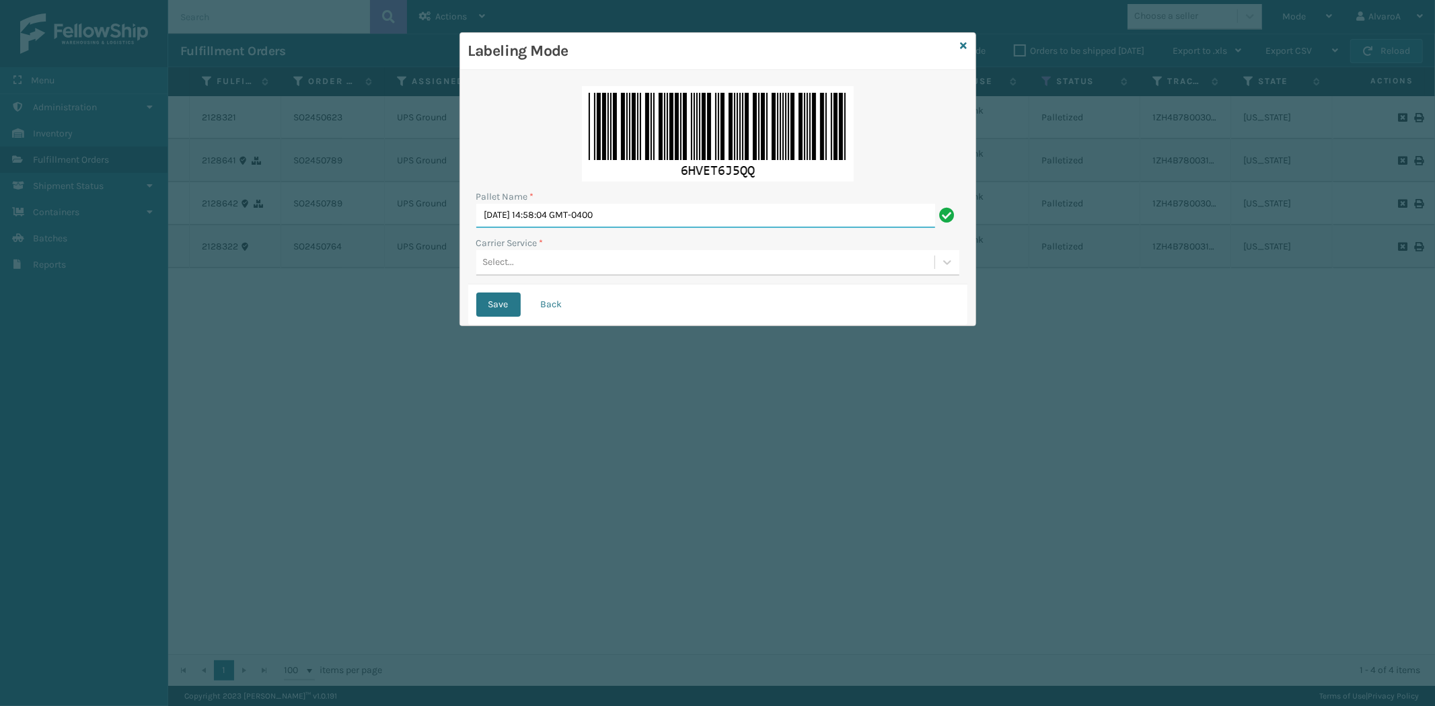
click at [659, 210] on input "[DATE] 14:58:04 GMT-0400" at bounding box center [705, 216] width 459 height 24
click at [661, 215] on input "[DATE] 14:58:04 GMT-0400" at bounding box center [705, 216] width 459 height 24
type input "LPN 518113"
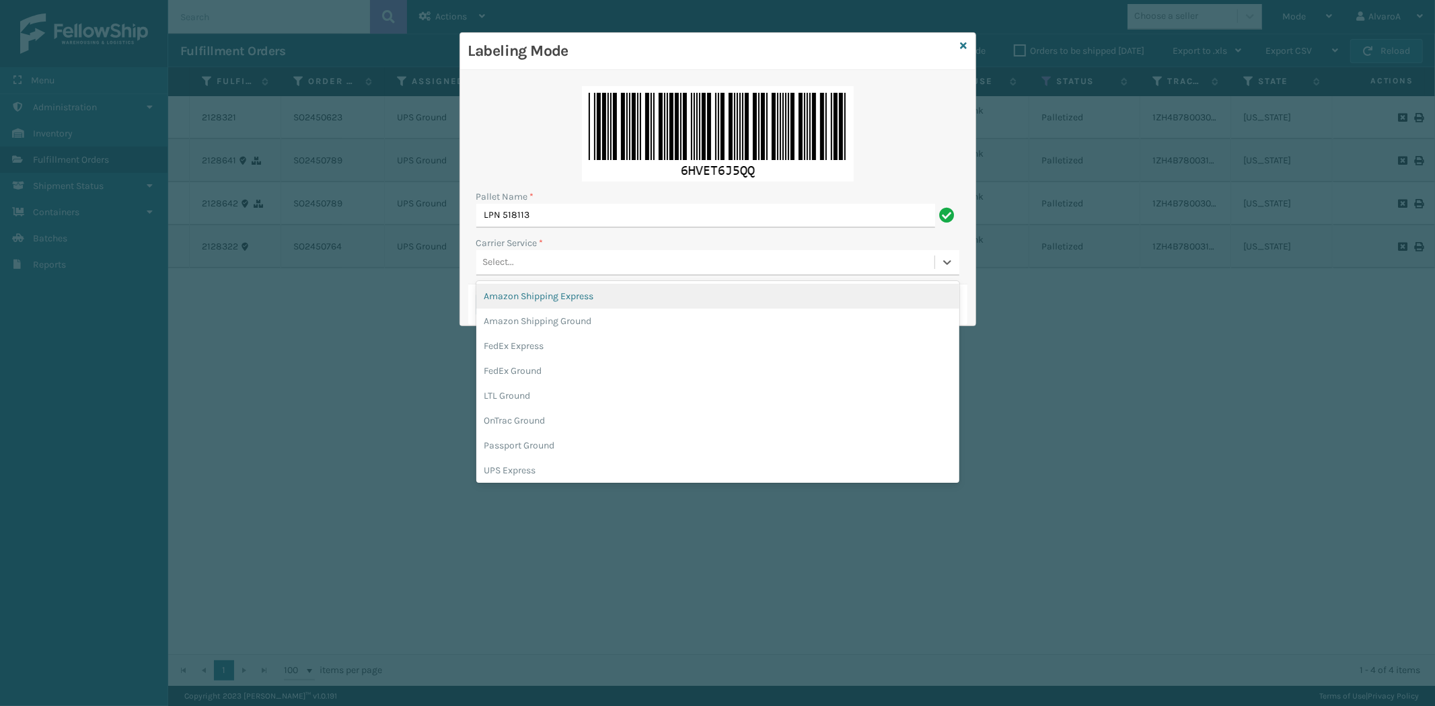
click at [527, 272] on div "Select..." at bounding box center [705, 263] width 458 height 22
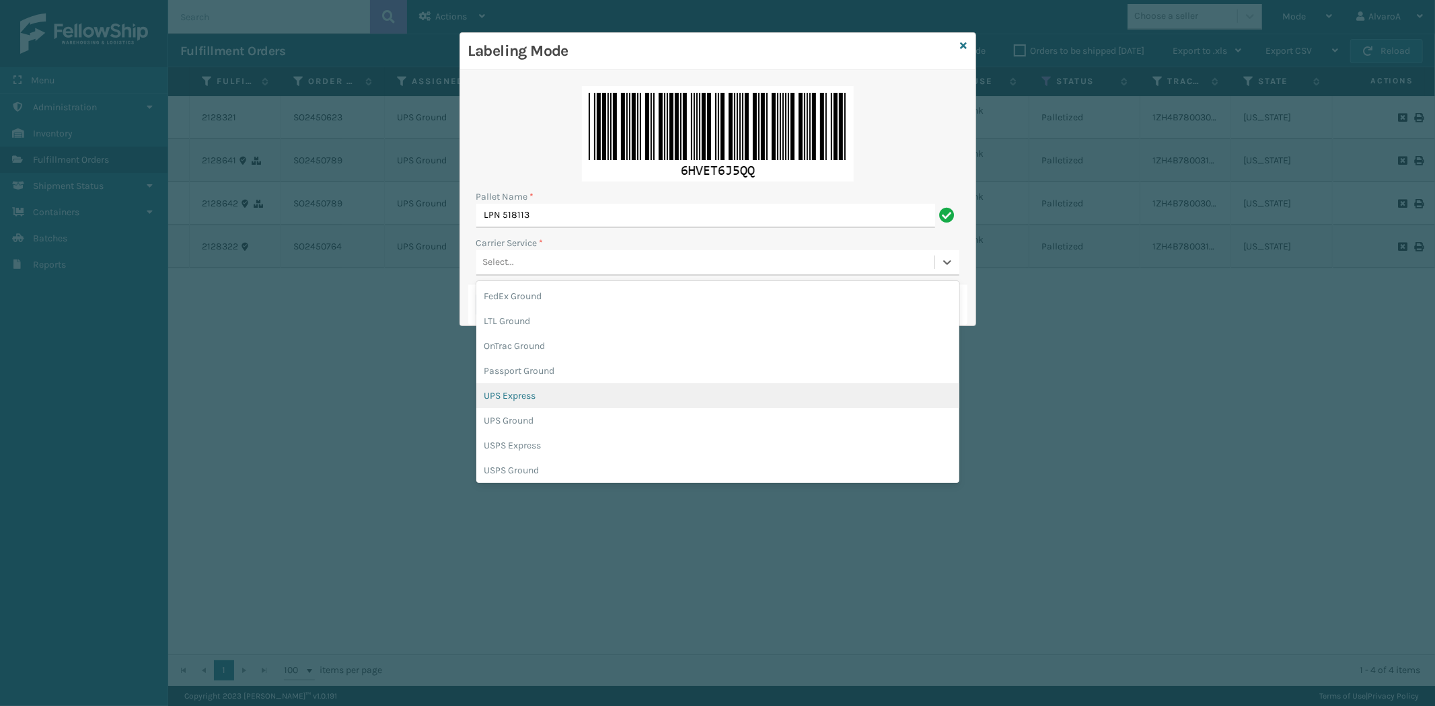
click at [532, 393] on div "UPS Express" at bounding box center [717, 395] width 483 height 25
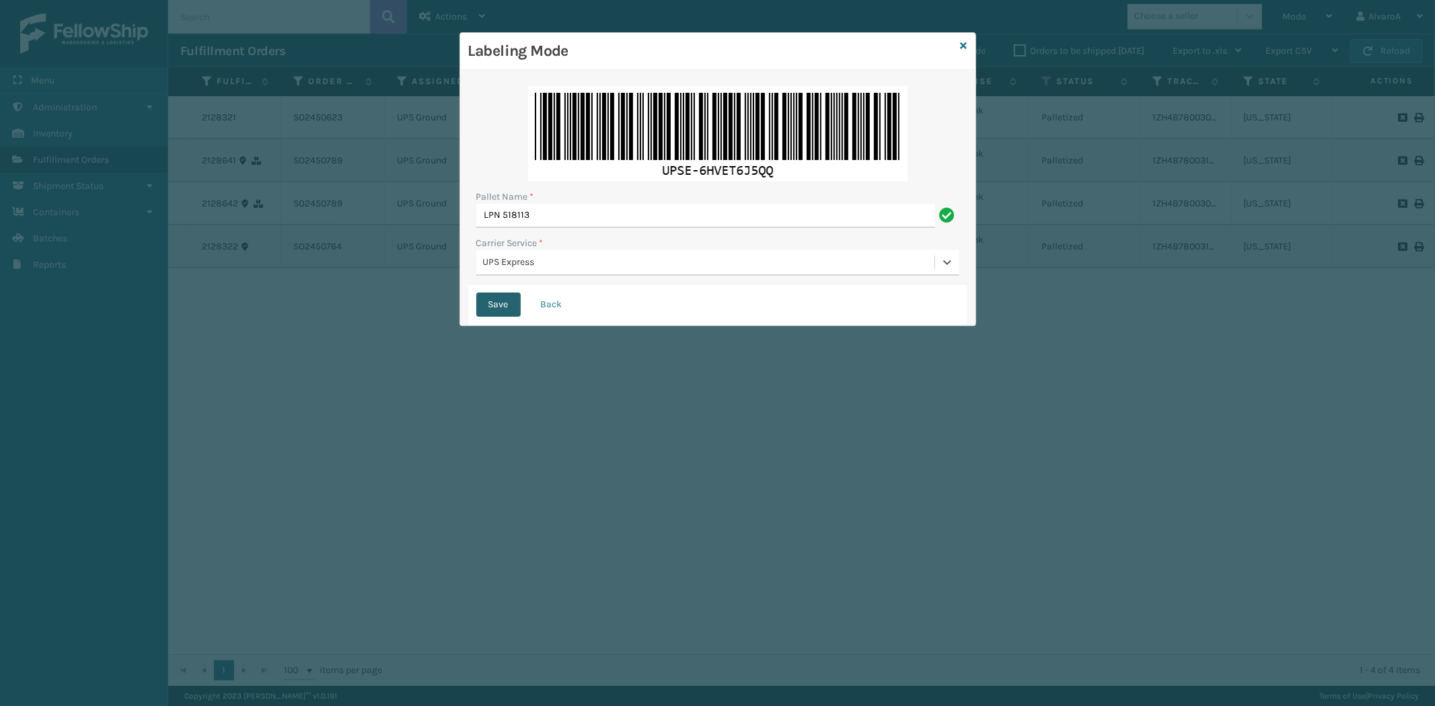
click at [495, 305] on button "Save" at bounding box center [498, 305] width 44 height 24
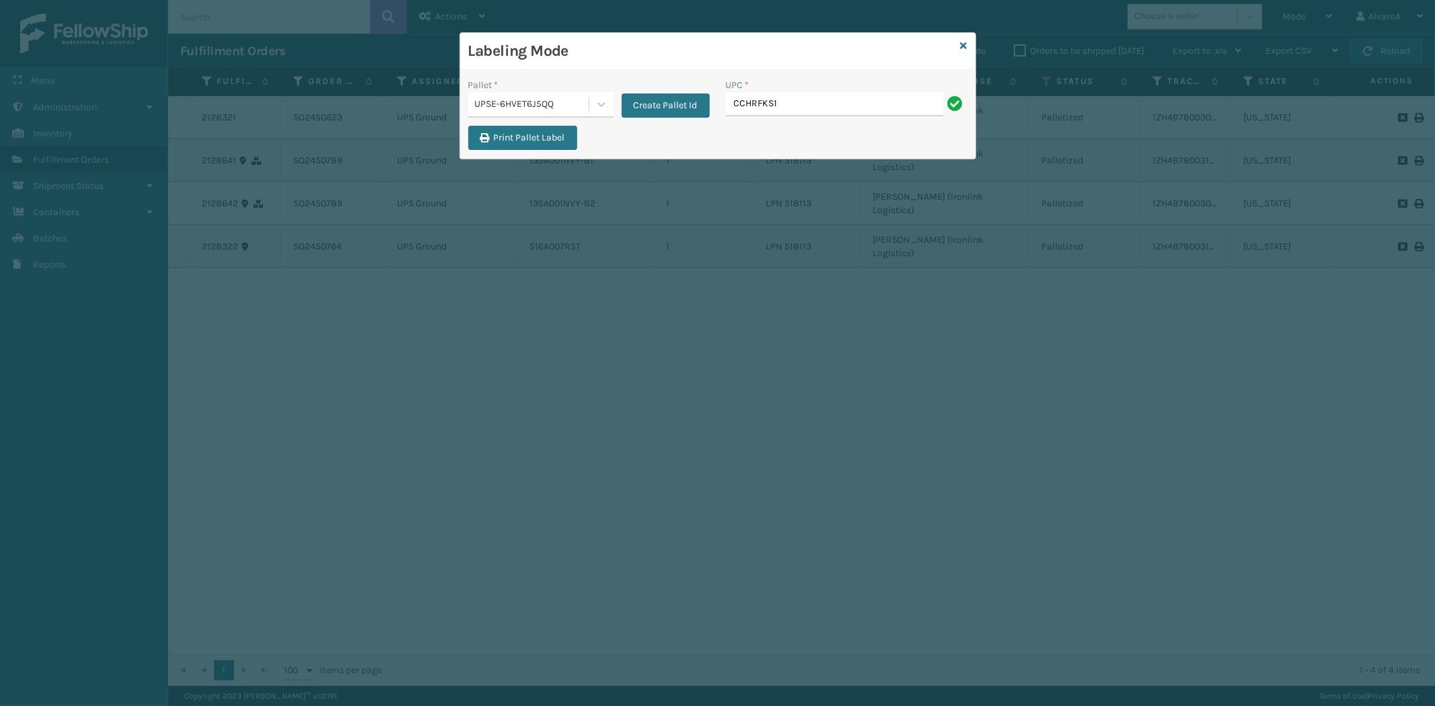
type input "CCHRFKS1BGEVA"
type input "LSHRFS3CP3003R"
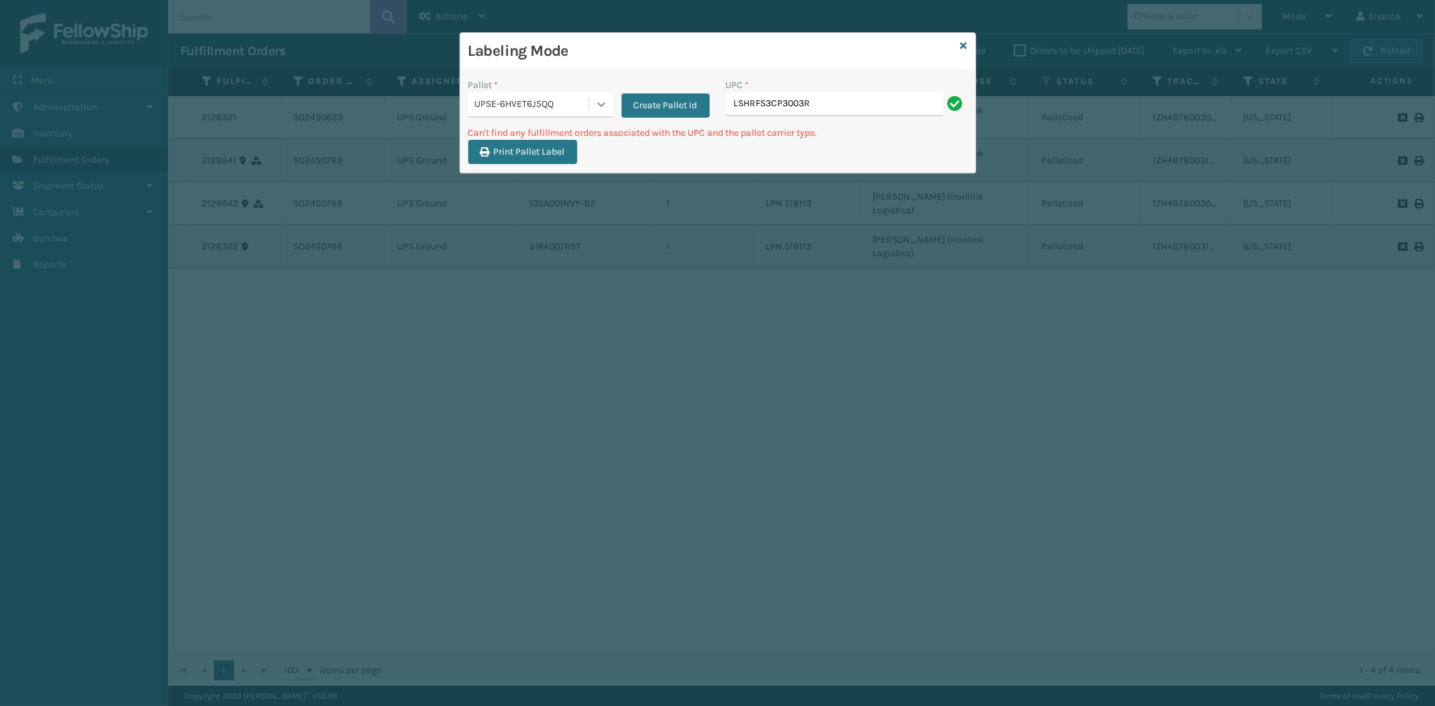
click at [589, 109] on div at bounding box center [601, 104] width 24 height 24
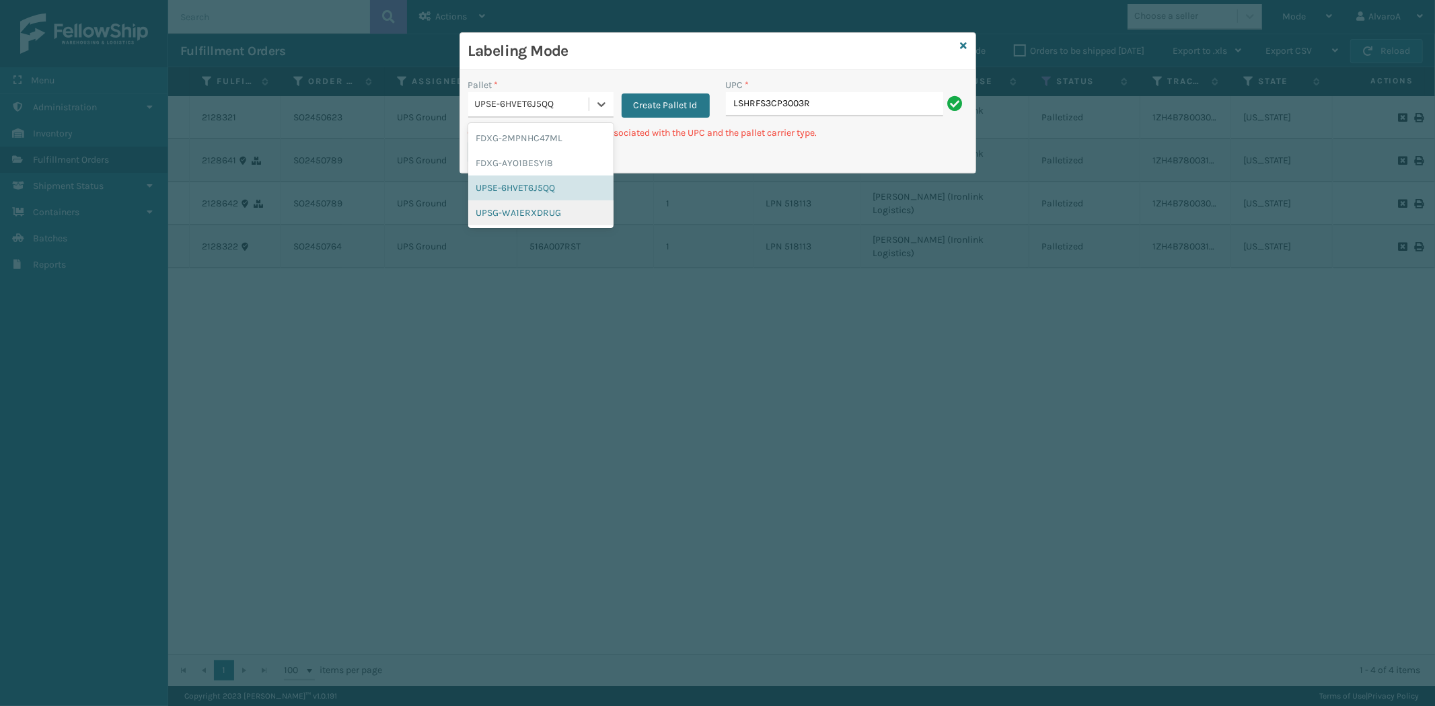
click at [520, 206] on div "UPSG-WA1ERXDRUG" at bounding box center [540, 212] width 145 height 25
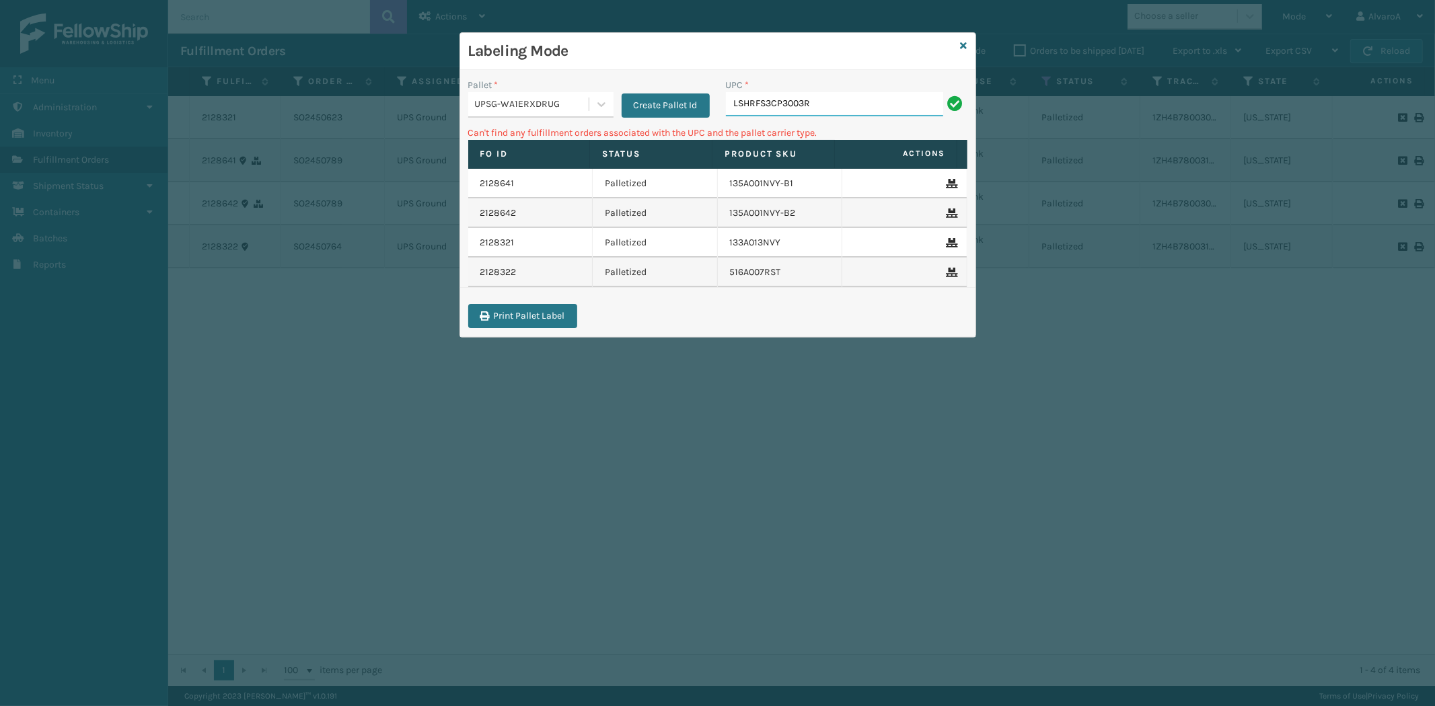
click at [875, 104] on input "LSHRFS3CP3003R" at bounding box center [834, 104] width 217 height 24
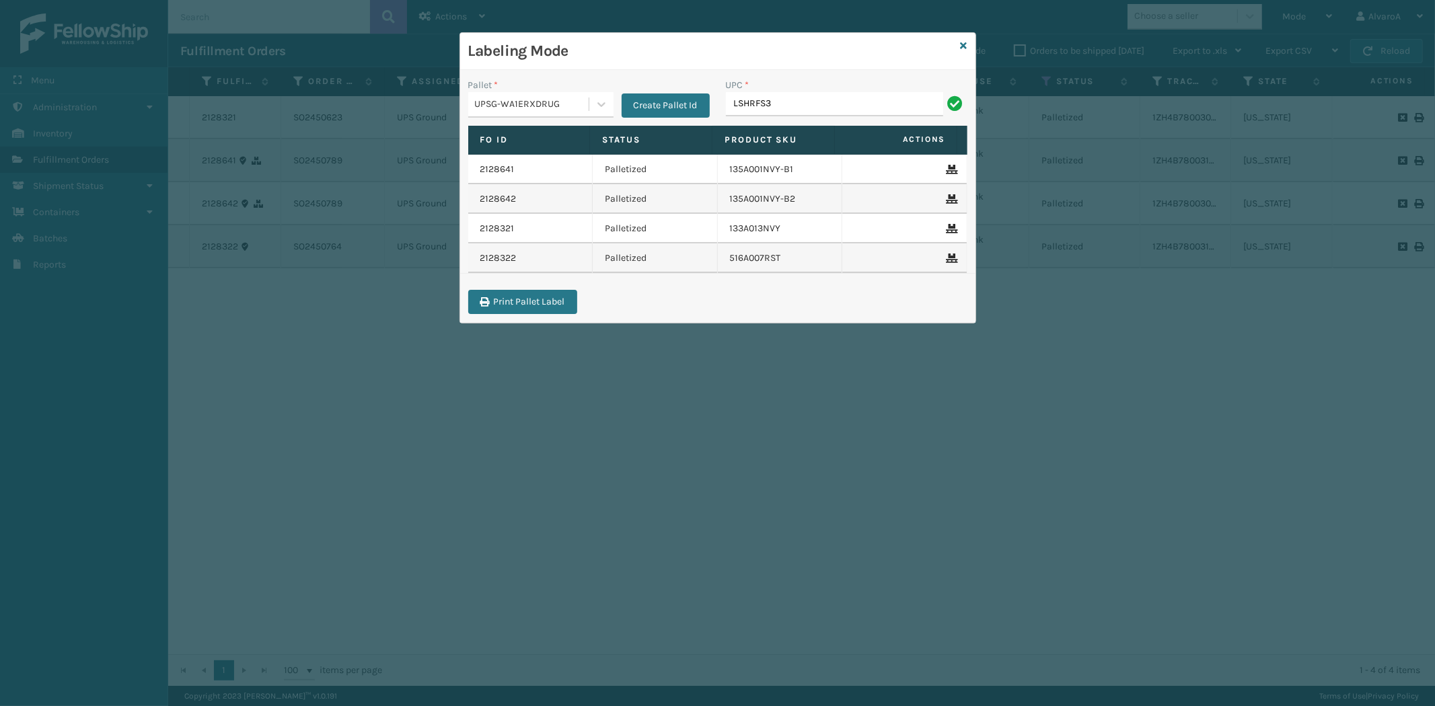
type input "LSHRFS3CP3003R"
type input "SC-CRYS3LU2001"
click at [970, 55] on div "Labeling Mode Pallet * UPSG-WA1ERXDRUG Create Pallet Id UPC * Fo Id Status Prod…" at bounding box center [717, 177] width 517 height 291
click at [963, 45] on icon at bounding box center [963, 45] width 7 height 9
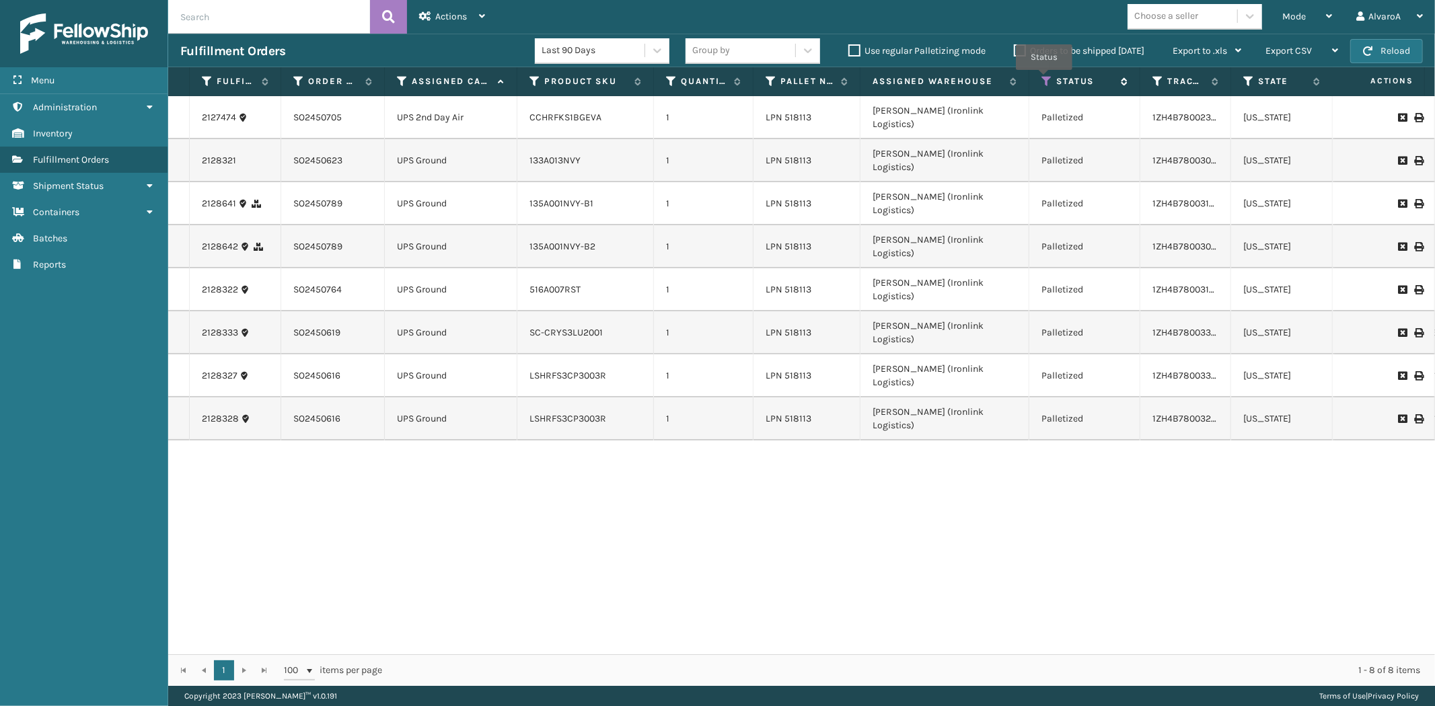
click at [1044, 79] on icon at bounding box center [1046, 81] width 11 height 12
click at [1211, 429] on div "2127474 SO2450705 UPS 2nd Day Air CCHRFKS1BGEVA 1 LPN 518113 [PERSON_NAME] (Iro…" at bounding box center [801, 375] width 1267 height 558
click at [1414, 113] on icon at bounding box center [1418, 117] width 8 height 9
drag, startPoint x: 1327, startPoint y: 16, endPoint x: 1310, endPoint y: 30, distance: 22.0
click at [1327, 15] on icon at bounding box center [1329, 15] width 6 height 9
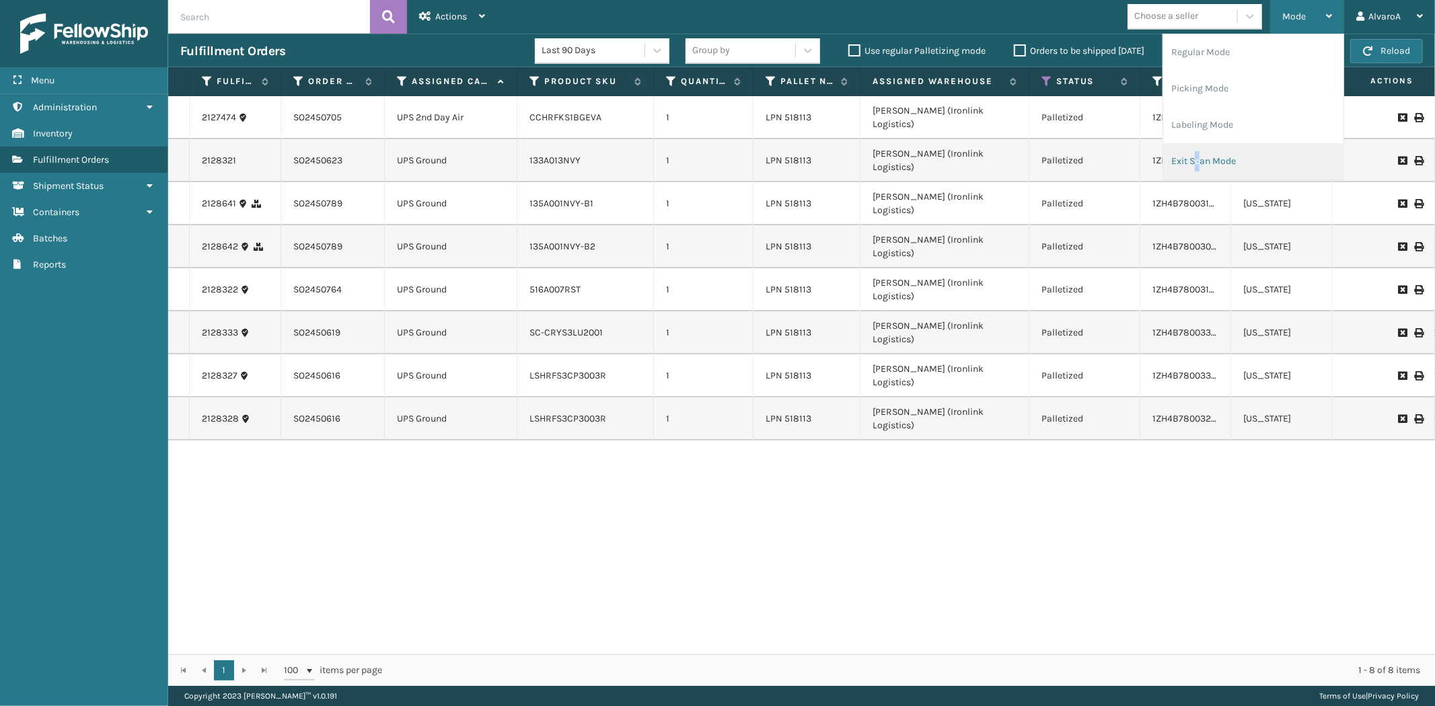
click at [1197, 159] on li "Exit Scan Mode" at bounding box center [1253, 161] width 180 height 36
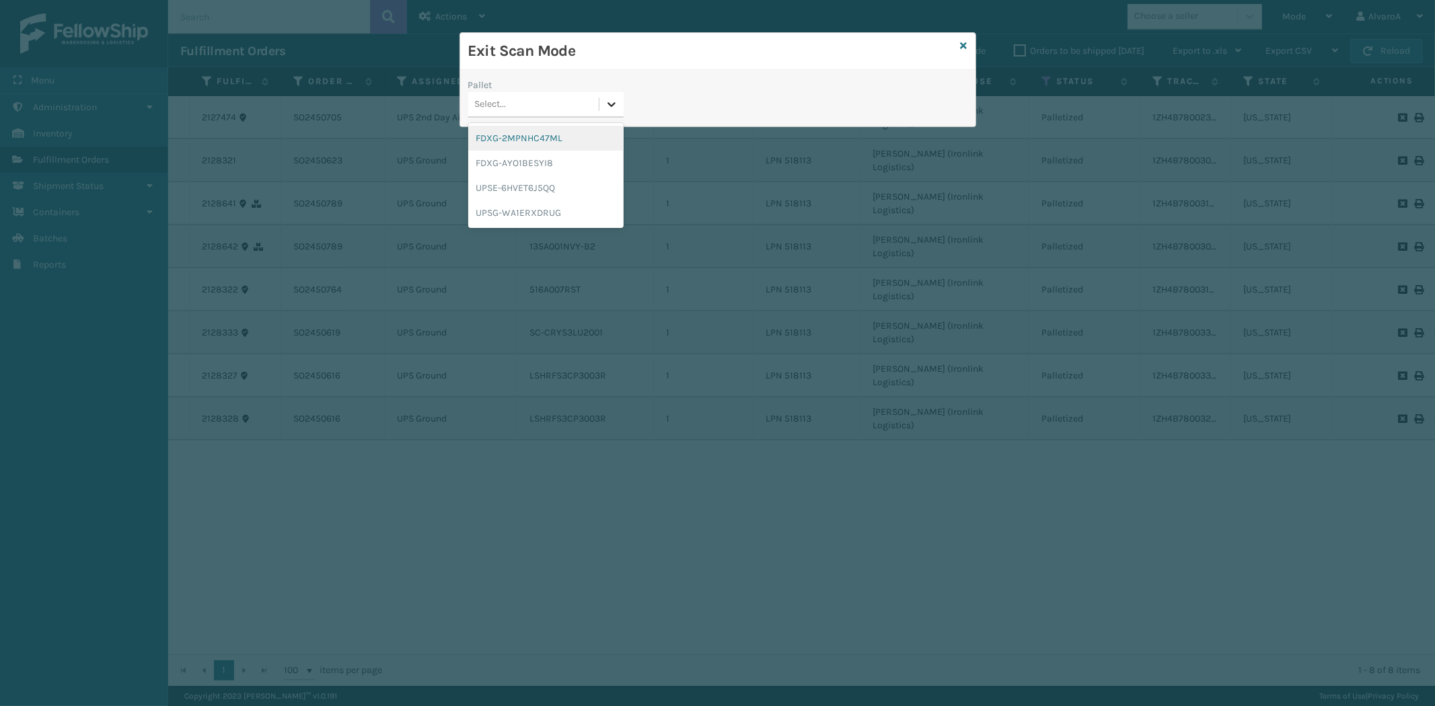
click at [607, 106] on icon at bounding box center [611, 104] width 13 height 13
click at [531, 195] on div "UPSE-6HVET6J5QQ" at bounding box center [545, 188] width 155 height 25
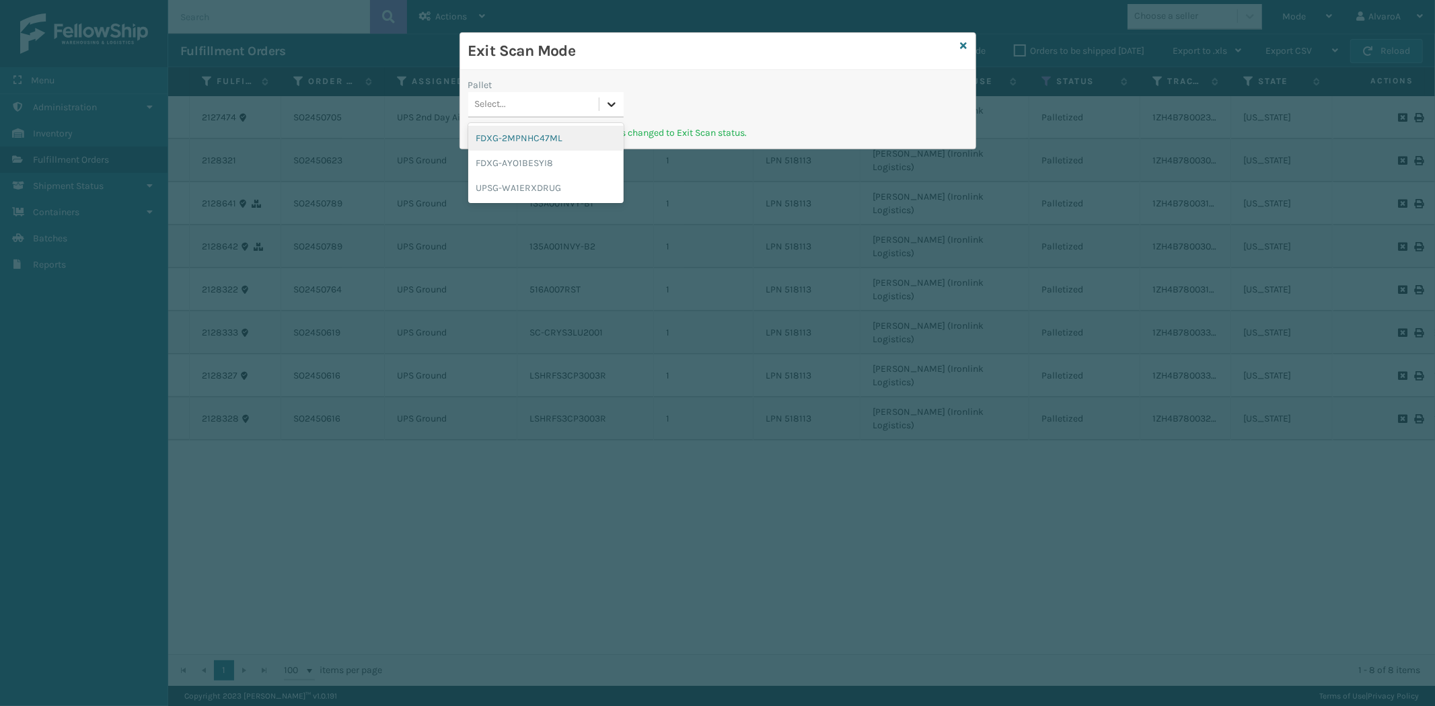
click at [609, 102] on icon at bounding box center [611, 104] width 13 height 13
click at [521, 182] on div "UPSG-WA1ERXDRUG" at bounding box center [545, 188] width 155 height 25
click at [960, 41] on icon at bounding box center [963, 45] width 7 height 9
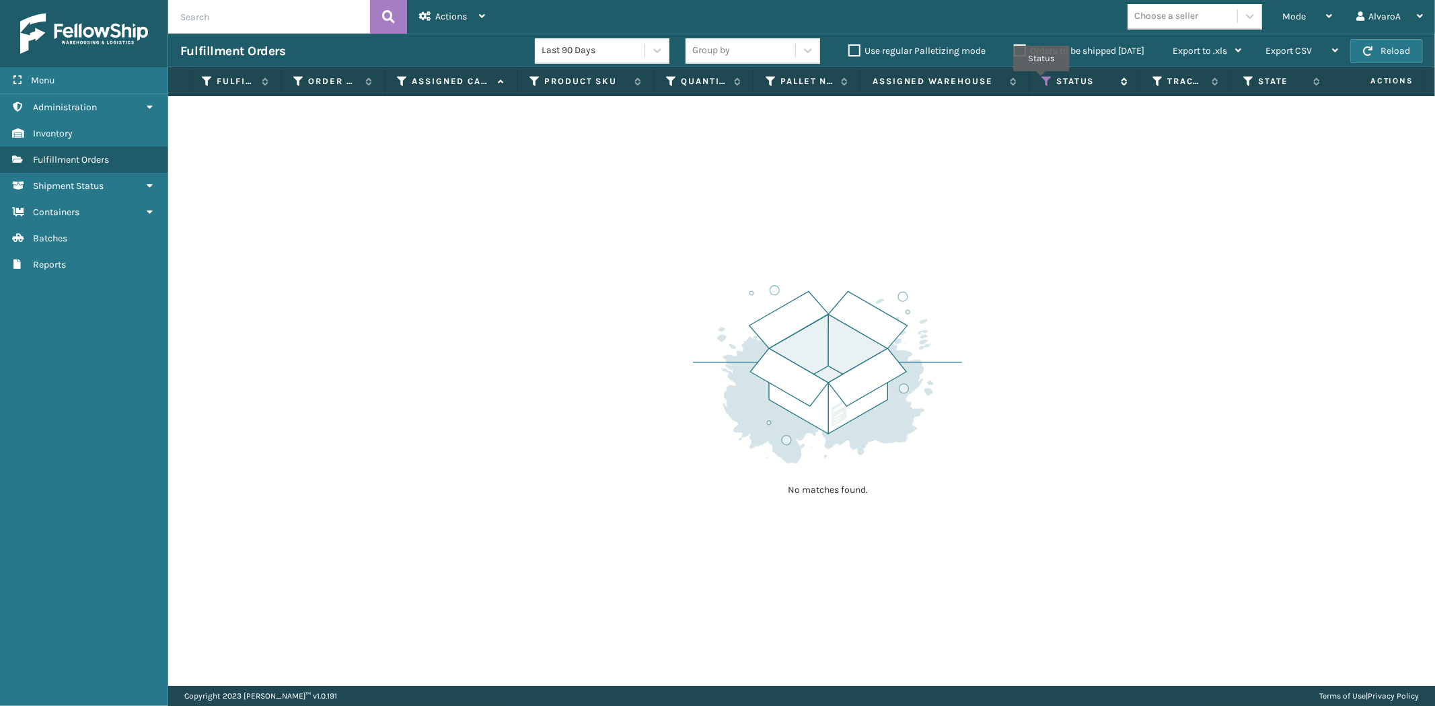
click at [1041, 81] on icon at bounding box center [1046, 81] width 11 height 12
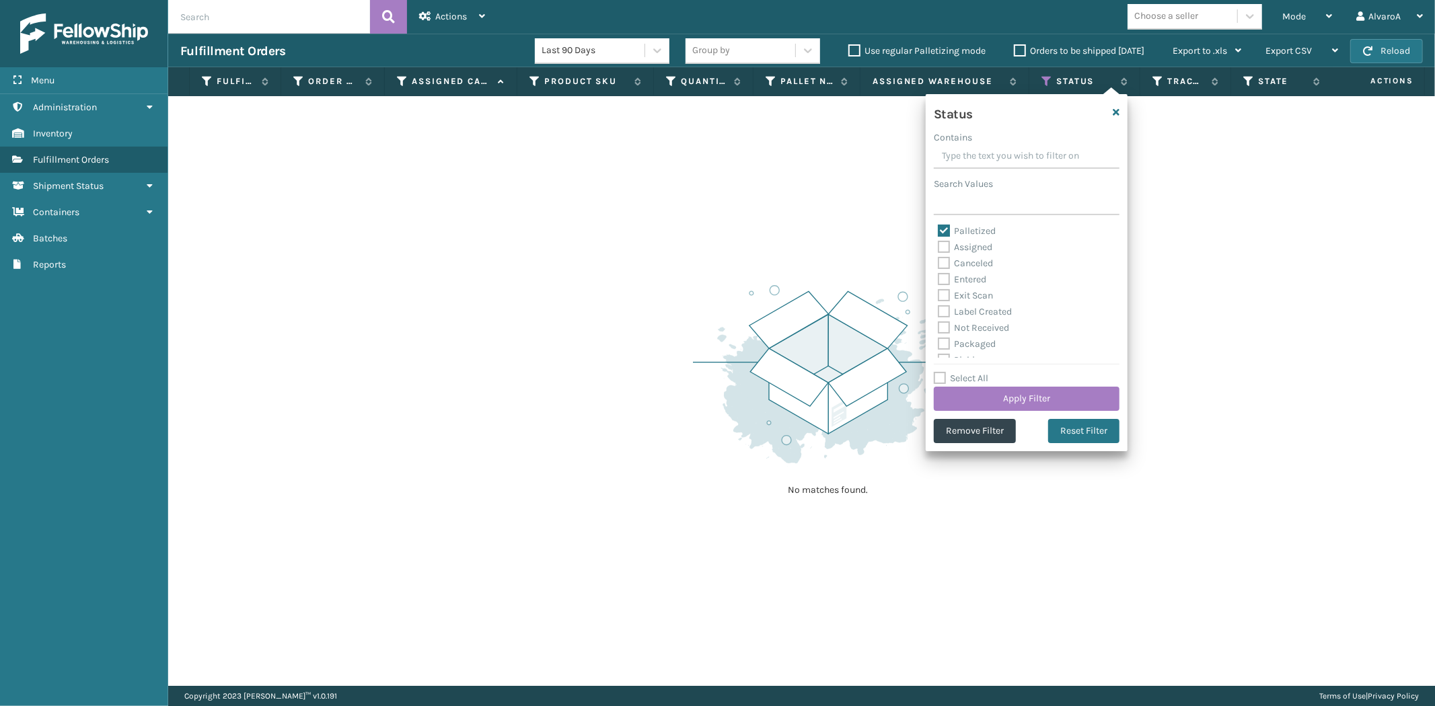
click at [942, 229] on label "Palletized" at bounding box center [967, 230] width 58 height 11
click at [938, 229] on input "Palletized" at bounding box center [938, 227] width 1 height 9
checkbox input "false"
click at [946, 288] on label "Picking" at bounding box center [962, 285] width 48 height 11
click at [938, 287] on input "Picking" at bounding box center [938, 282] width 1 height 9
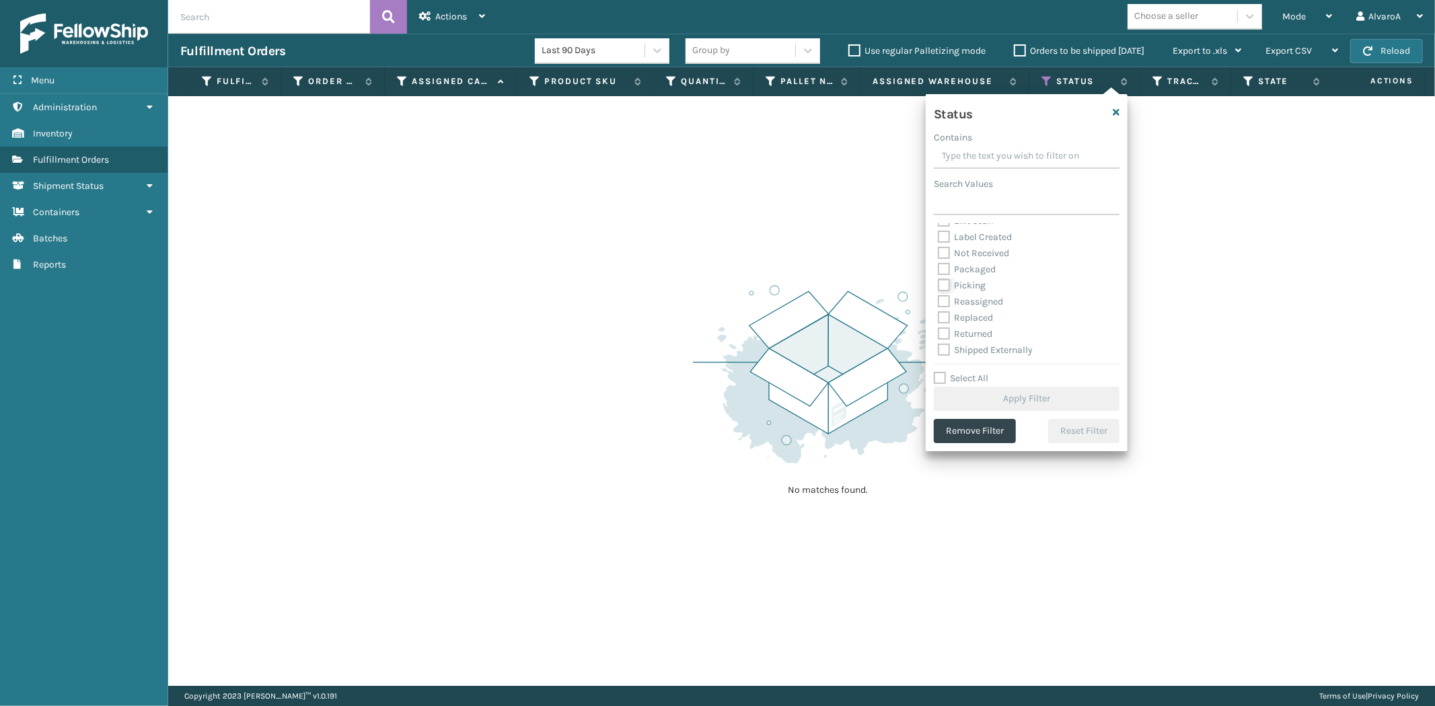
checkbox input "true"
click at [951, 395] on button "Apply Filter" at bounding box center [1027, 399] width 186 height 24
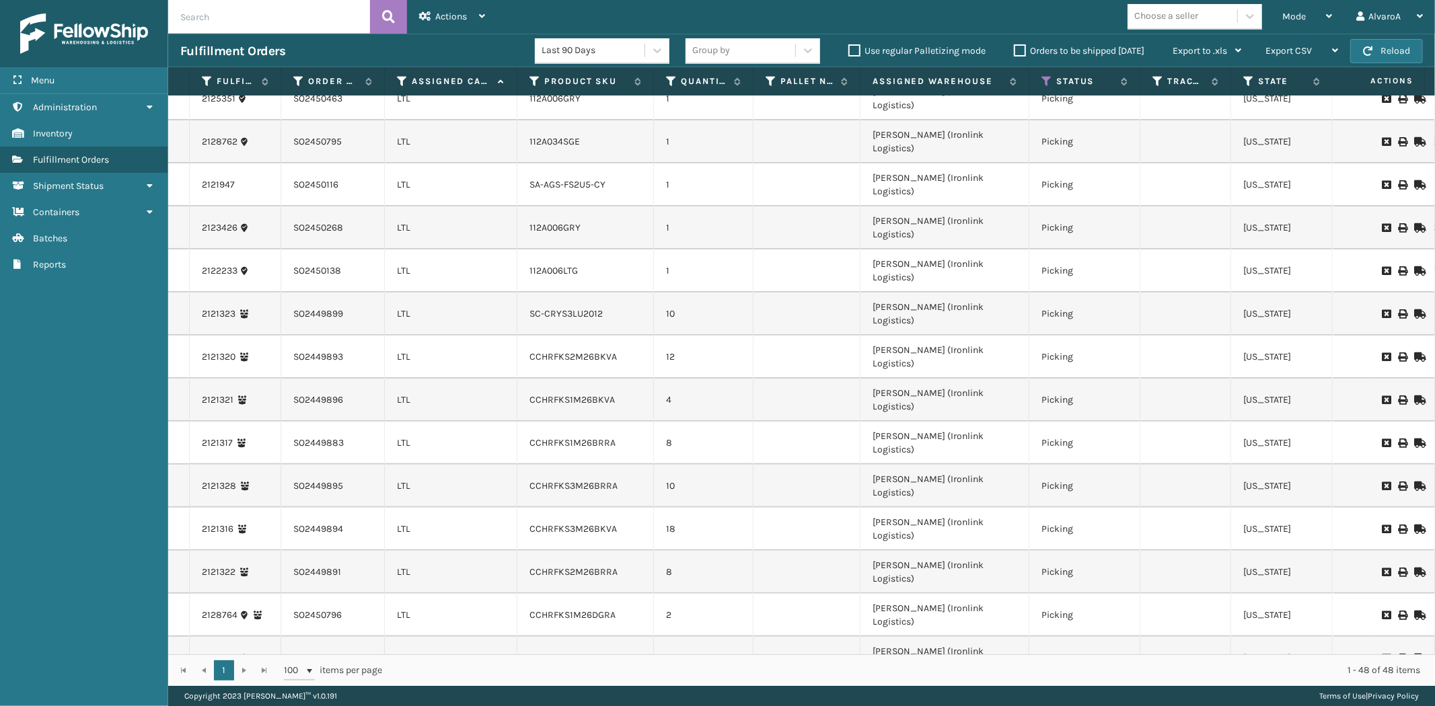
scroll to position [0, 0]
